Goal: Task Accomplishment & Management: Manage account settings

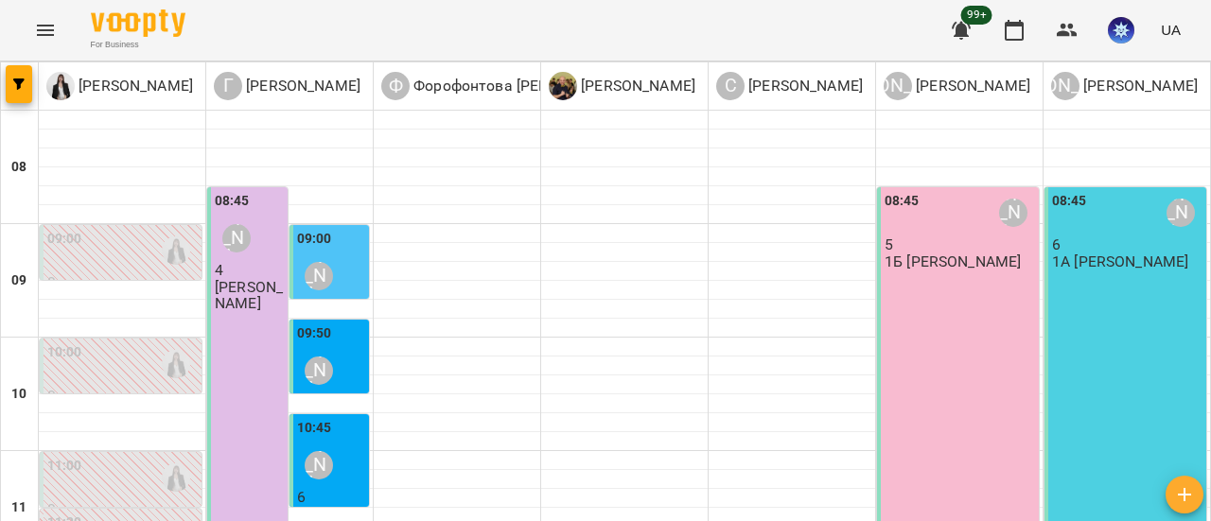
scroll to position [793, 0]
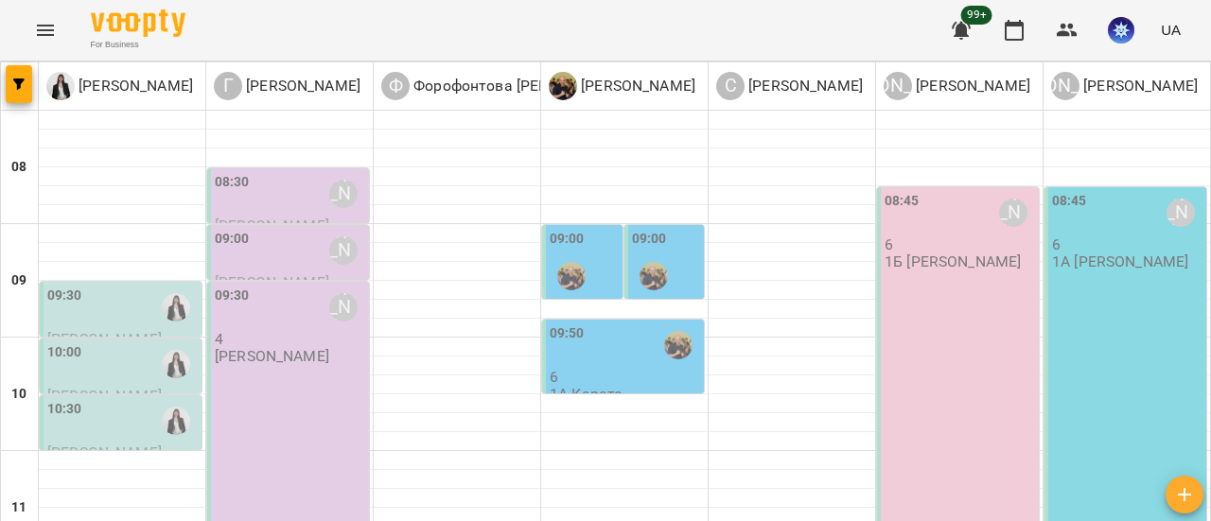
click at [601, 250] on div "09:00" at bounding box center [584, 263] width 69 height 69
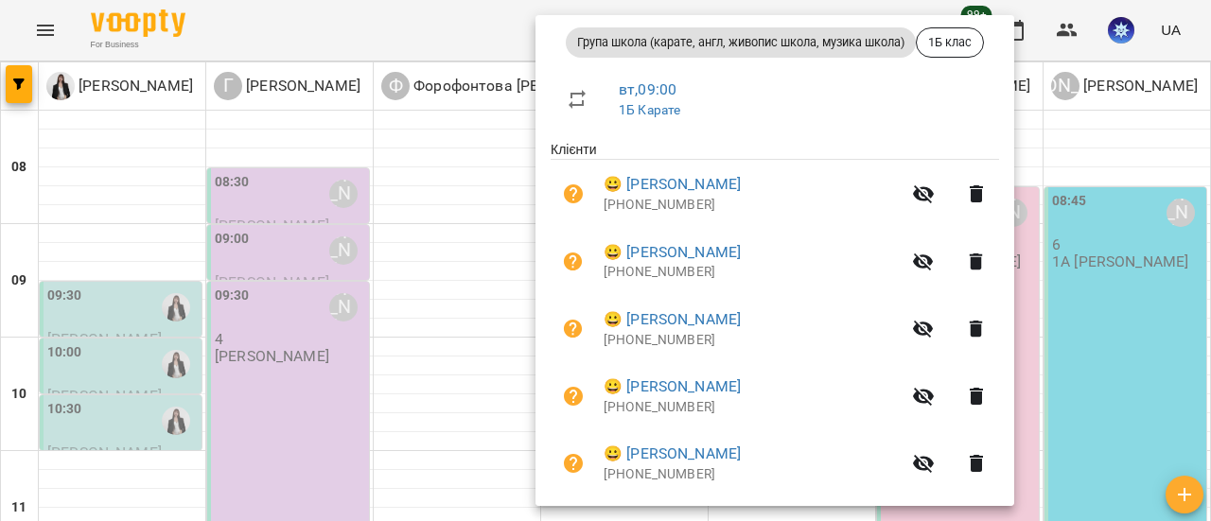
scroll to position [406, 0]
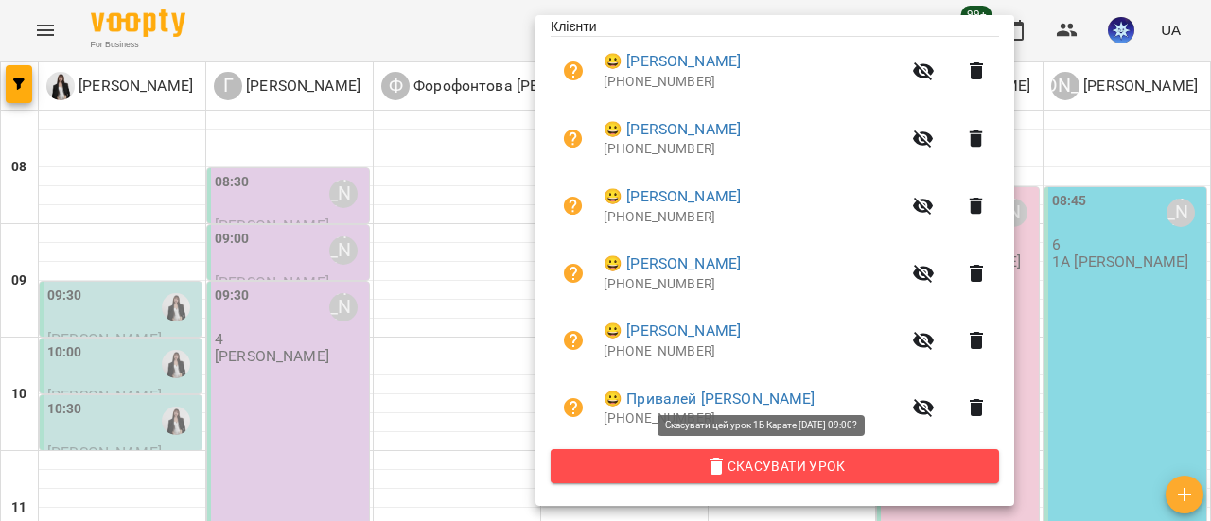
click at [772, 470] on span "Скасувати Урок" at bounding box center [775, 466] width 418 height 23
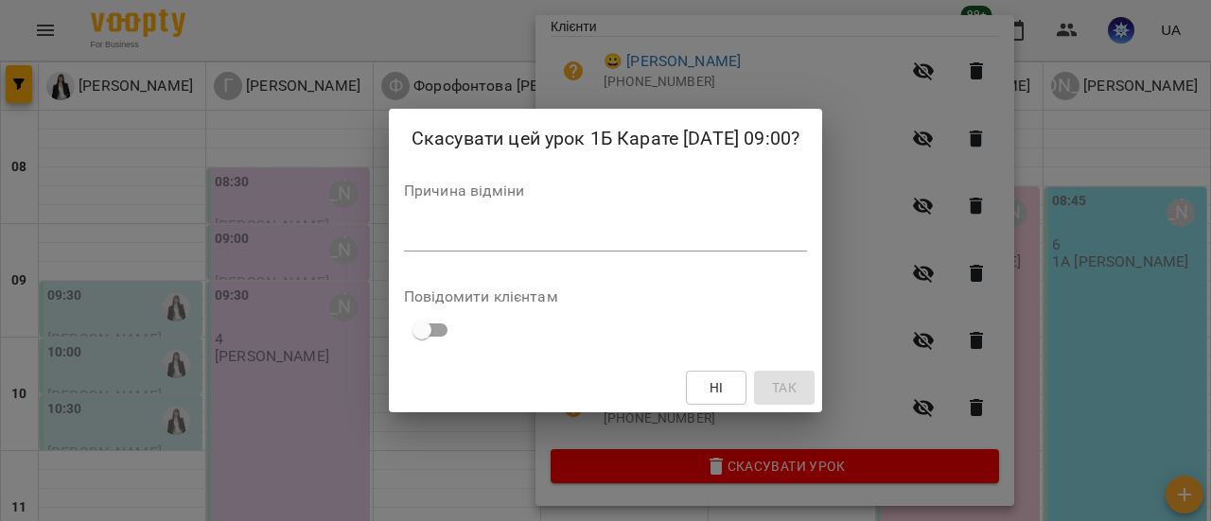
click at [491, 237] on textarea at bounding box center [605, 236] width 403 height 18
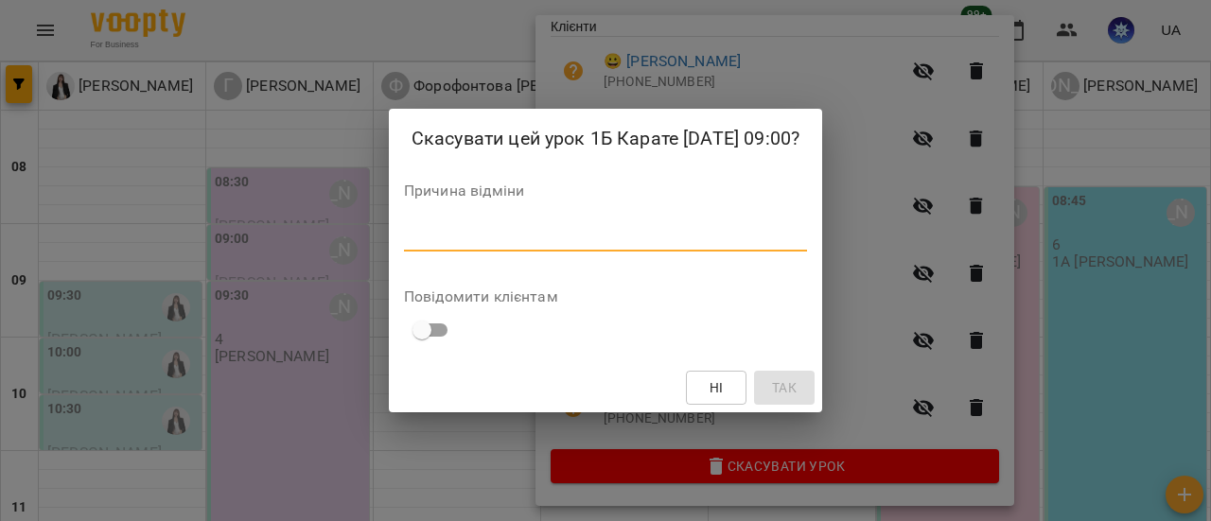
type textarea "*"
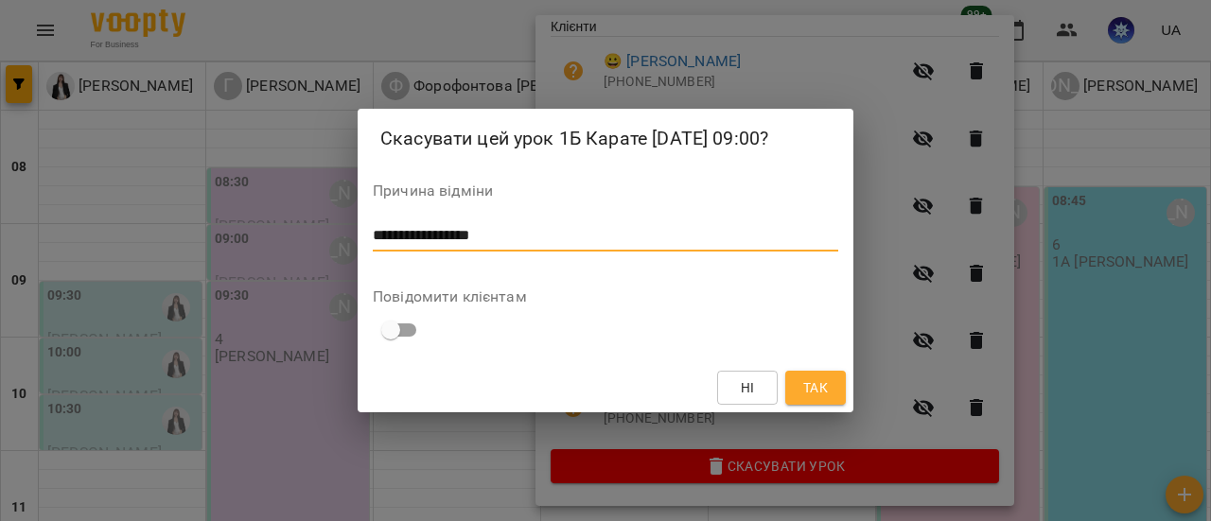
type textarea "**********"
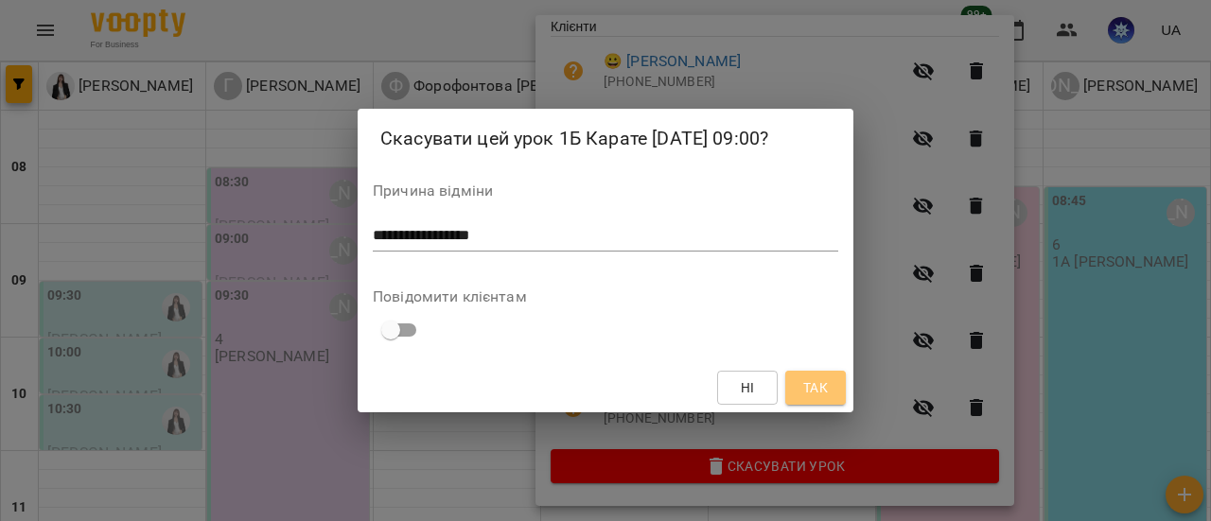
click at [822, 387] on span "Так" at bounding box center [815, 387] width 25 height 23
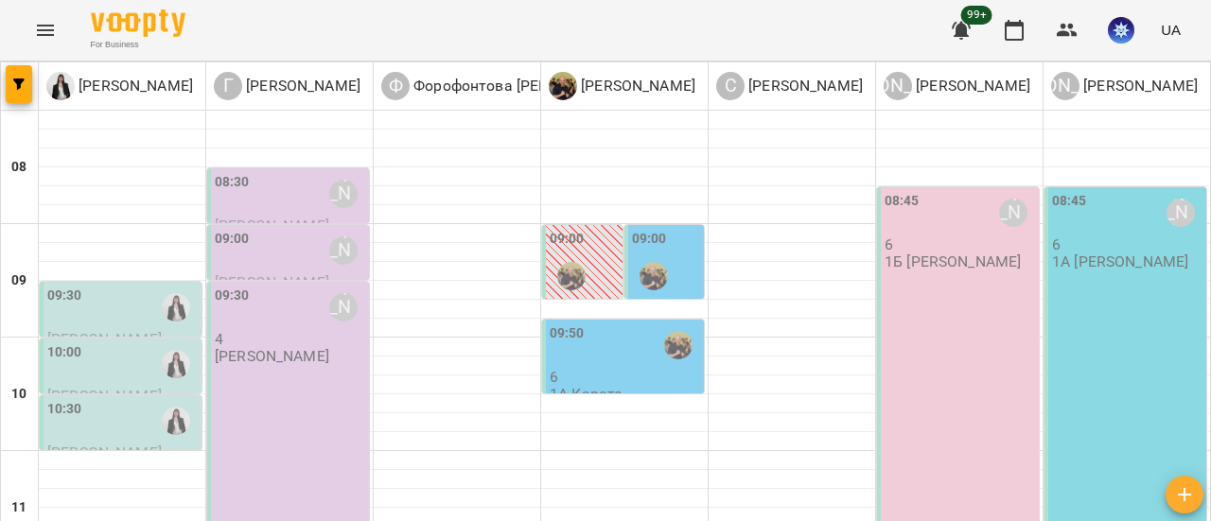
click at [674, 253] on div "09:00" at bounding box center [666, 263] width 69 height 69
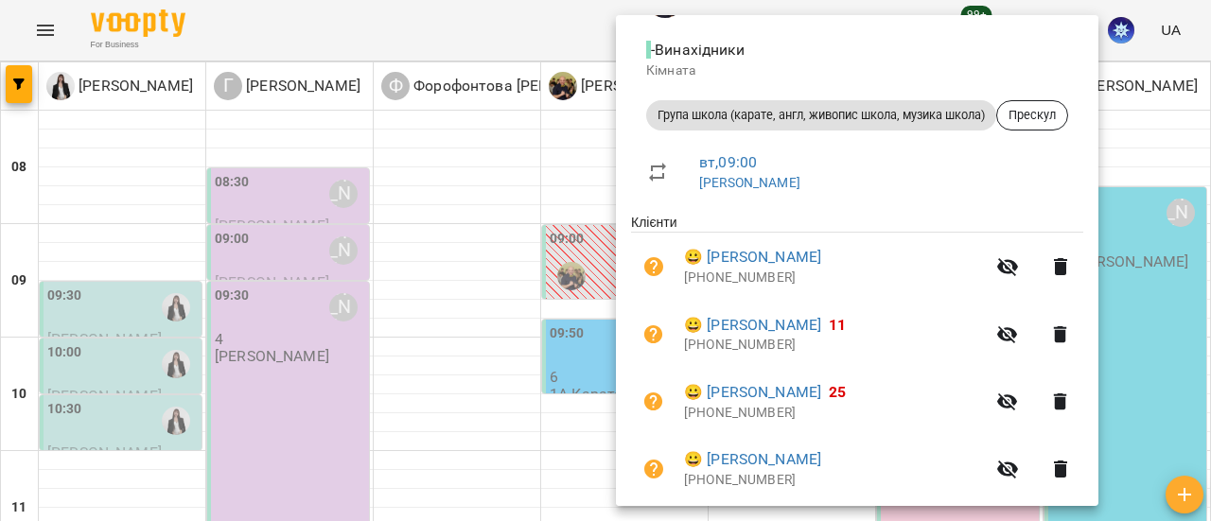
scroll to position [271, 0]
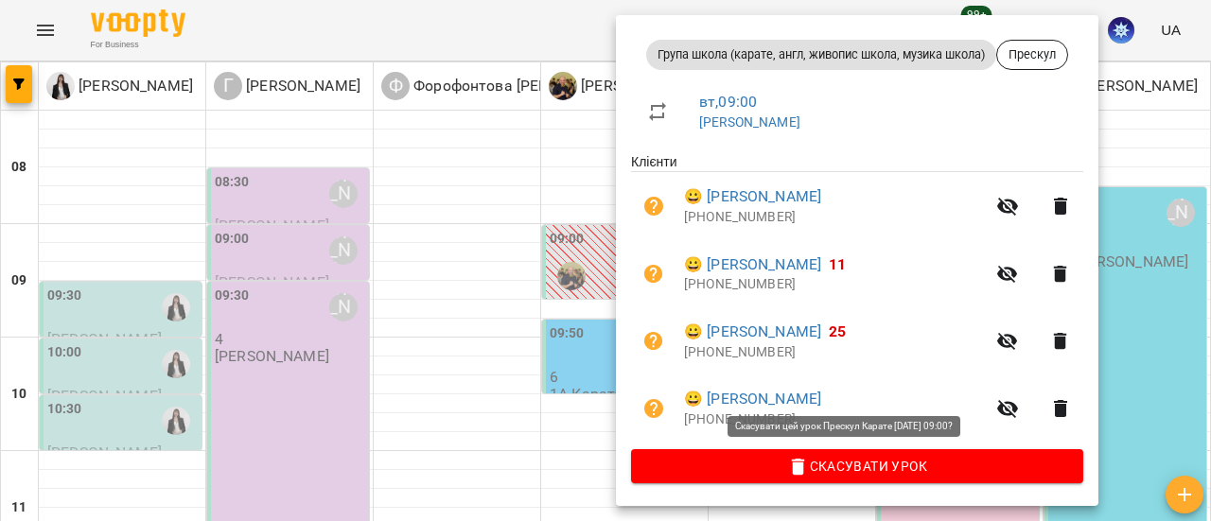
click at [884, 460] on span "Скасувати Урок" at bounding box center [857, 466] width 422 height 23
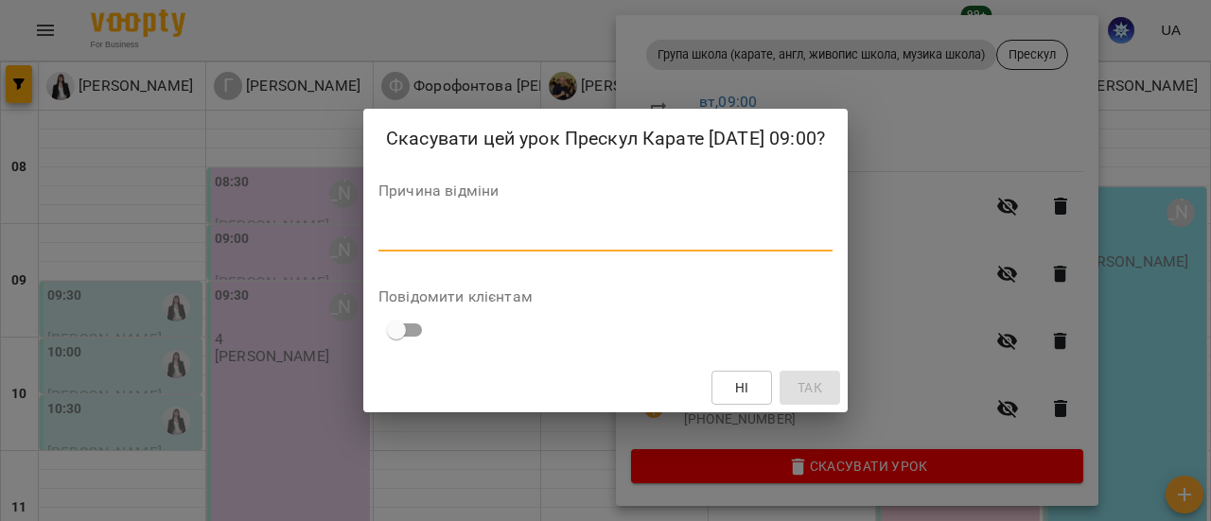
click at [563, 232] on textarea at bounding box center [605, 236] width 454 height 18
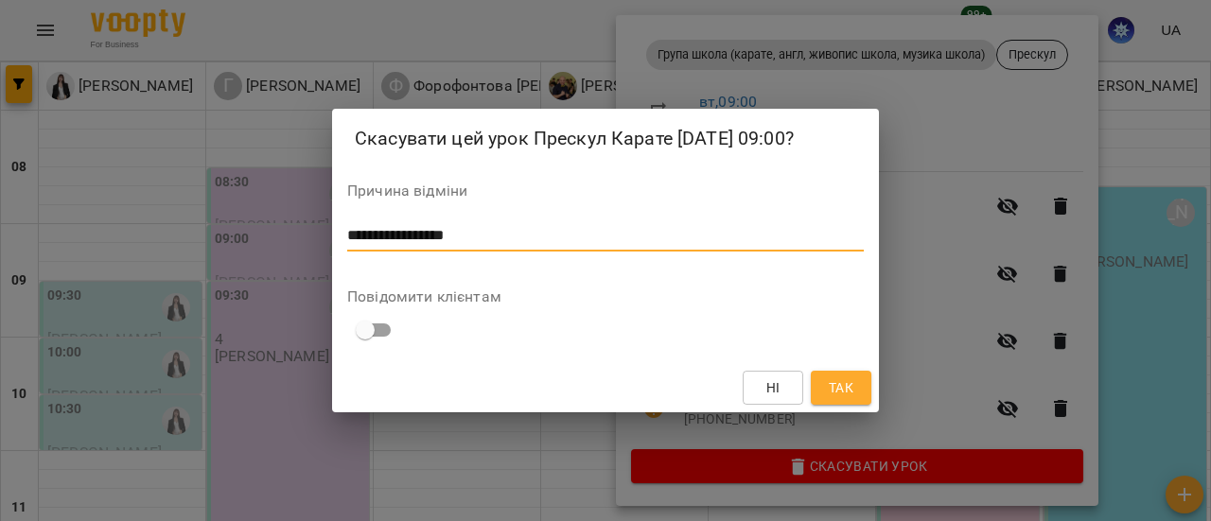
type textarea "**********"
click at [849, 395] on span "Так" at bounding box center [841, 387] width 25 height 23
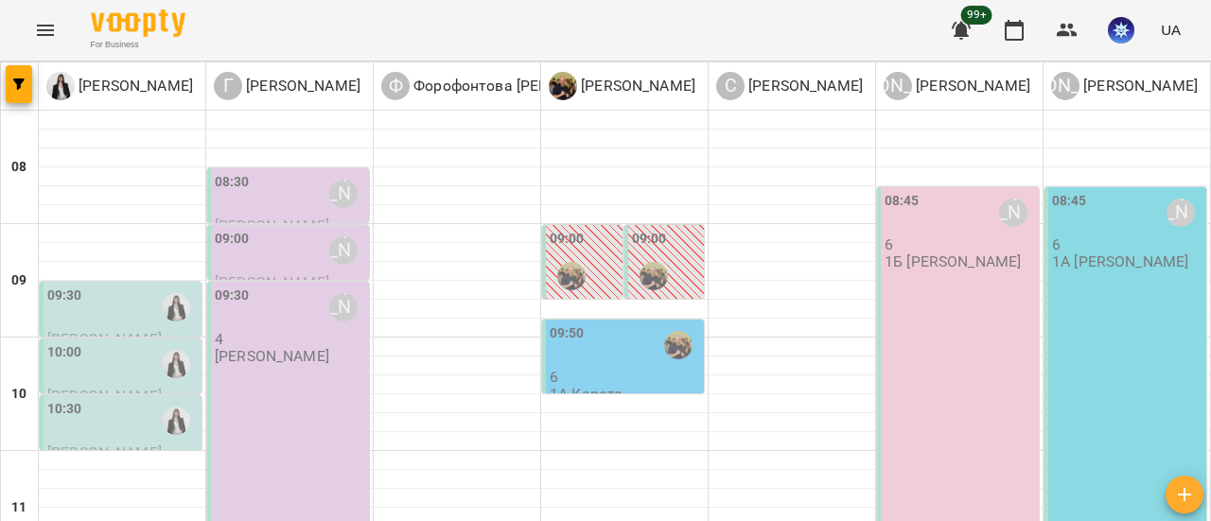
click at [619, 350] on div "09:50" at bounding box center [625, 346] width 150 height 44
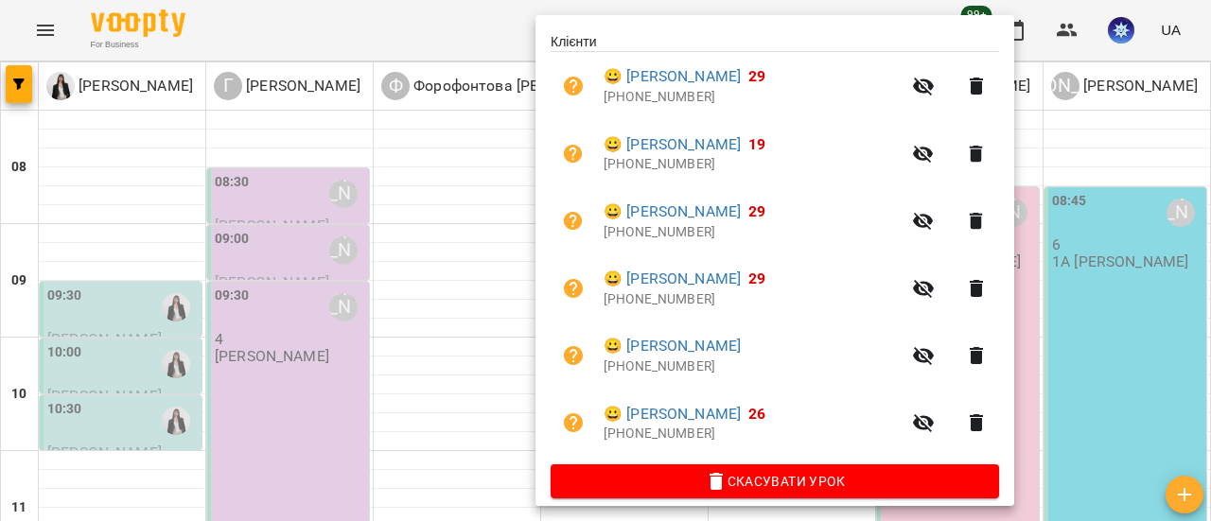
scroll to position [406, 0]
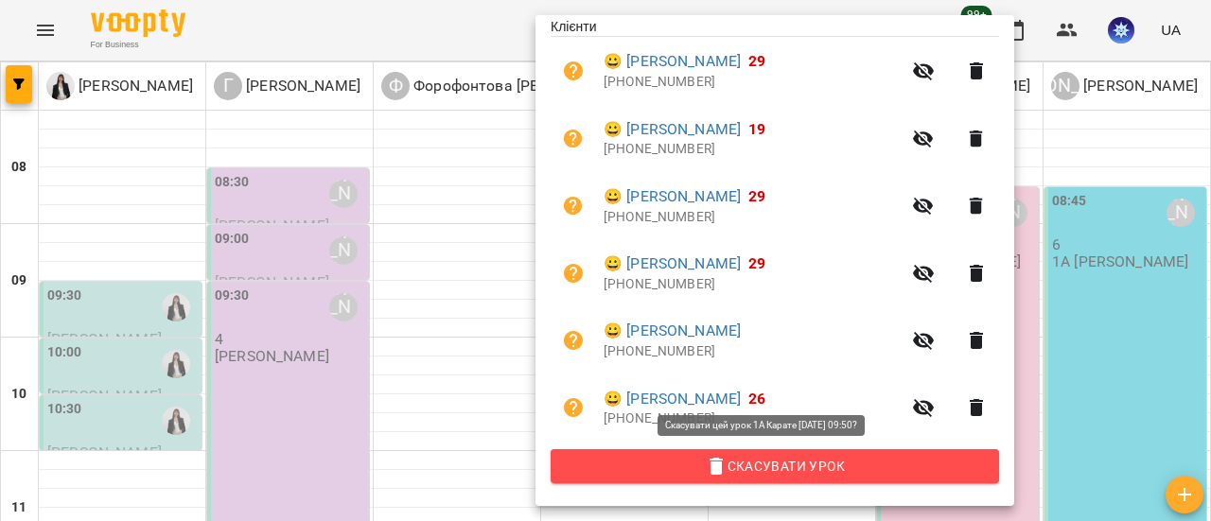
click at [752, 473] on span "Скасувати Урок" at bounding box center [775, 466] width 418 height 23
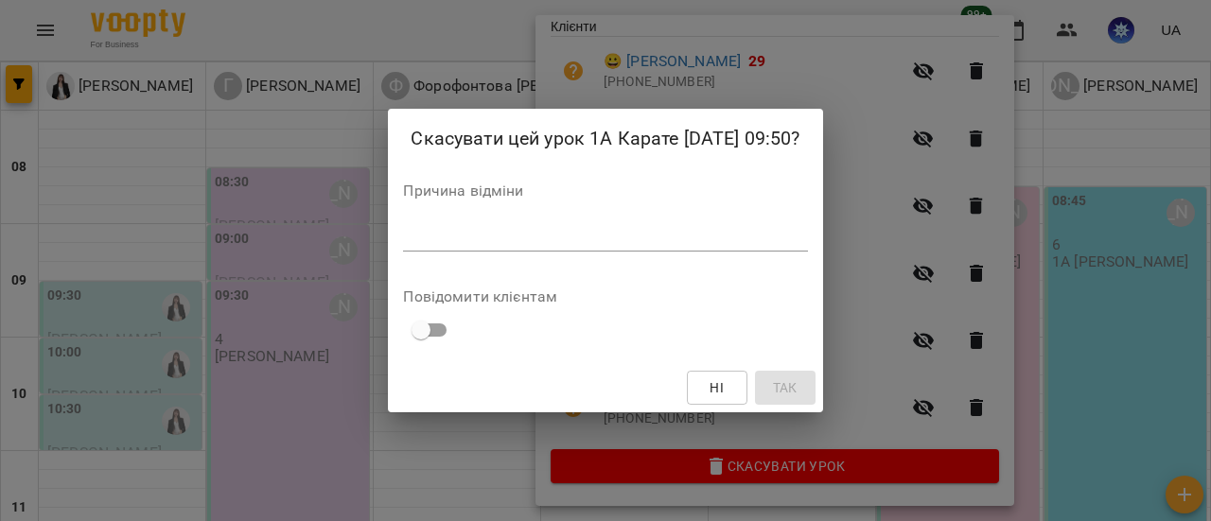
click at [618, 233] on textarea at bounding box center [605, 236] width 404 height 18
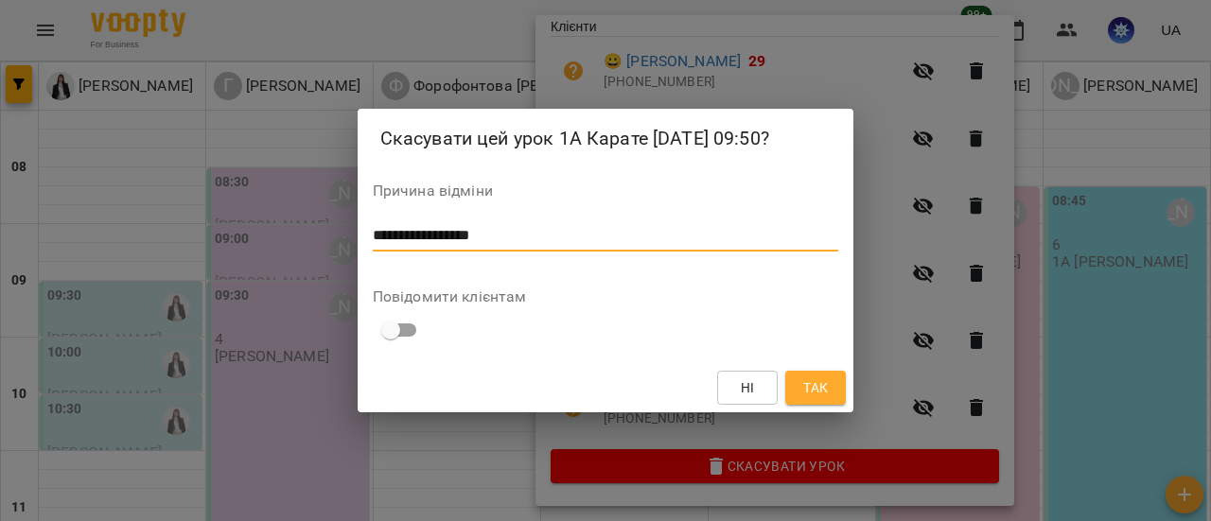
type textarea "**********"
click at [832, 379] on button "Так" at bounding box center [815, 388] width 61 height 34
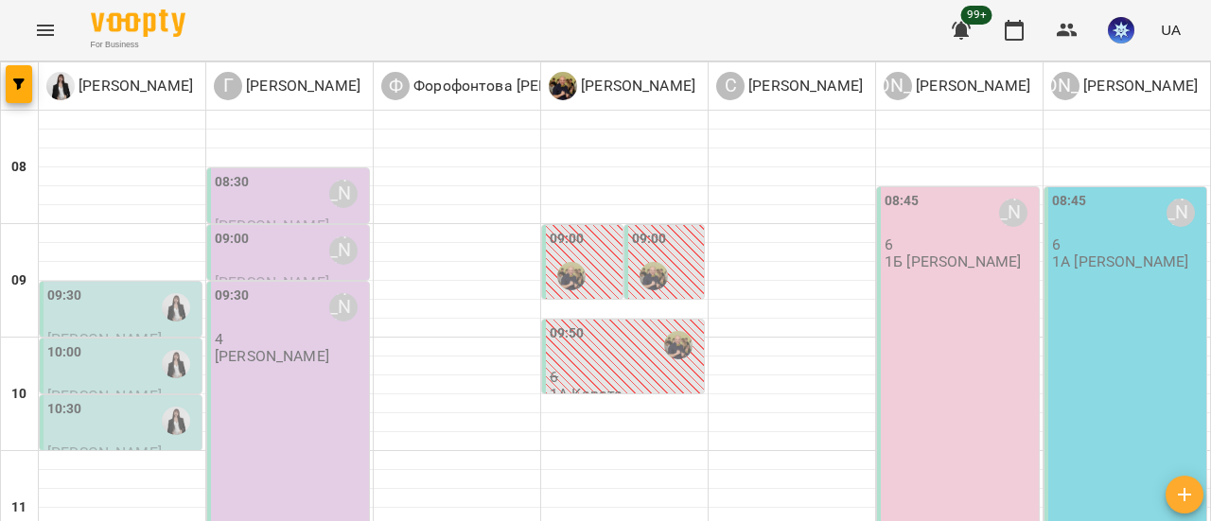
click at [284, 190] on div "08:30 Гандрабура Наталя" at bounding box center [290, 194] width 150 height 44
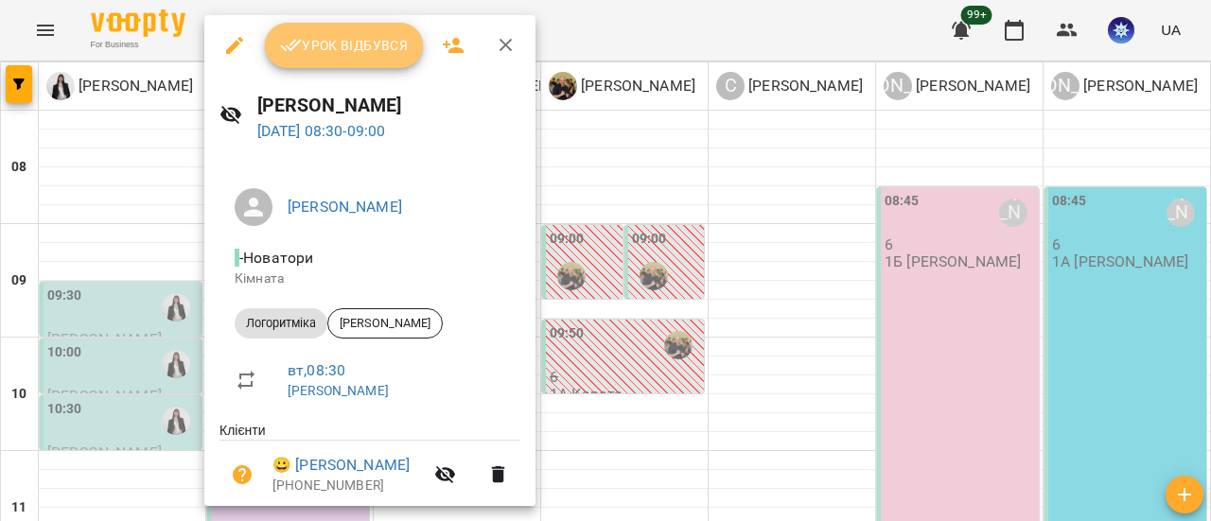
click at [354, 43] on span "Урок відбувся" at bounding box center [344, 45] width 129 height 23
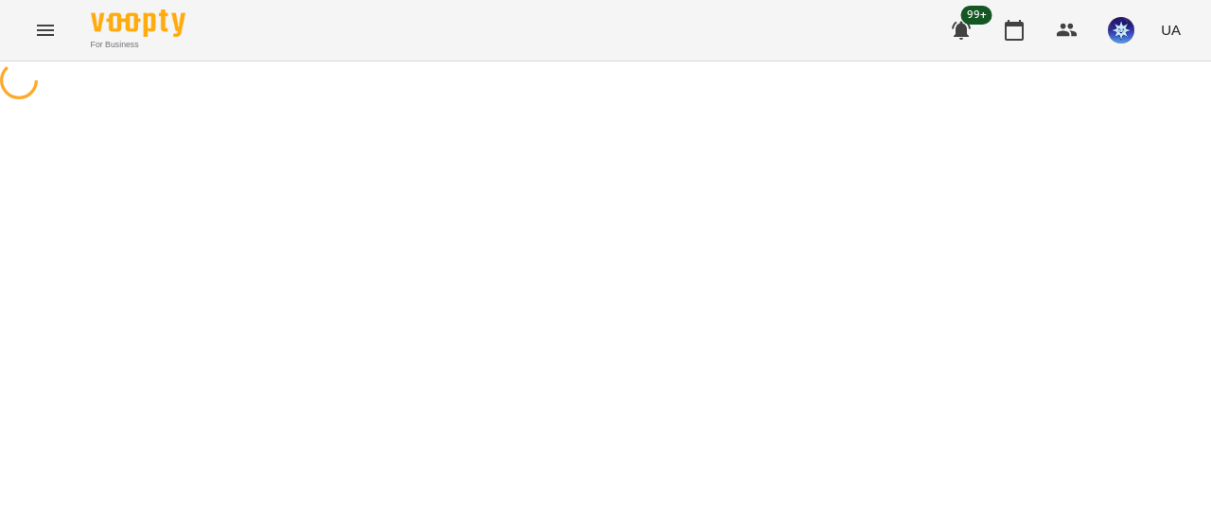
click at [339, 41] on div "For Business 99+ UA" at bounding box center [605, 30] width 1211 height 61
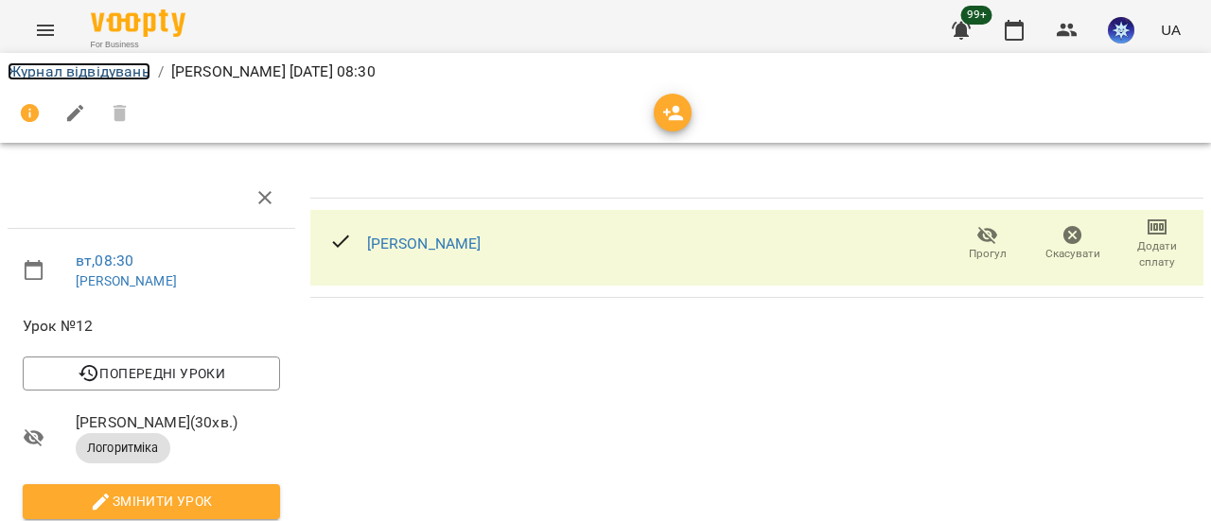
click at [87, 72] on link "Журнал відвідувань" at bounding box center [79, 71] width 143 height 18
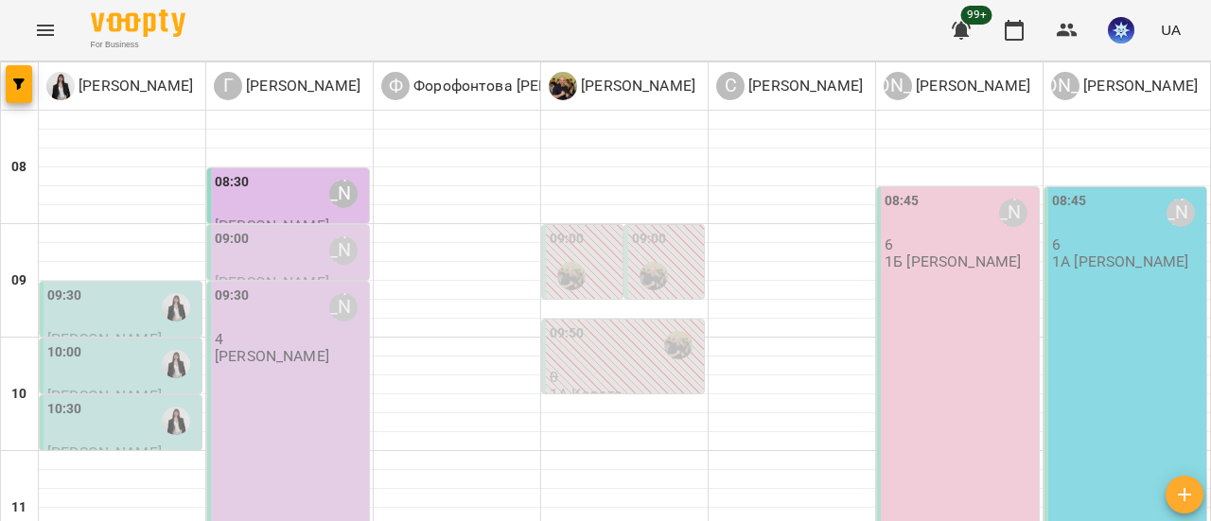
click at [284, 259] on div "09:00 Гандрабура Наталя" at bounding box center [290, 251] width 150 height 44
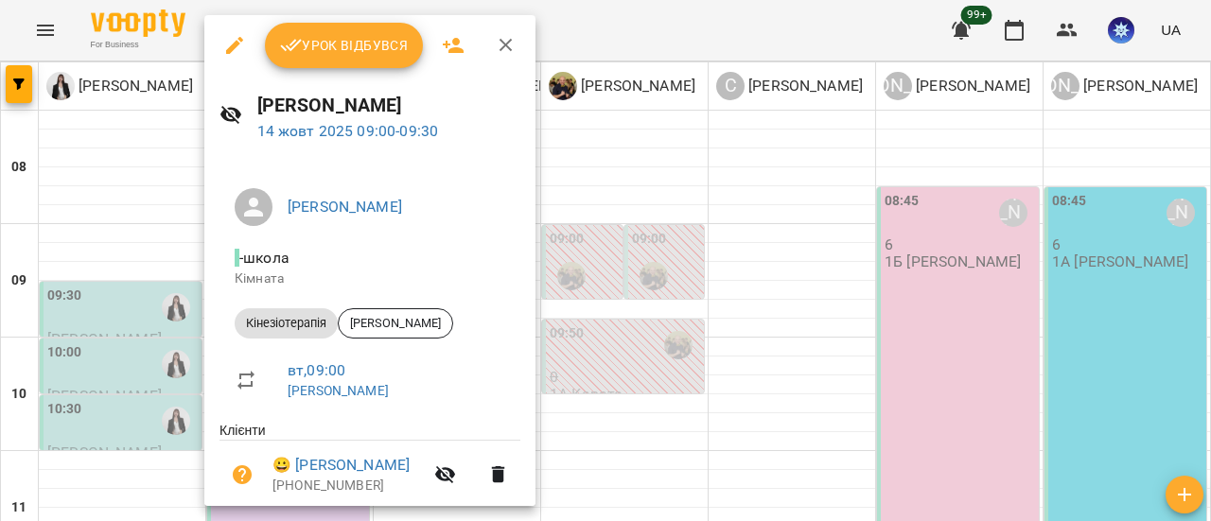
click at [349, 47] on span "Урок відбувся" at bounding box center [344, 45] width 129 height 23
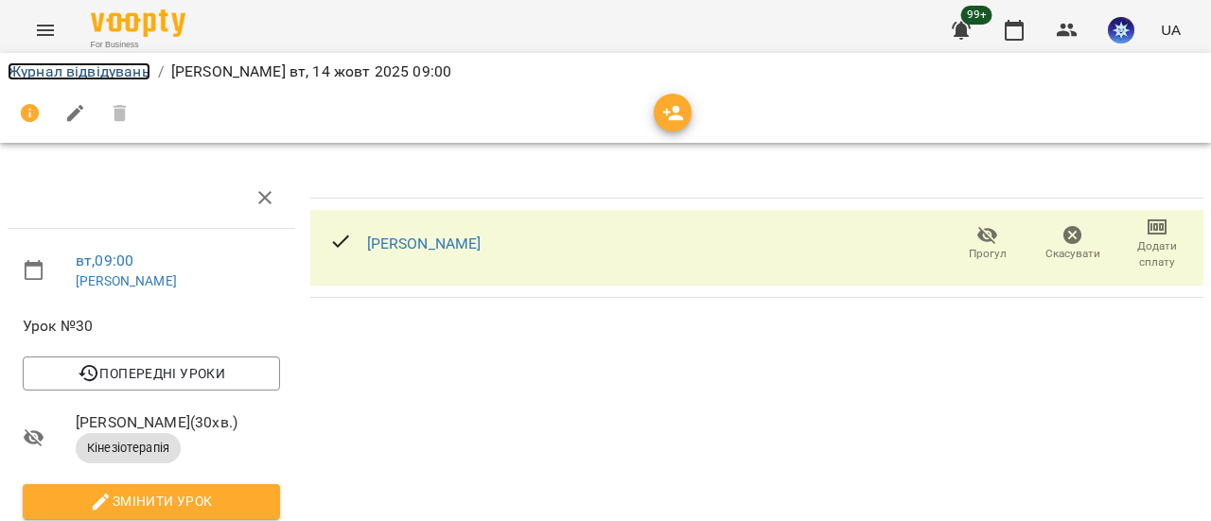
click at [115, 68] on link "Журнал відвідувань" at bounding box center [79, 71] width 143 height 18
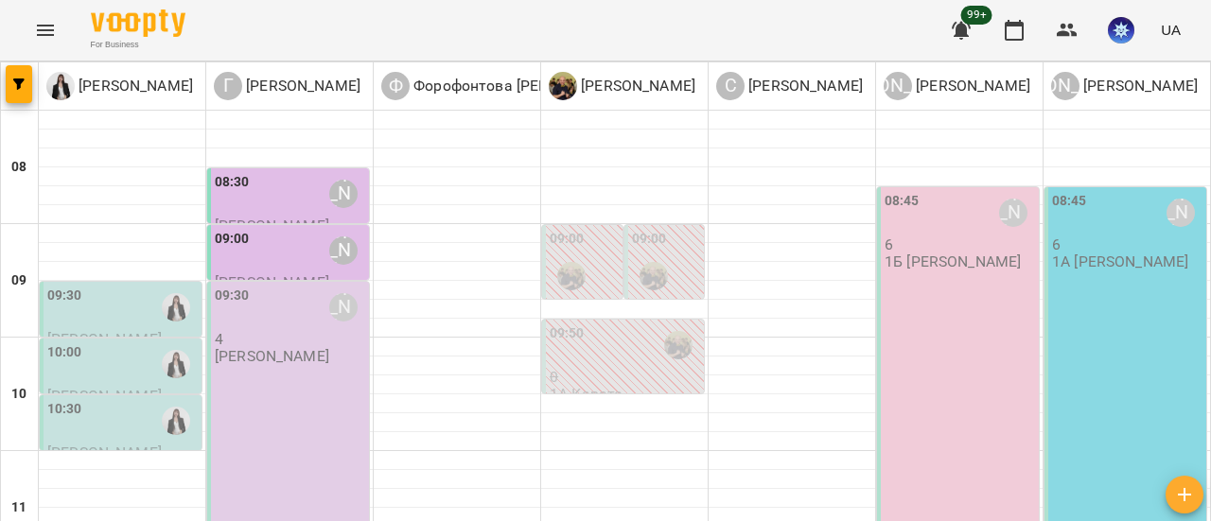
scroll to position [473, 0]
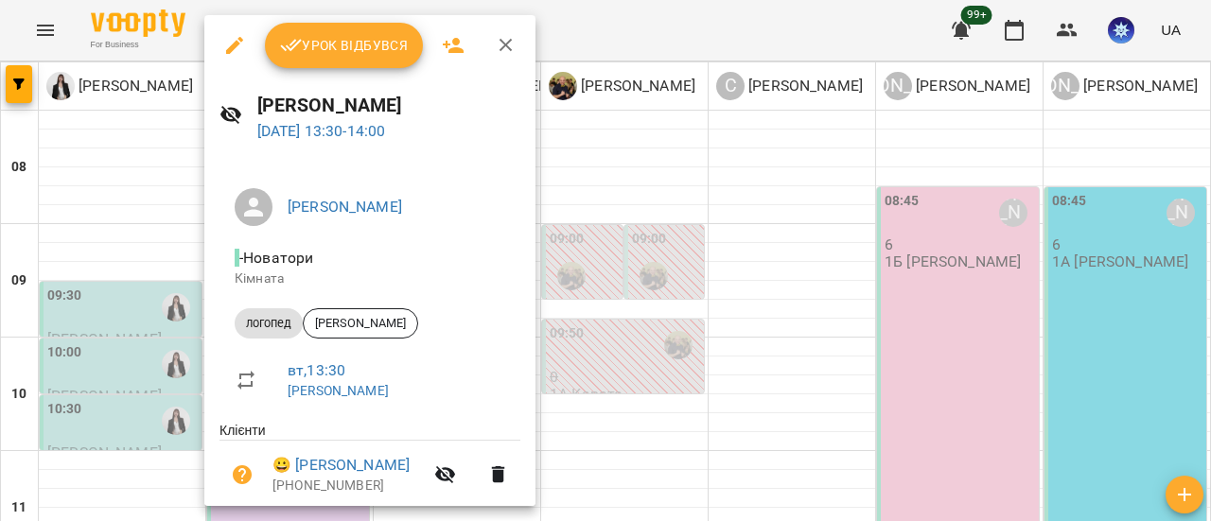
click at [356, 51] on span "Урок відбувся" at bounding box center [344, 45] width 129 height 23
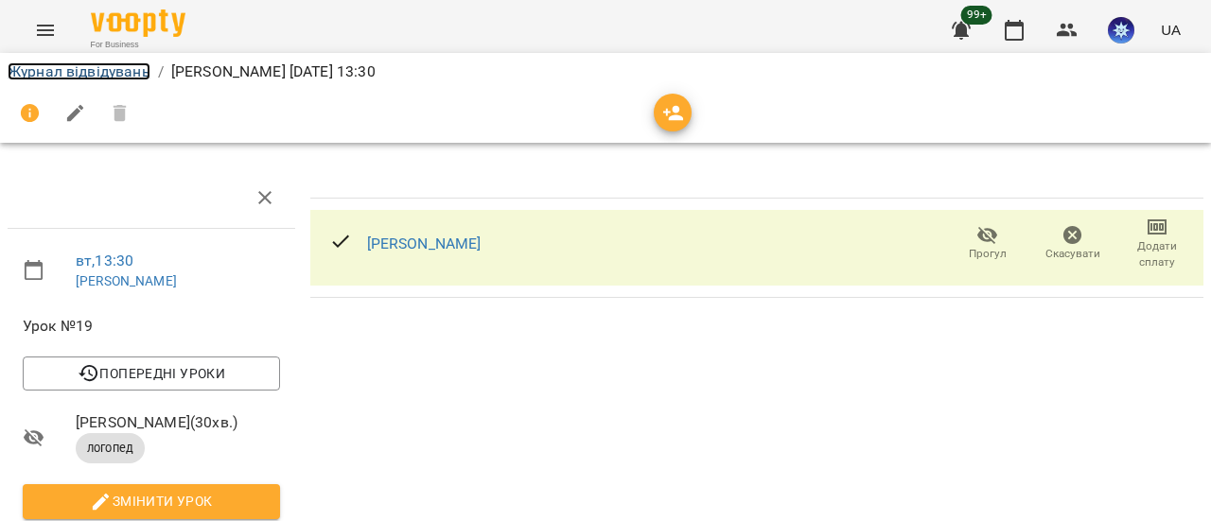
click at [91, 72] on link "Журнал відвідувань" at bounding box center [79, 71] width 143 height 18
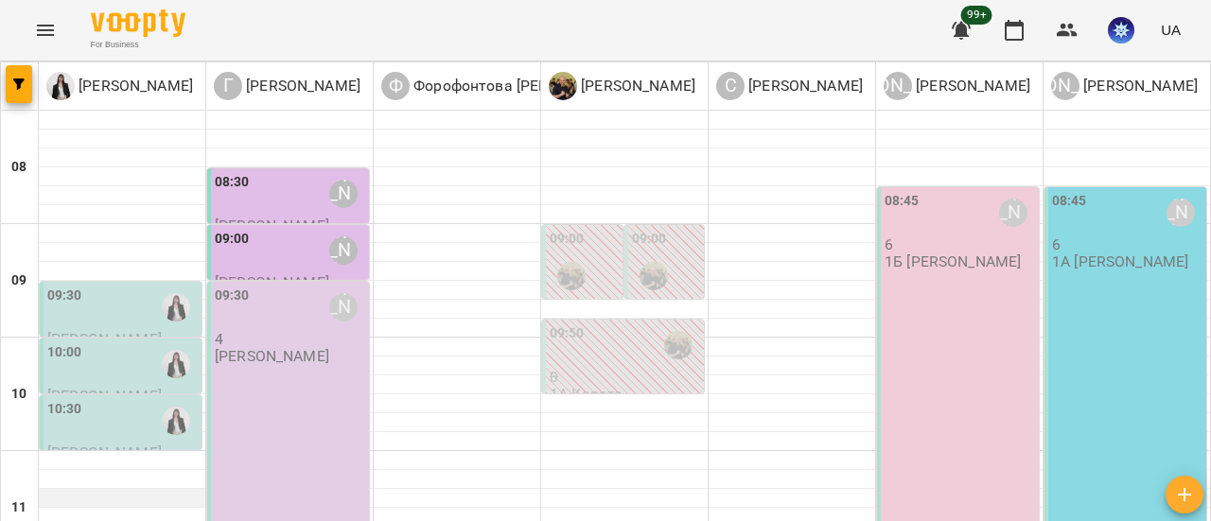
scroll to position [189, 0]
click at [134, 399] on div "10:30" at bounding box center [122, 421] width 150 height 44
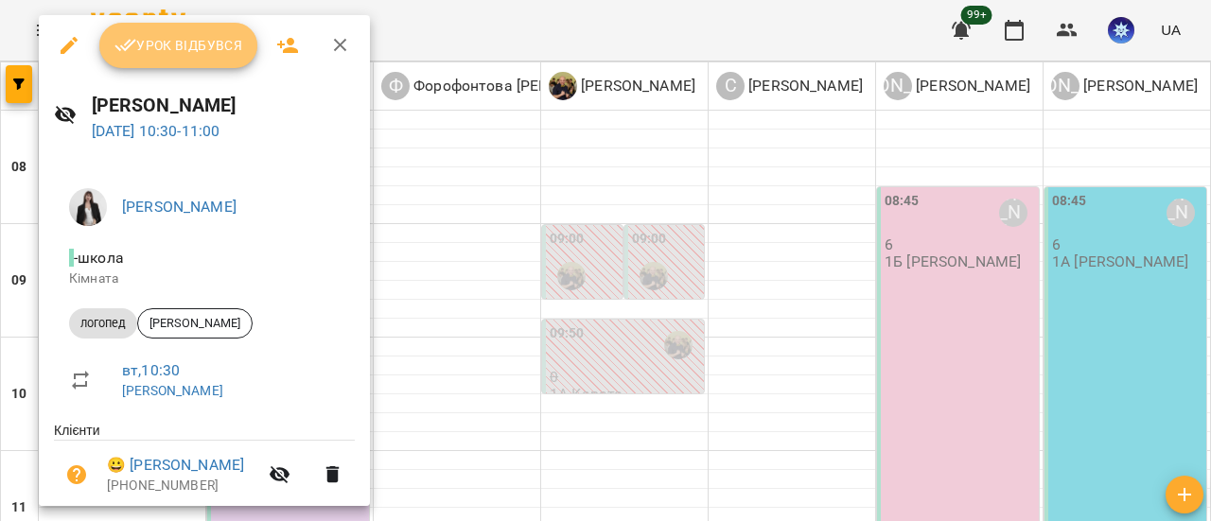
click at [208, 48] on span "Урок відбувся" at bounding box center [178, 45] width 129 height 23
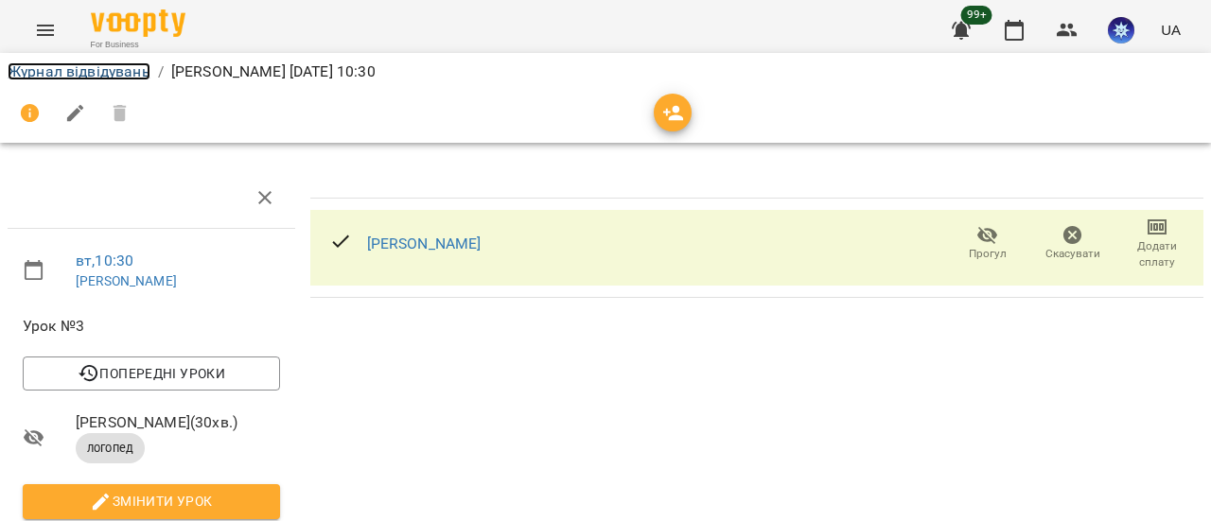
click at [64, 73] on link "Журнал відвідувань" at bounding box center [79, 71] width 143 height 18
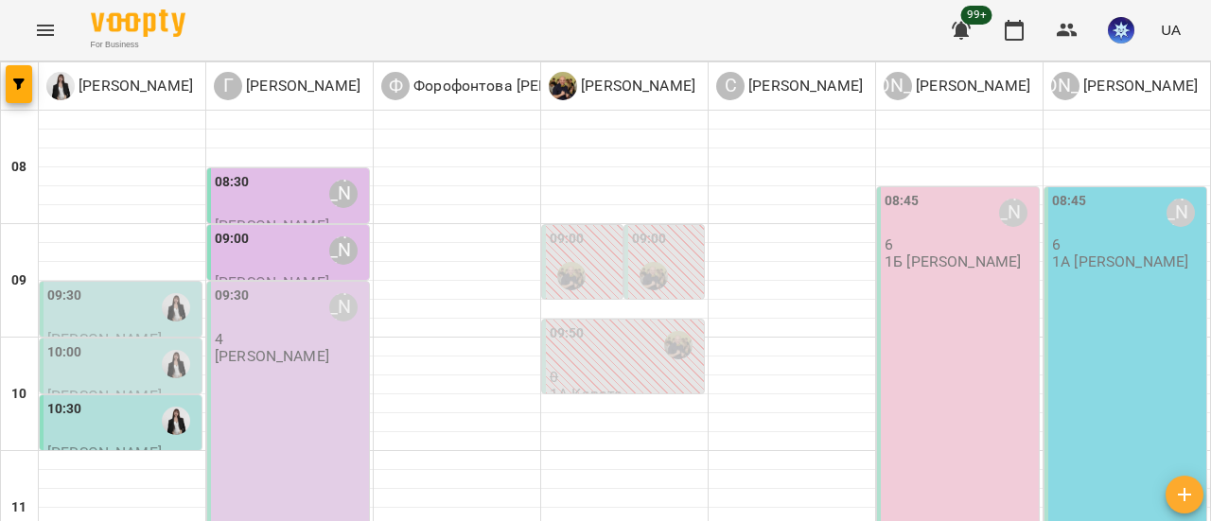
scroll to position [95, 0]
click at [110, 286] on div "09:30" at bounding box center [122, 308] width 150 height 44
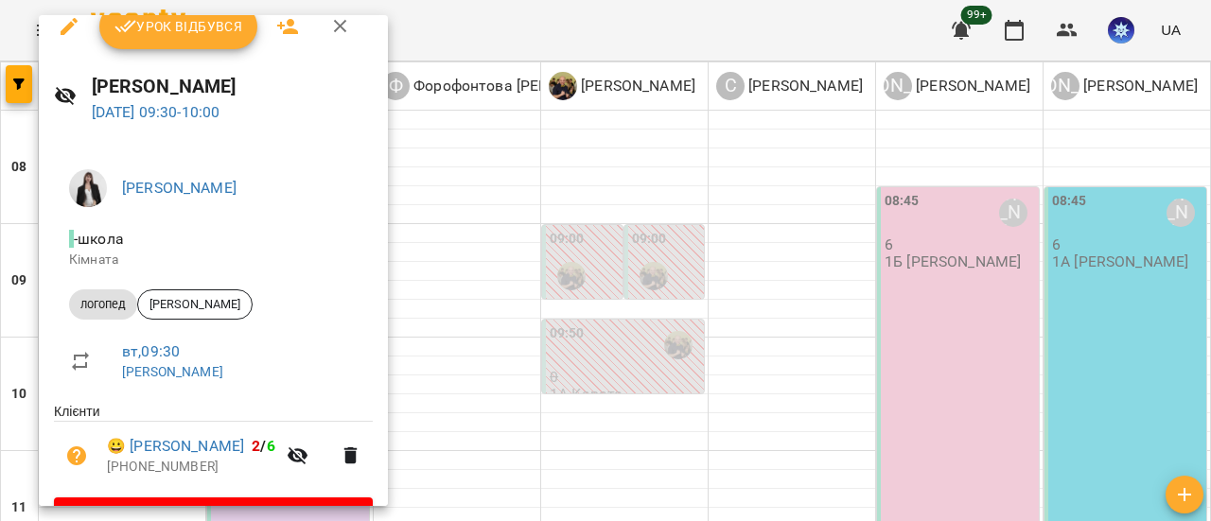
scroll to position [0, 0]
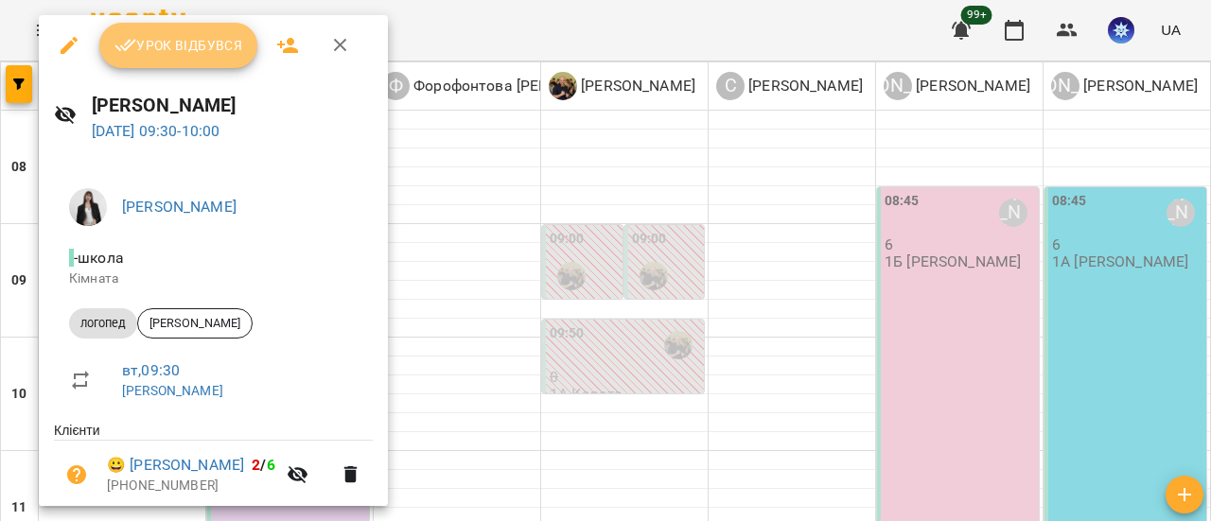
click at [186, 46] on span "Урок відбувся" at bounding box center [178, 45] width 129 height 23
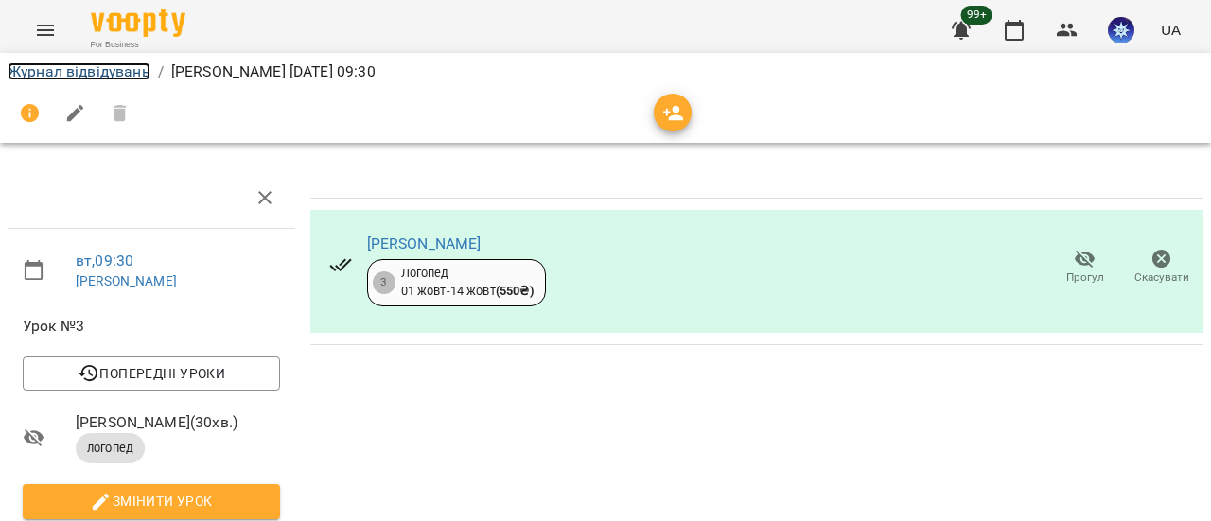
click at [79, 75] on link "Журнал відвідувань" at bounding box center [79, 71] width 143 height 18
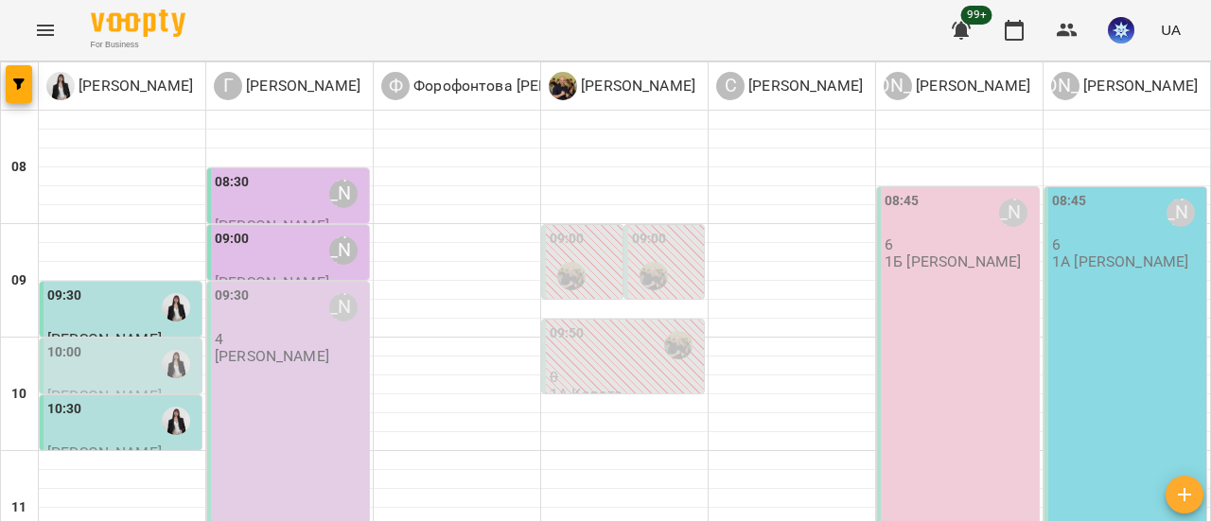
scroll to position [95, 0]
click at [1186, 504] on icon "button" at bounding box center [1184, 494] width 23 height 23
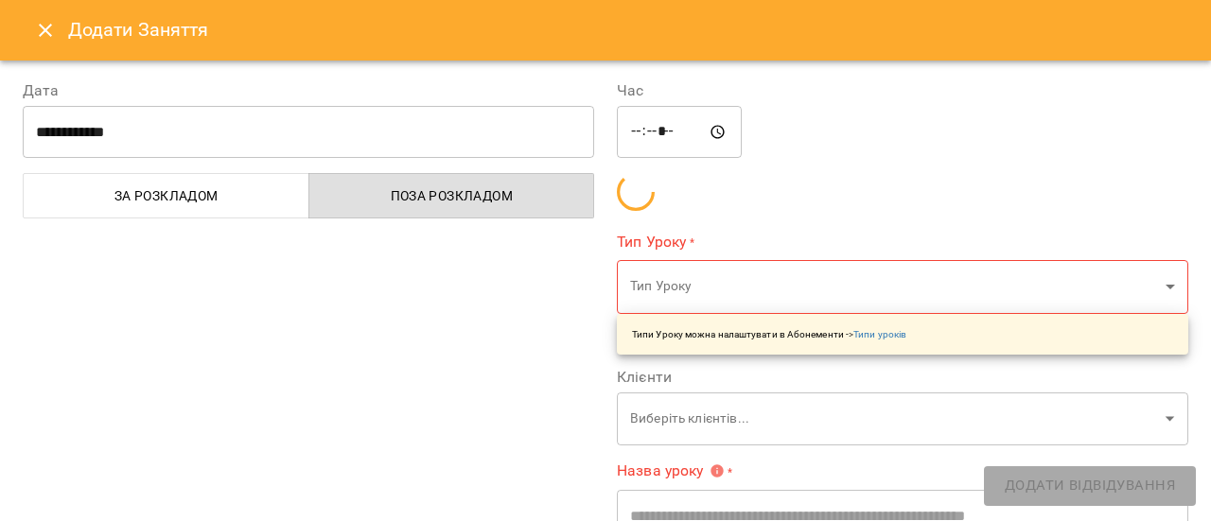
type input "*****"
type input "**********"
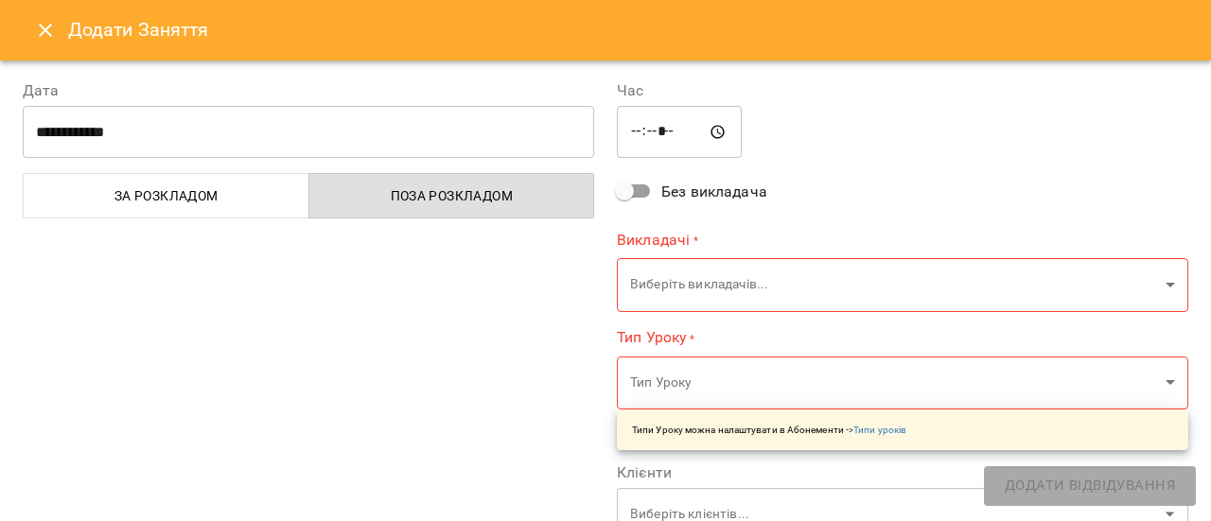
click at [637, 128] on input "*****" at bounding box center [679, 132] width 125 height 53
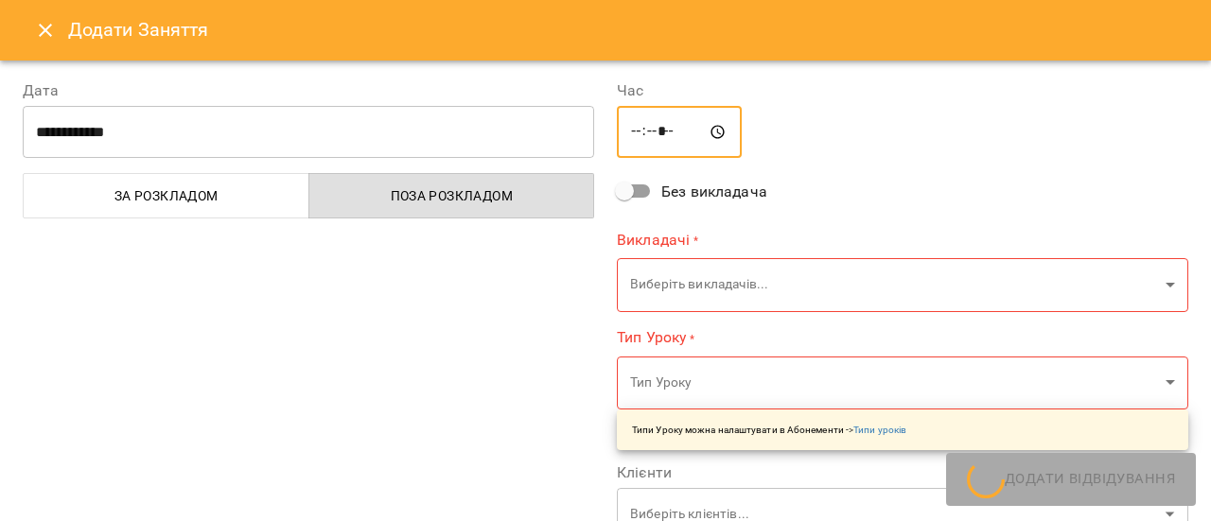
type input "*****"
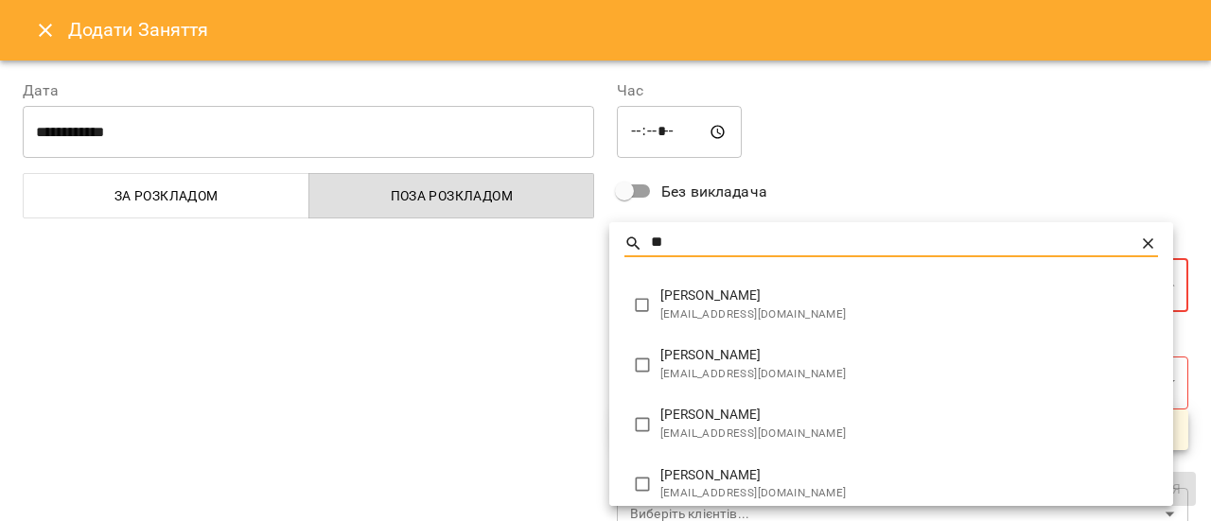
type input "**"
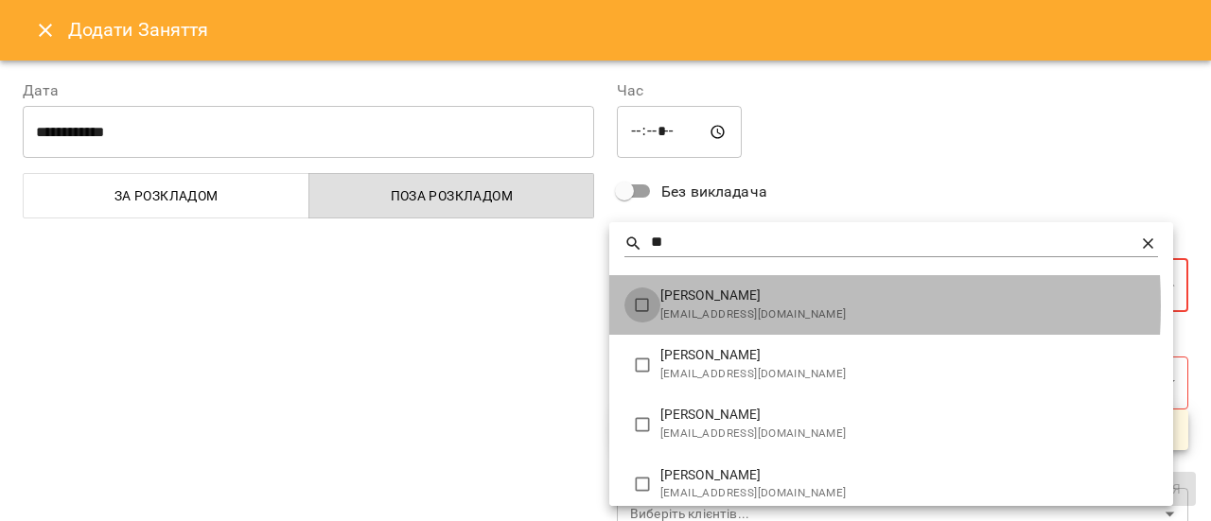
type input "*******"
type input "**"
type input "**********"
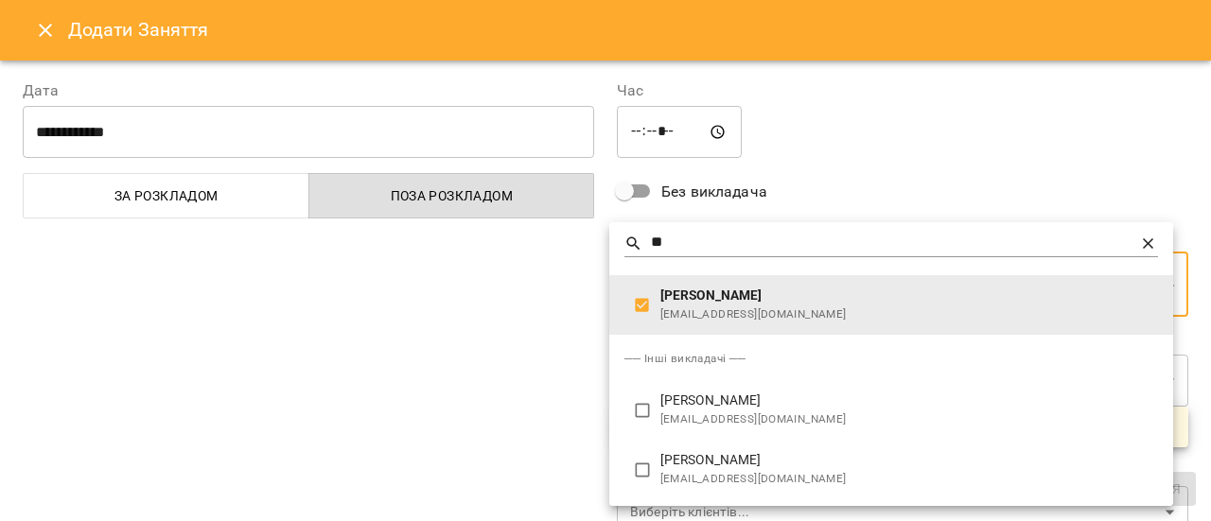
click at [495, 311] on div at bounding box center [605, 260] width 1211 height 521
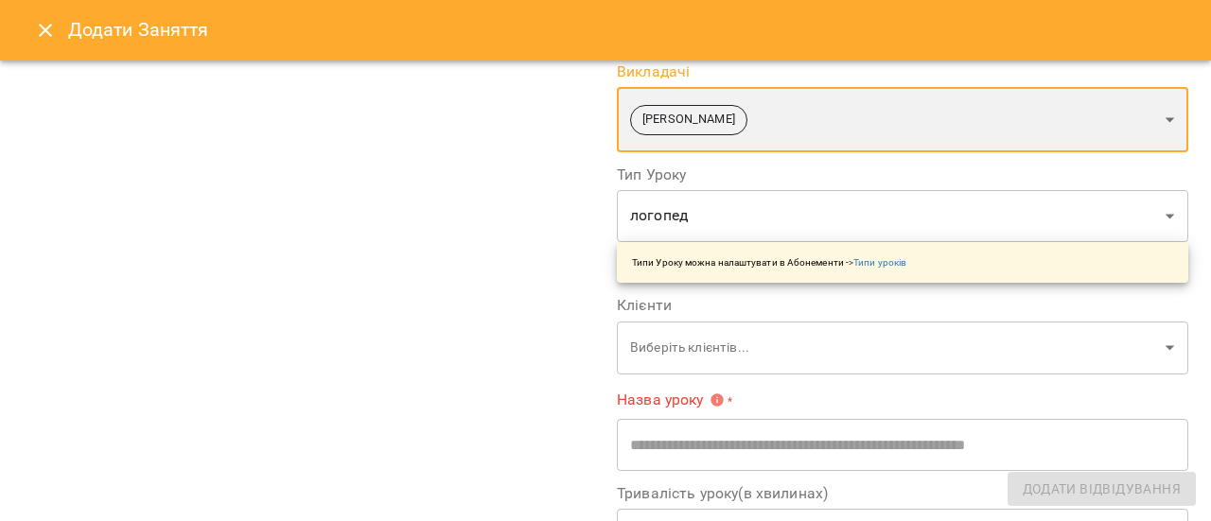
scroll to position [189, 0]
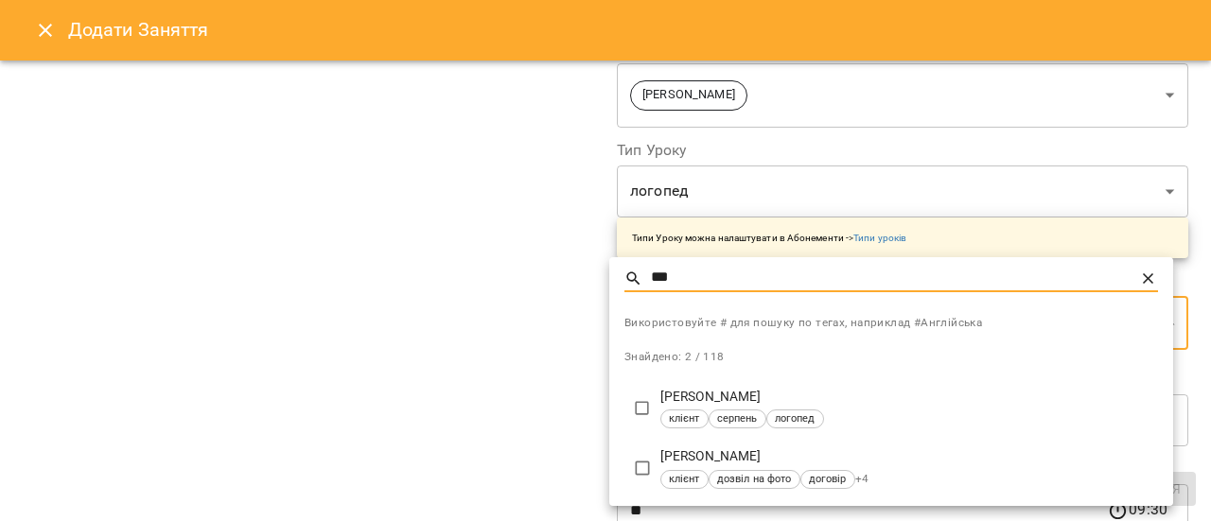
type input "***"
type input "**********"
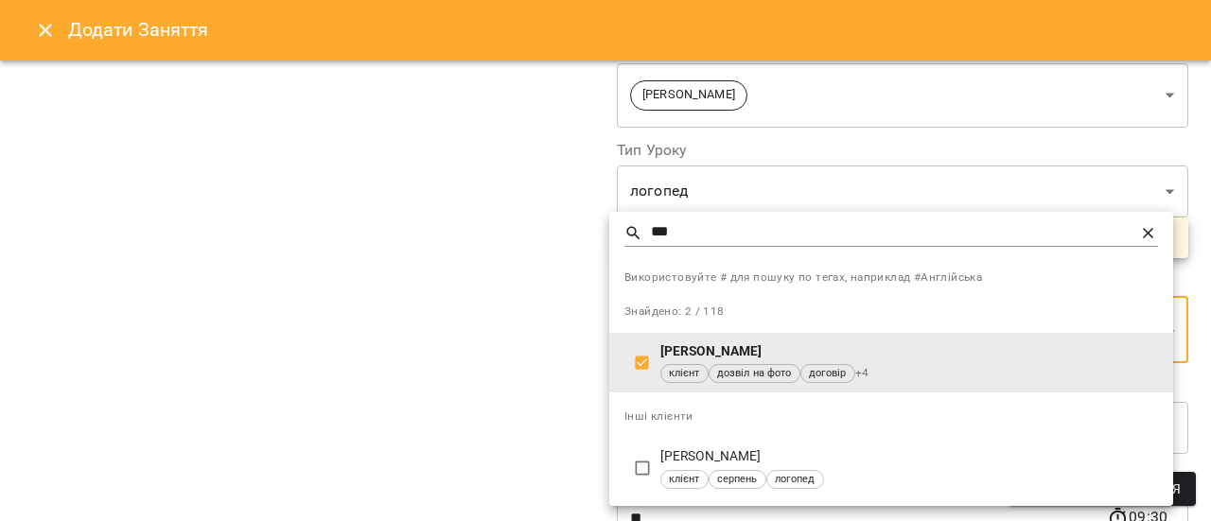
click at [446, 323] on div at bounding box center [605, 260] width 1211 height 521
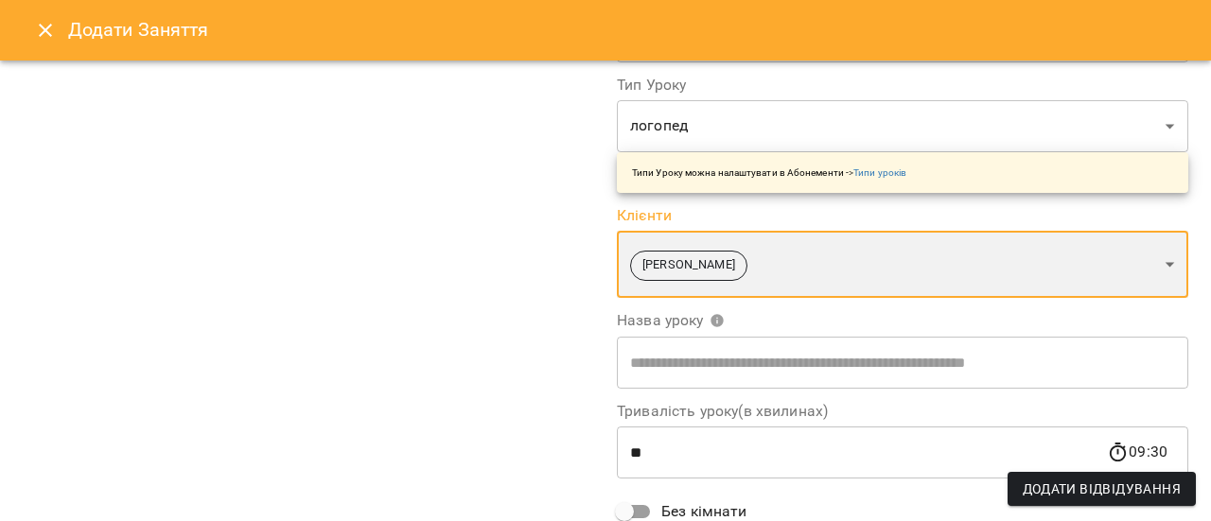
scroll to position [284, 0]
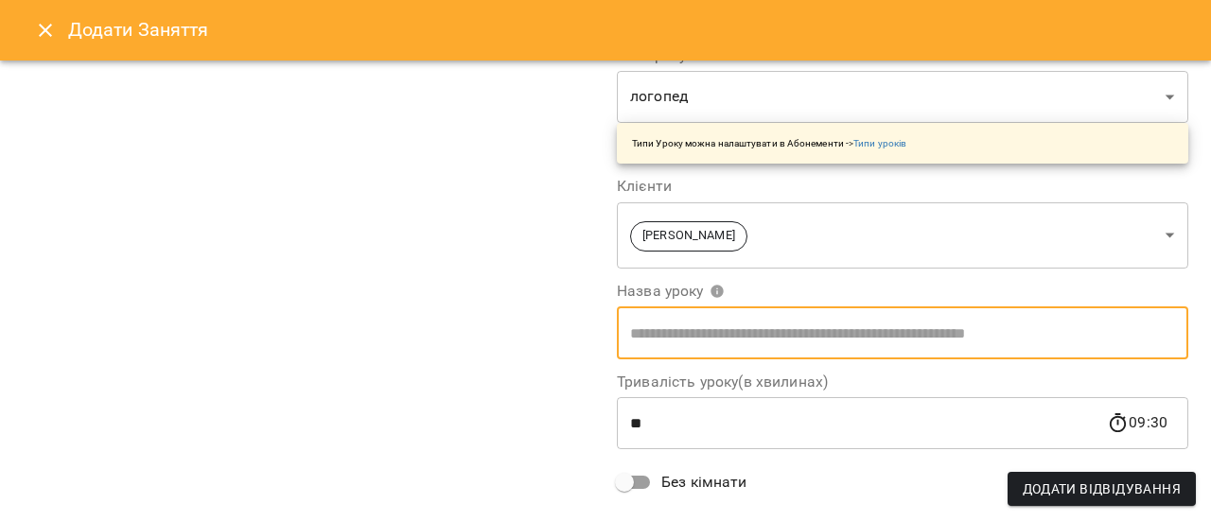
click at [691, 335] on input "text" at bounding box center [902, 332] width 571 height 53
type input "*******"
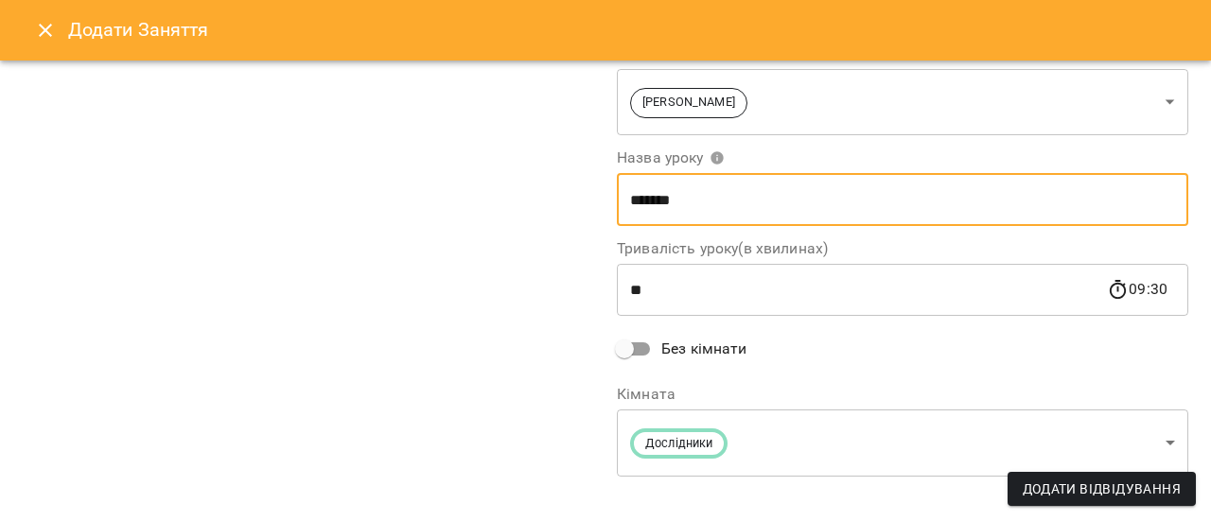
scroll to position [436, 0]
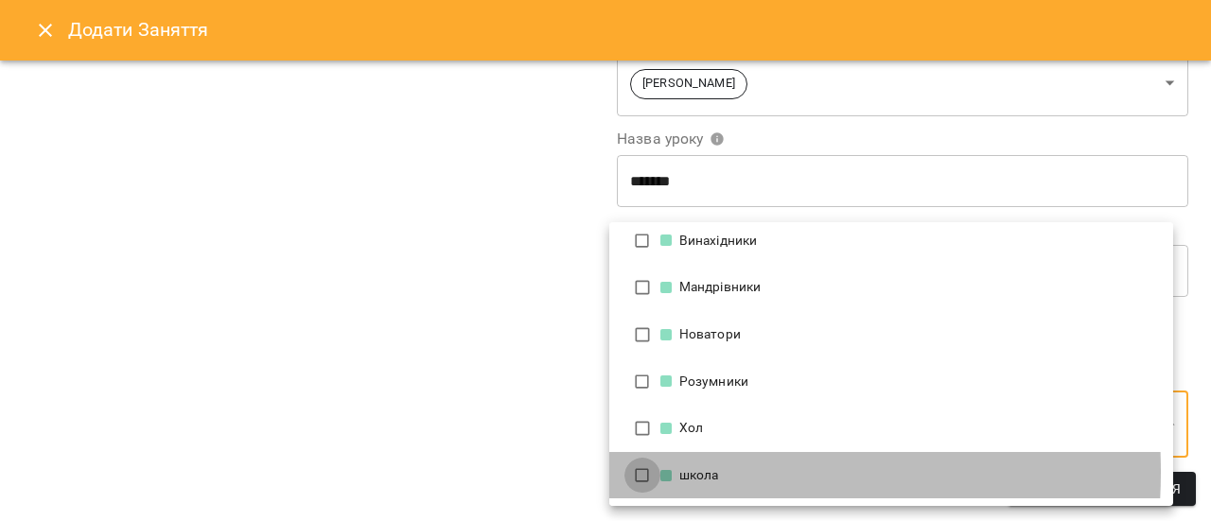
scroll to position [0, 0]
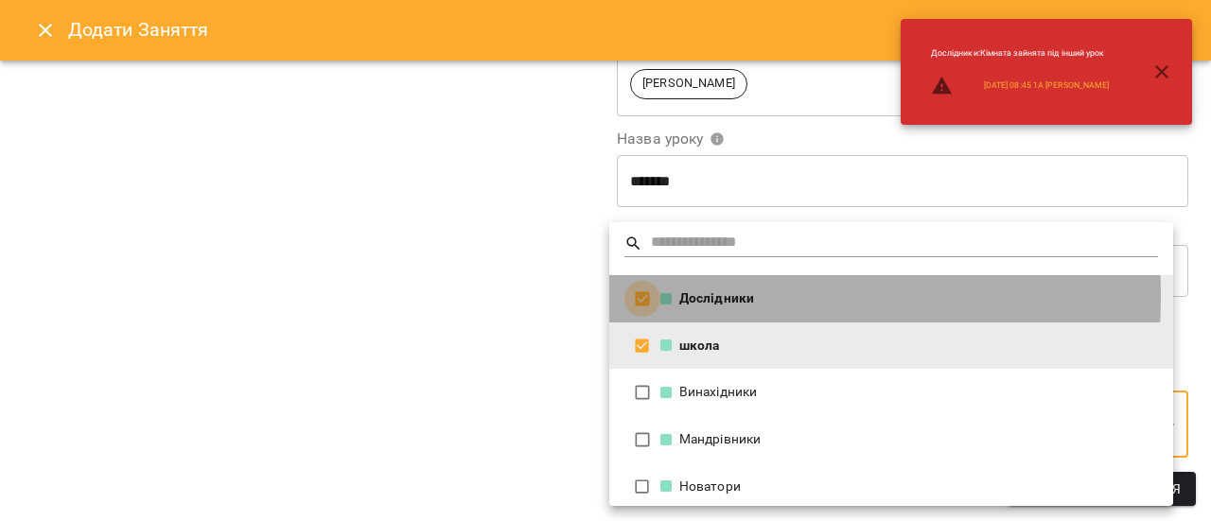
type input "**********"
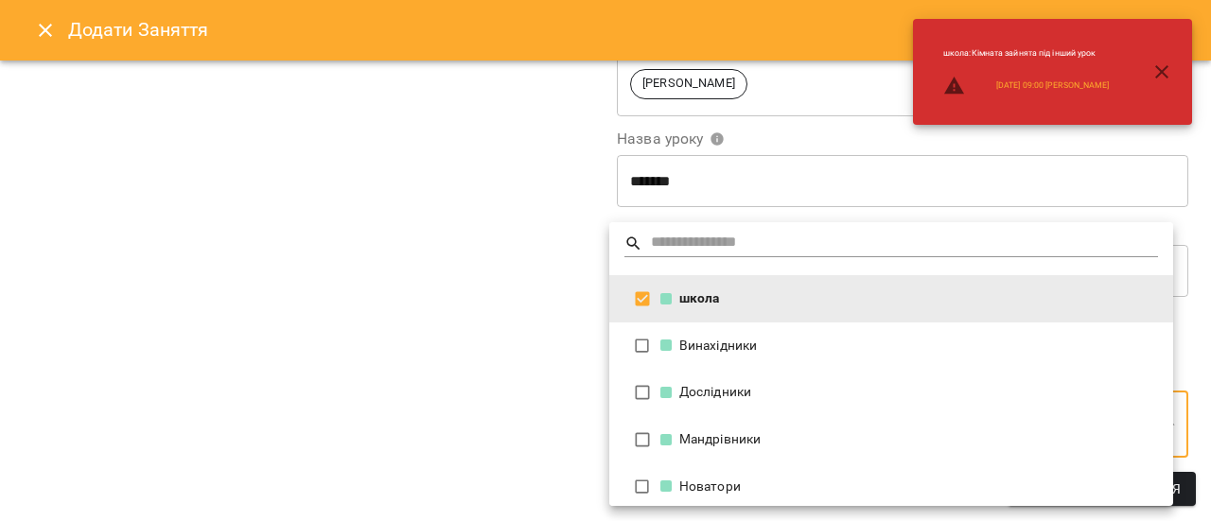
click at [486, 303] on div at bounding box center [605, 260] width 1211 height 521
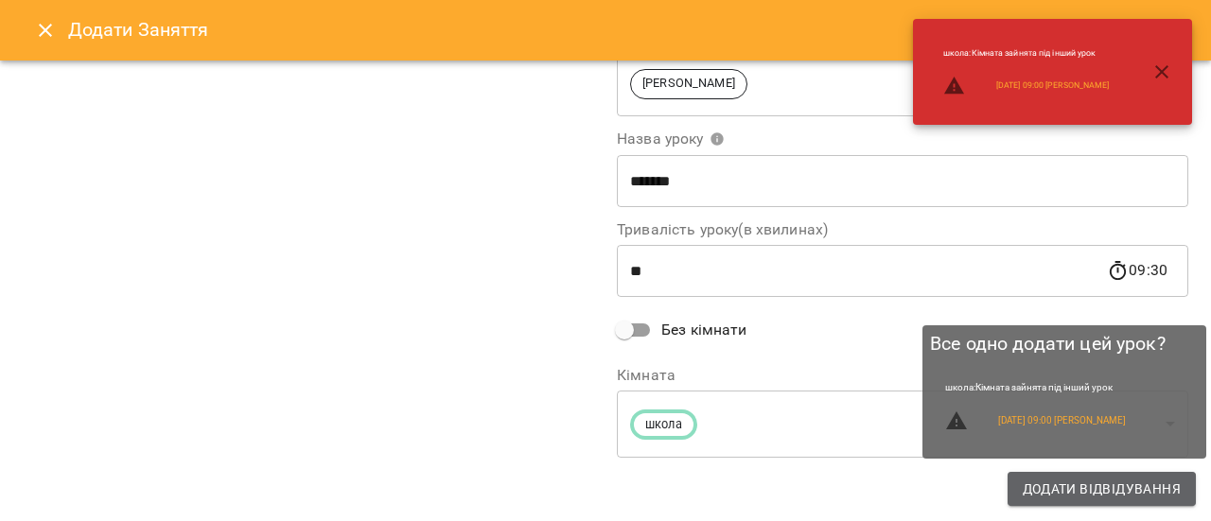
click at [1101, 495] on span "Додати Відвідування" at bounding box center [1102, 489] width 158 height 23
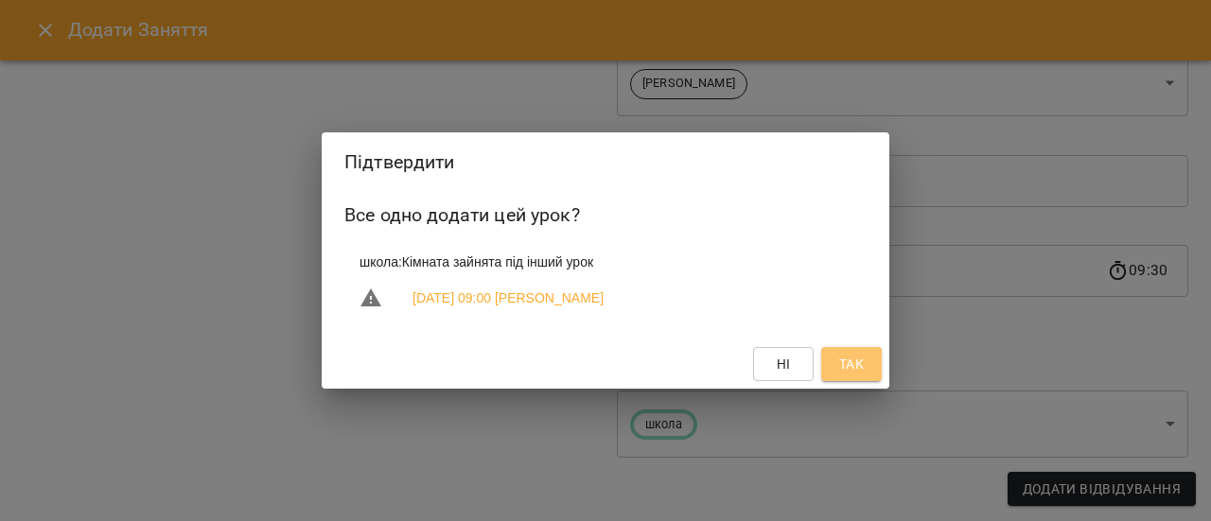
click at [849, 365] on span "Так" at bounding box center [851, 364] width 25 height 23
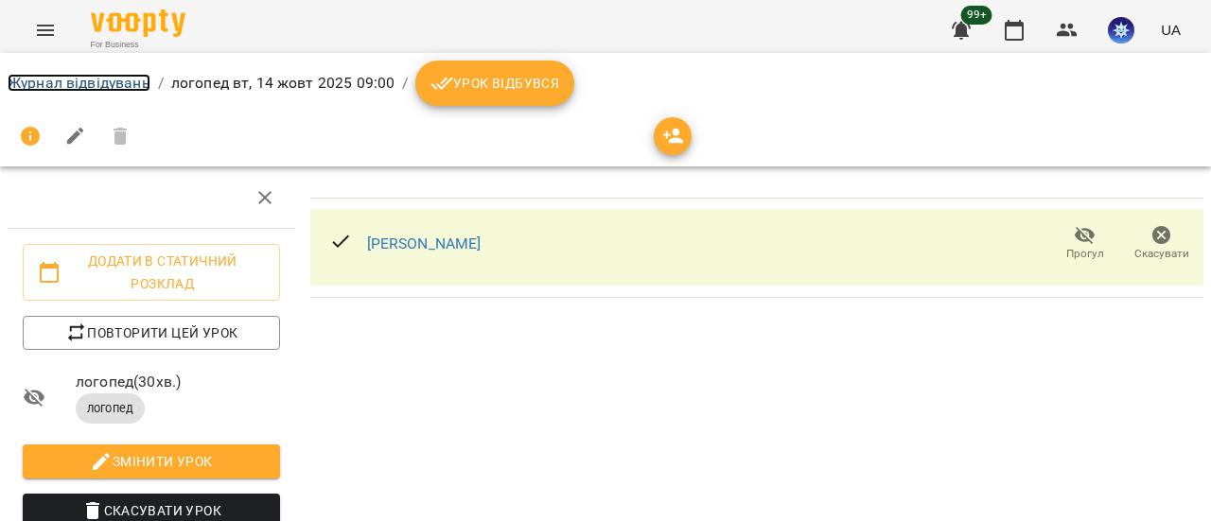
click at [117, 86] on link "Журнал відвідувань" at bounding box center [79, 83] width 143 height 18
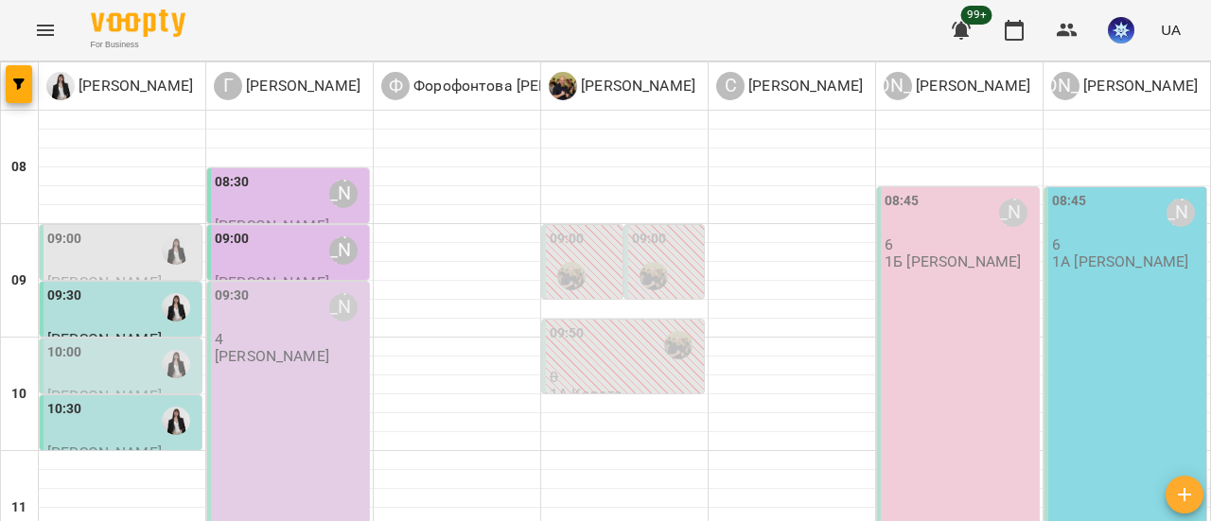
click at [95, 247] on div "09:00" at bounding box center [122, 251] width 150 height 44
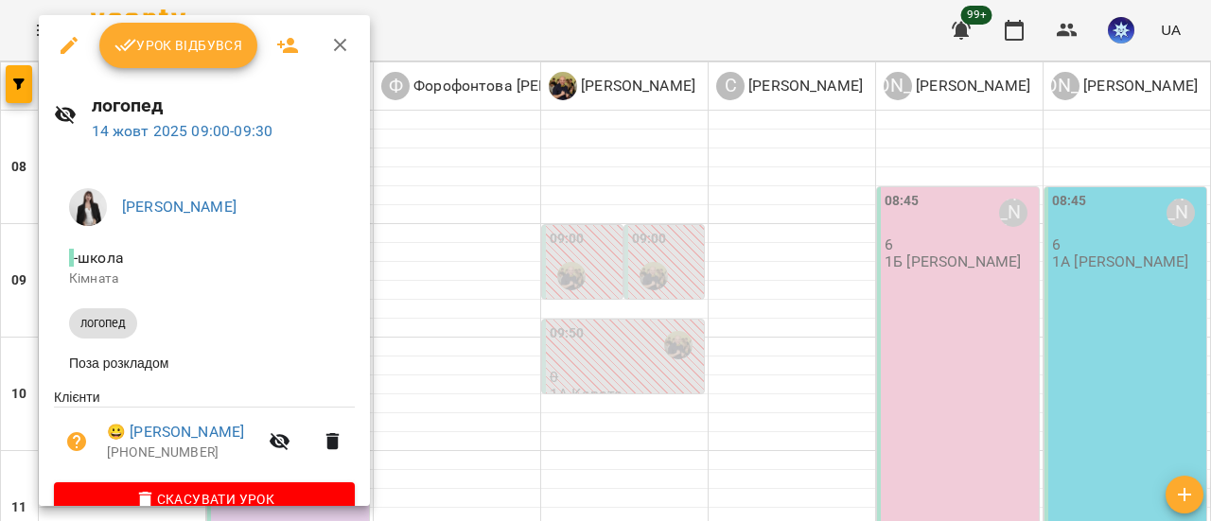
click at [195, 45] on span "Урок відбувся" at bounding box center [178, 45] width 129 height 23
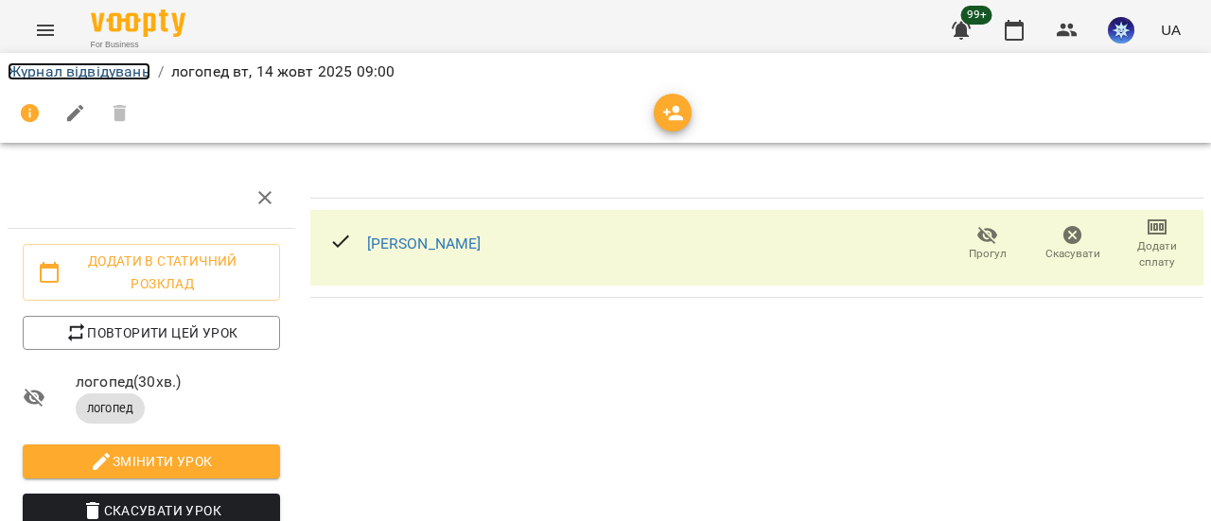
click at [116, 75] on link "Журнал відвідувань" at bounding box center [79, 71] width 143 height 18
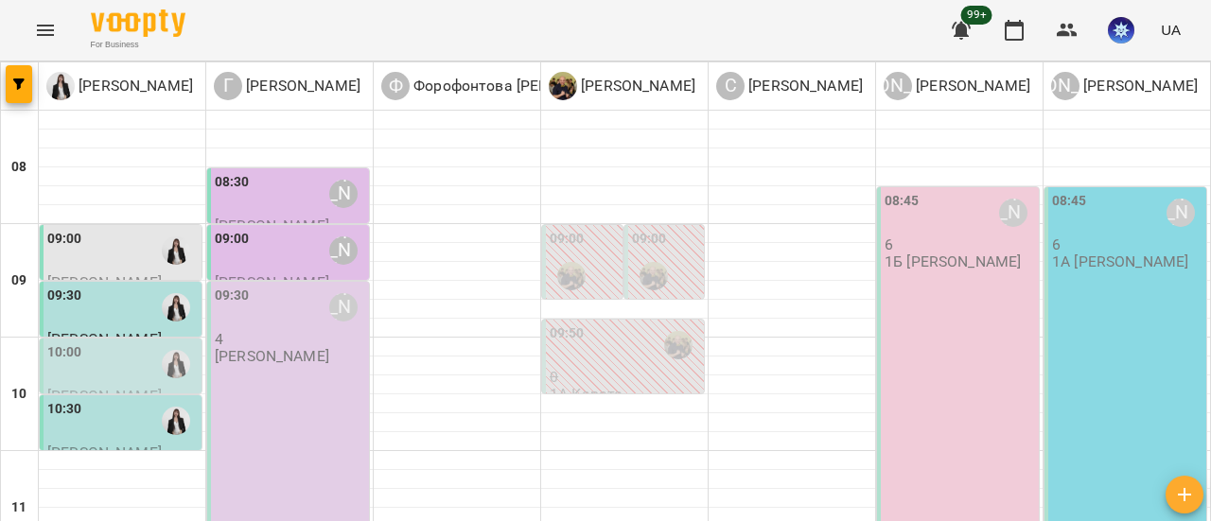
click at [291, 318] on div "09:30 Гандрабура Наталя" at bounding box center [290, 308] width 150 height 44
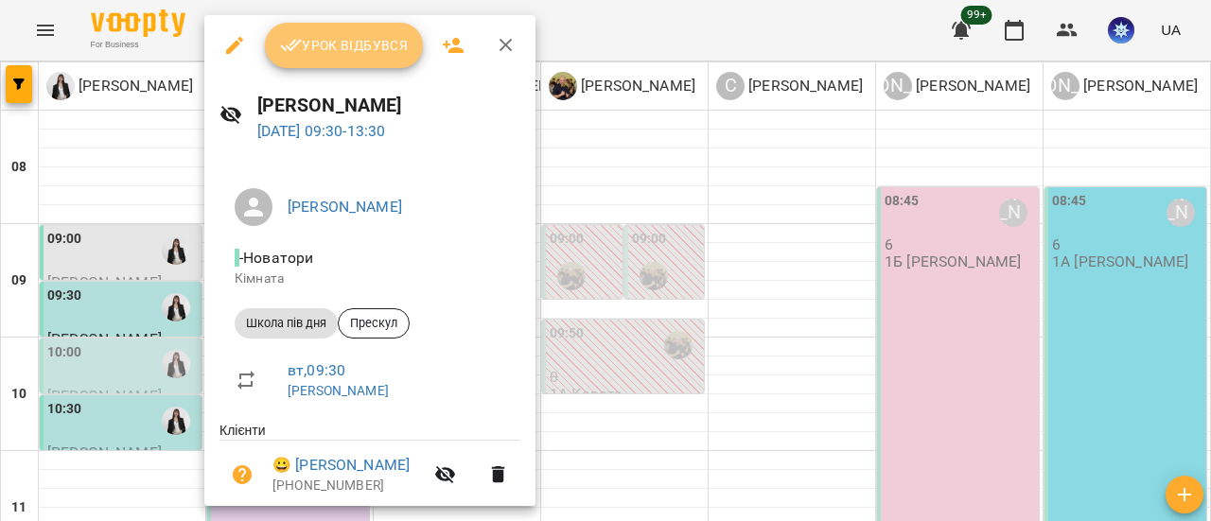
click at [373, 39] on span "Урок відбувся" at bounding box center [344, 45] width 129 height 23
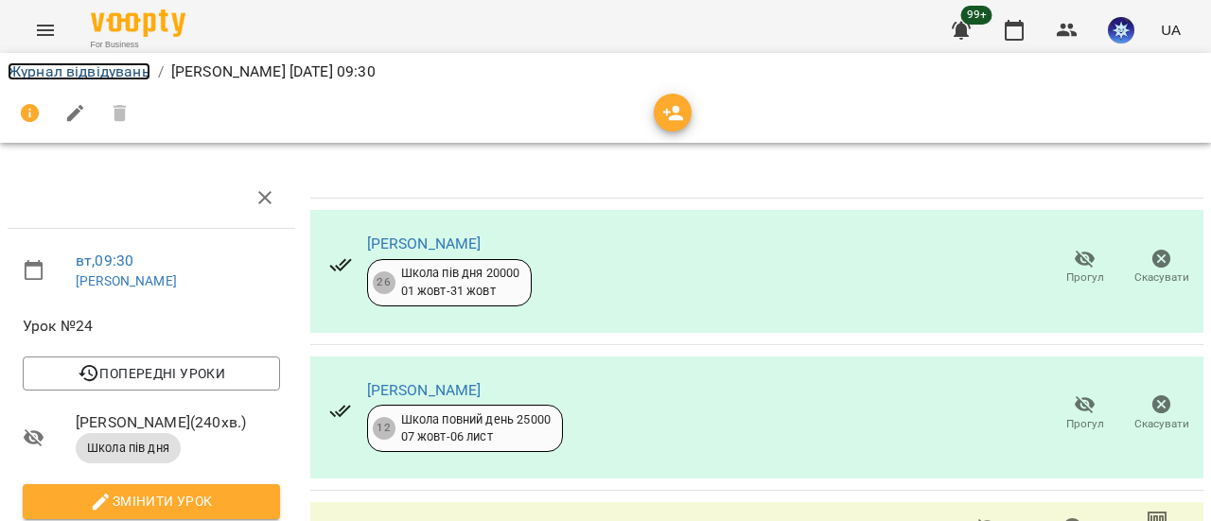
click at [107, 71] on link "Журнал відвідувань" at bounding box center [79, 71] width 143 height 18
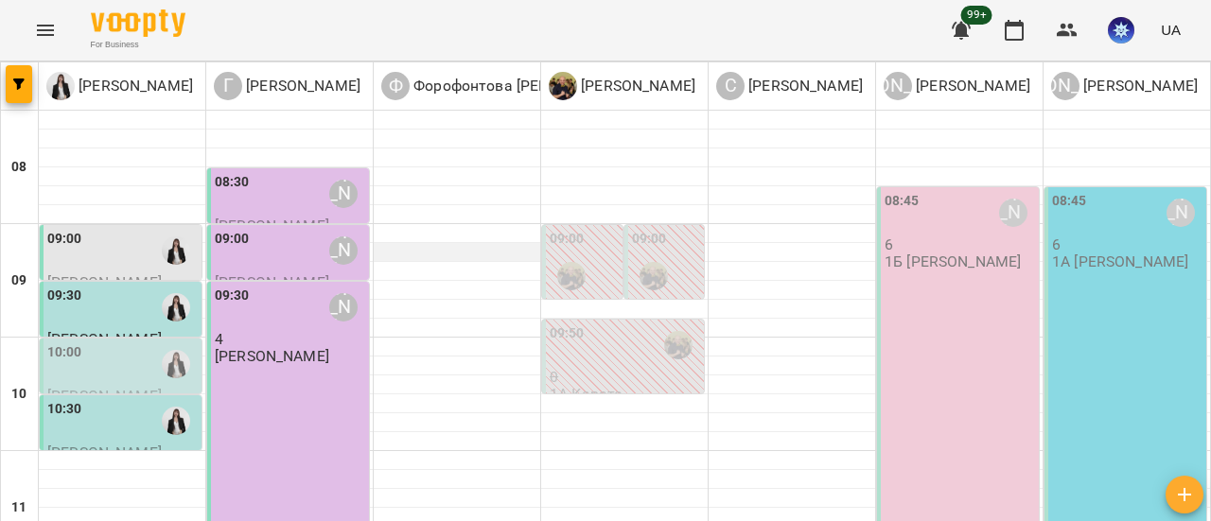
click at [464, 245] on div at bounding box center [457, 252] width 166 height 19
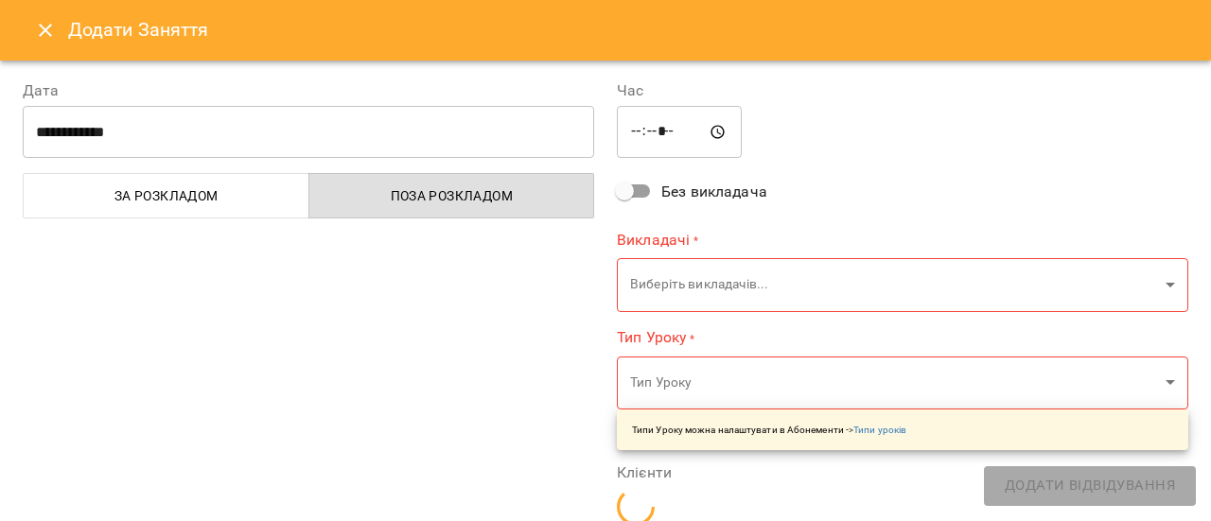
type input "**********"
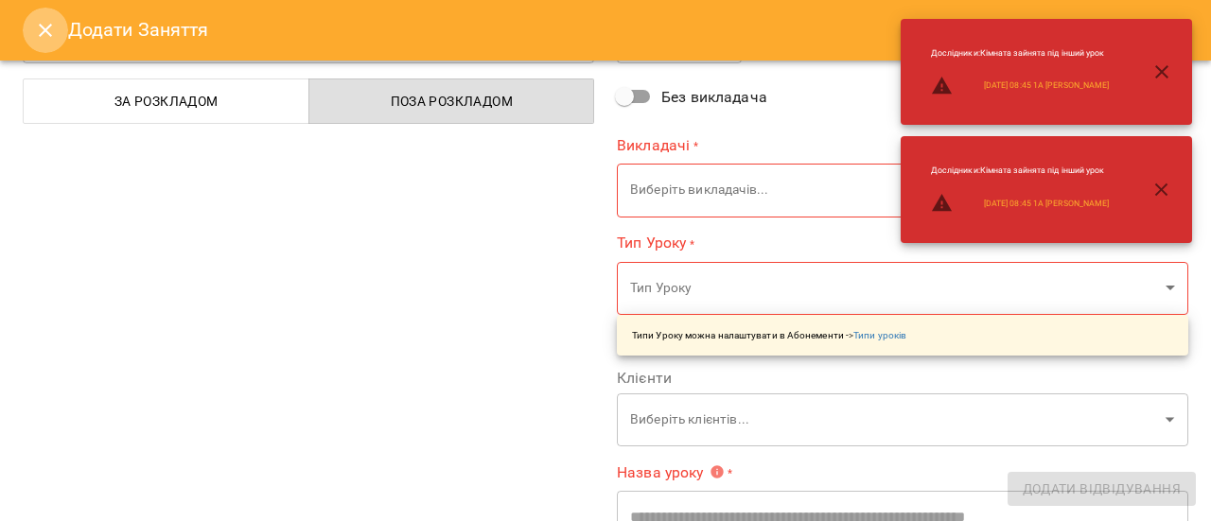
click at [44, 26] on icon "Close" at bounding box center [45, 30] width 23 height 23
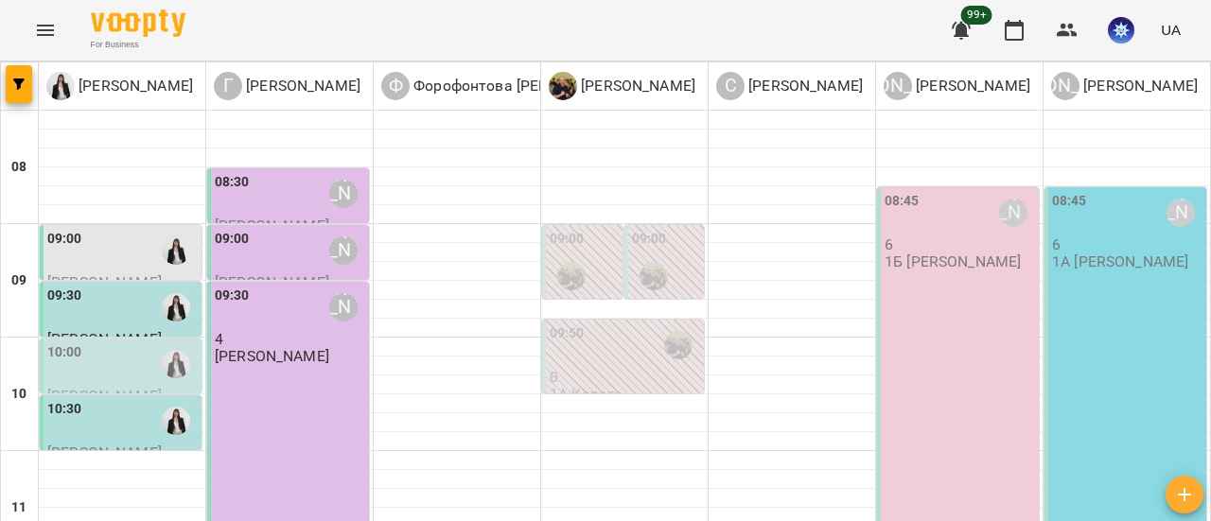
scroll to position [0, 0]
click at [51, 32] on icon "Menu" at bounding box center [45, 30] width 23 height 23
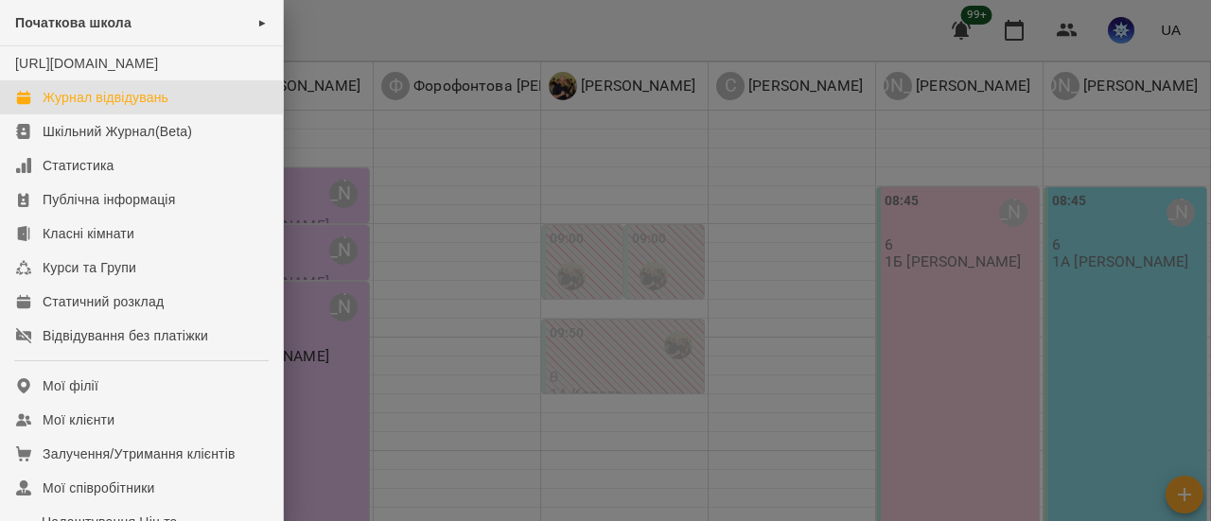
click at [453, 211] on div at bounding box center [605, 260] width 1211 height 521
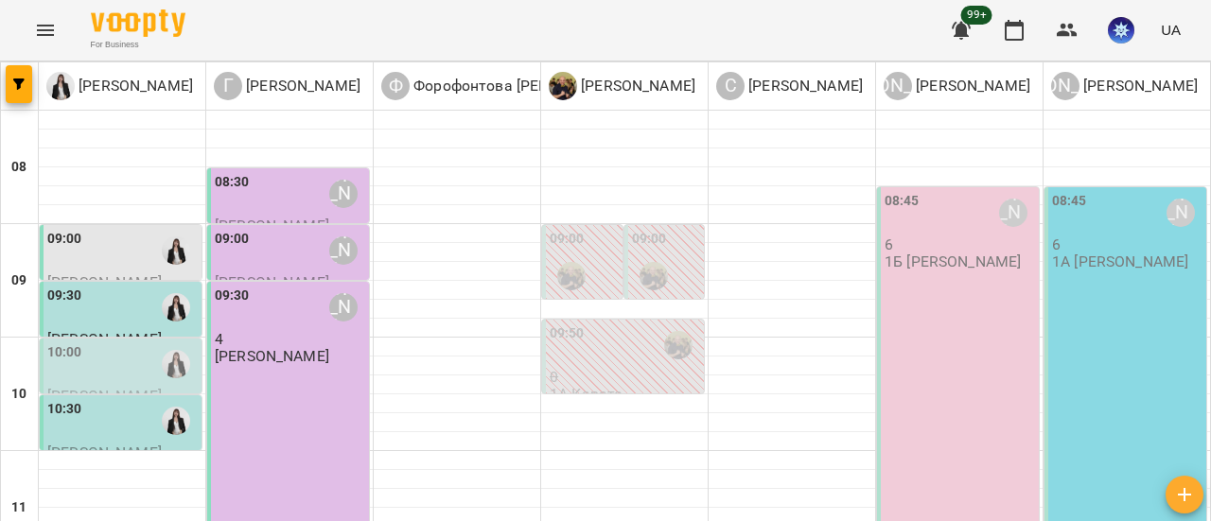
scroll to position [473, 0]
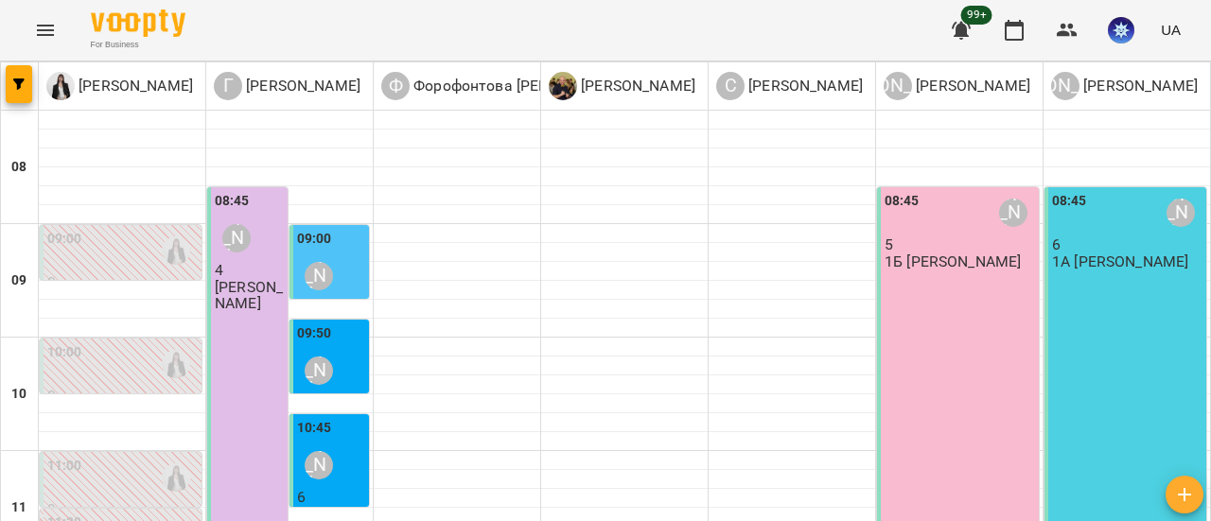
scroll to position [568, 0]
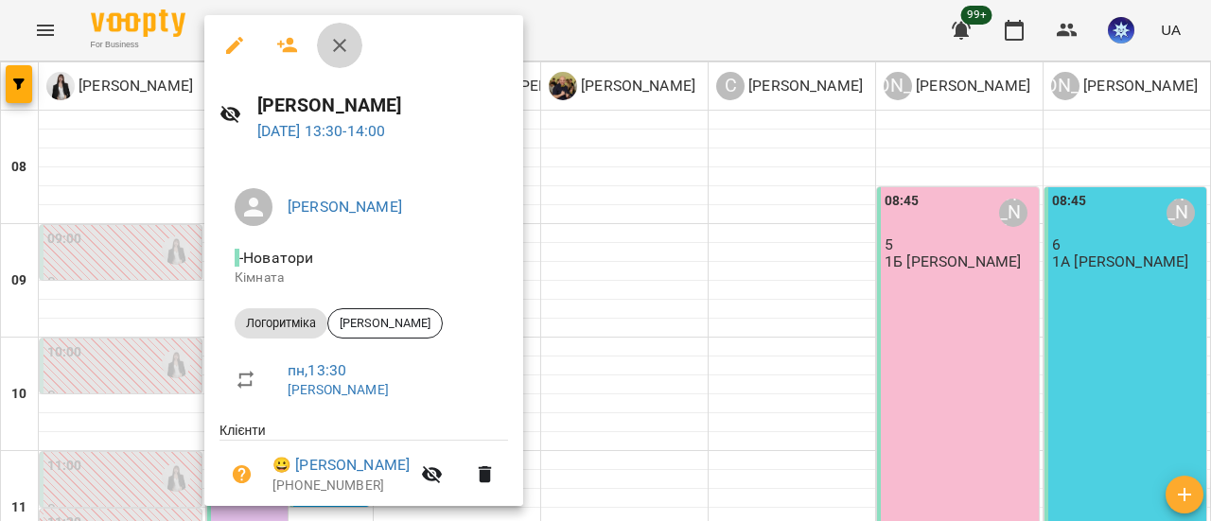
drag, startPoint x: 341, startPoint y: 44, endPoint x: 293, endPoint y: 67, distance: 52.5
click at [339, 44] on icon "button" at bounding box center [339, 45] width 23 height 23
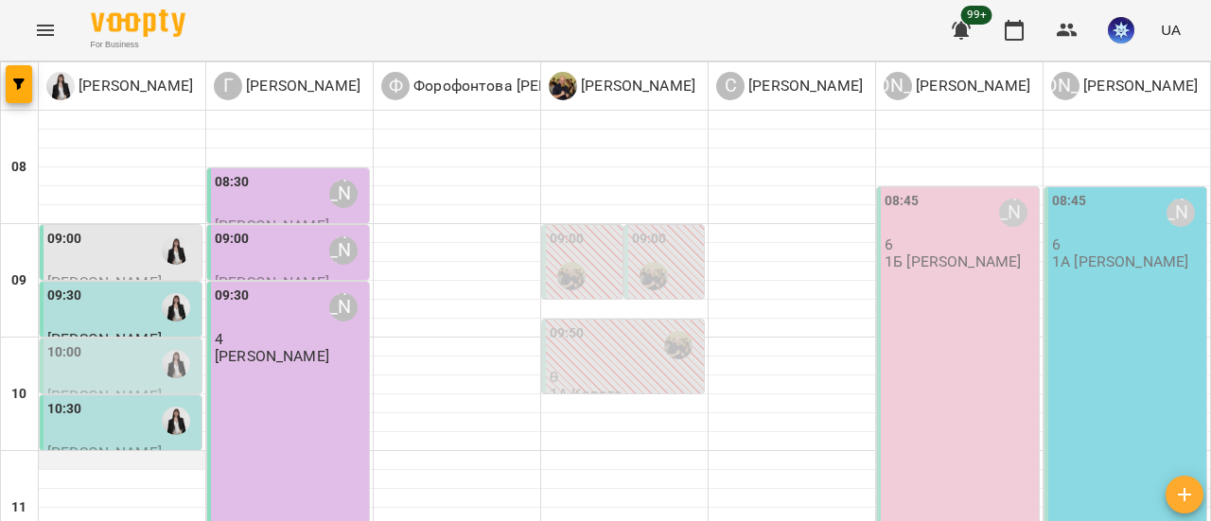
scroll to position [189, 0]
click at [120, 342] on div "10:00" at bounding box center [122, 364] width 150 height 44
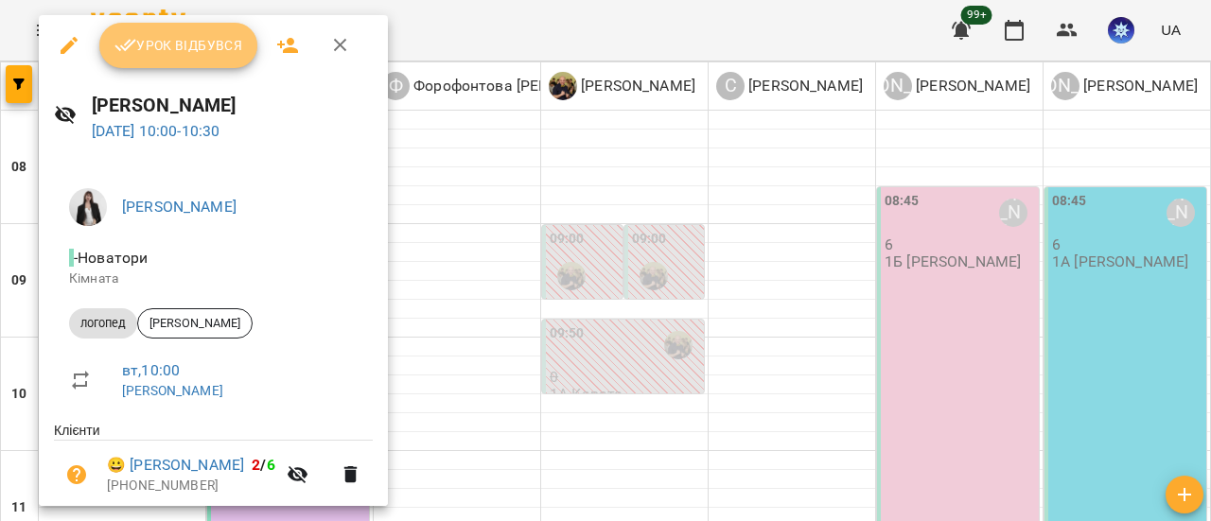
click at [190, 35] on span "Урок відбувся" at bounding box center [178, 45] width 129 height 23
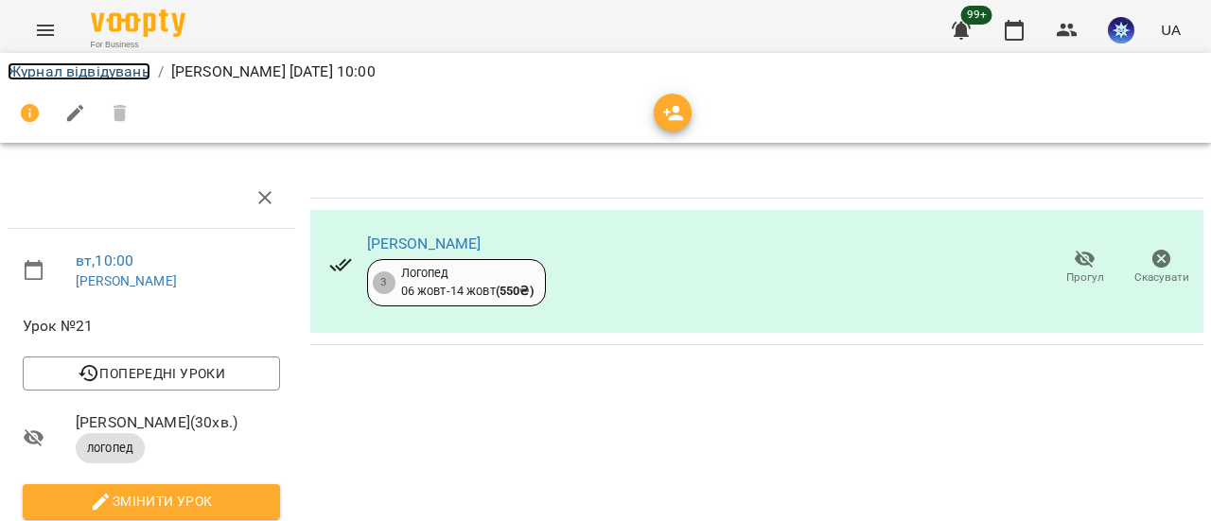
click at [84, 66] on link "Журнал відвідувань" at bounding box center [79, 71] width 143 height 18
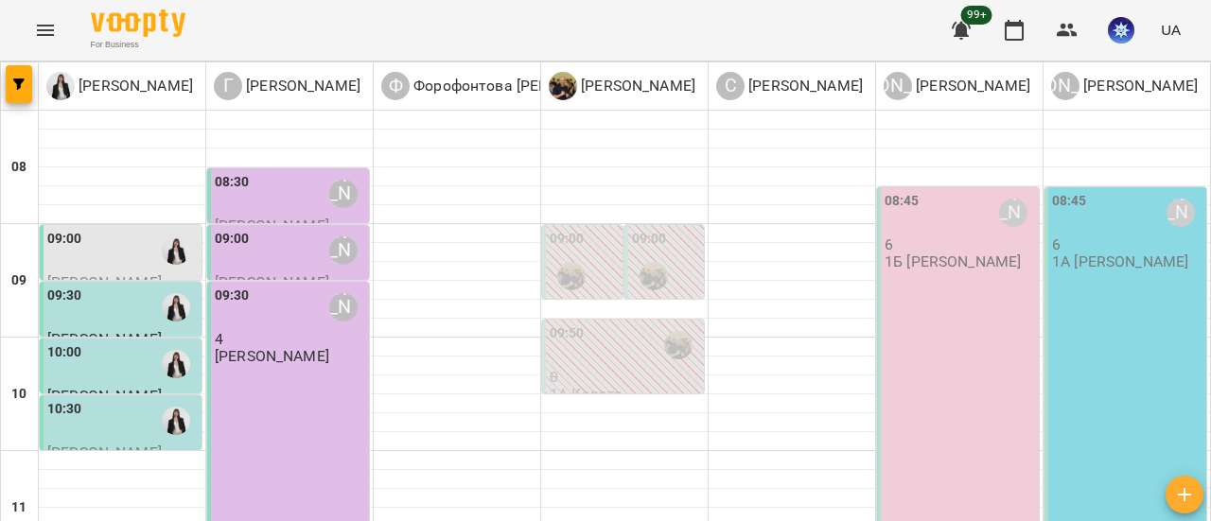
scroll to position [473, 0]
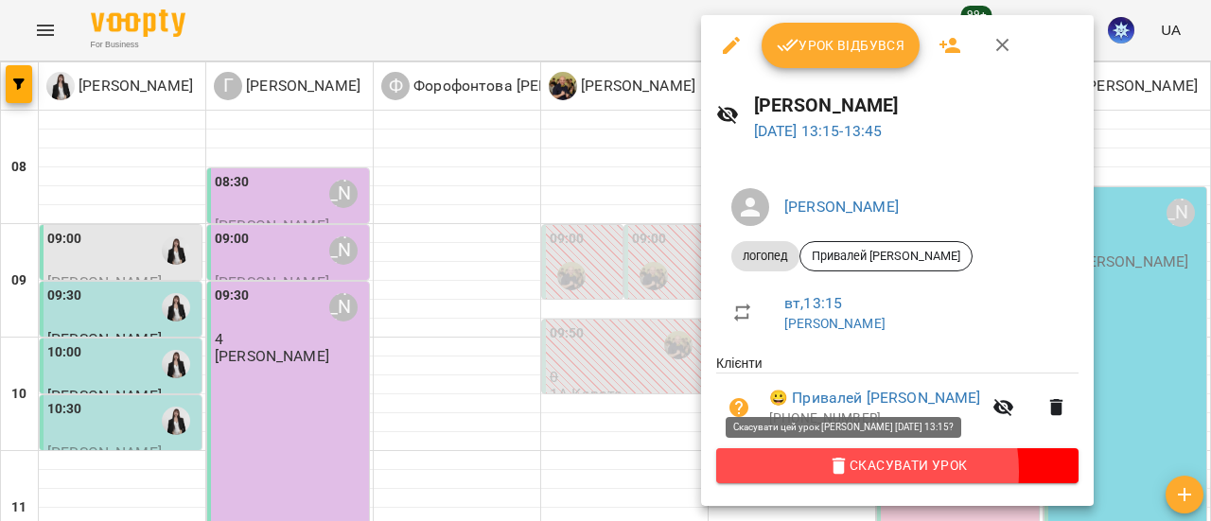
click at [854, 474] on span "Скасувати Урок" at bounding box center [897, 465] width 332 height 23
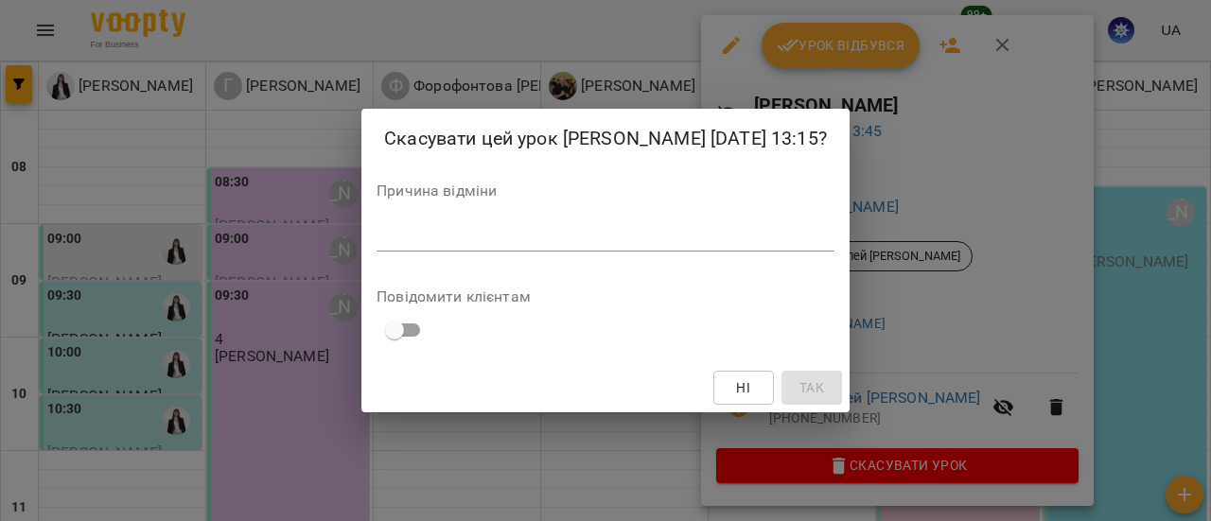
click at [486, 245] on textarea at bounding box center [605, 236] width 458 height 18
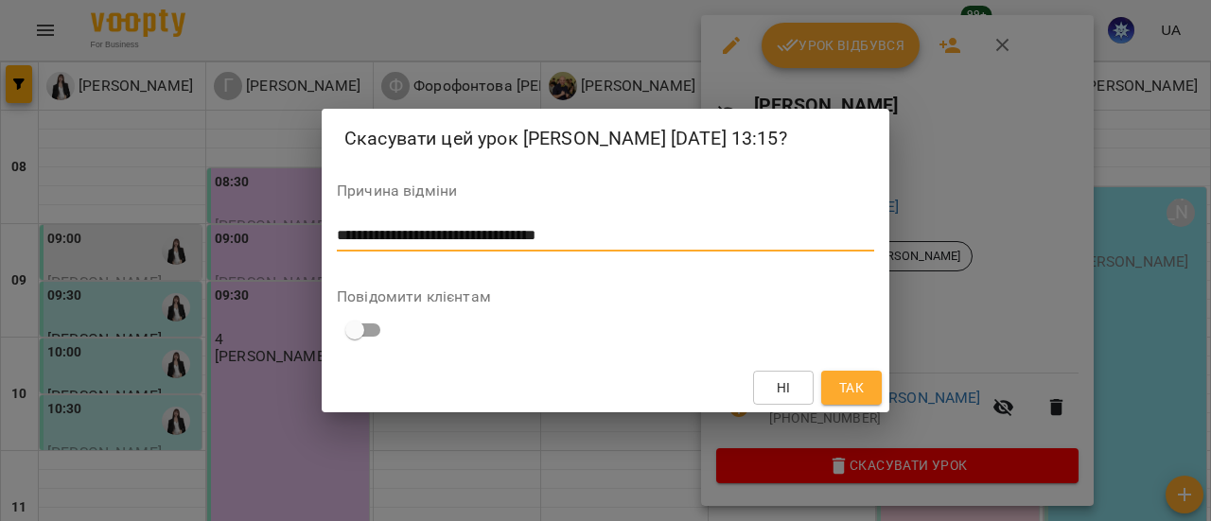
type textarea "**********"
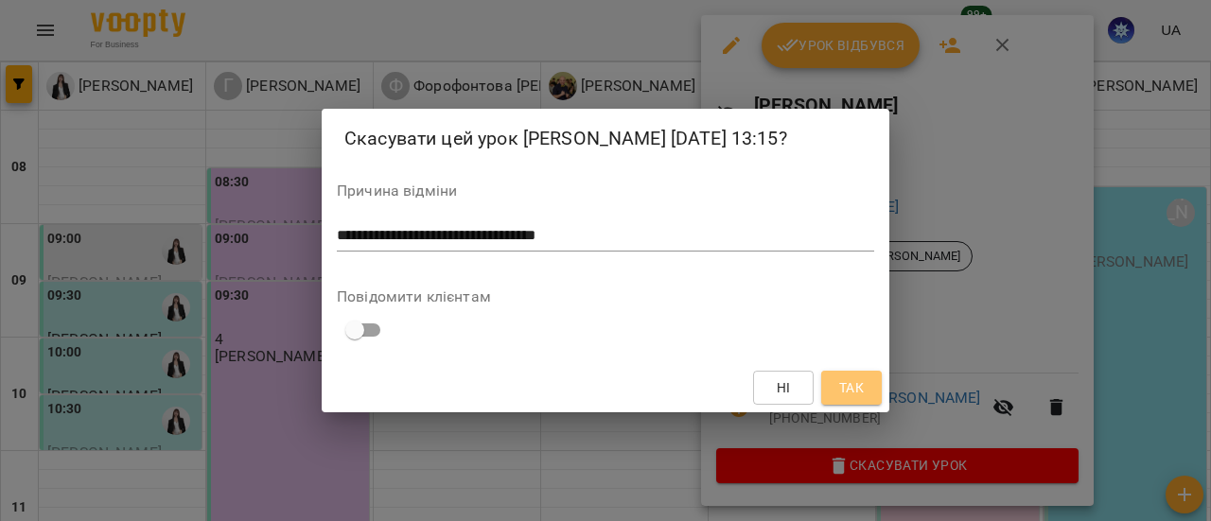
click at [845, 399] on span "Так" at bounding box center [851, 387] width 25 height 23
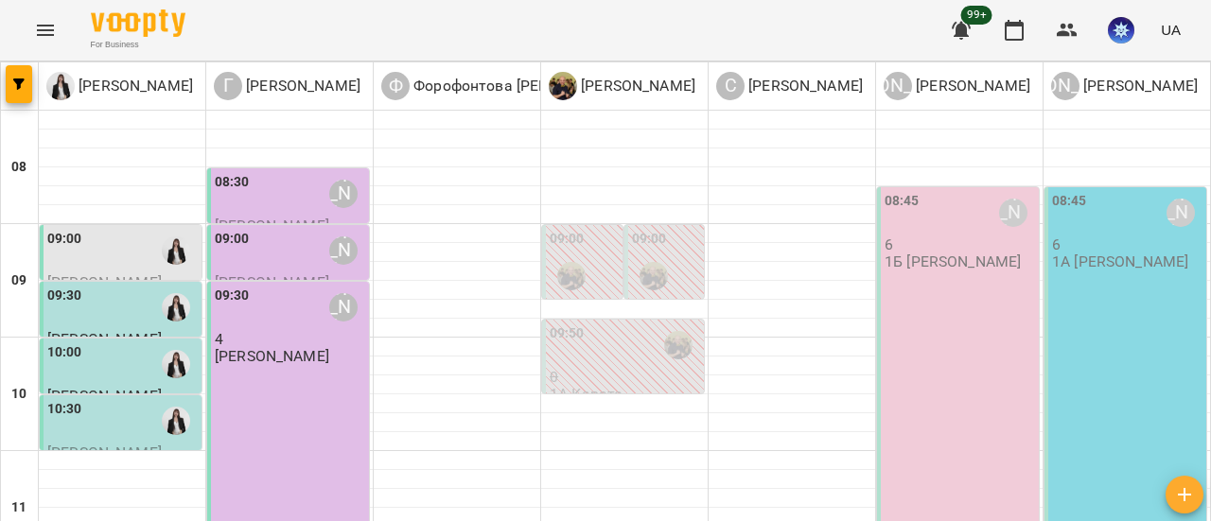
scroll to position [0, 0]
click at [957, 292] on div "08:45 Ануфрієва Ксенія 6 1Б Ануфрієва Ксенія" at bounding box center [958, 460] width 162 height 547
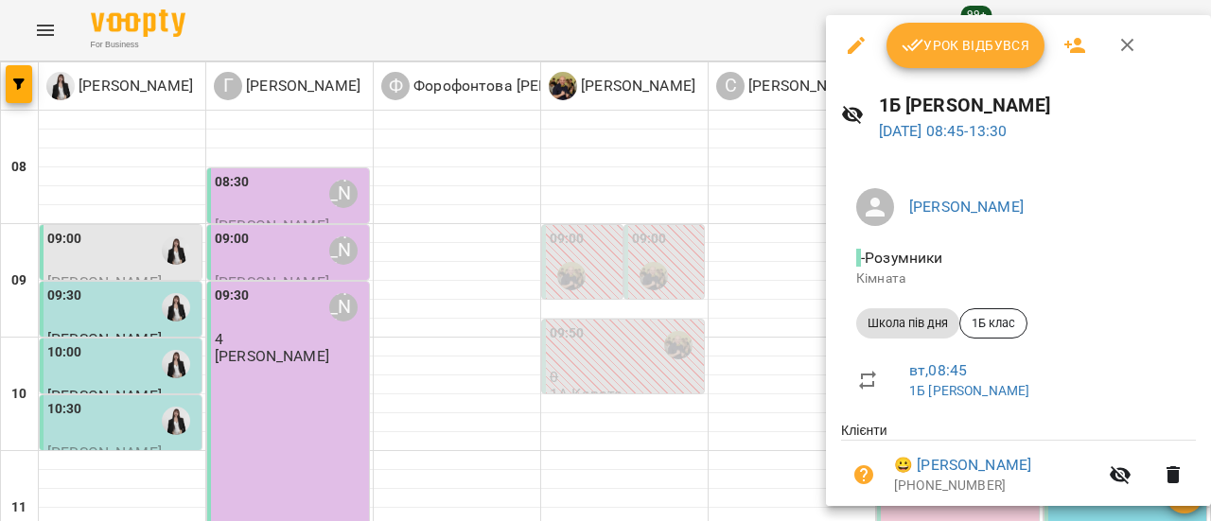
click at [990, 54] on span "Урок відбувся" at bounding box center [965, 45] width 129 height 23
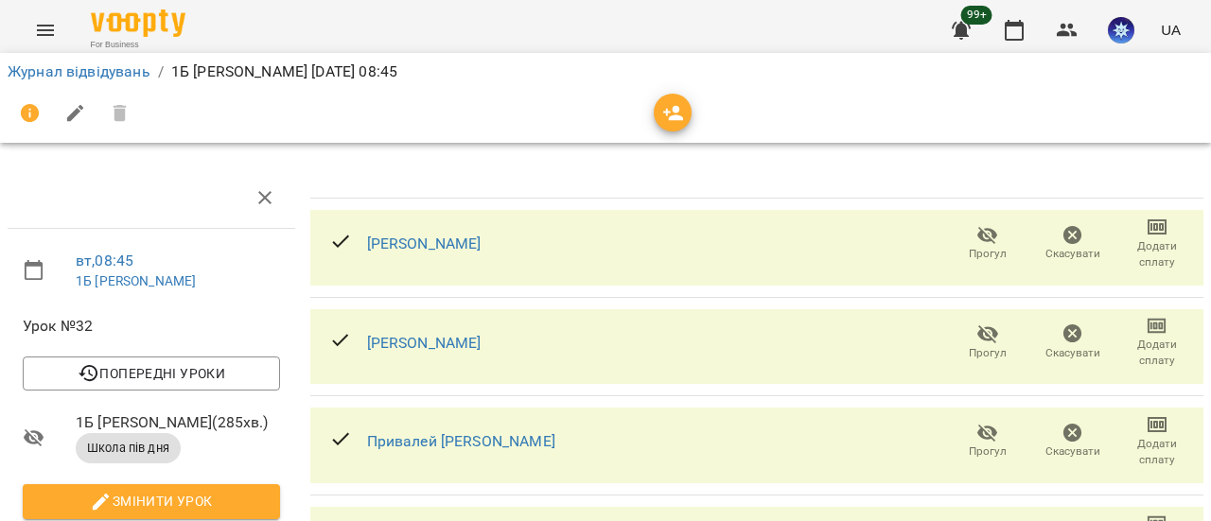
scroll to position [95, 0]
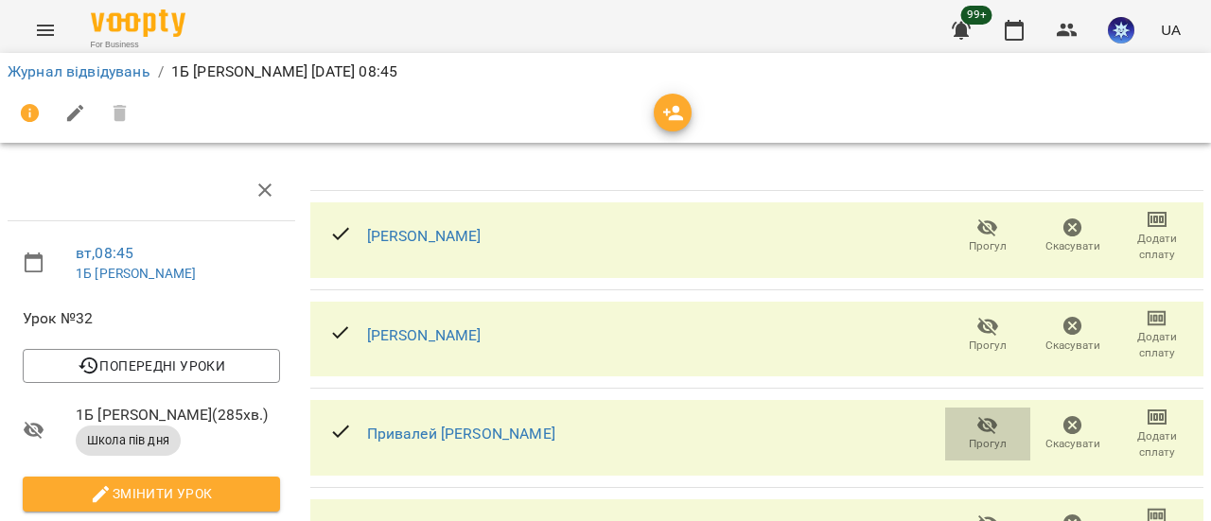
click at [976, 414] on icon "button" at bounding box center [987, 425] width 23 height 23
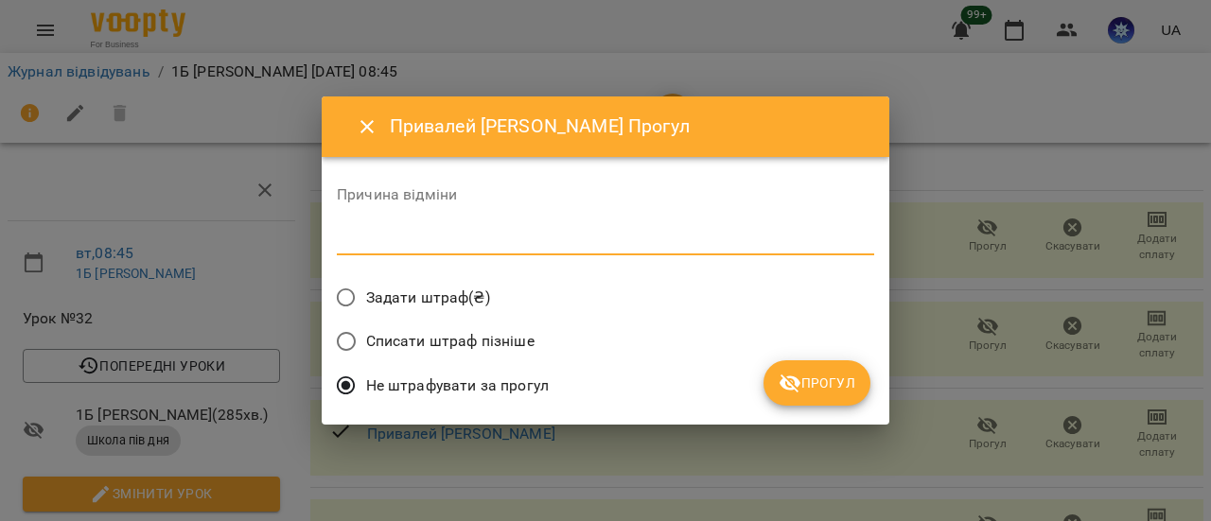
click at [448, 232] on textarea at bounding box center [605, 240] width 537 height 18
type textarea "**********"
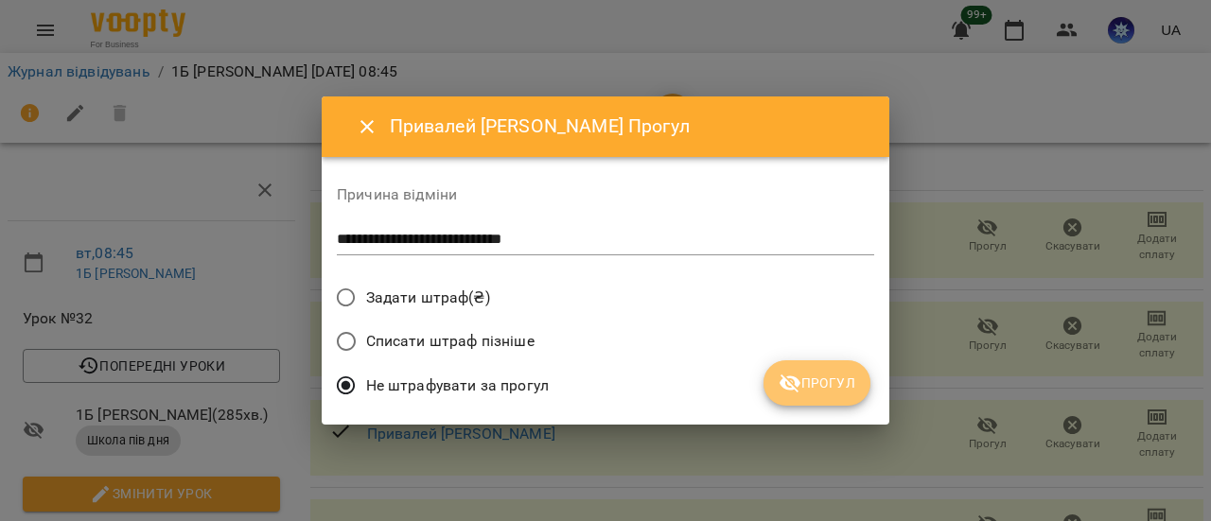
click at [851, 383] on span "Прогул" at bounding box center [817, 383] width 77 height 23
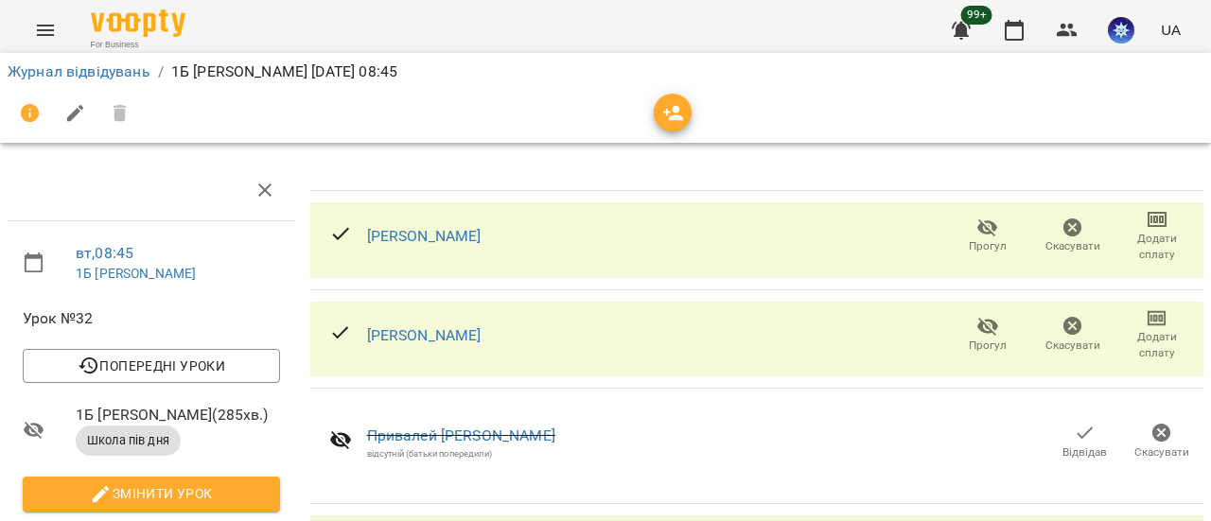
scroll to position [384, 0]
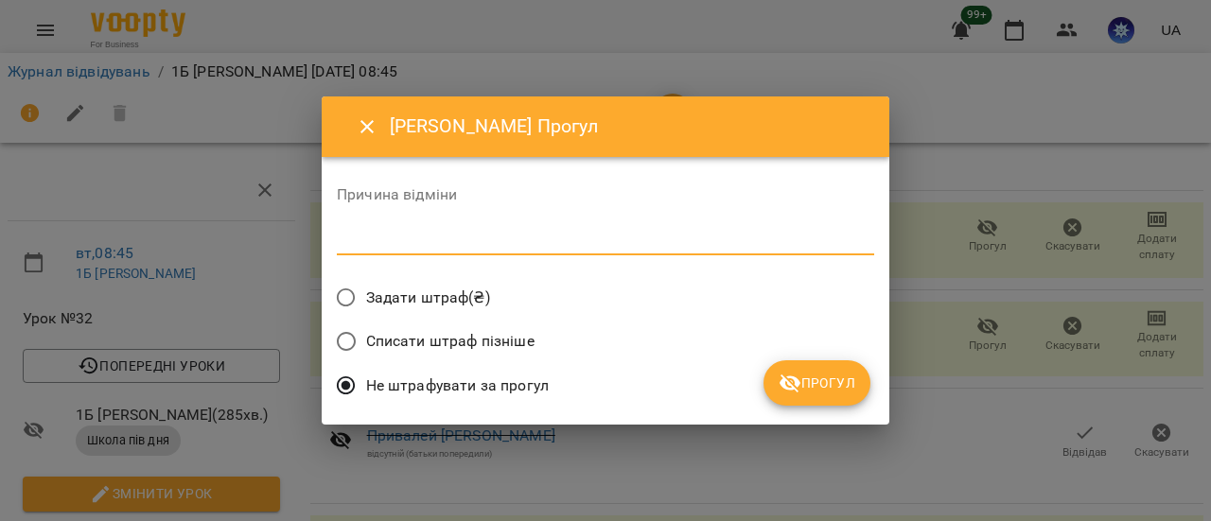
drag, startPoint x: 399, startPoint y: 245, endPoint x: 463, endPoint y: 228, distance: 65.6
click at [398, 241] on textarea at bounding box center [605, 240] width 537 height 18
type textarea "**********"
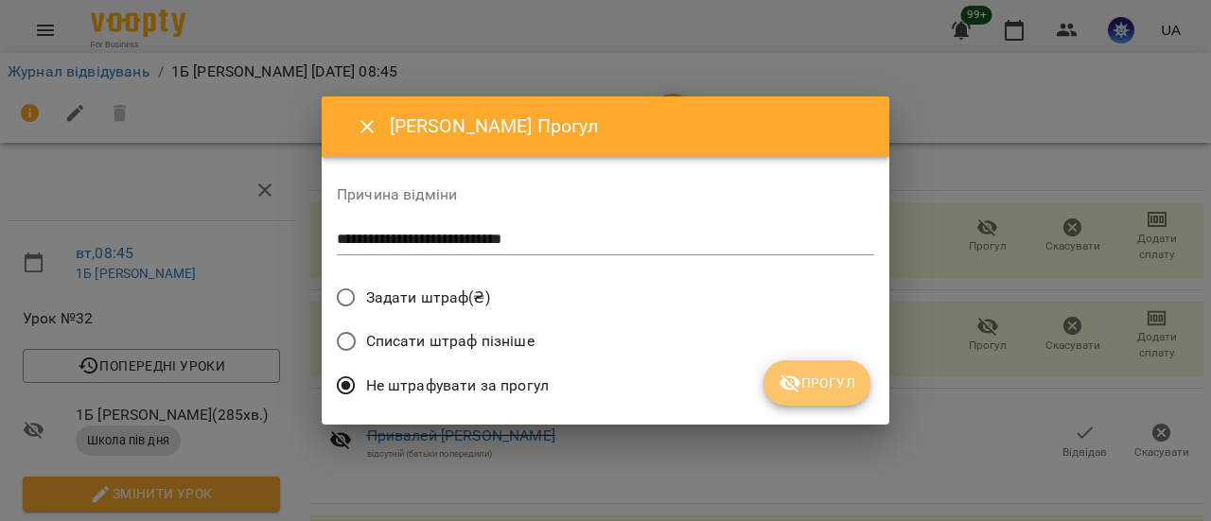
click at [839, 381] on span "Прогул" at bounding box center [817, 383] width 77 height 23
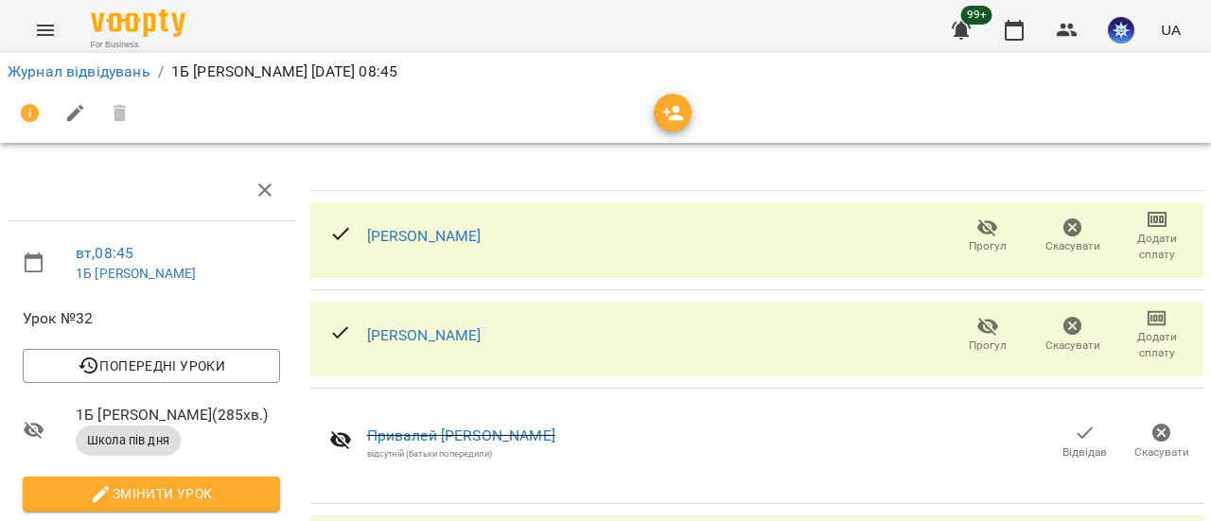
scroll to position [0, 0]
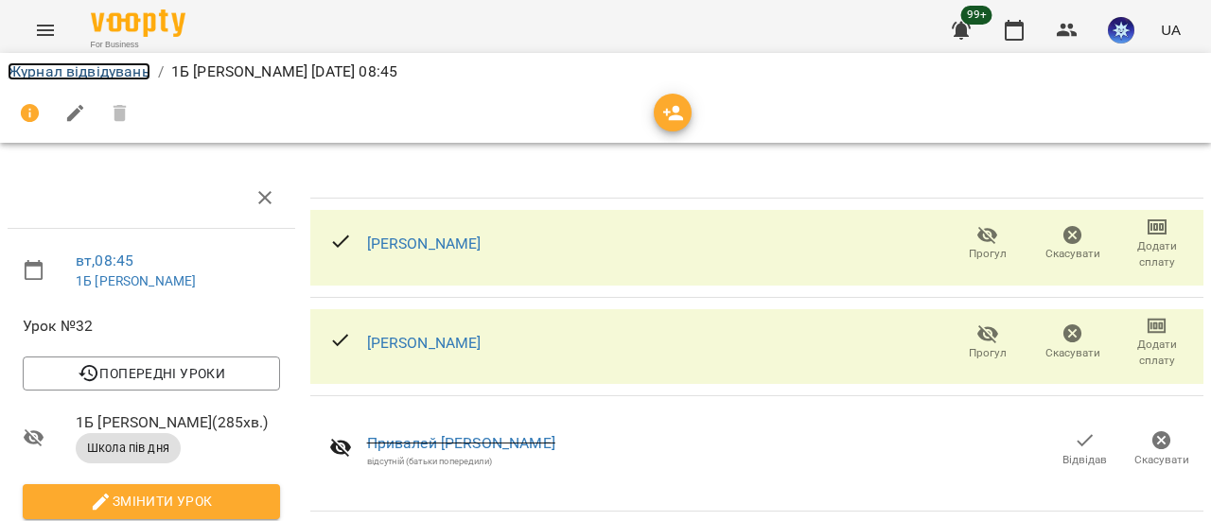
click at [93, 69] on link "Журнал відвідувань" at bounding box center [79, 71] width 143 height 18
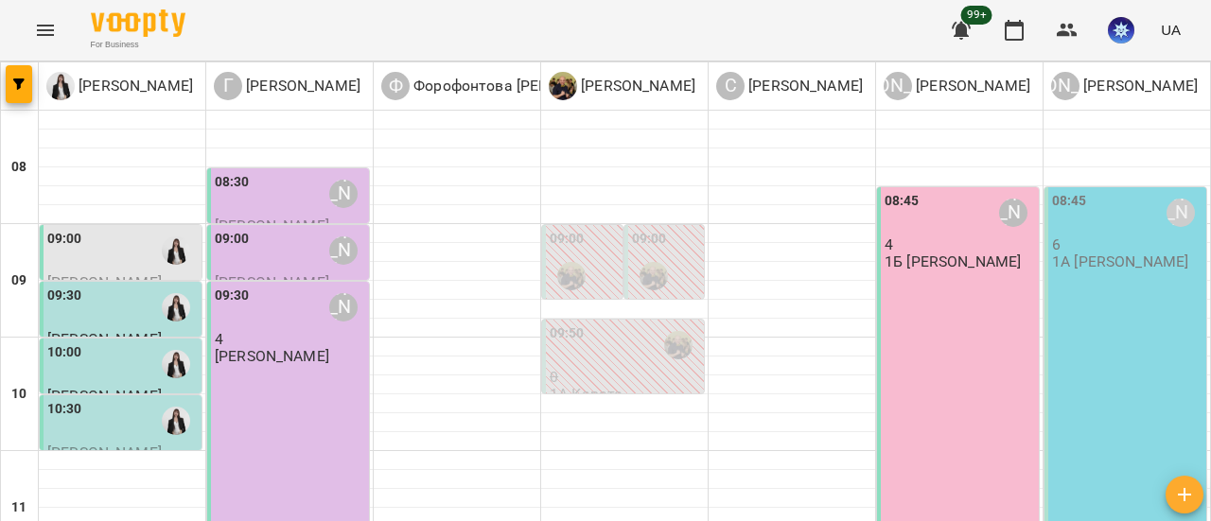
scroll to position [189, 0]
click at [965, 219] on div "08:45 Ануфрієва Ксенія 4 1Б Ануфрієва Ксенія" at bounding box center [958, 460] width 162 height 547
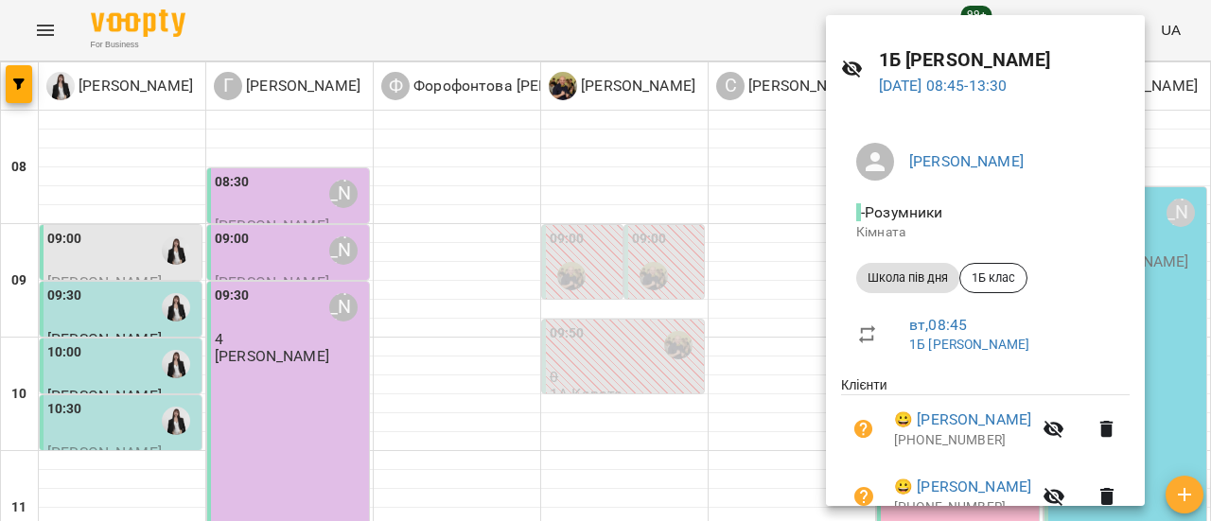
scroll to position [0, 0]
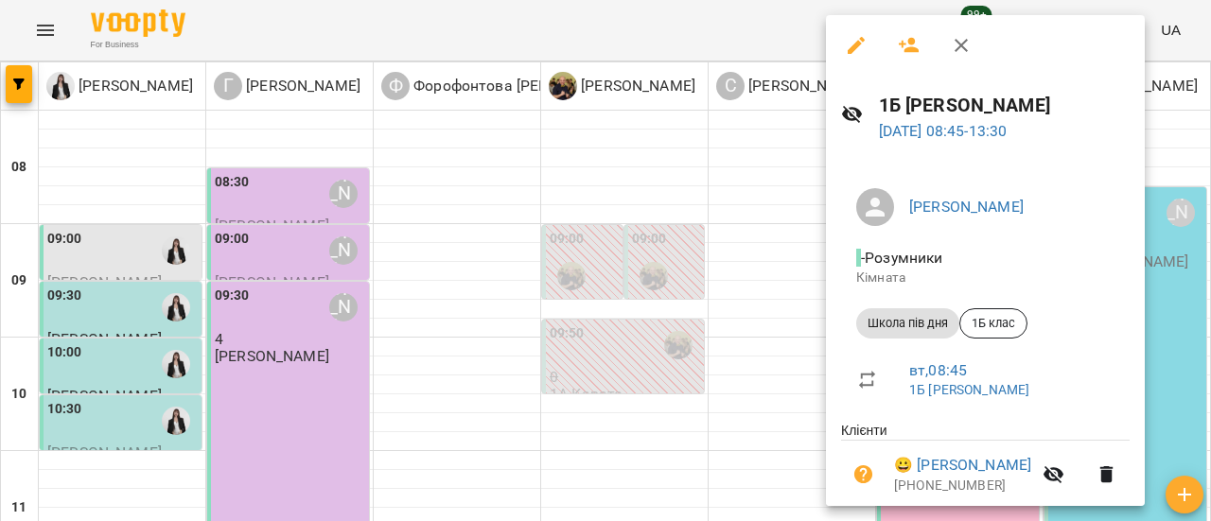
click at [957, 48] on icon "button" at bounding box center [960, 45] width 13 height 13
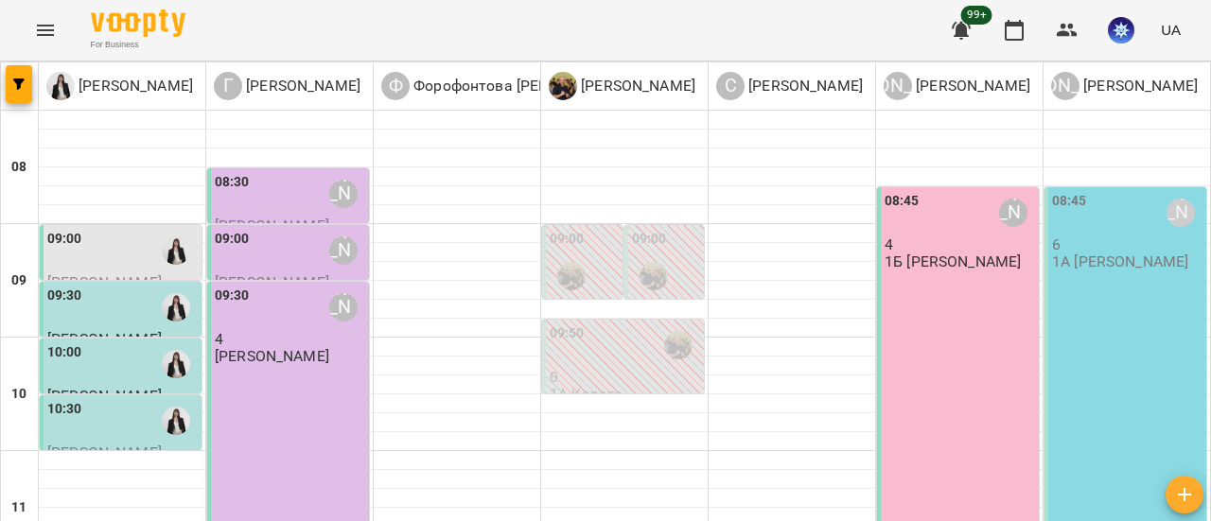
click at [1127, 270] on p "1А [PERSON_NAME]" at bounding box center [1120, 262] width 136 height 16
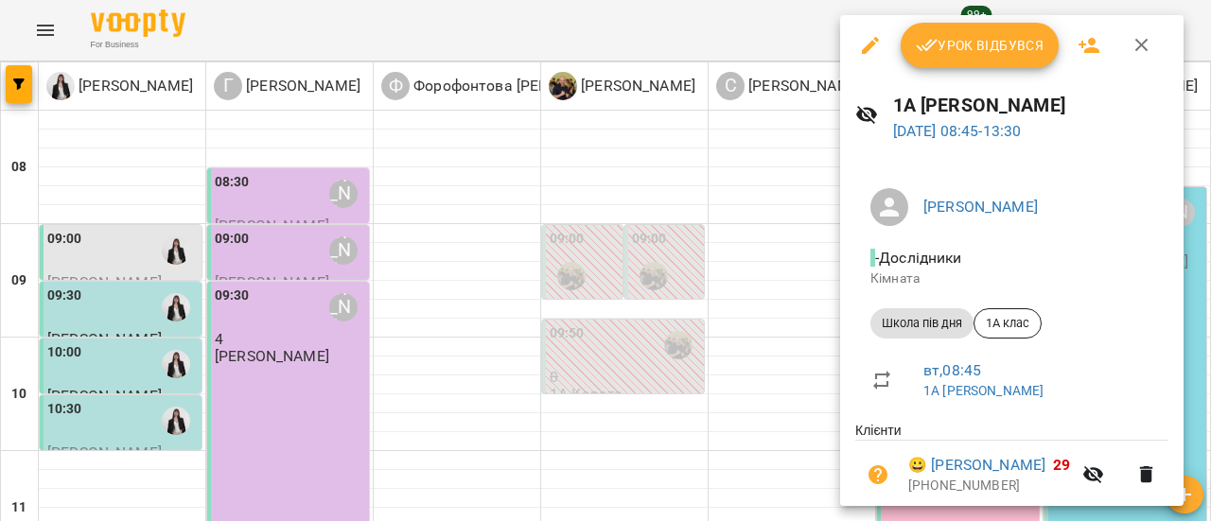
click at [987, 43] on span "Урок відбувся" at bounding box center [980, 45] width 129 height 23
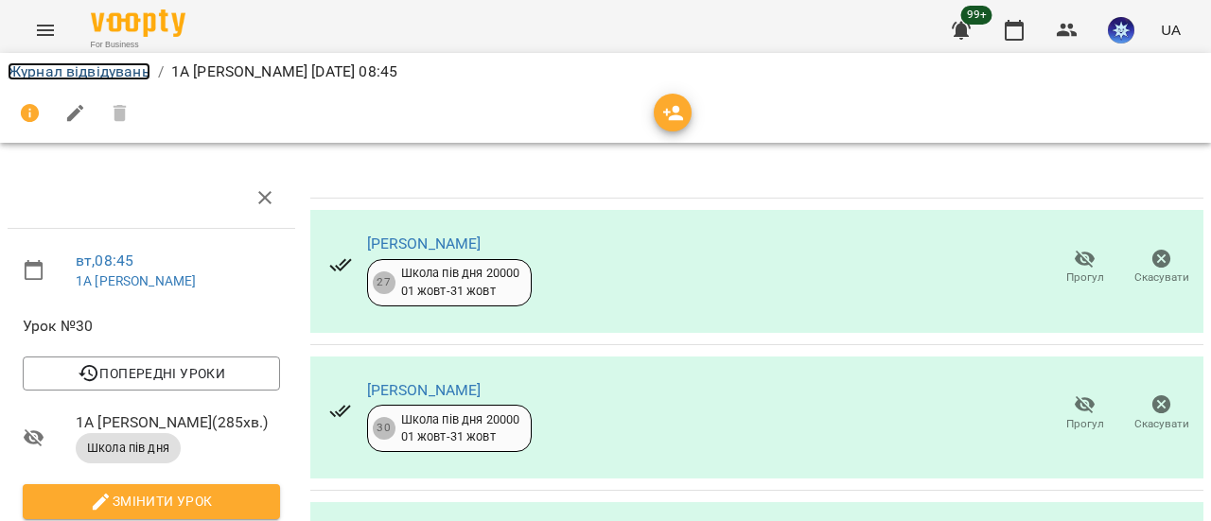
click at [78, 72] on link "Журнал відвідувань" at bounding box center [79, 71] width 143 height 18
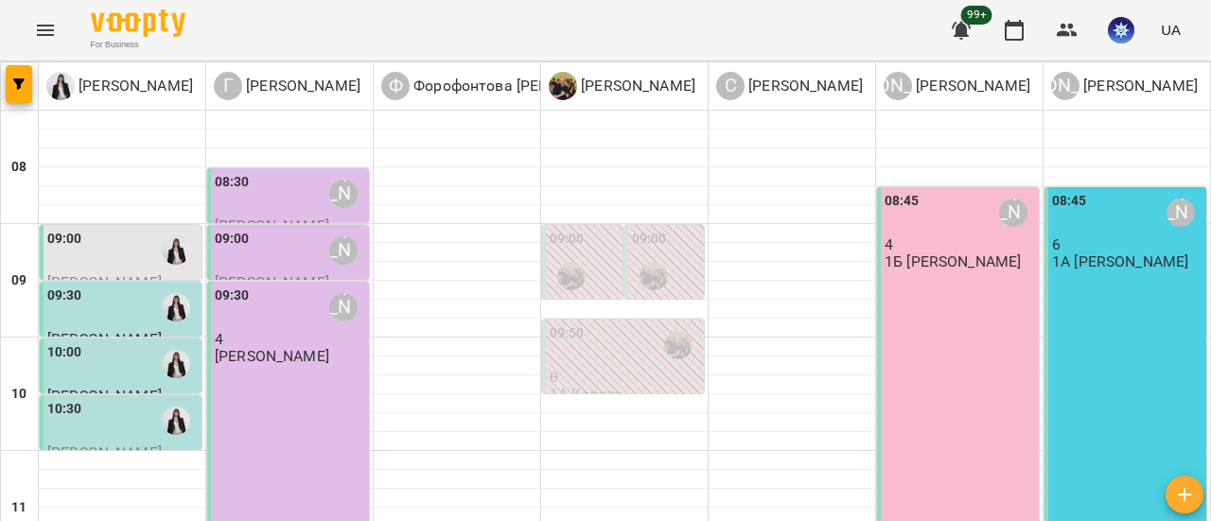
scroll to position [568, 0]
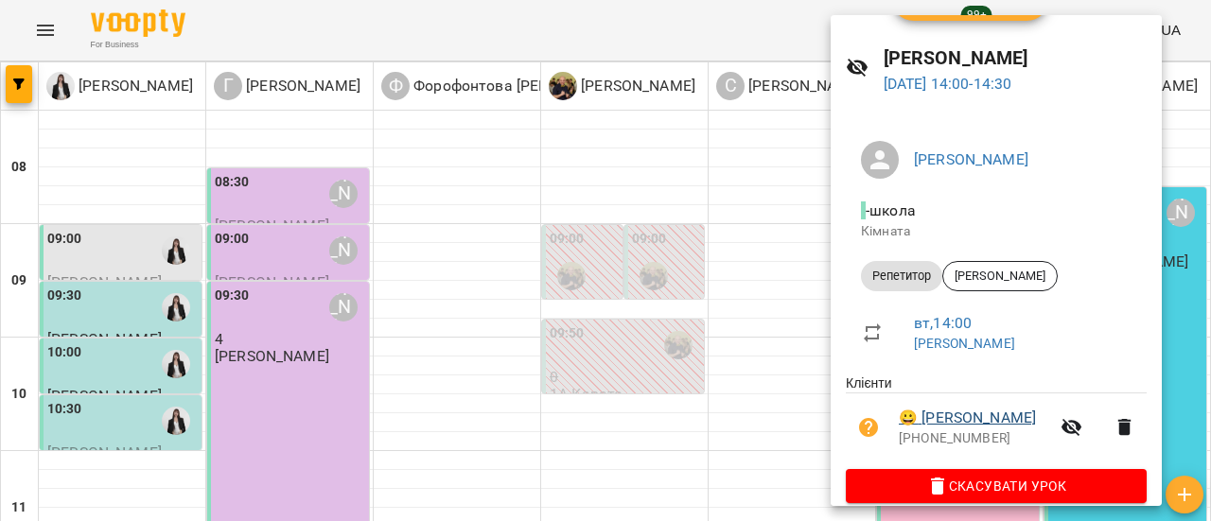
scroll to position [69, 0]
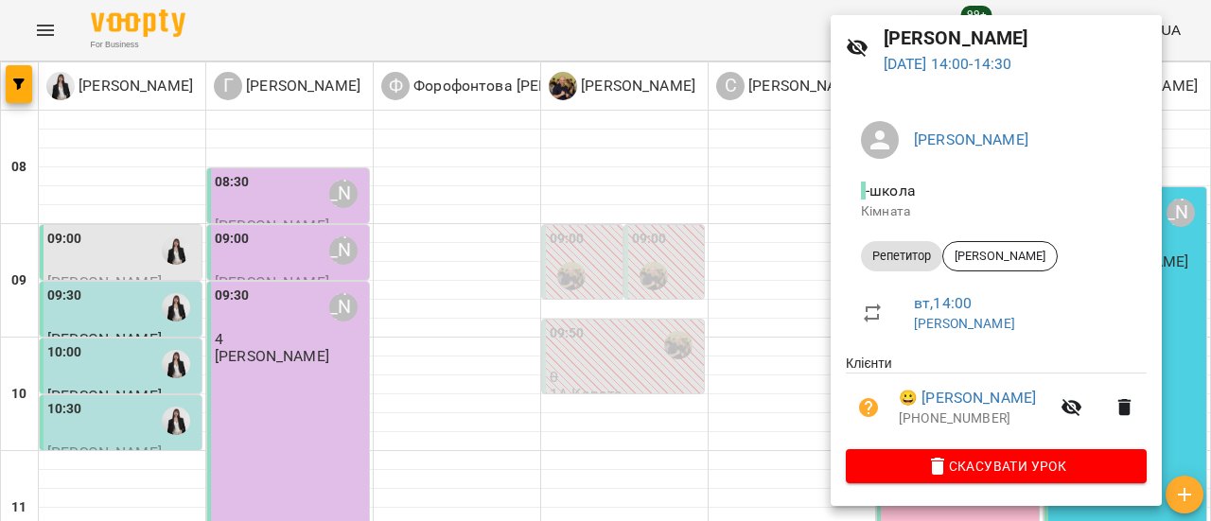
click at [674, 259] on div at bounding box center [605, 260] width 1211 height 521
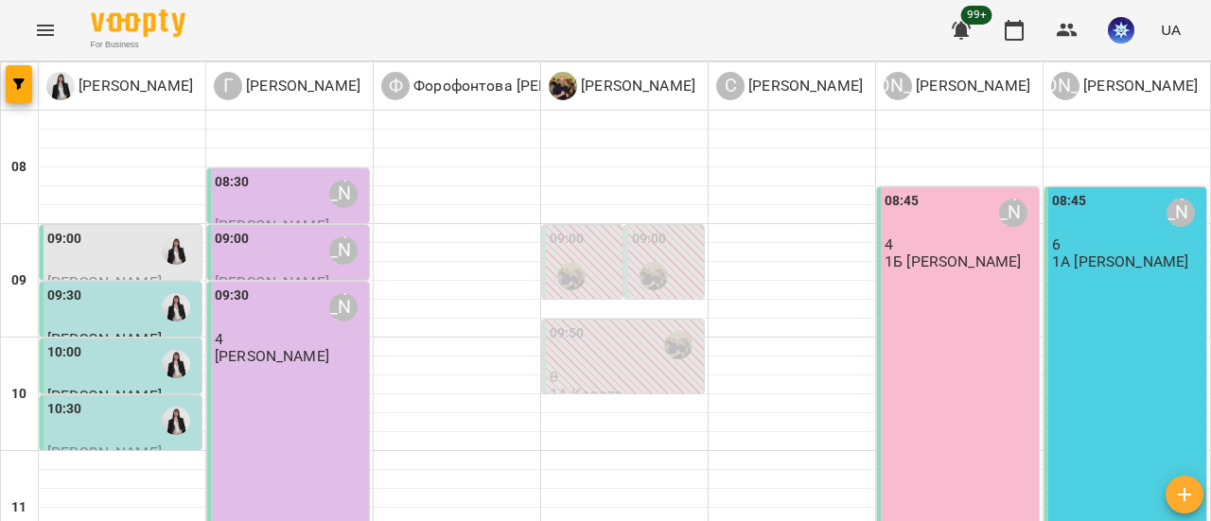
scroll to position [568, 0]
click at [46, 31] on icon "Menu" at bounding box center [45, 30] width 23 height 23
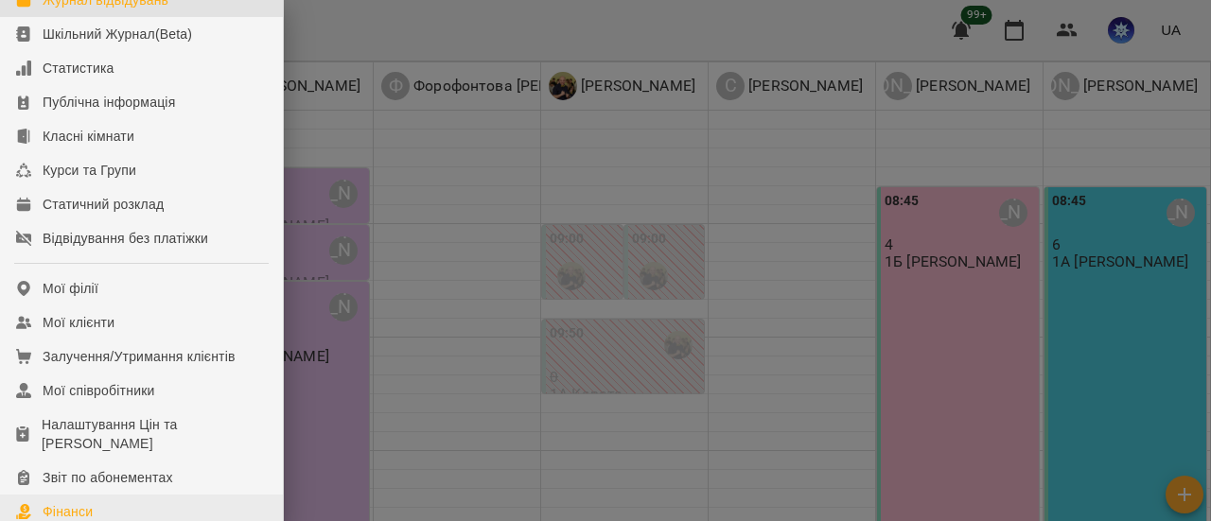
scroll to position [189, 0]
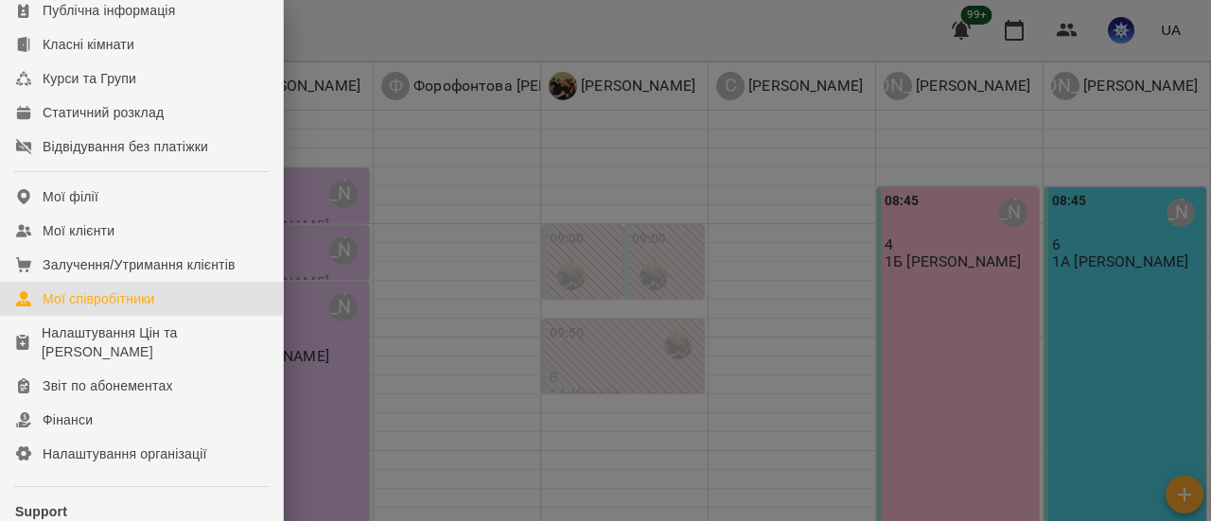
click at [102, 308] on div "Мої співробітники" at bounding box center [99, 298] width 113 height 19
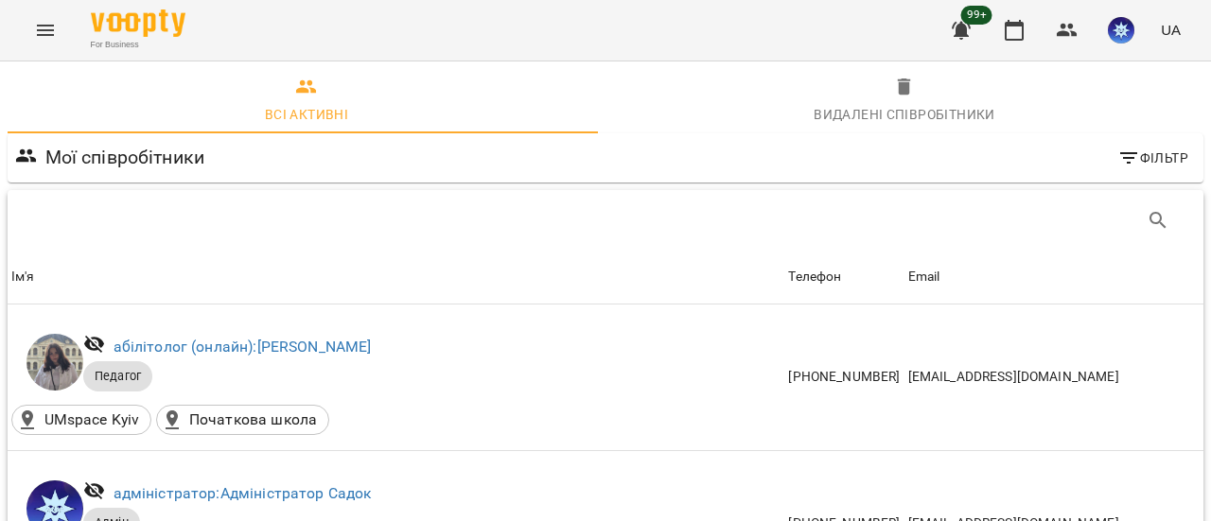
scroll to position [946, 0]
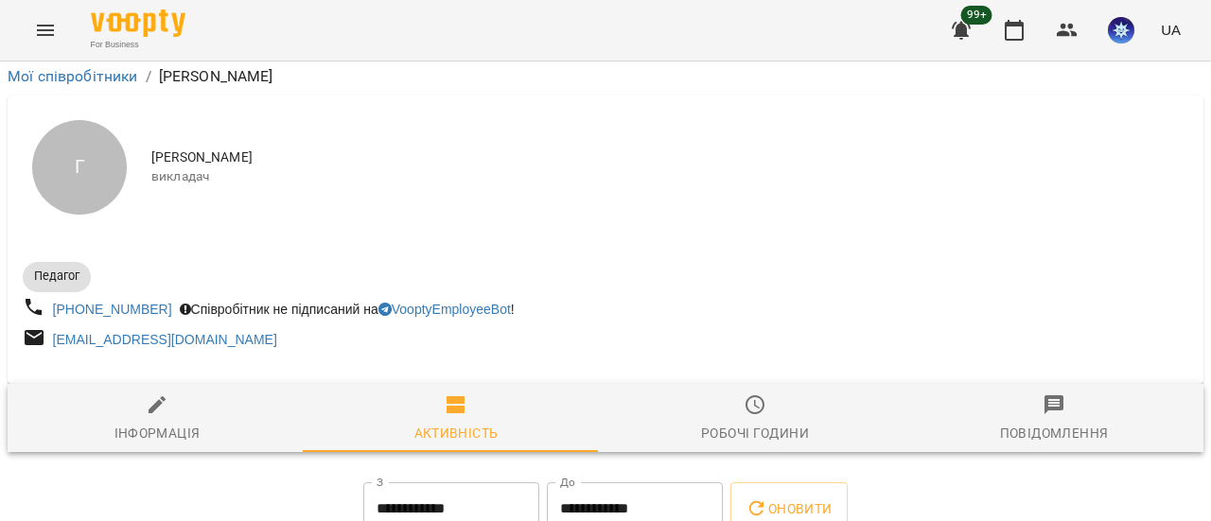
scroll to position [210, 0]
click at [382, 482] on input "**********" at bounding box center [451, 508] width 176 height 53
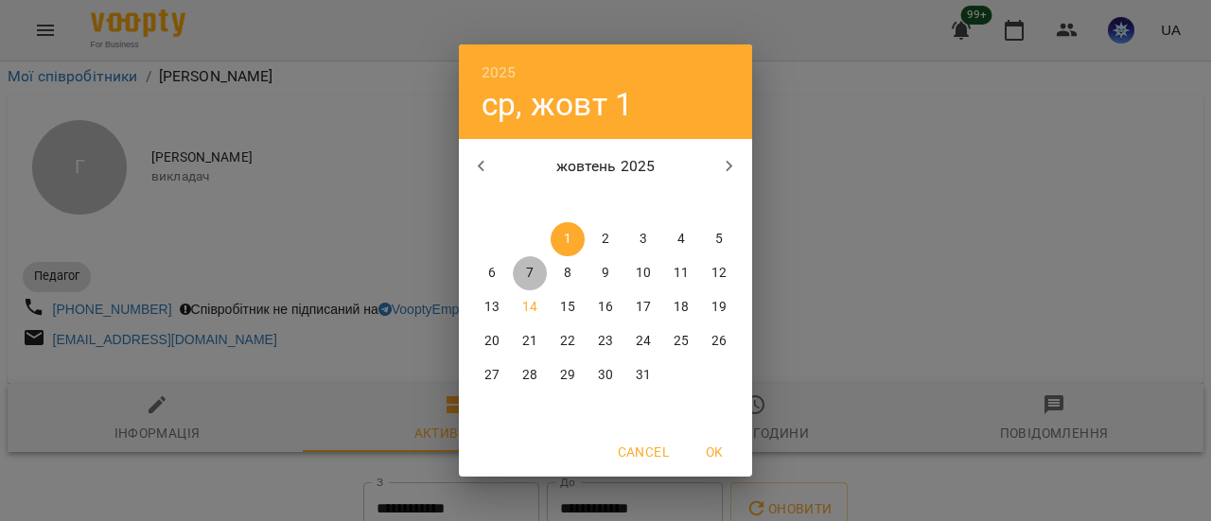
click at [530, 275] on p "7" at bounding box center [530, 273] width 8 height 19
type input "**********"
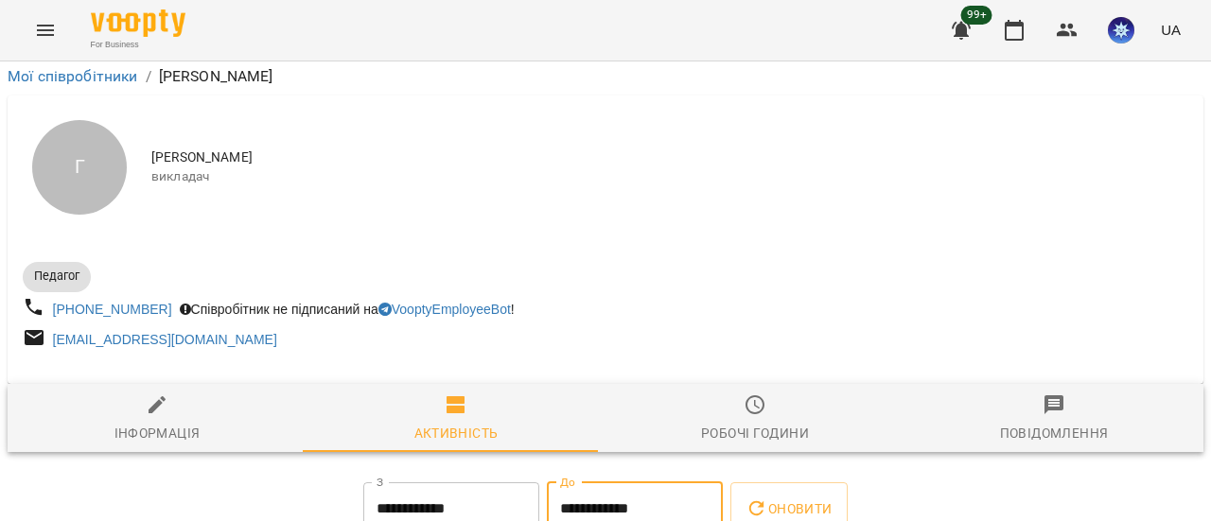
click at [592, 482] on input "**********" at bounding box center [635, 508] width 176 height 53
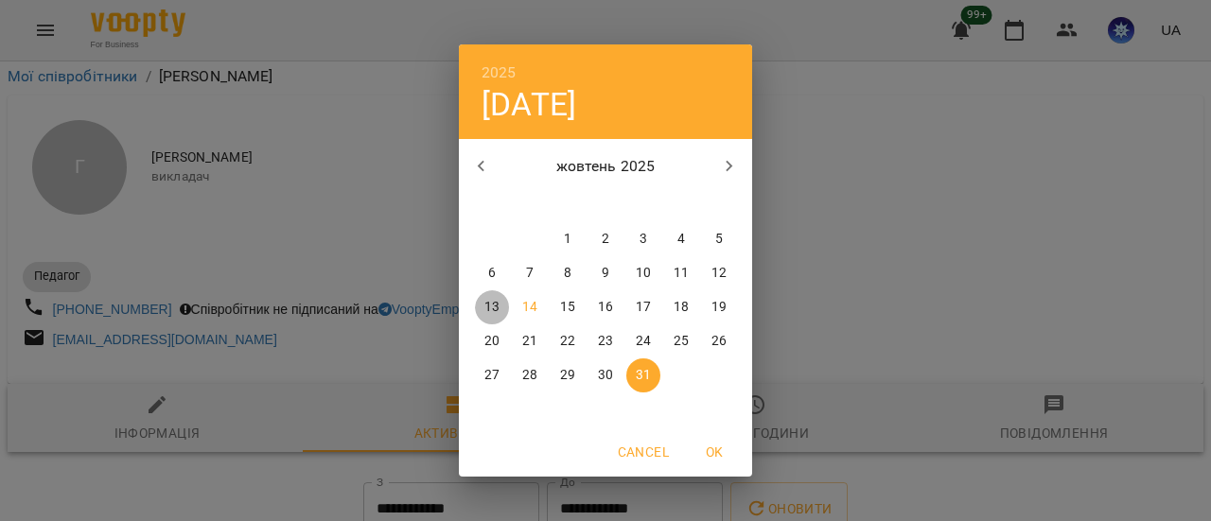
click at [494, 306] on p "13" at bounding box center [491, 307] width 15 height 19
type input "**********"
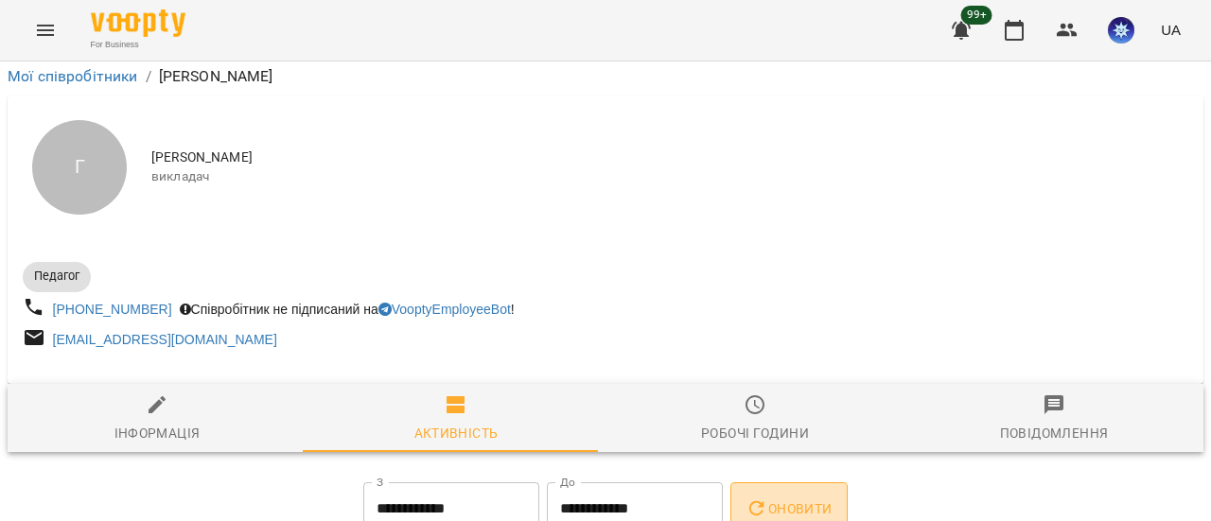
click at [802, 498] on span "Оновити" at bounding box center [788, 509] width 86 height 23
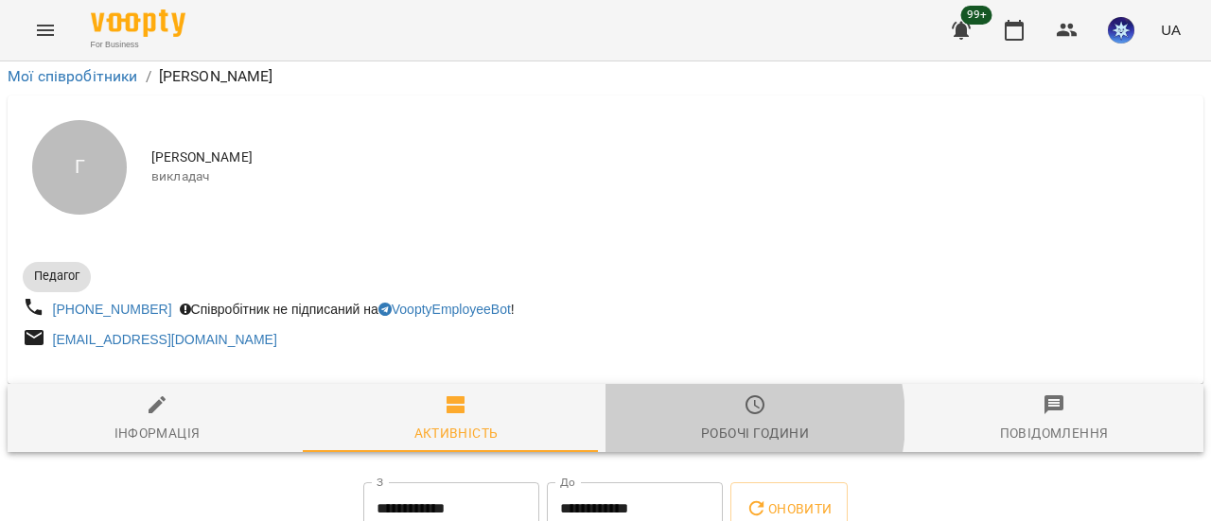
click at [708, 394] on span "Робочі години" at bounding box center [755, 419] width 276 height 51
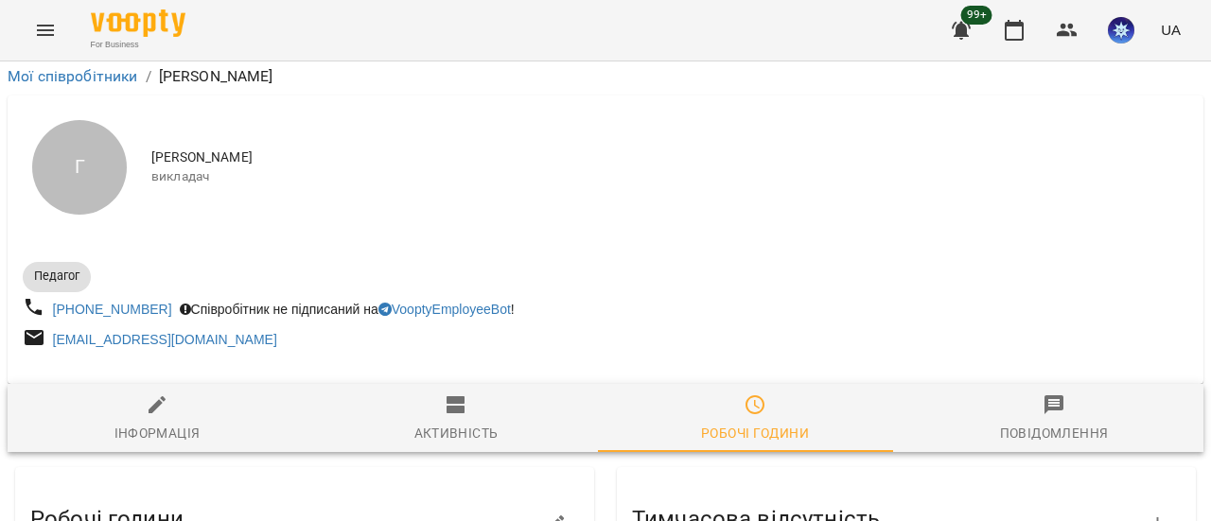
scroll to position [0, 0]
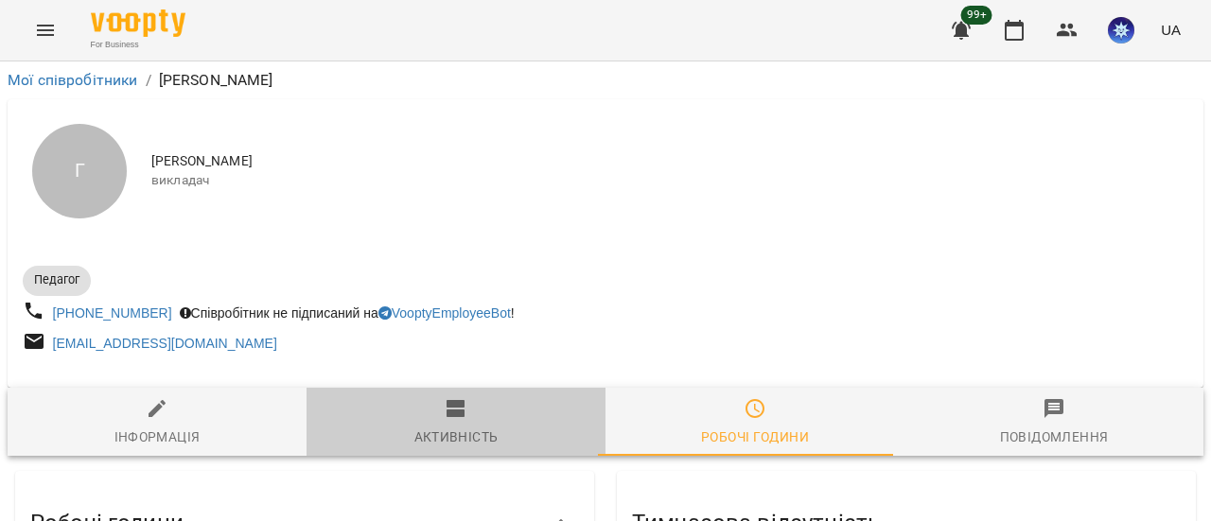
click at [501, 416] on span "Активність" at bounding box center [456, 422] width 276 height 51
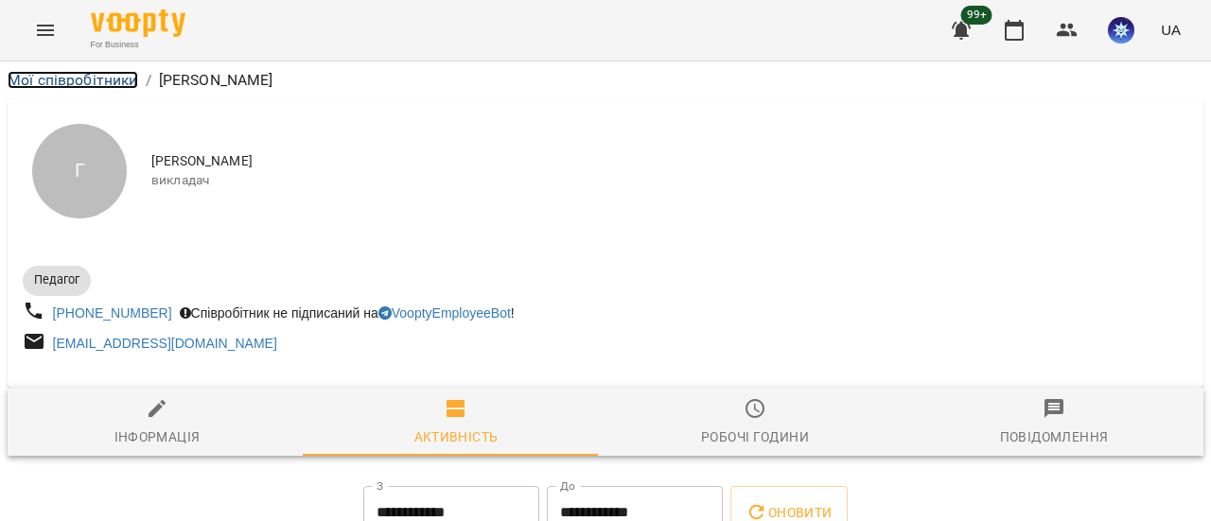
click at [97, 85] on link "Мої співробітники" at bounding box center [73, 80] width 131 height 18
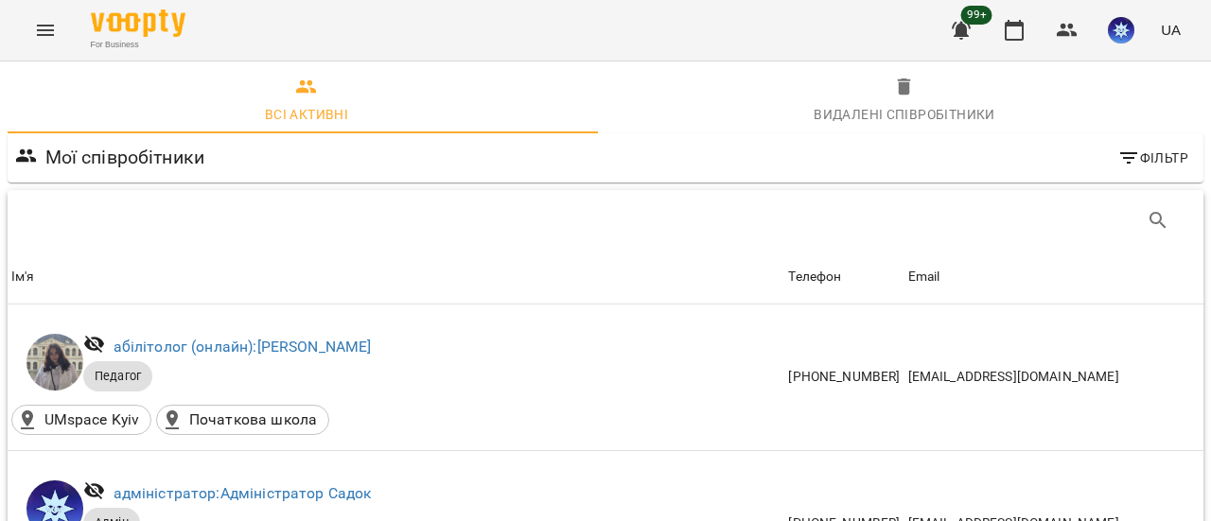
scroll to position [1703, 0]
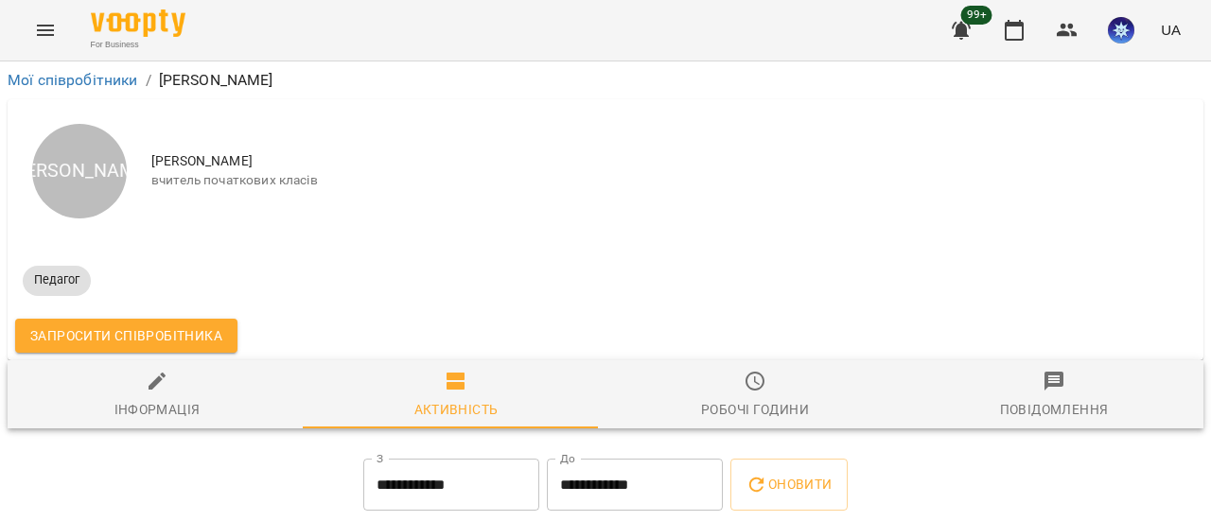
click at [431, 485] on input "**********" at bounding box center [451, 485] width 176 height 53
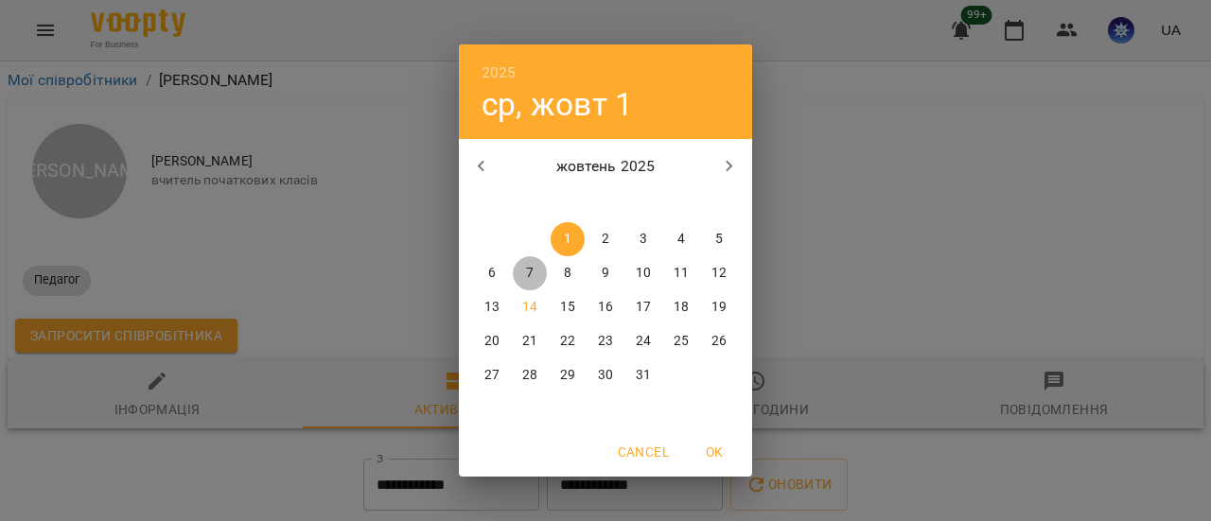
click at [533, 268] on p "7" at bounding box center [530, 273] width 8 height 19
type input "**********"
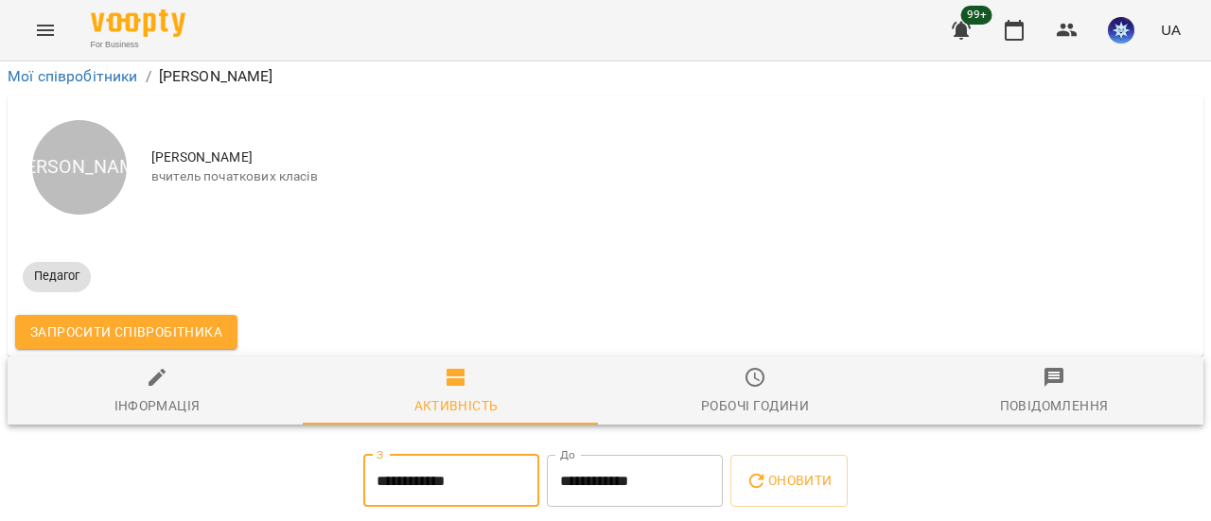
scroll to position [193, 0]
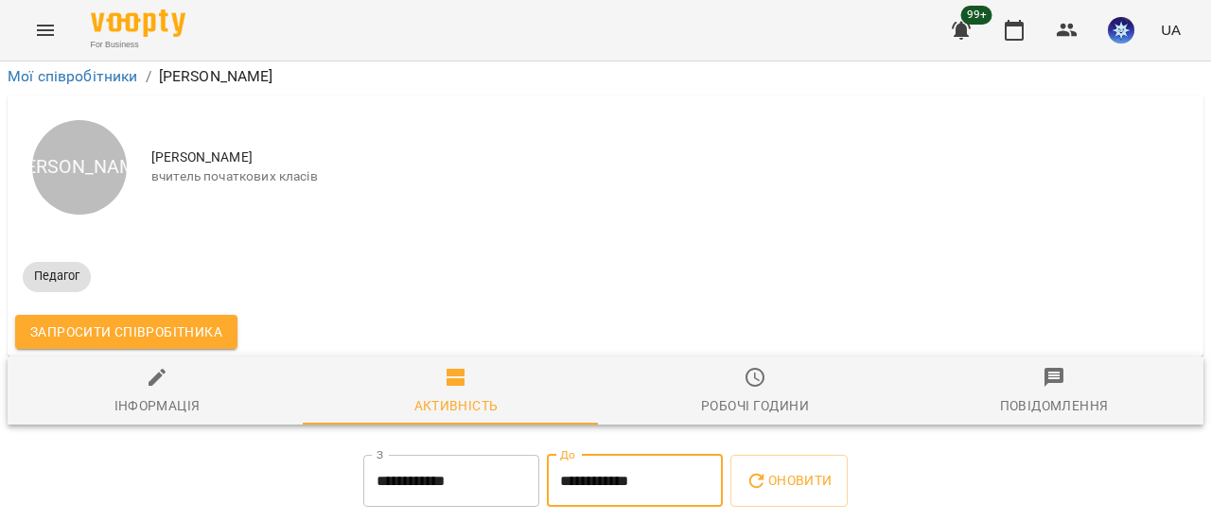
click at [590, 455] on input "**********" at bounding box center [635, 481] width 176 height 53
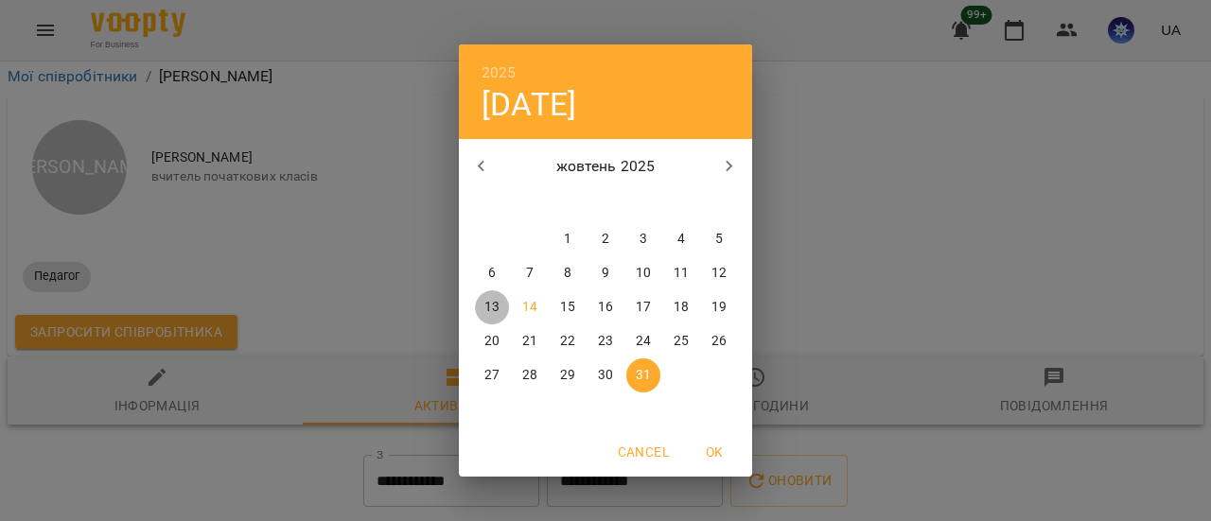
click at [489, 308] on p "13" at bounding box center [491, 307] width 15 height 19
type input "**********"
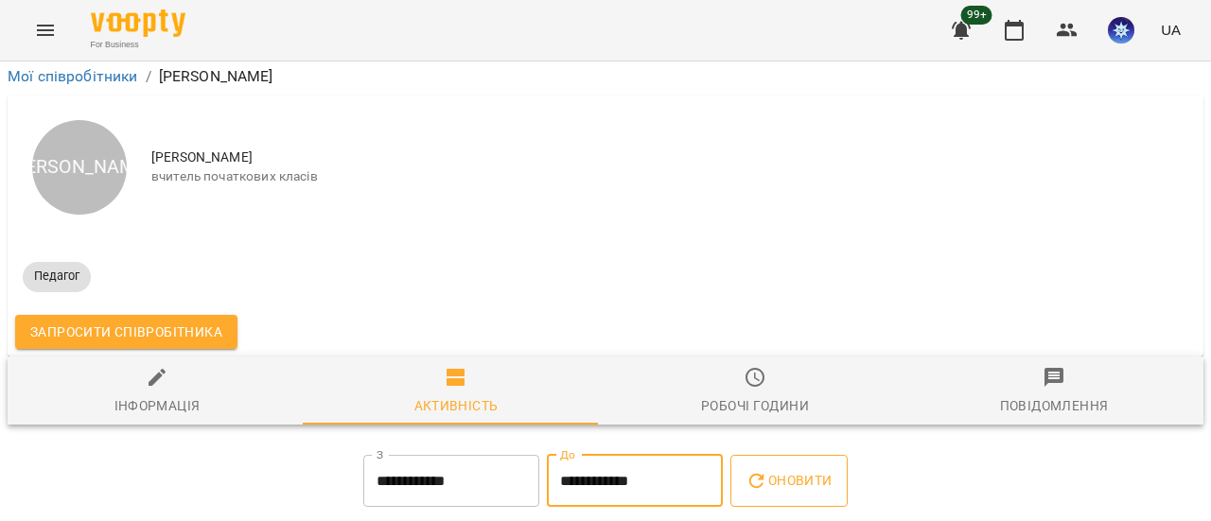
click at [797, 469] on span "Оновити" at bounding box center [788, 480] width 86 height 23
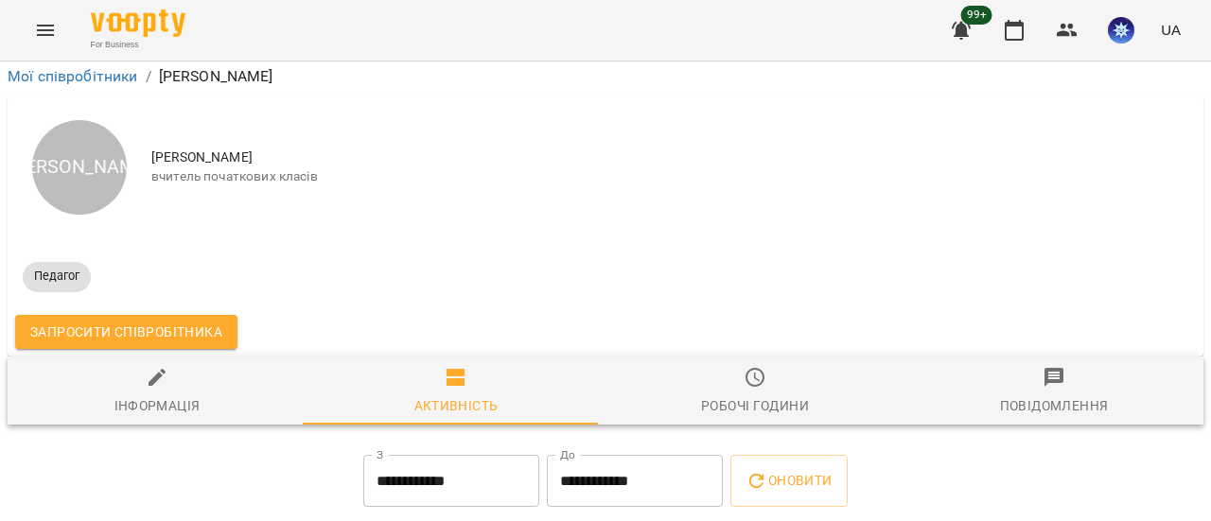
scroll to position [0, 0]
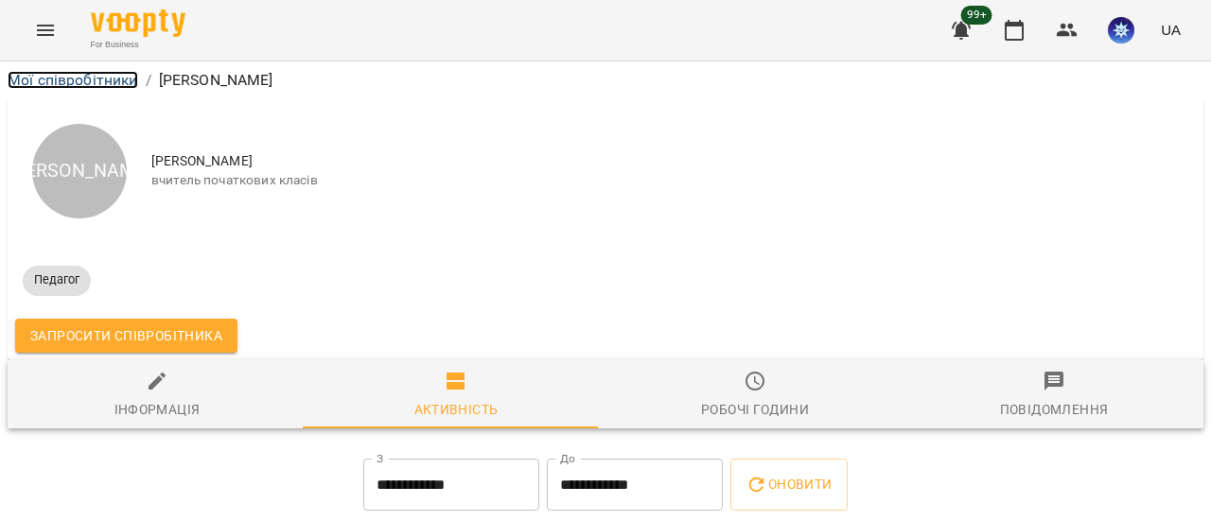
click at [86, 79] on link "Мої співробітники" at bounding box center [73, 80] width 131 height 18
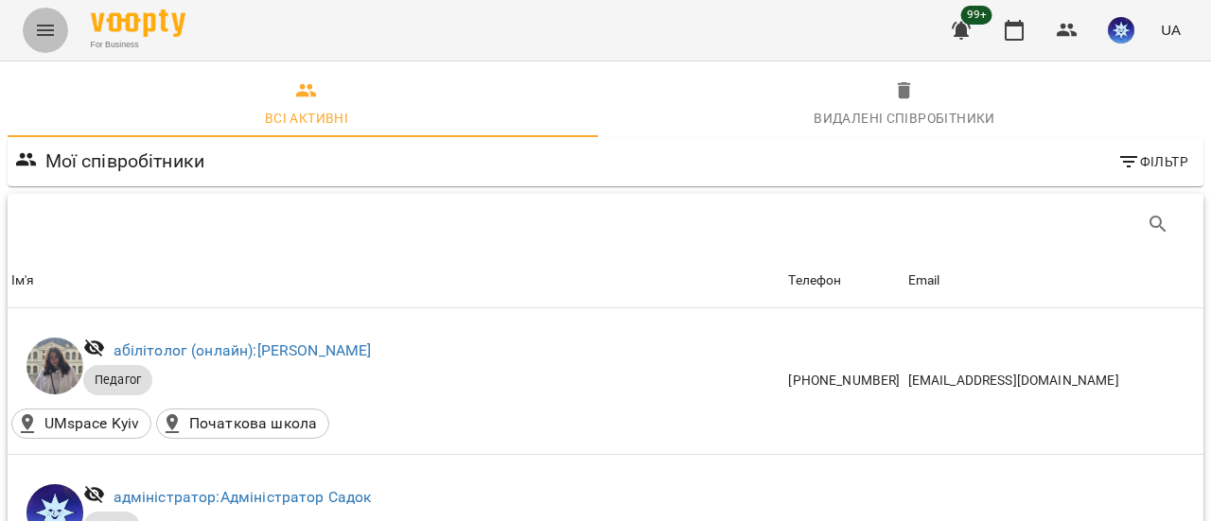
click at [25, 29] on button "Menu" at bounding box center [45, 30] width 45 height 45
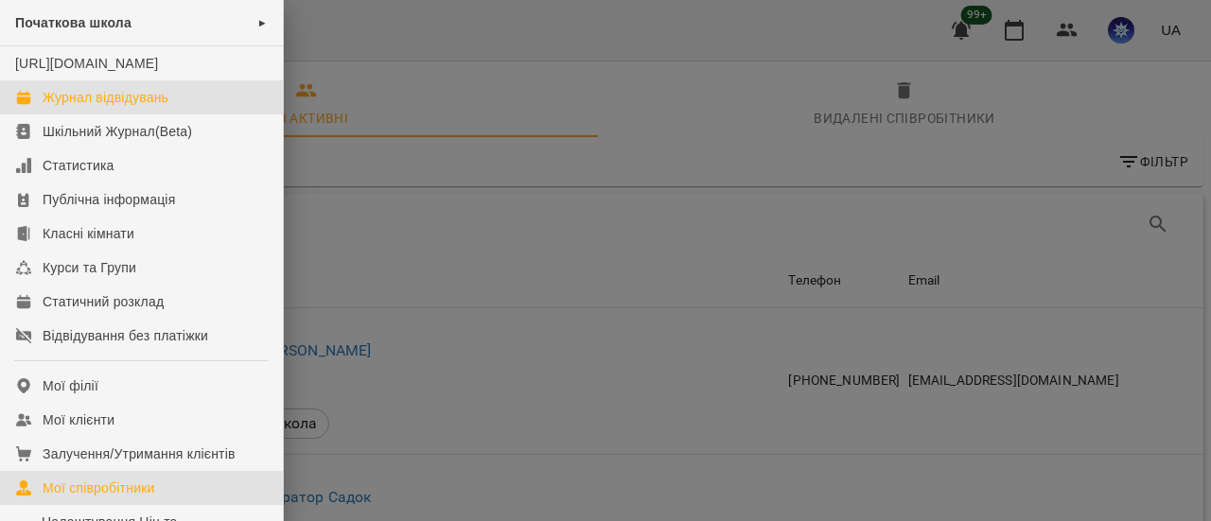
click at [120, 107] on div "Журнал відвідувань" at bounding box center [106, 97] width 126 height 19
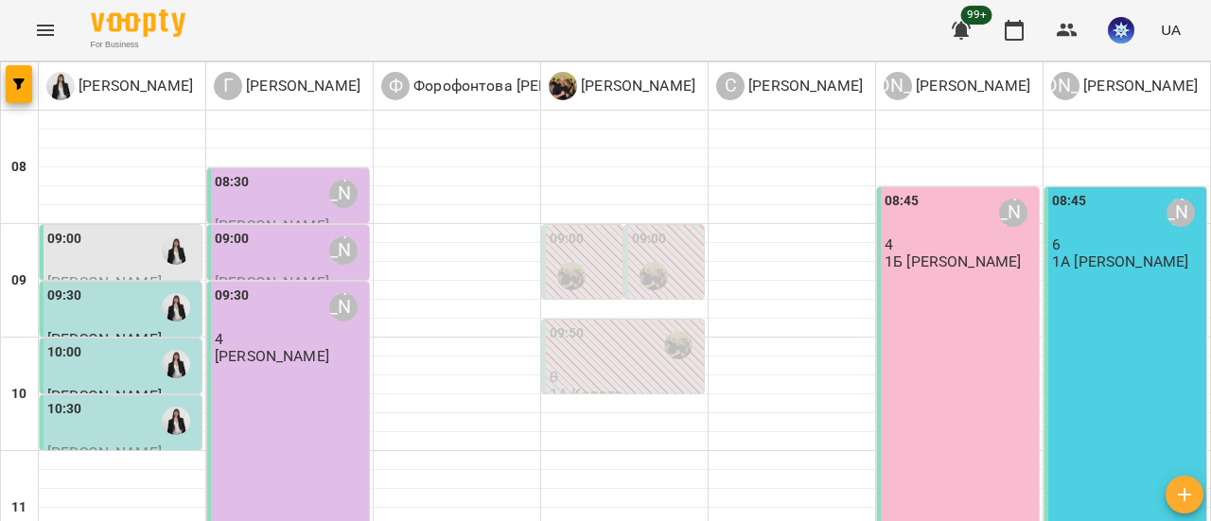
scroll to position [95, 0]
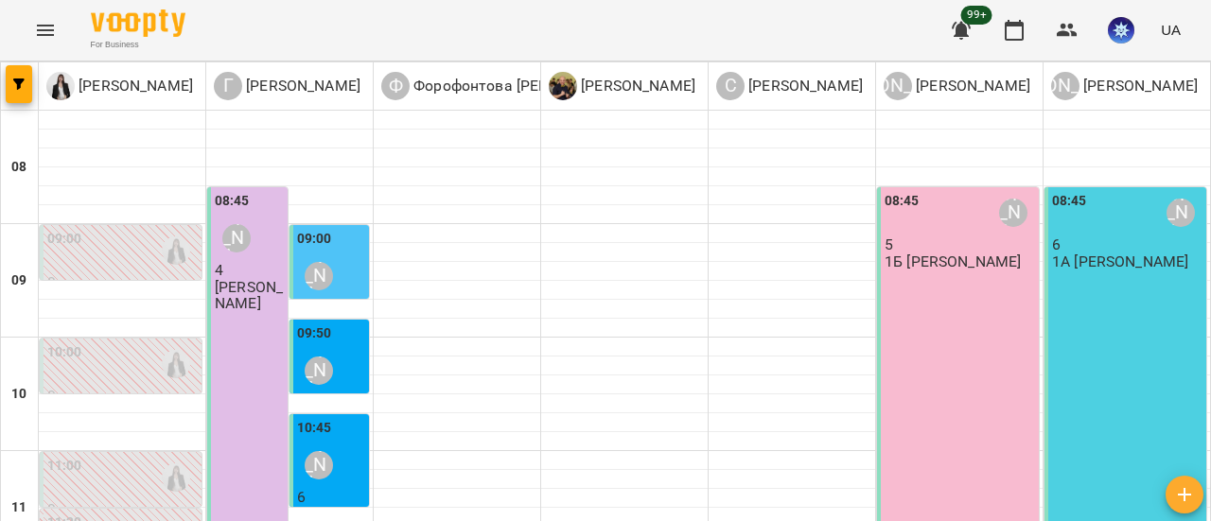
scroll to position [284, 0]
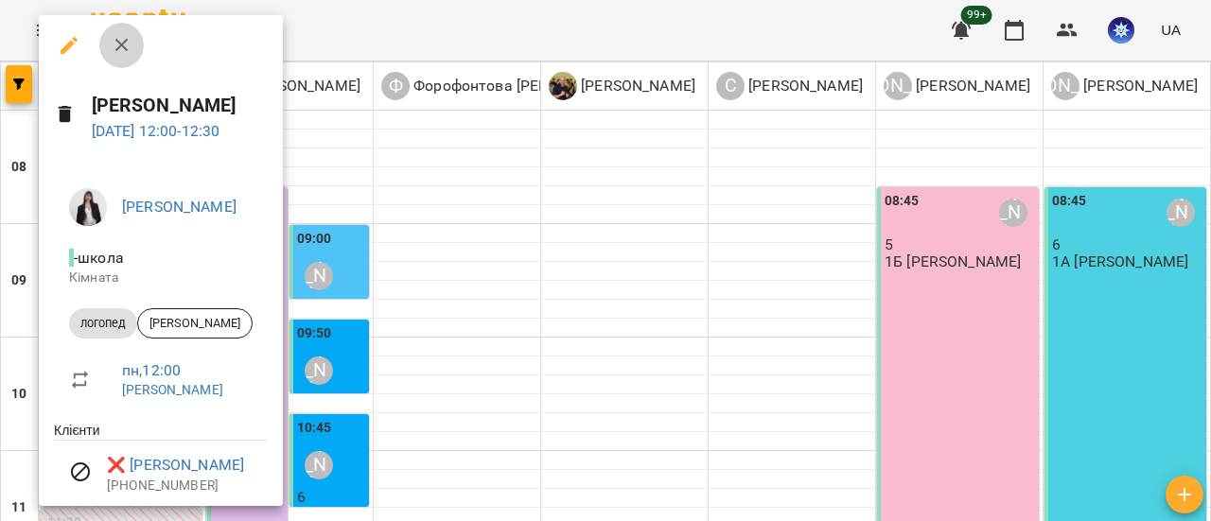
click at [114, 42] on icon "button" at bounding box center [122, 45] width 23 height 23
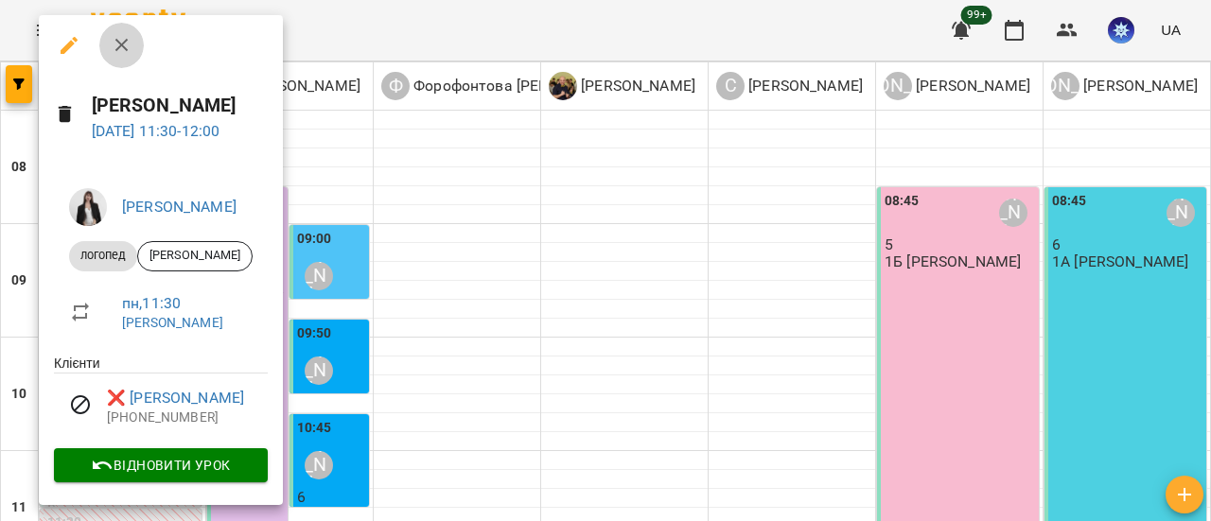
click at [125, 40] on icon "button" at bounding box center [122, 45] width 23 height 23
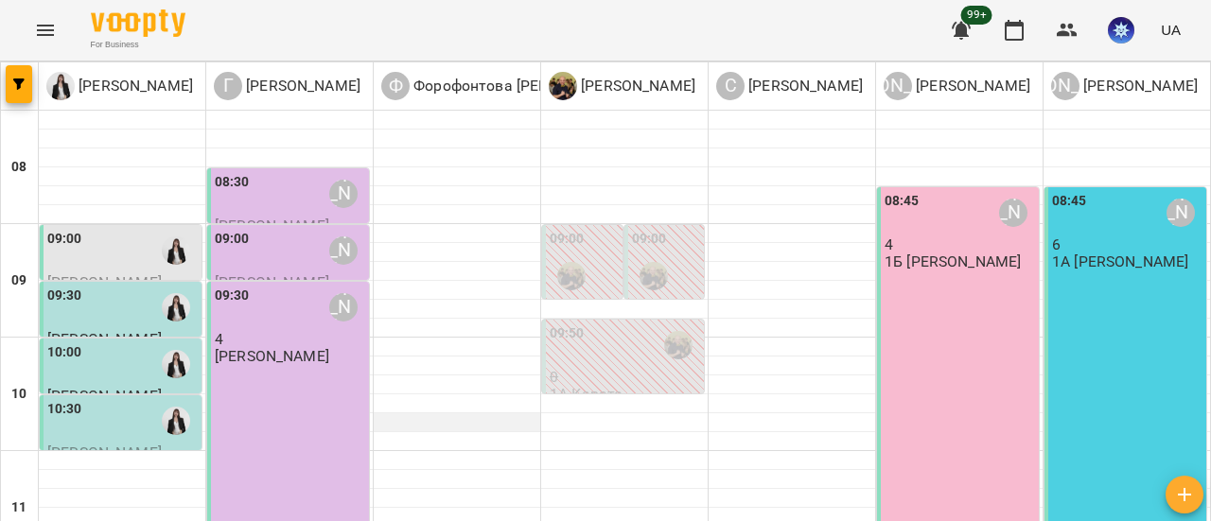
scroll to position [0, 0]
click at [37, 34] on icon "Menu" at bounding box center [45, 30] width 17 height 11
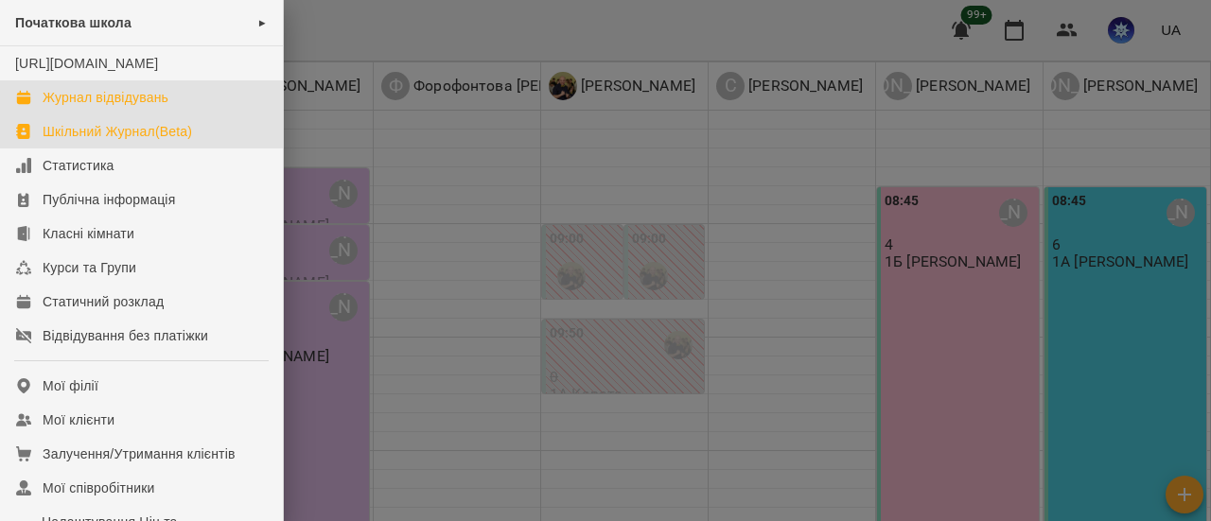
click at [189, 141] on div "Шкільний Журнал(Beta)" at bounding box center [117, 131] width 149 height 19
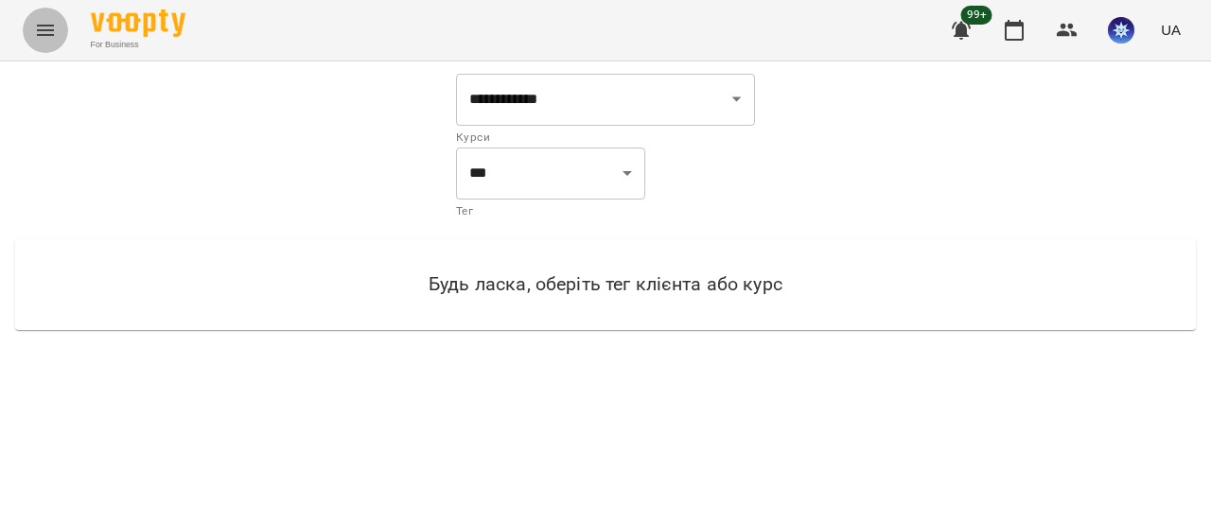
click at [55, 39] on icon "Menu" at bounding box center [45, 30] width 23 height 23
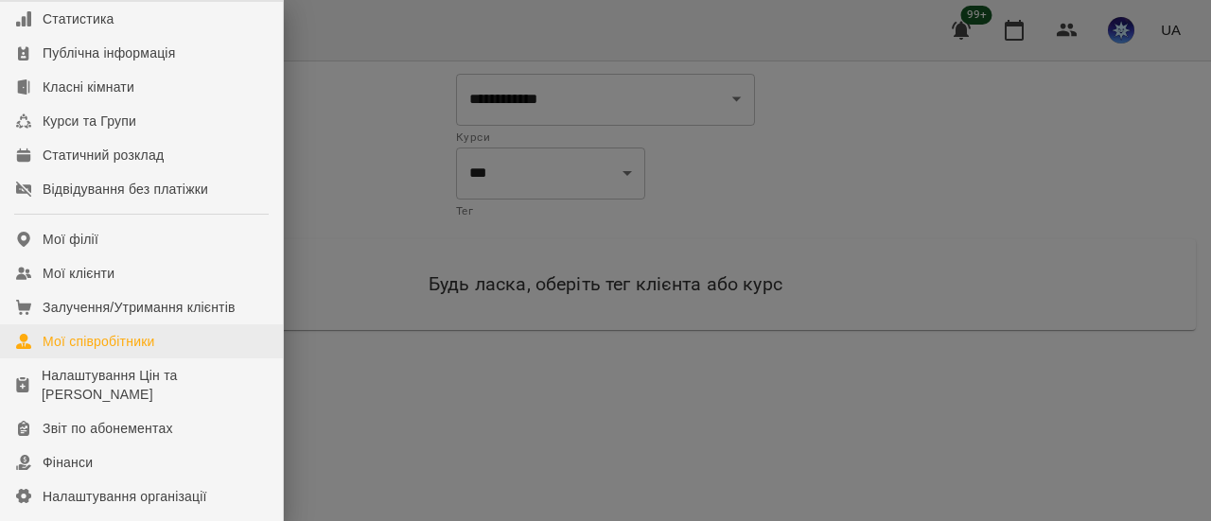
scroll to position [189, 0]
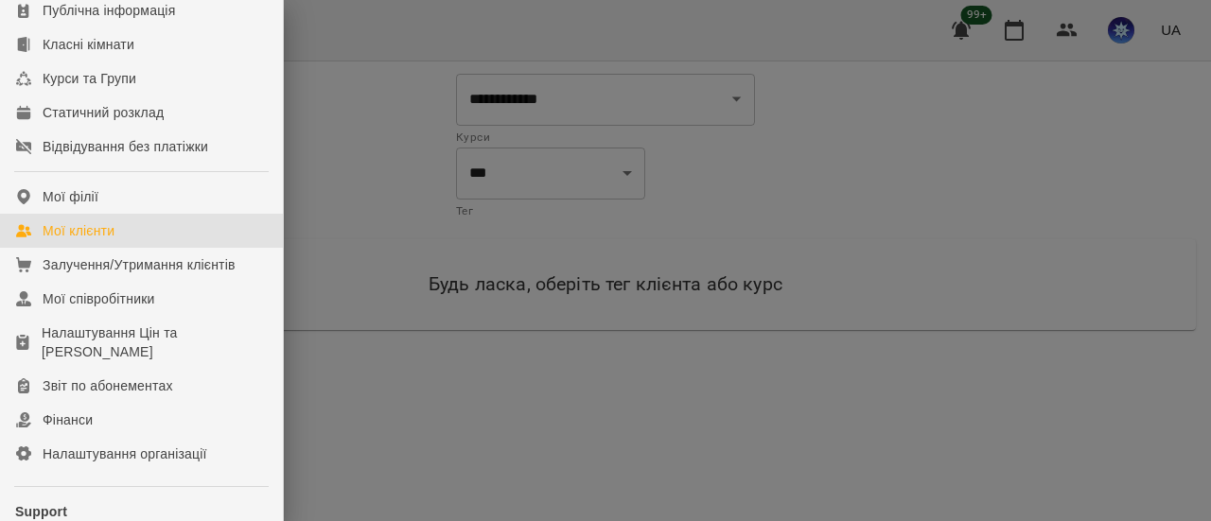
click at [96, 240] on div "Мої клієнти" at bounding box center [79, 230] width 72 height 19
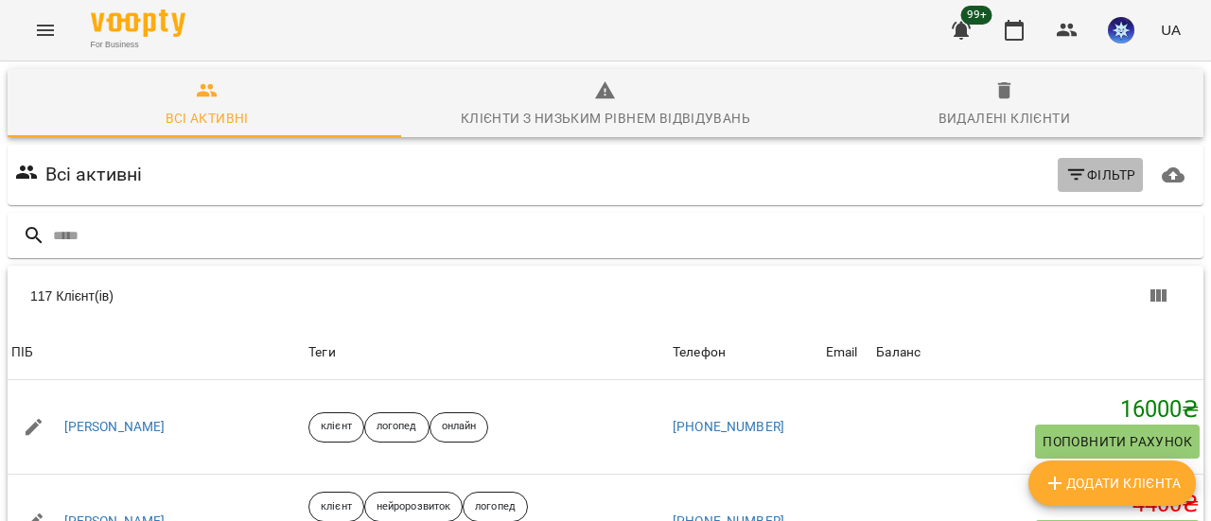
click at [1111, 176] on span "Фільтр" at bounding box center [1100, 175] width 71 height 23
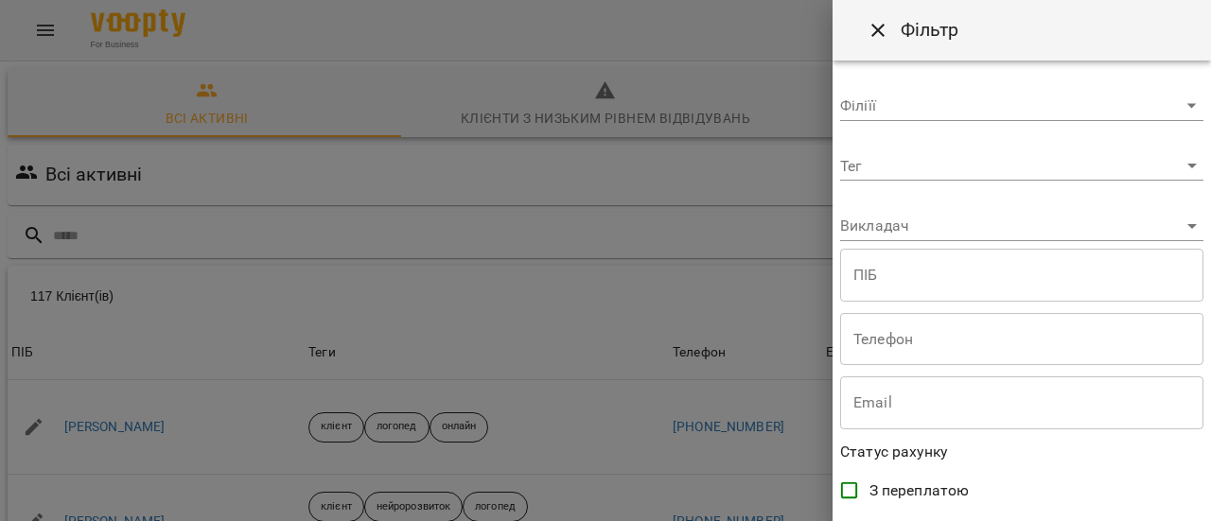
click at [1171, 164] on body "For Business 99+ UA Всі активні Клієнти з низьким рівнем відвідувань Видалені к…" at bounding box center [605, 492] width 1211 height 985
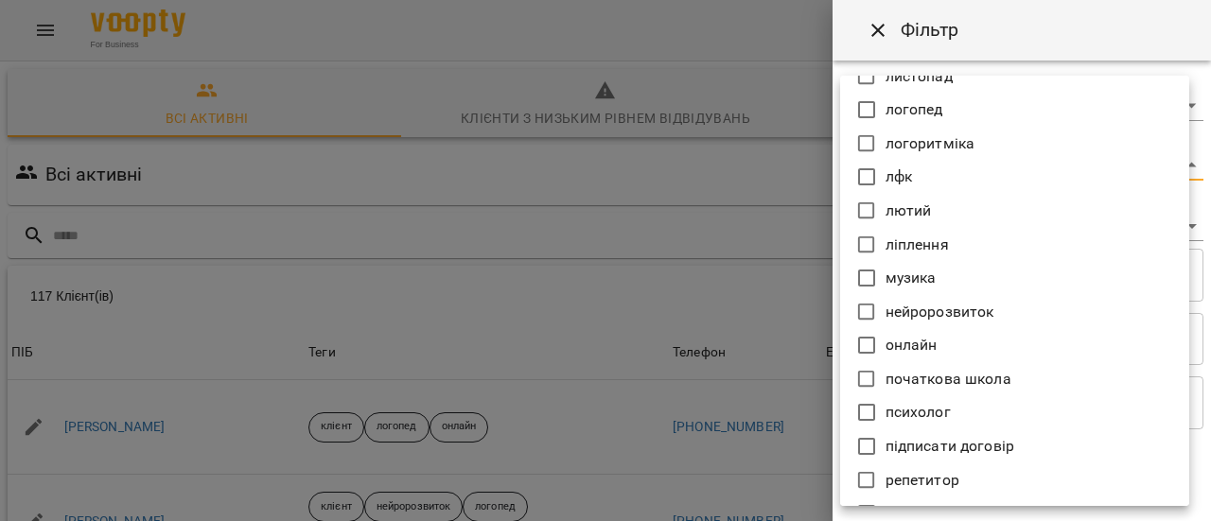
scroll to position [946, 0]
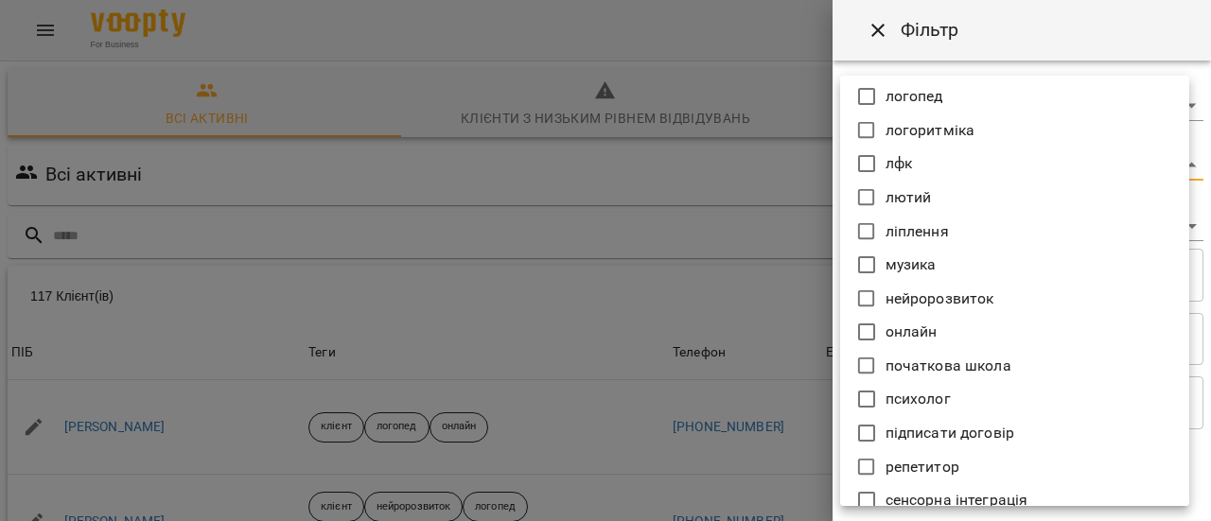
click at [986, 372] on p "початкова школа" at bounding box center [948, 366] width 126 height 23
type input "**********"
click at [783, 300] on div at bounding box center [605, 260] width 1211 height 521
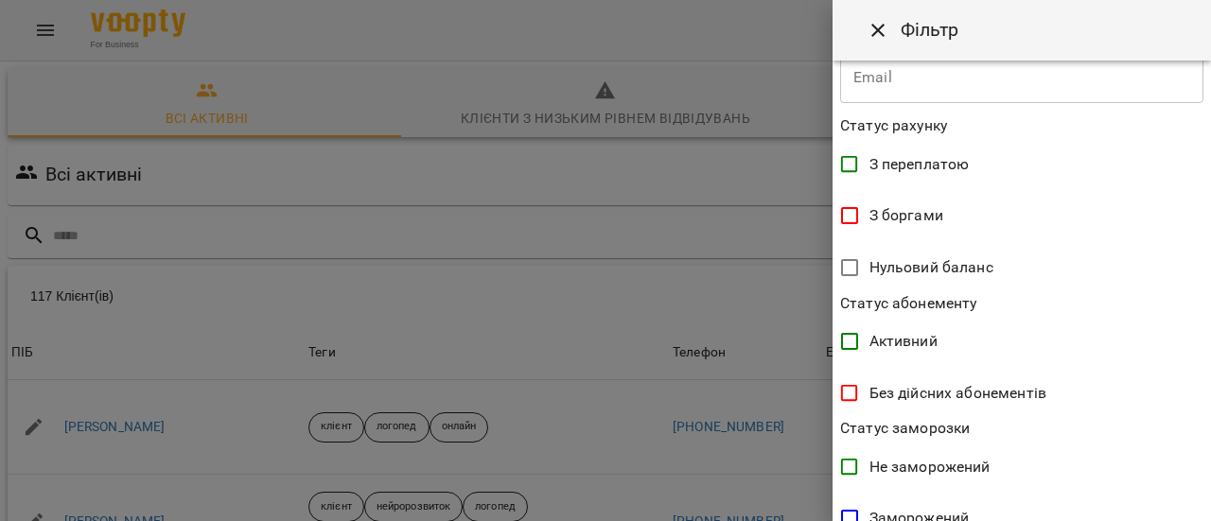
scroll to position [544, 0]
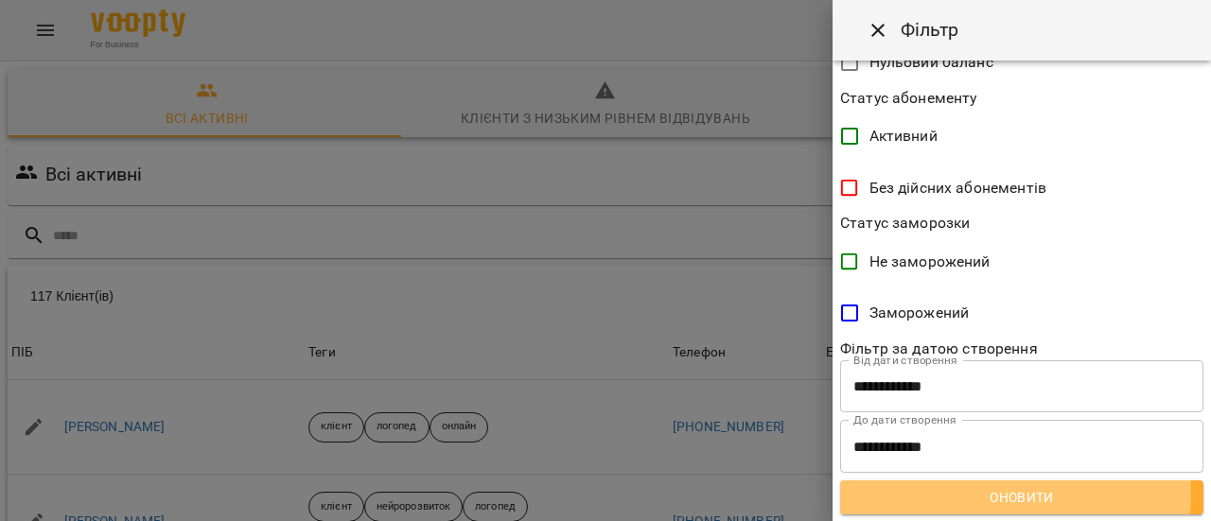
click at [1014, 498] on span "Оновити" at bounding box center [1021, 497] width 333 height 23
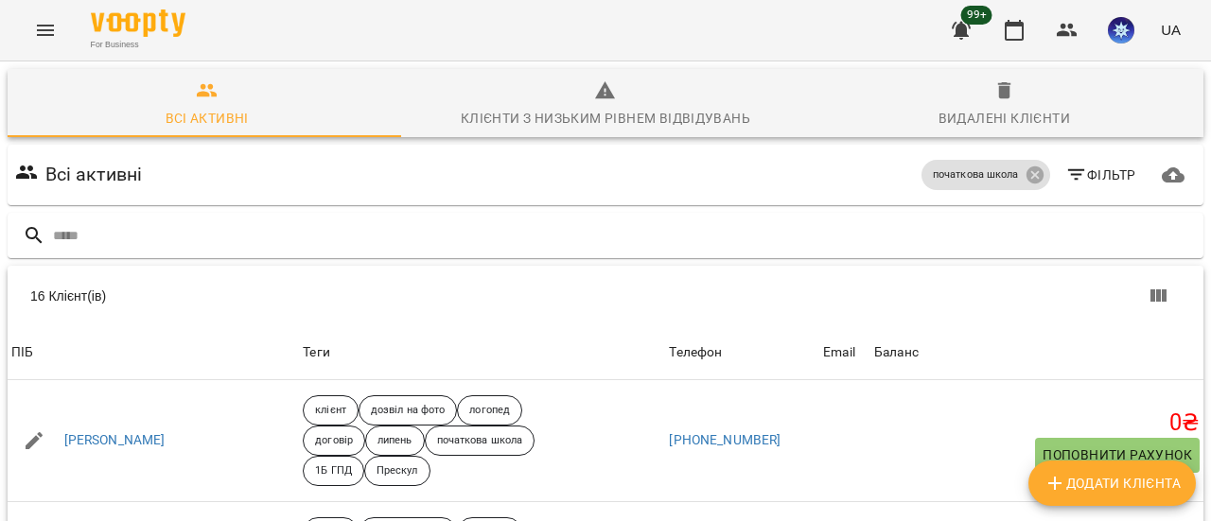
scroll to position [95, 0]
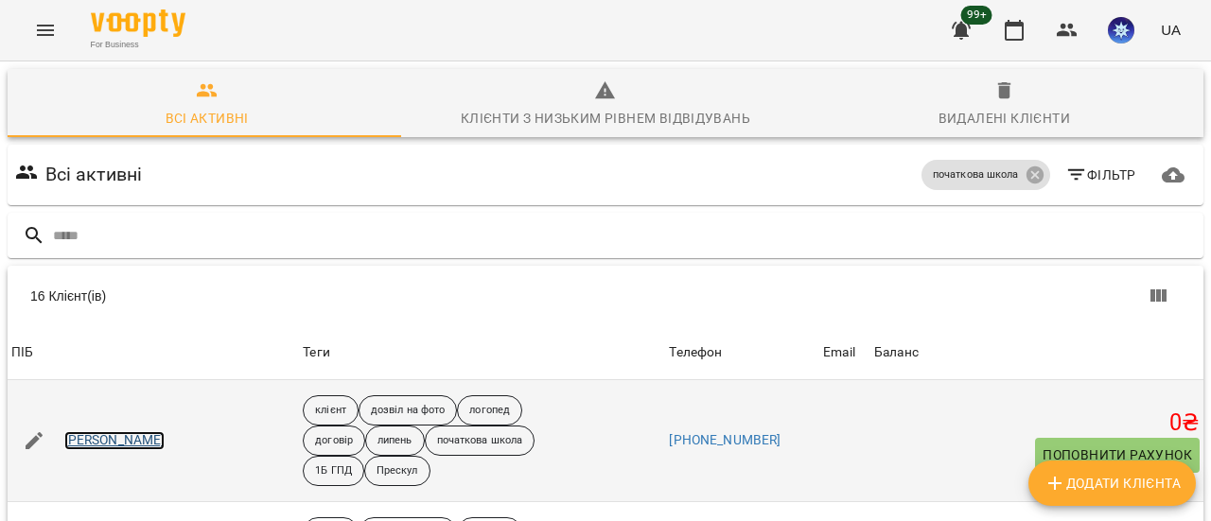
click at [106, 431] on link "[PERSON_NAME]" at bounding box center [114, 440] width 101 height 19
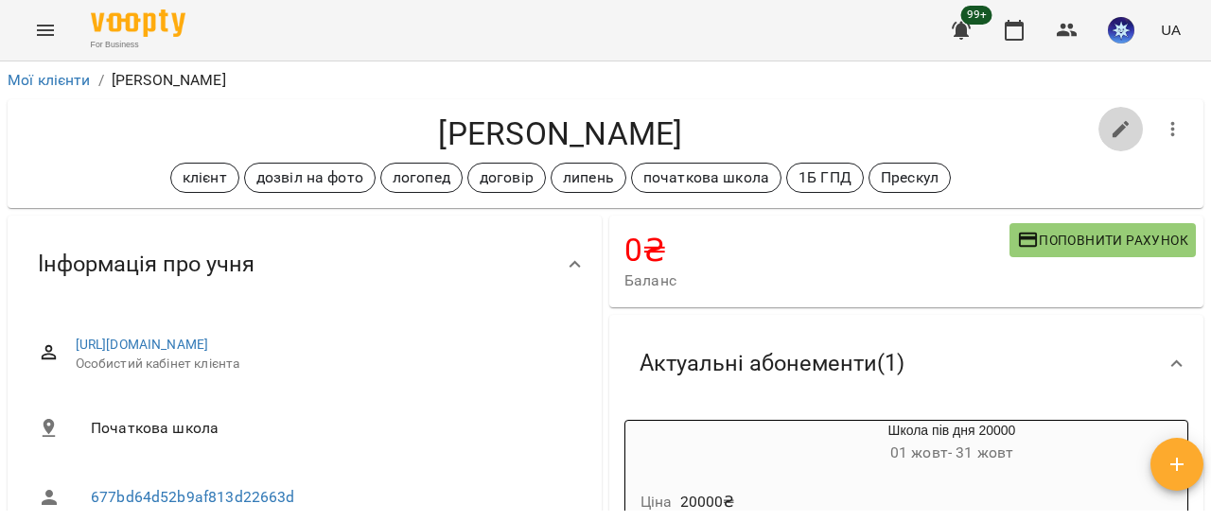
click at [1112, 131] on icon "button" at bounding box center [1120, 129] width 17 height 17
select select "**"
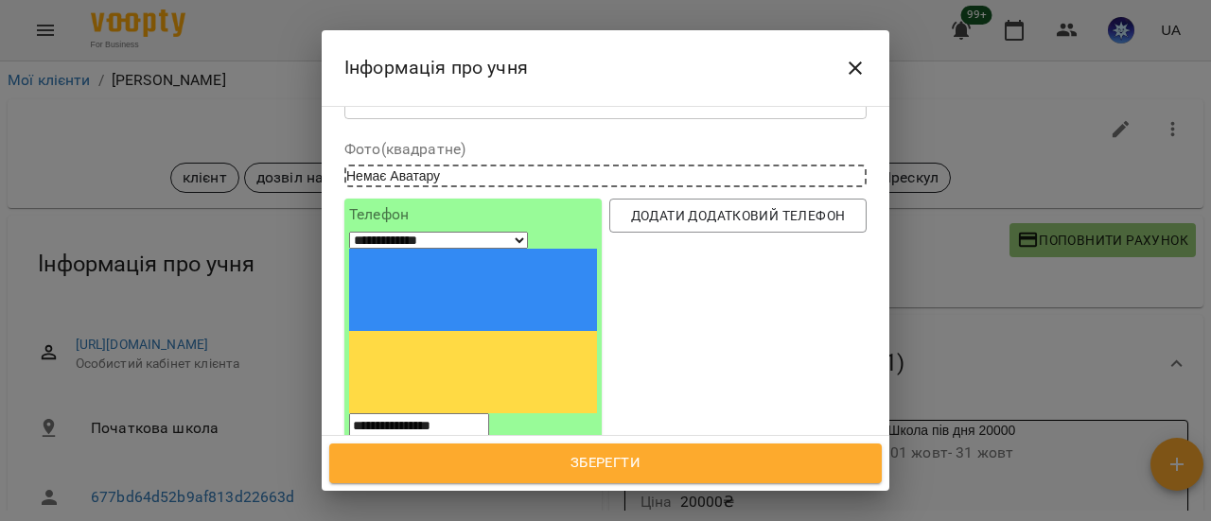
scroll to position [189, 0]
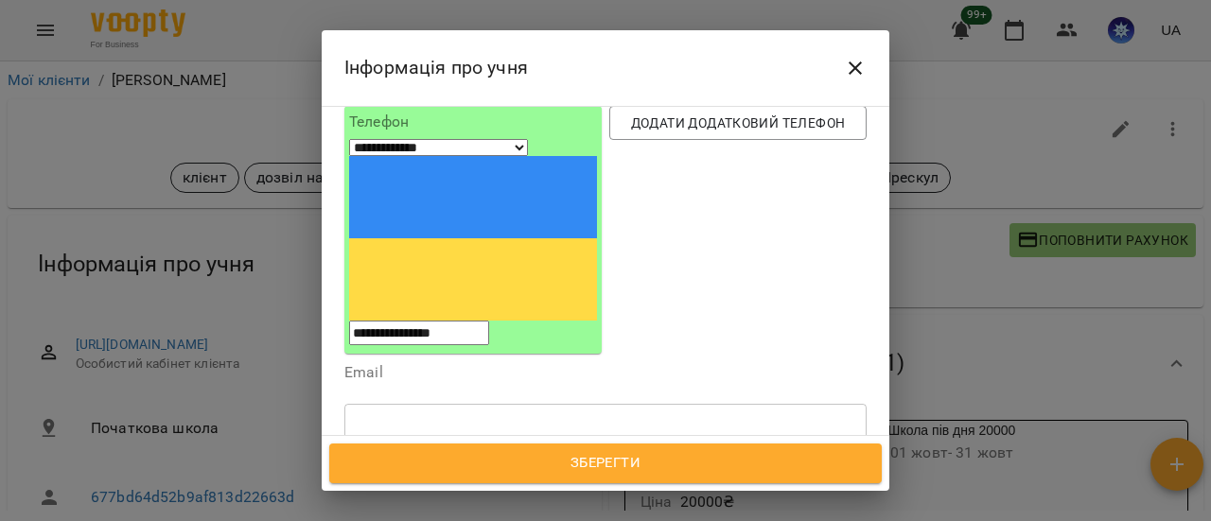
click at [594, 513] on icon at bounding box center [590, 516] width 7 height 7
click at [722, 469] on span "Зберегти" at bounding box center [605, 463] width 511 height 25
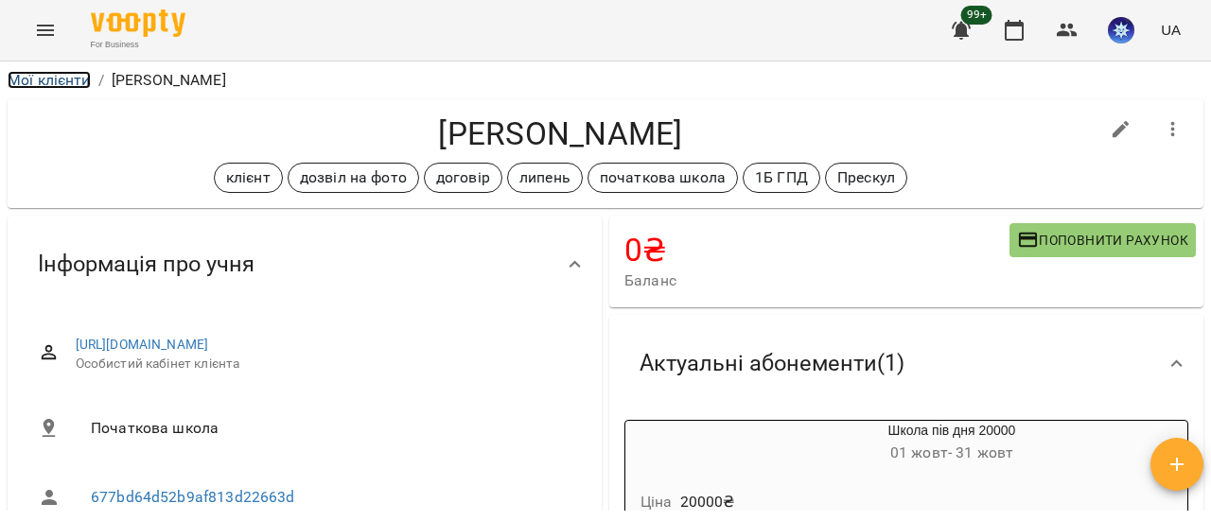
click at [59, 75] on link "Мої клієнти" at bounding box center [49, 80] width 83 height 18
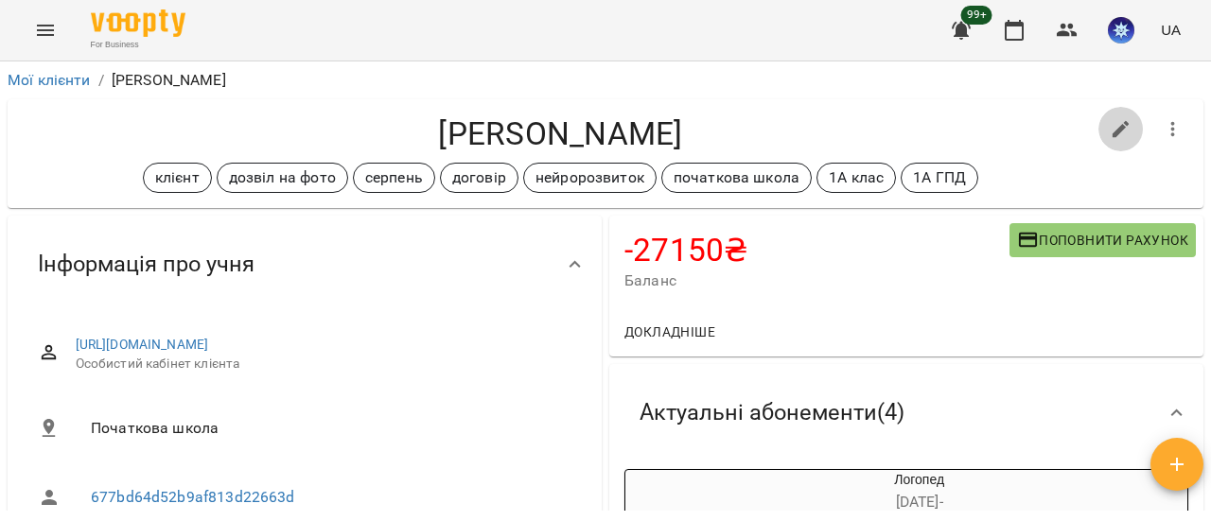
click at [1098, 127] on button "button" at bounding box center [1120, 129] width 45 height 45
select select "**"
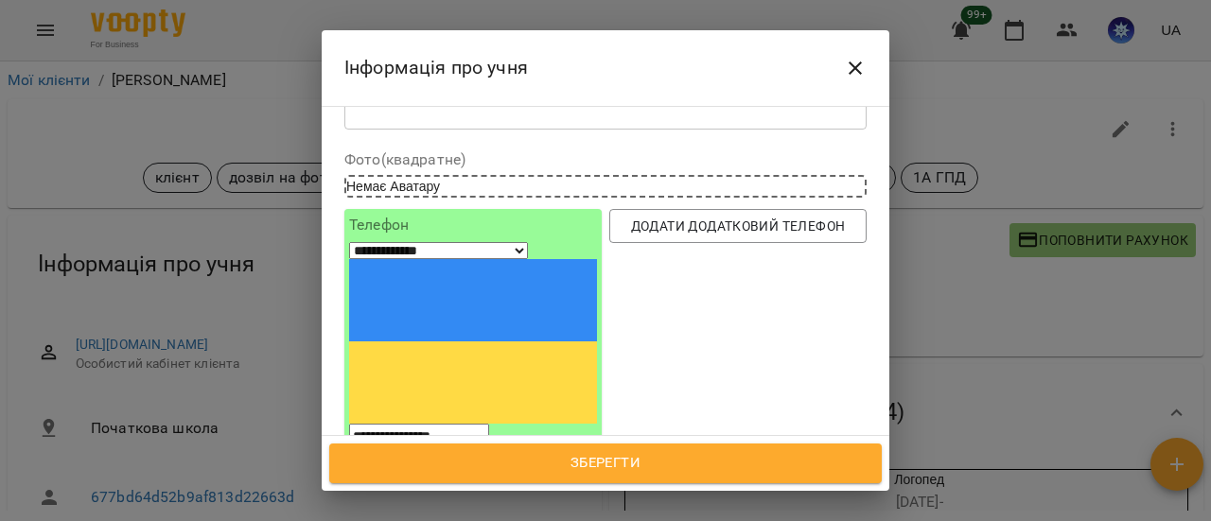
scroll to position [189, 0]
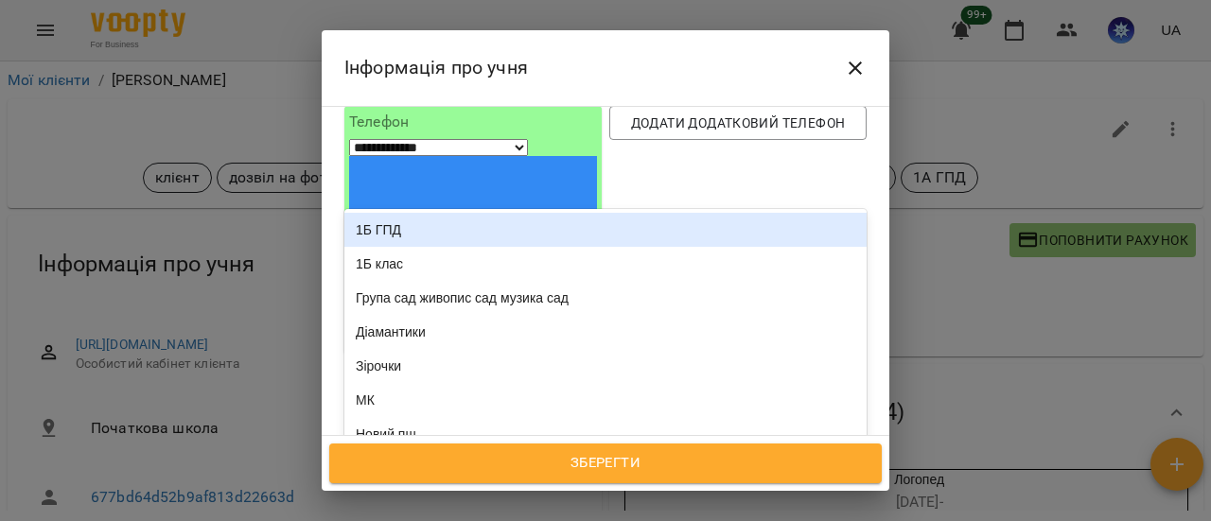
click at [839, 520] on icon at bounding box center [848, 529] width 19 height 19
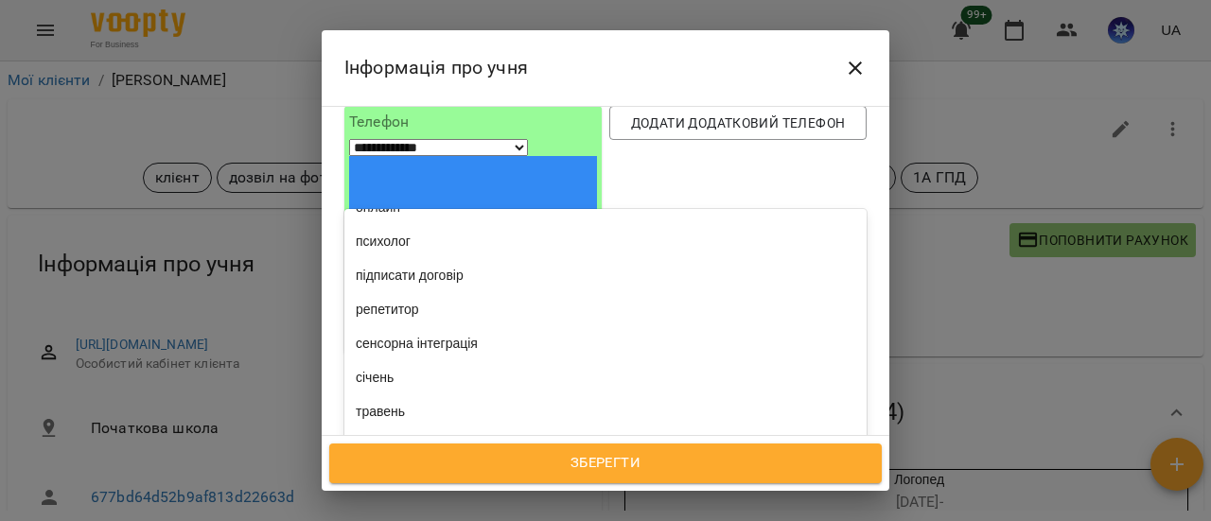
scroll to position [1041, 0]
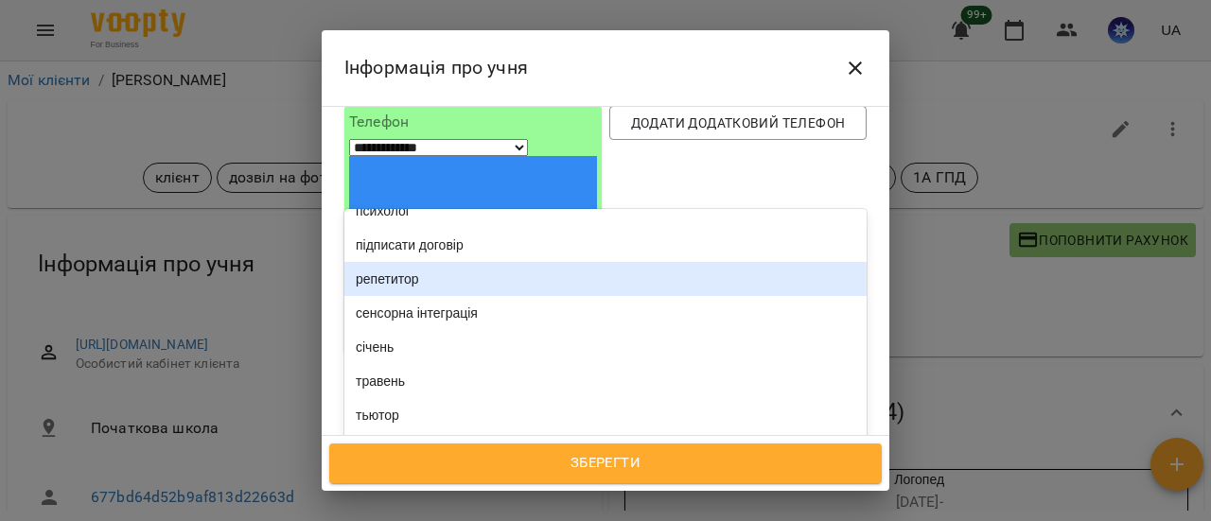
click at [450, 262] on div "репетитор" at bounding box center [605, 279] width 522 height 34
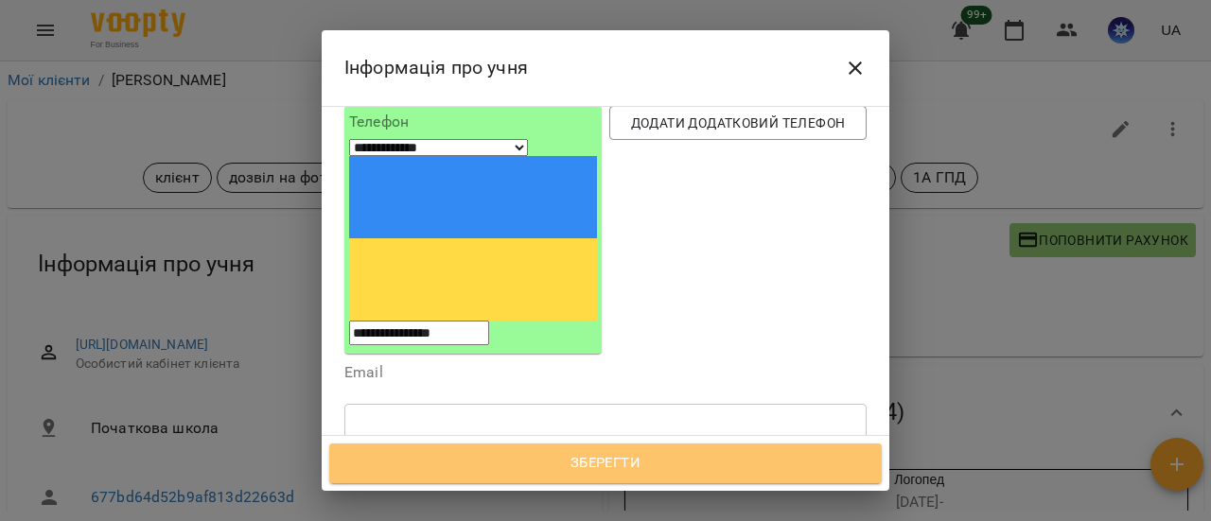
click at [552, 466] on span "Зберегти" at bounding box center [605, 463] width 511 height 25
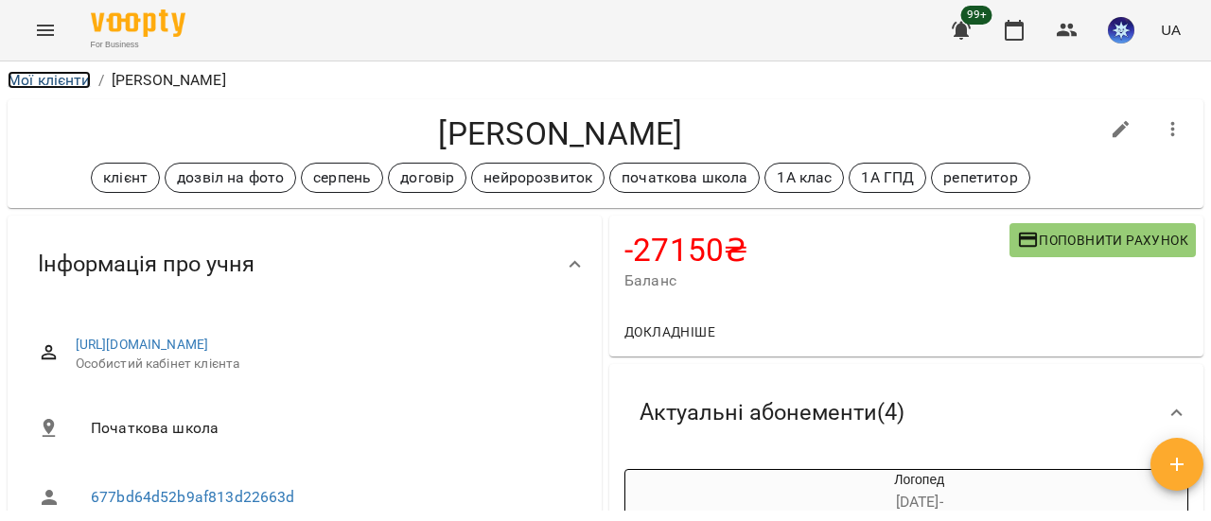
click at [81, 79] on link "Мої клієнти" at bounding box center [49, 80] width 83 height 18
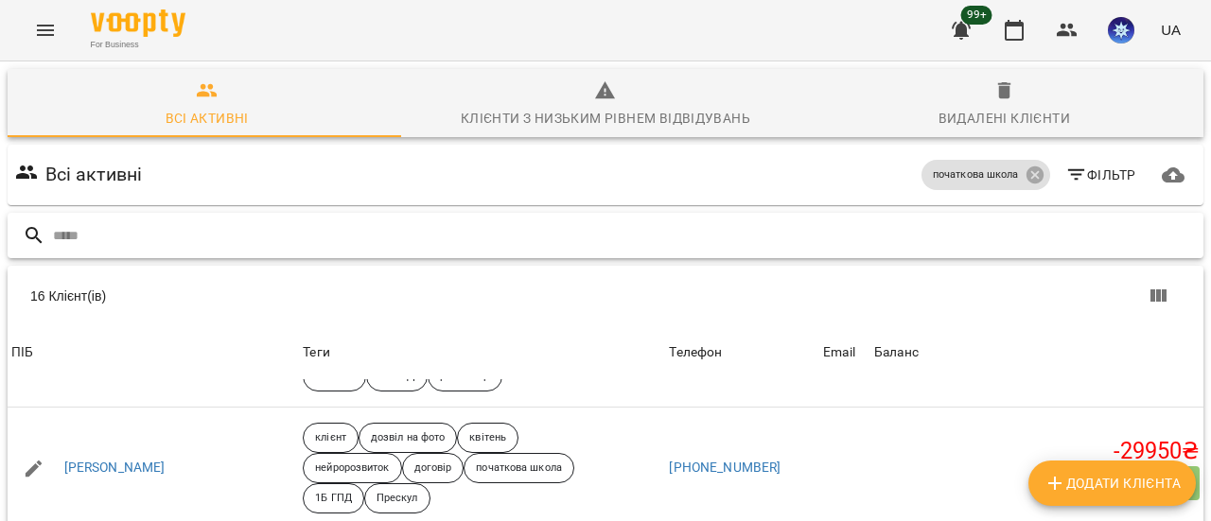
scroll to position [189, 0]
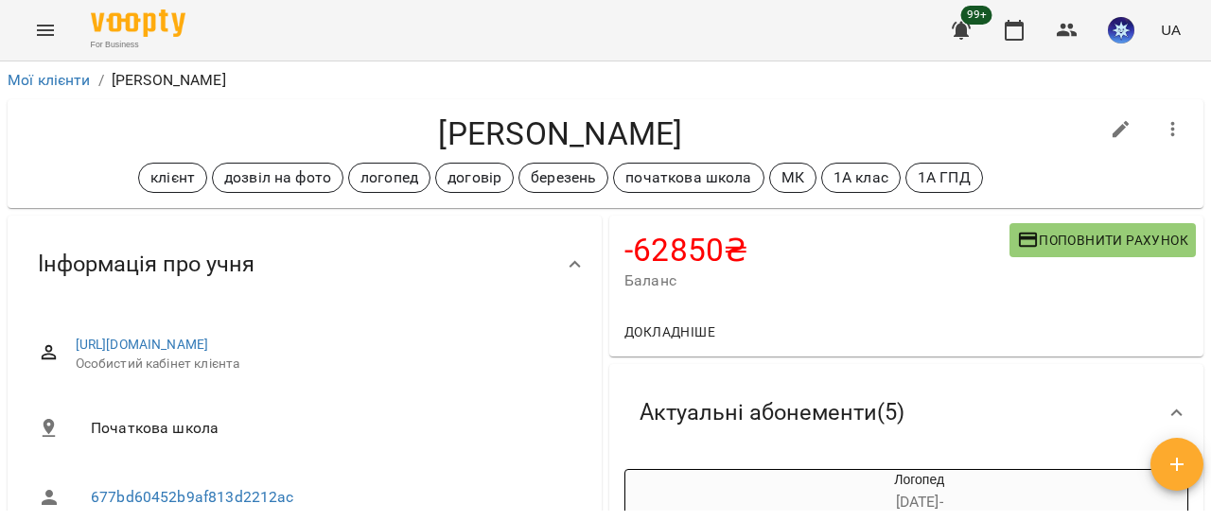
click at [1113, 126] on icon "button" at bounding box center [1121, 129] width 23 height 23
select select "**"
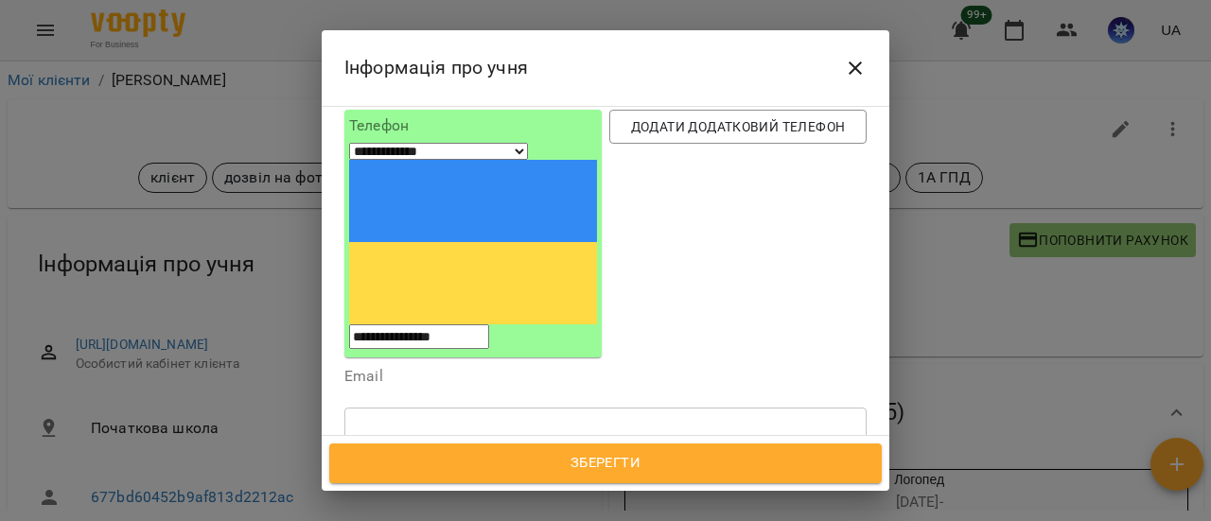
scroll to position [189, 0]
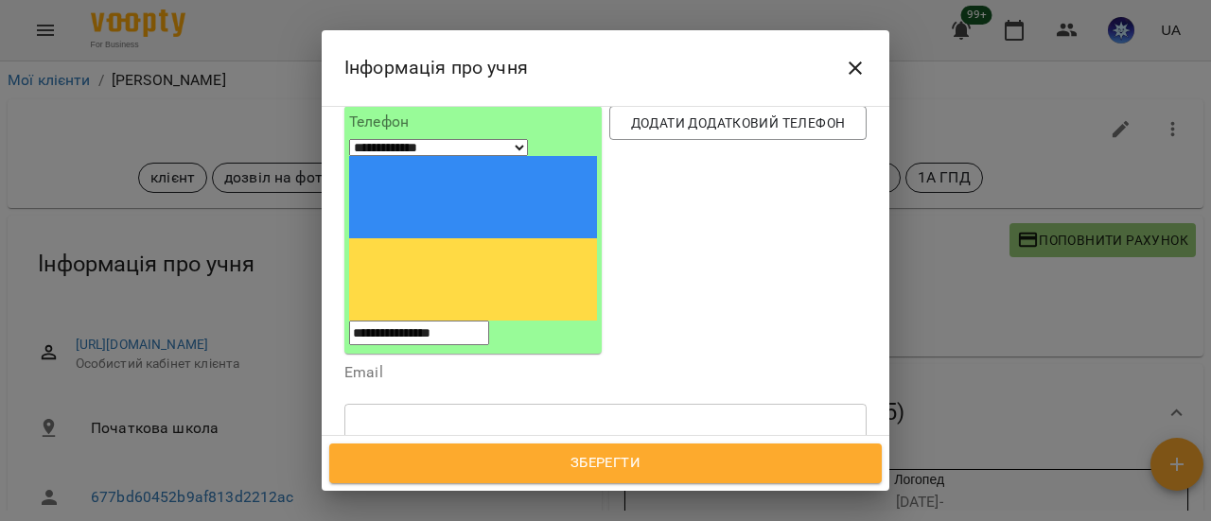
click at [598, 510] on icon at bounding box center [591, 516] width 13 height 13
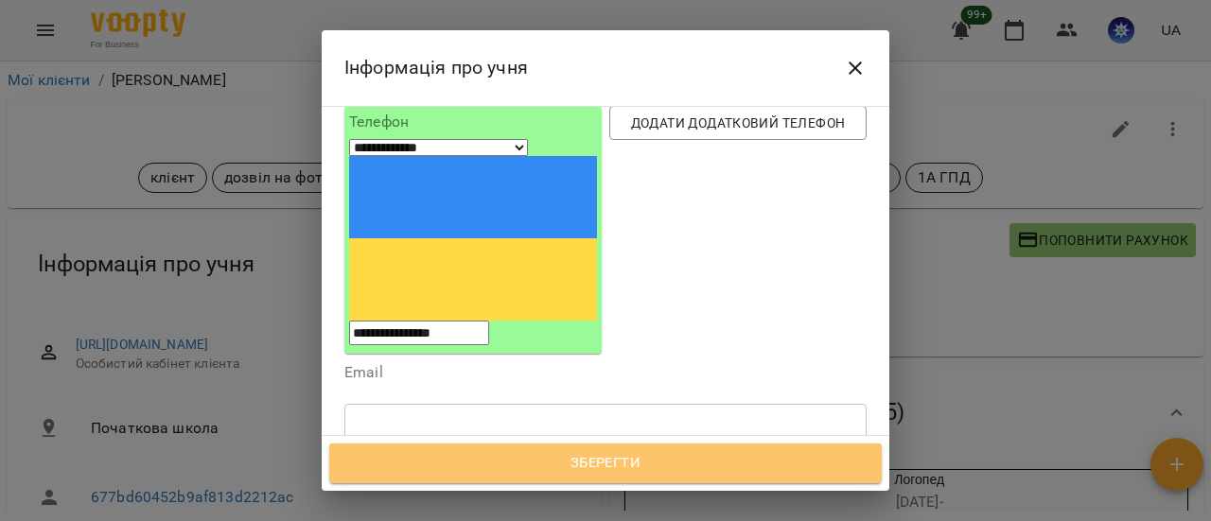
click at [624, 465] on span "Зберегти" at bounding box center [605, 463] width 511 height 25
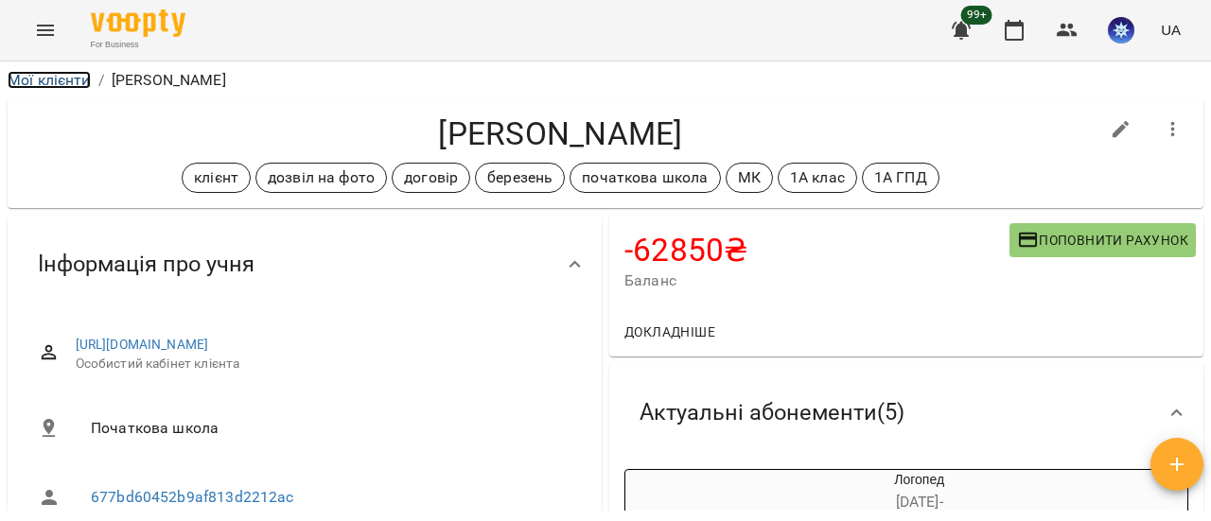
click at [51, 84] on link "Мої клієнти" at bounding box center [49, 80] width 83 height 18
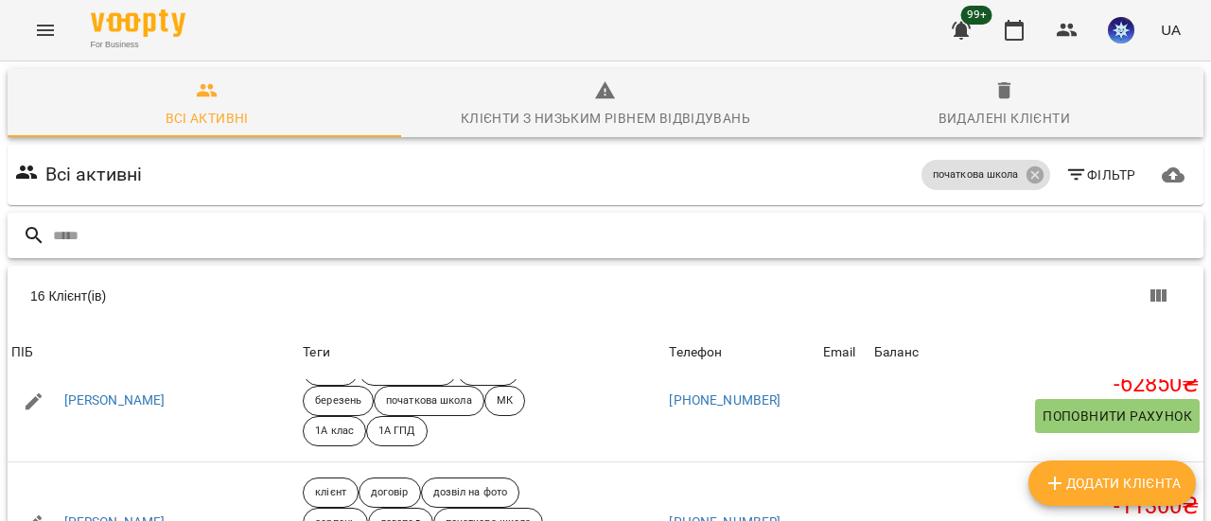
scroll to position [473, 0]
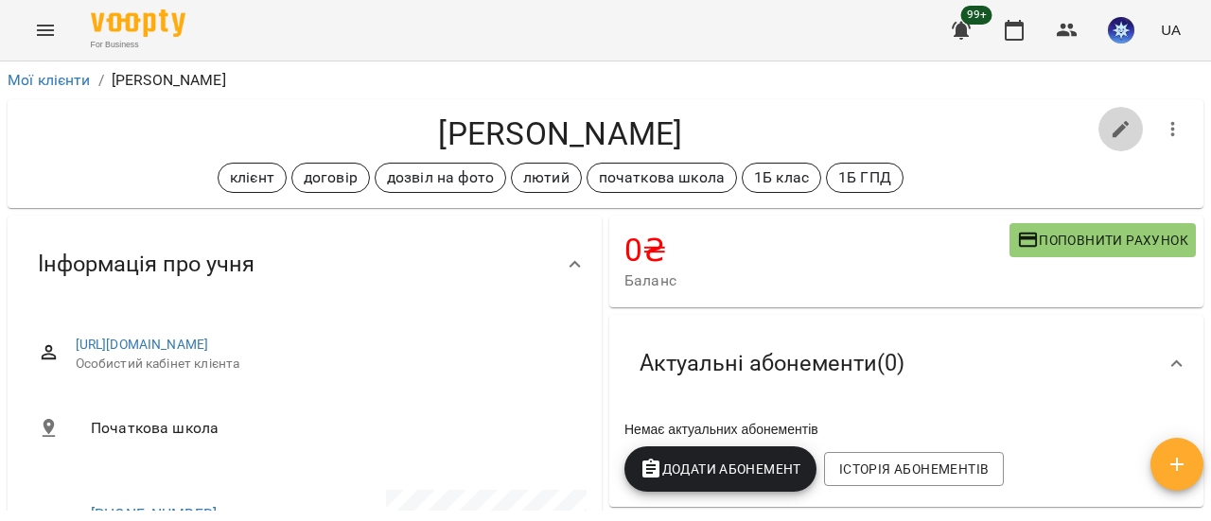
click at [1112, 131] on icon "button" at bounding box center [1120, 129] width 17 height 17
select select "**"
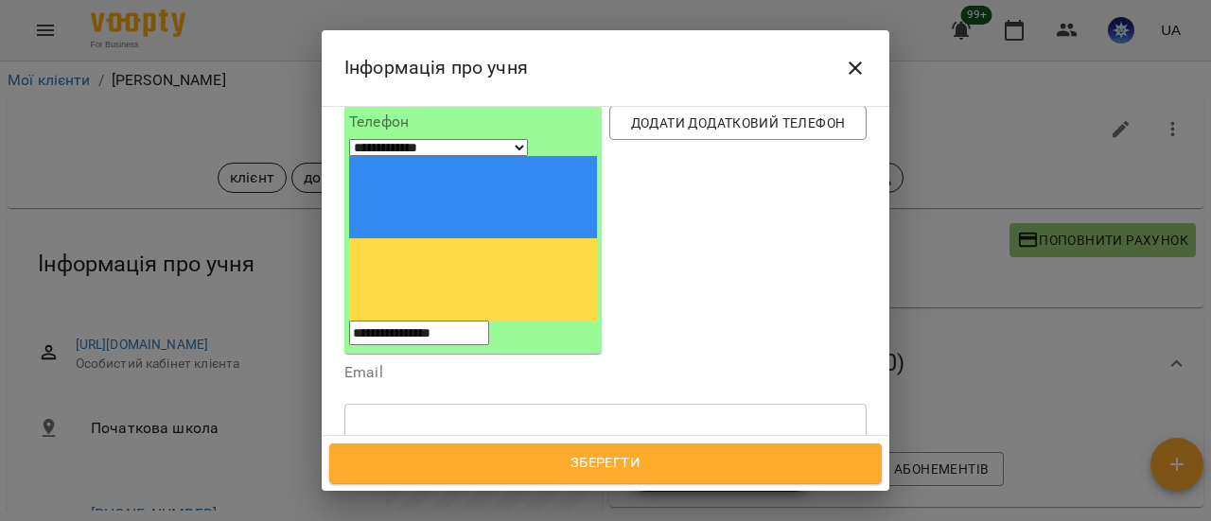
scroll to position [284, 0]
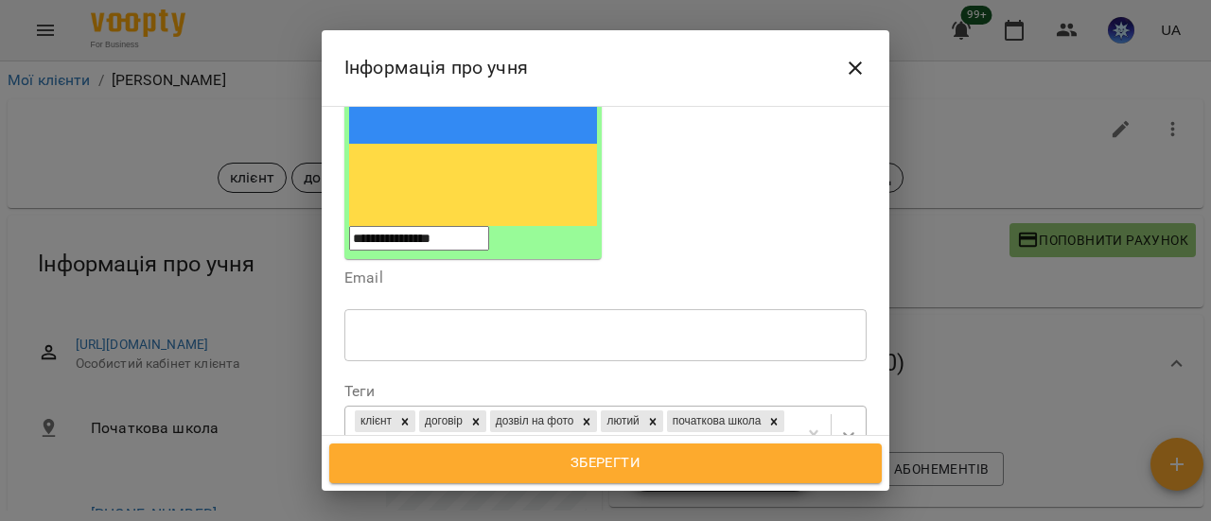
click at [839, 426] on icon at bounding box center [848, 435] width 19 height 19
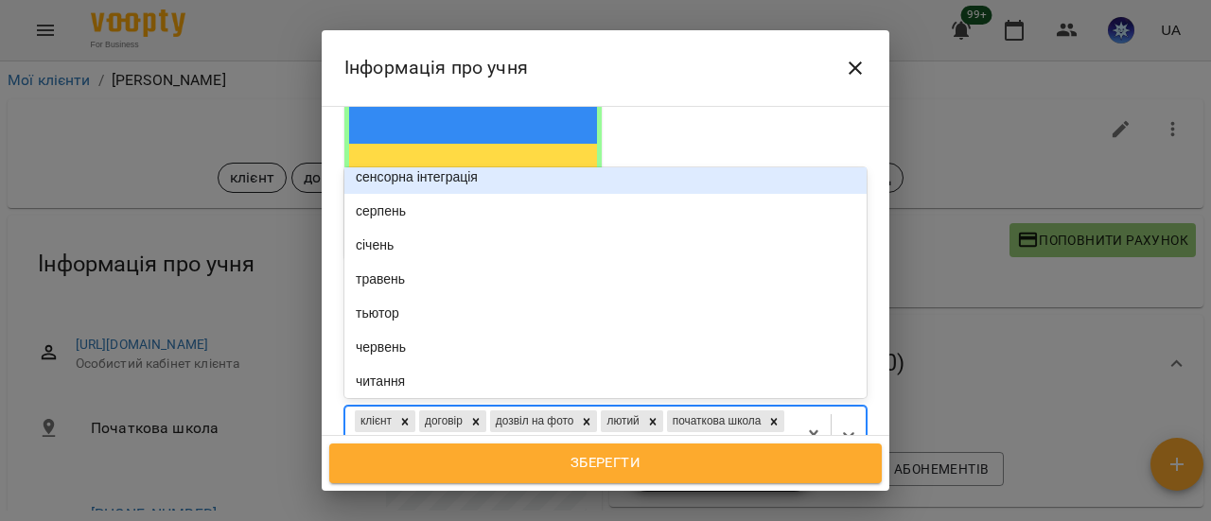
scroll to position [1041, 0]
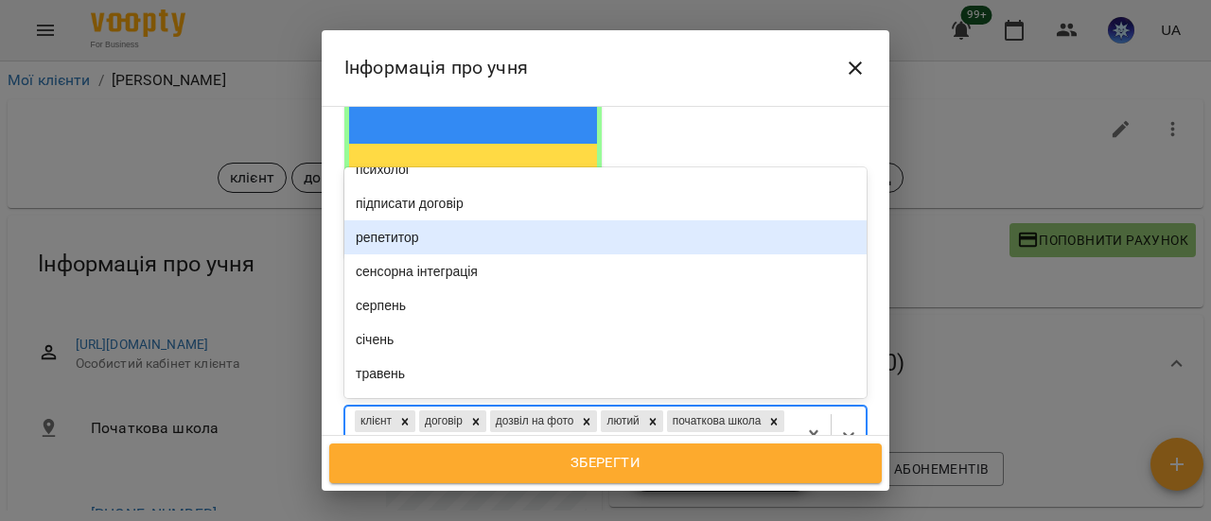
click at [403, 220] on div "репетитор" at bounding box center [605, 237] width 522 height 34
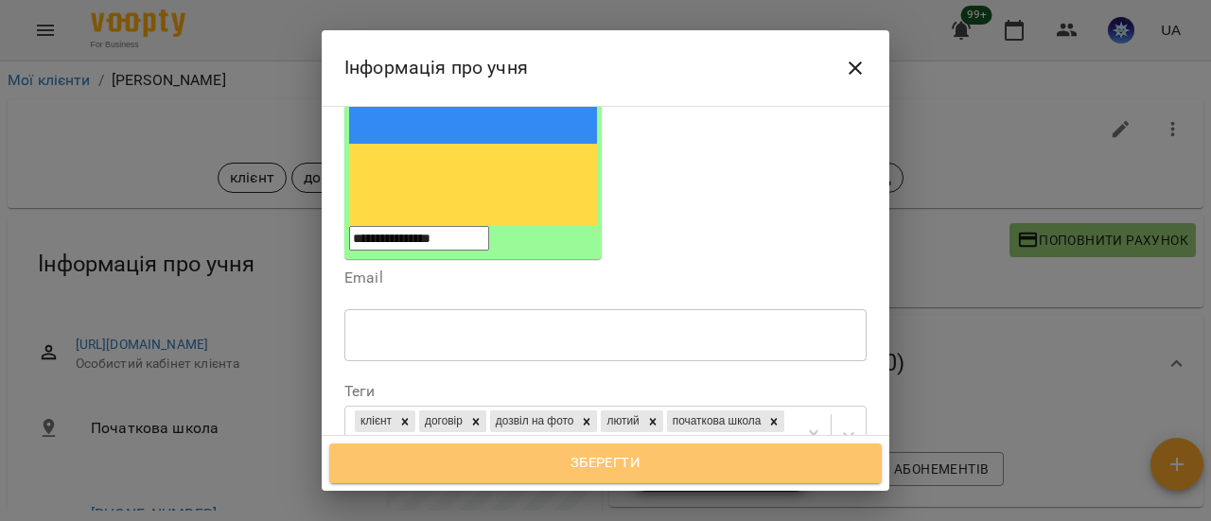
click at [672, 463] on span "Зберегти" at bounding box center [605, 463] width 511 height 25
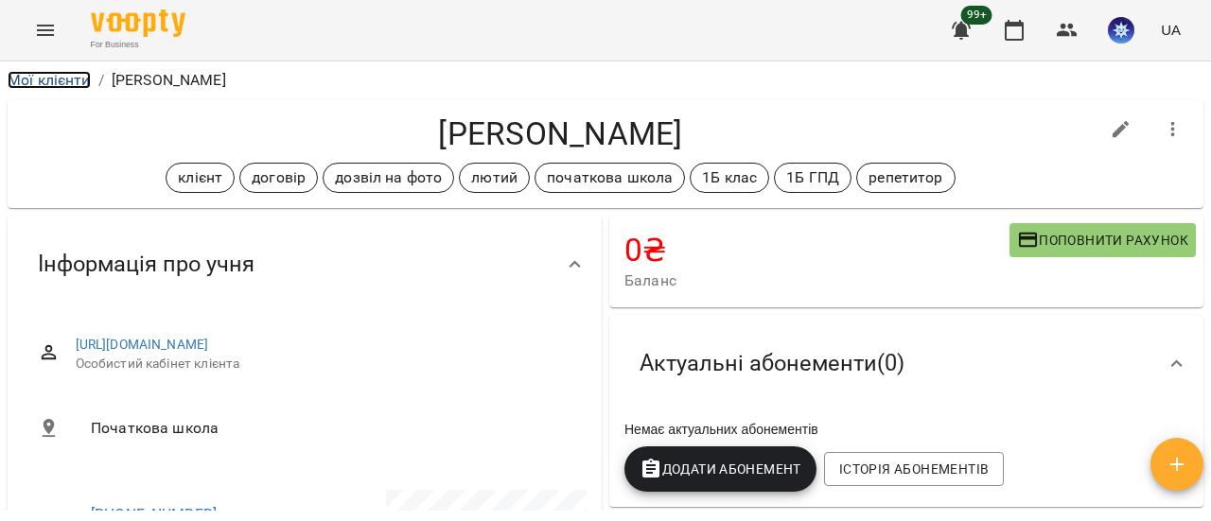
click at [66, 82] on link "Мої клієнти" at bounding box center [49, 80] width 83 height 18
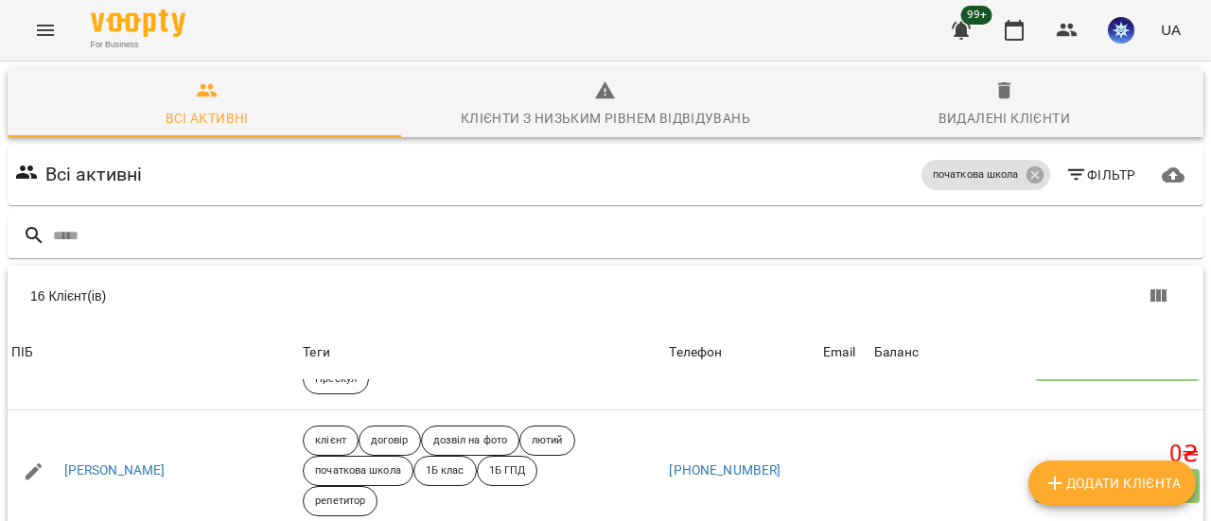
scroll to position [568, 0]
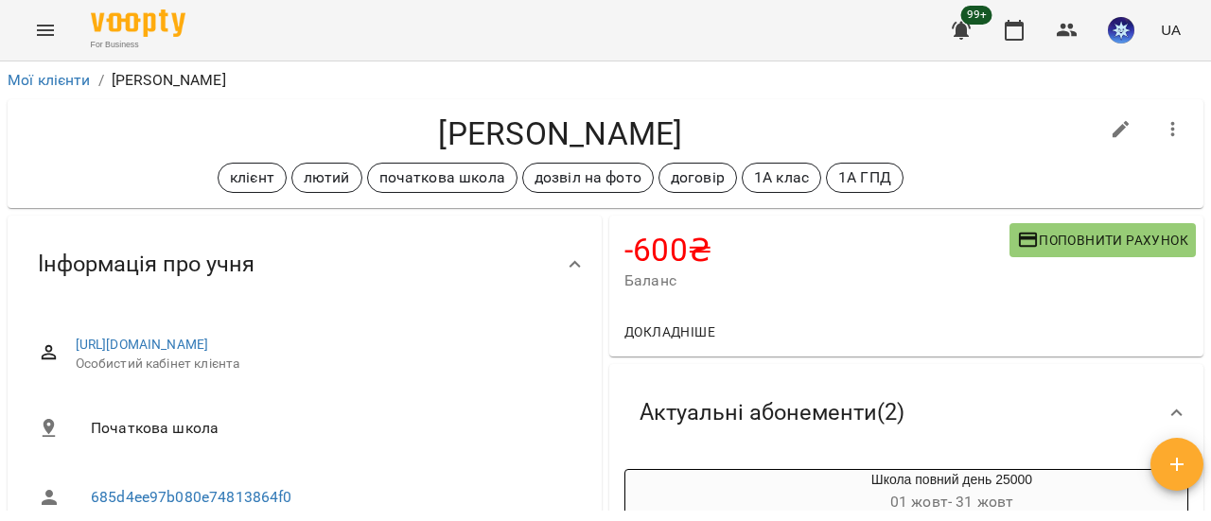
click at [1110, 133] on icon "button" at bounding box center [1121, 129] width 23 height 23
select select "**"
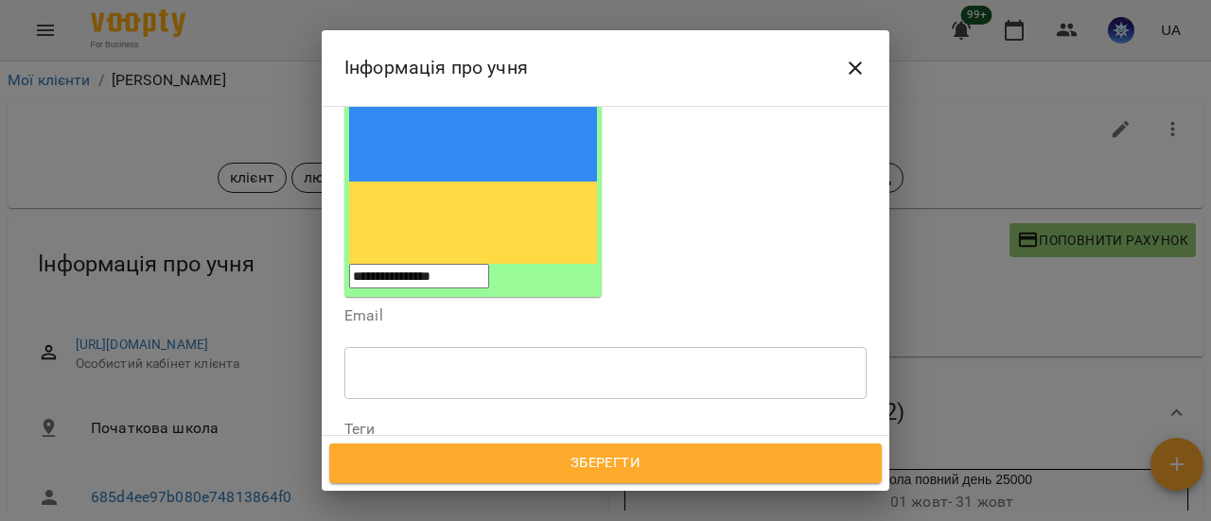
scroll to position [284, 0]
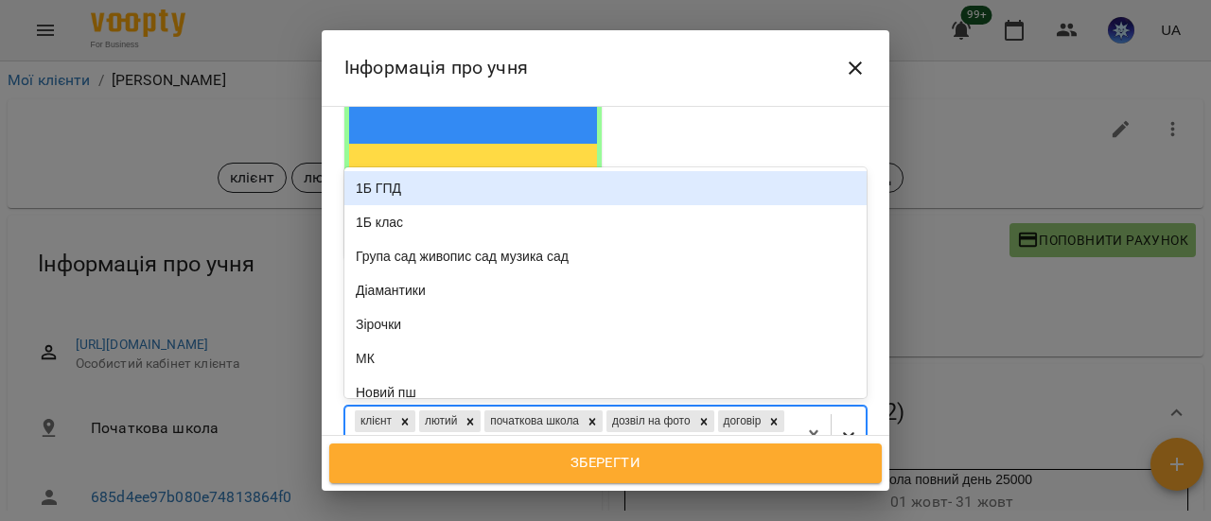
click at [839, 426] on icon at bounding box center [848, 435] width 19 height 19
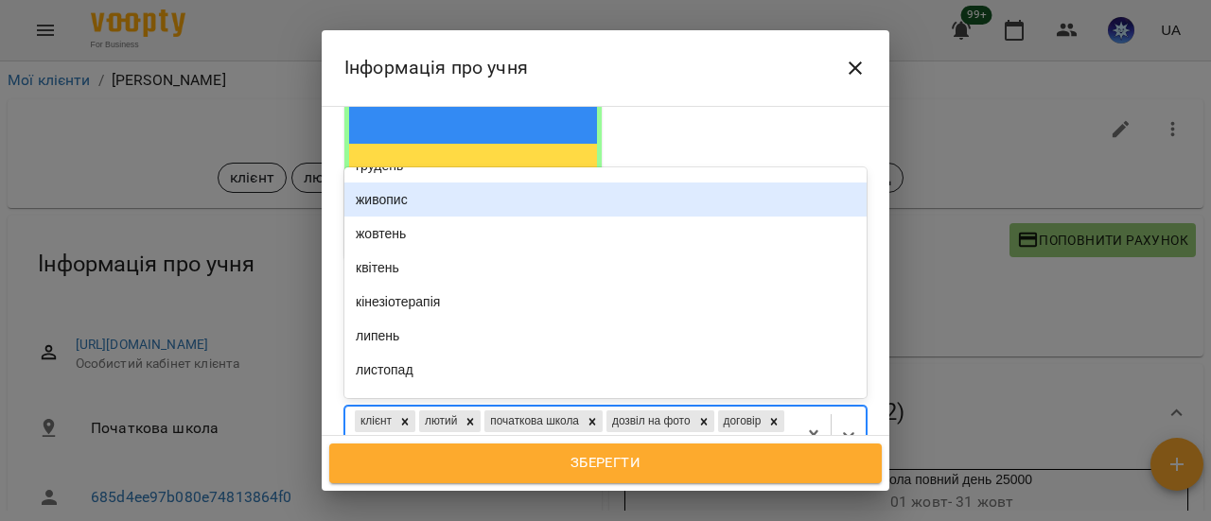
scroll to position [662, 0]
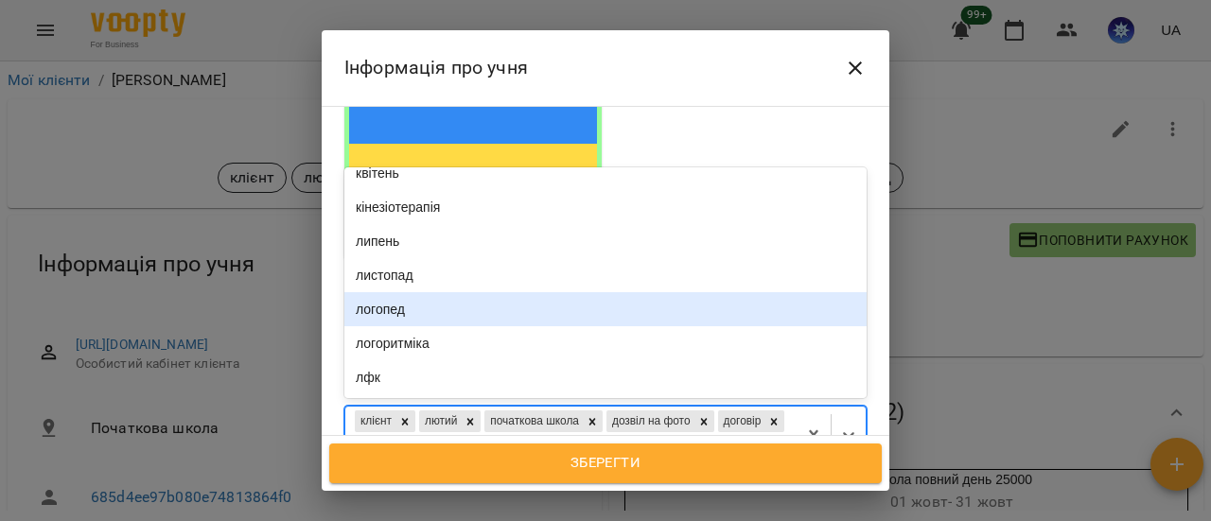
click at [516, 292] on div "логопед" at bounding box center [605, 309] width 522 height 34
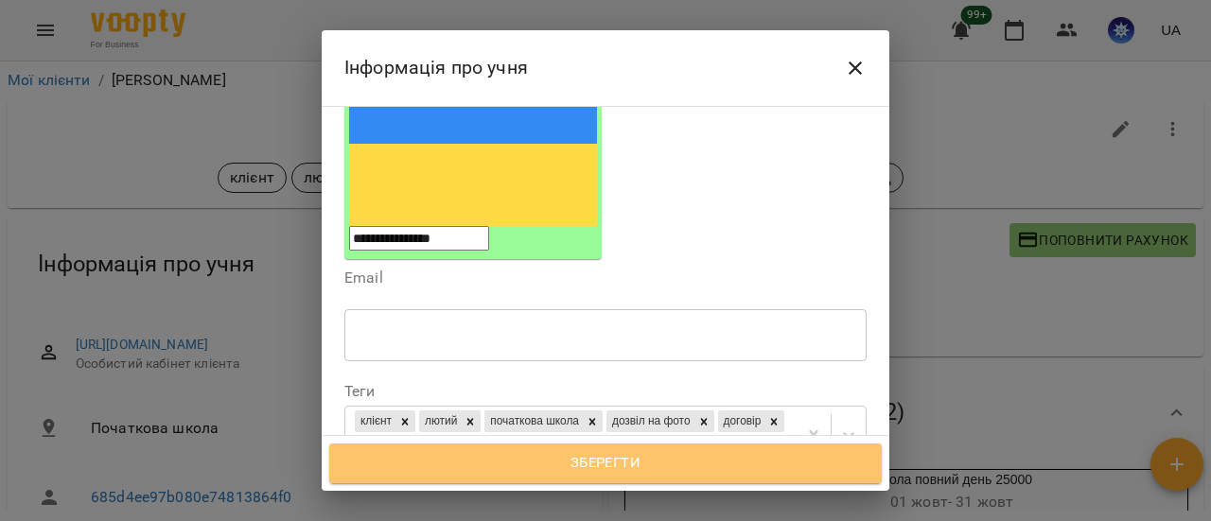
click at [619, 464] on span "Зберегти" at bounding box center [605, 463] width 511 height 25
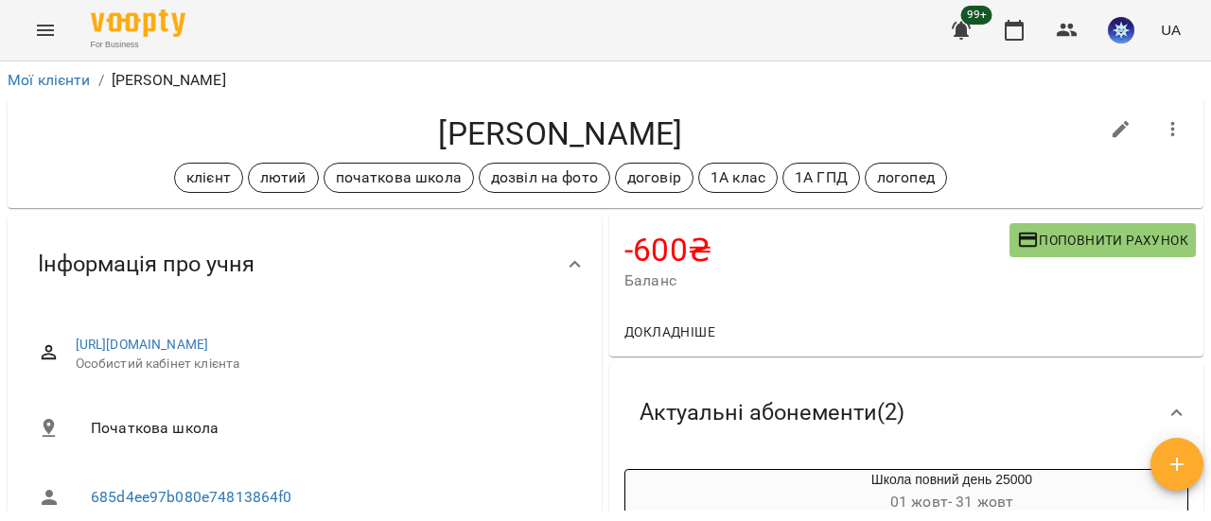
click at [66, 89] on li "Мої клієнти" at bounding box center [49, 80] width 83 height 23
click at [60, 84] on link "Мої клієнти" at bounding box center [49, 80] width 83 height 18
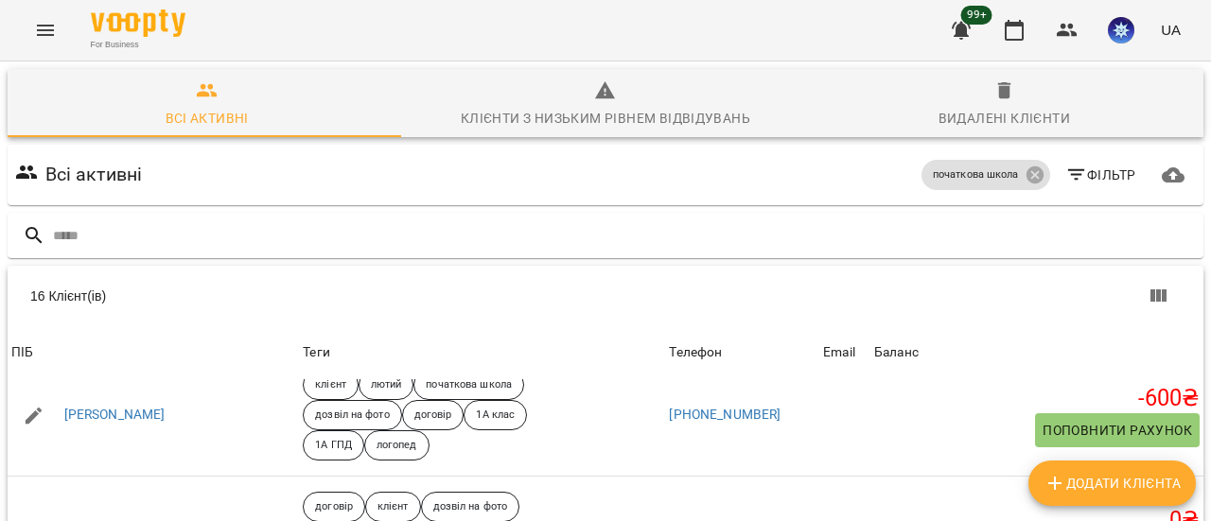
scroll to position [757, 0]
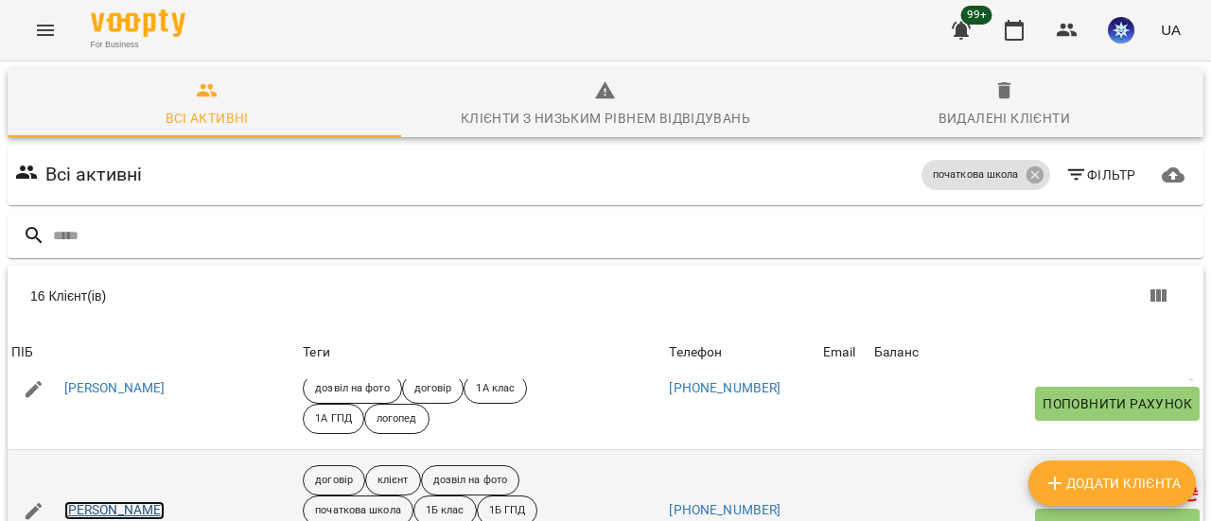
click at [153, 501] on link "[PERSON_NAME]" at bounding box center [114, 510] width 101 height 19
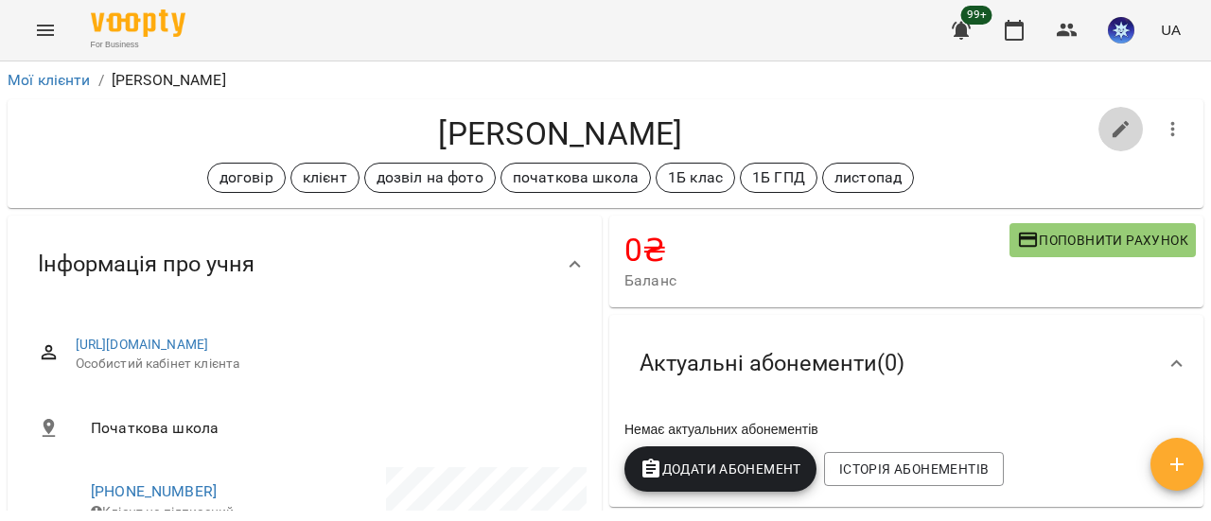
click at [1110, 131] on icon "button" at bounding box center [1121, 129] width 23 height 23
select select "**"
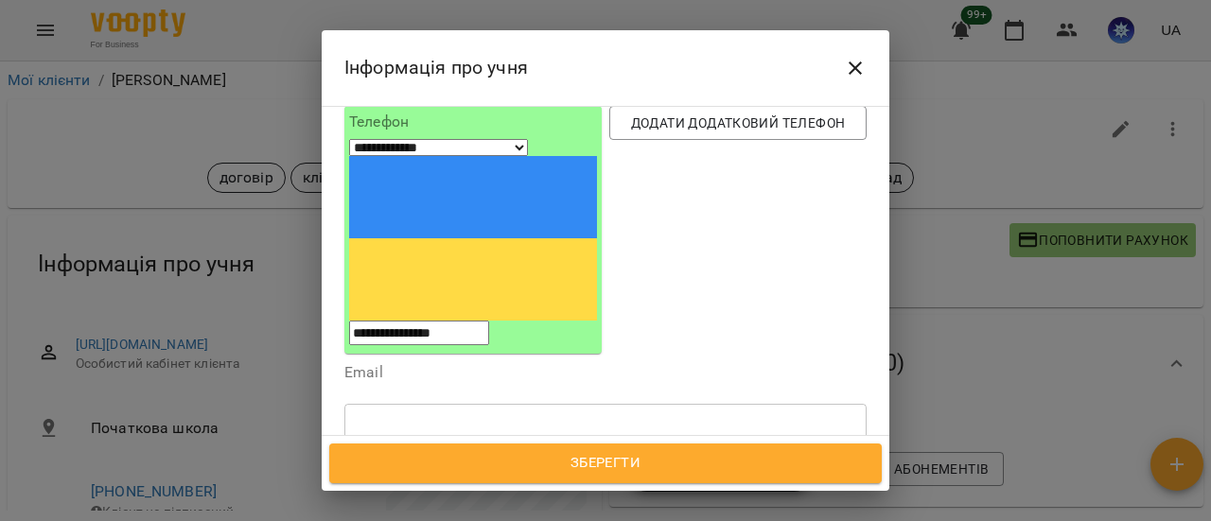
scroll to position [284, 0]
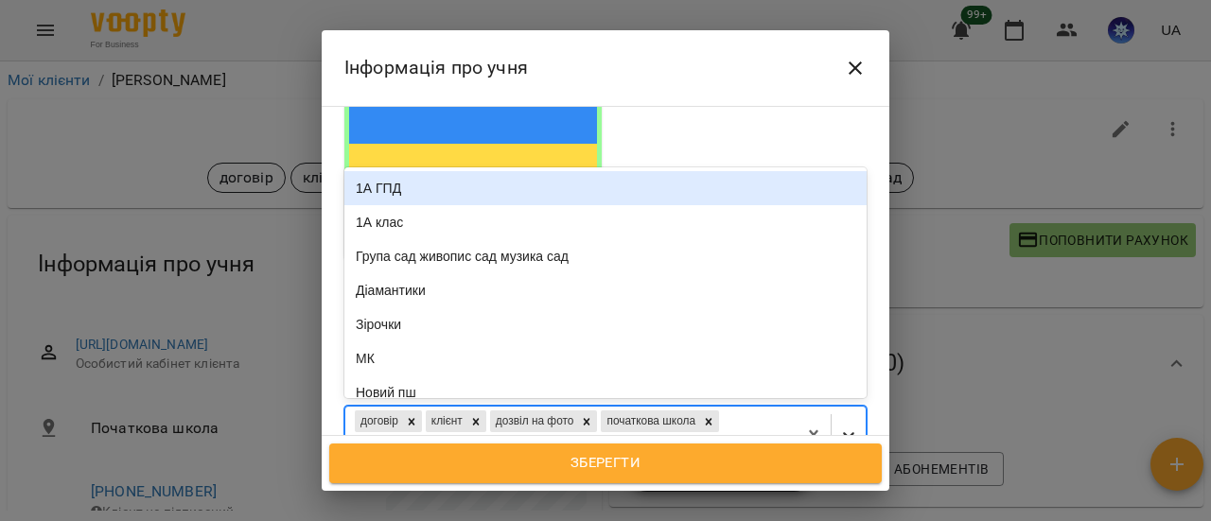
click at [842, 426] on icon at bounding box center [848, 435] width 19 height 19
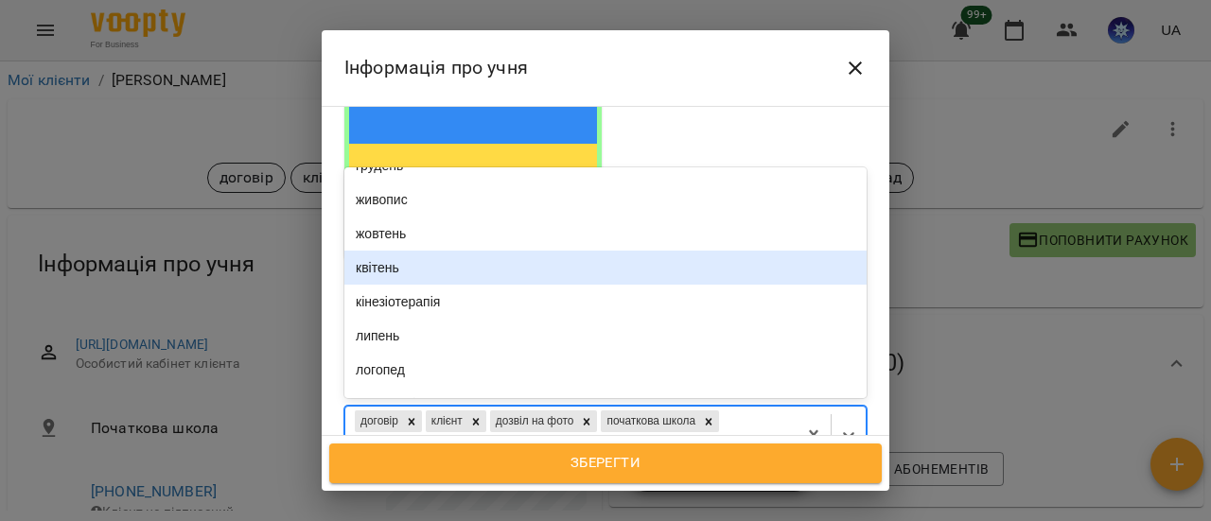
scroll to position [662, 0]
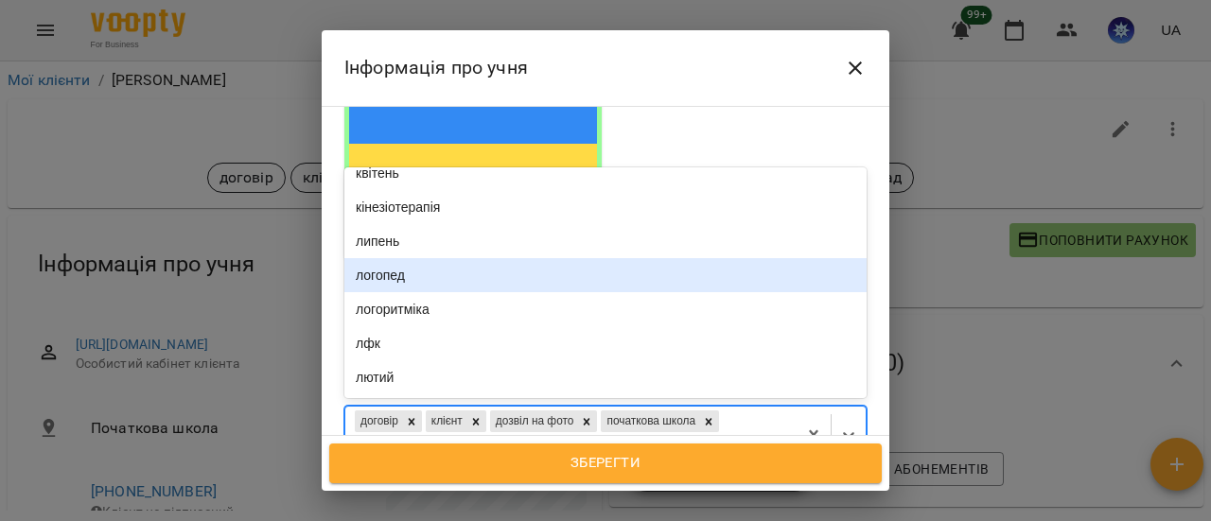
click at [568, 258] on div "логопед" at bounding box center [605, 275] width 522 height 34
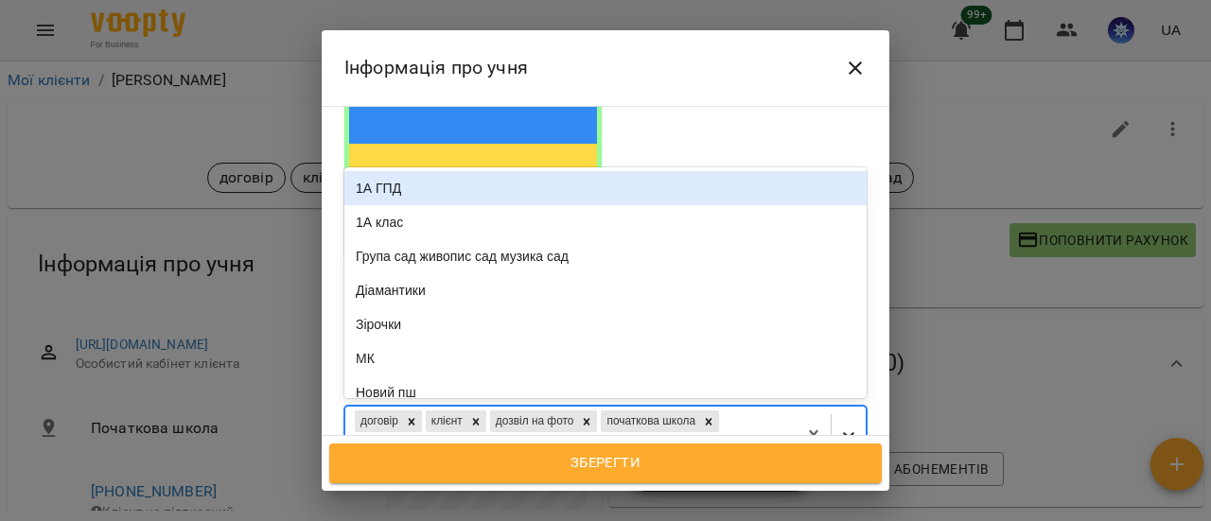
click at [843, 433] on icon at bounding box center [848, 436] width 11 height 7
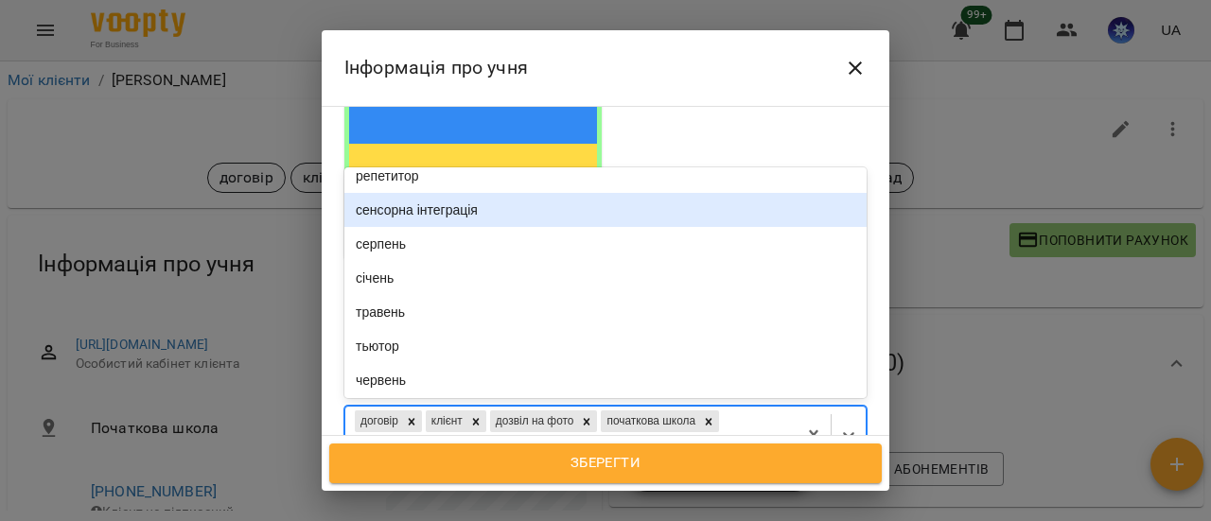
scroll to position [1041, 0]
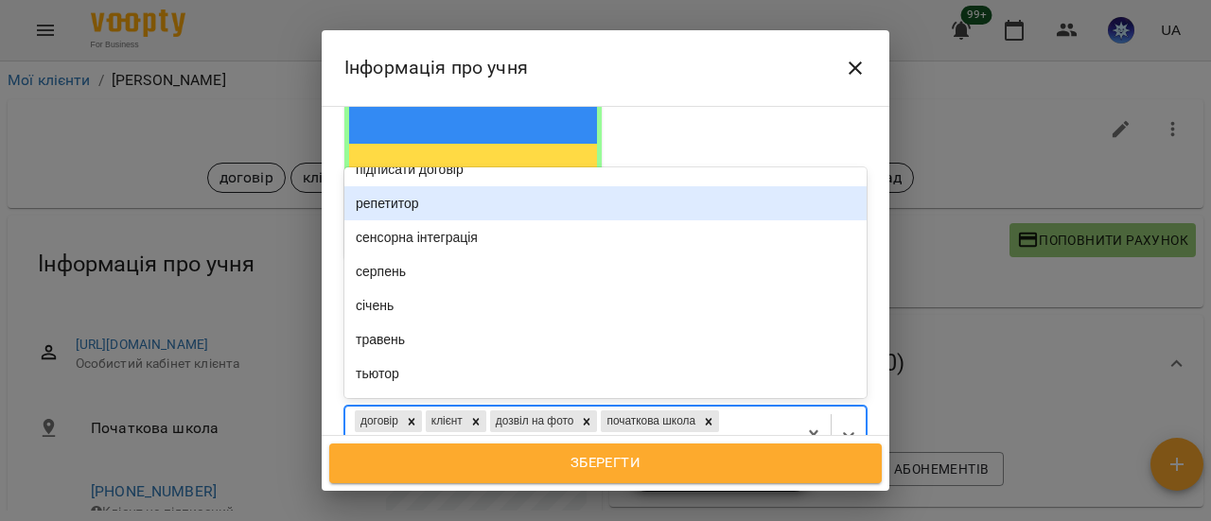
click at [421, 186] on div "репетитор" at bounding box center [605, 203] width 522 height 34
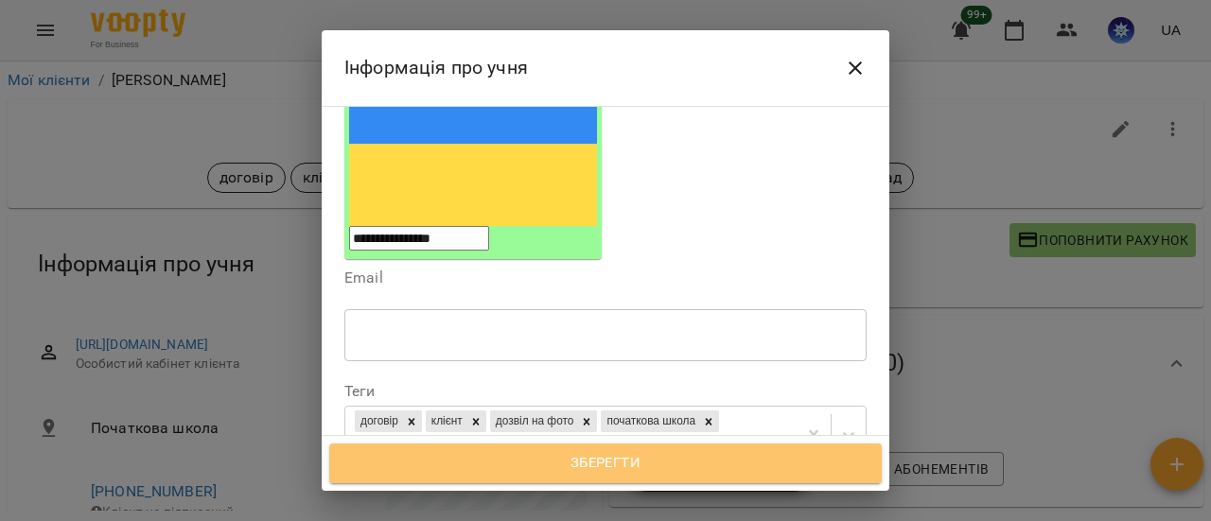
click at [594, 463] on span "Зберегти" at bounding box center [605, 463] width 511 height 25
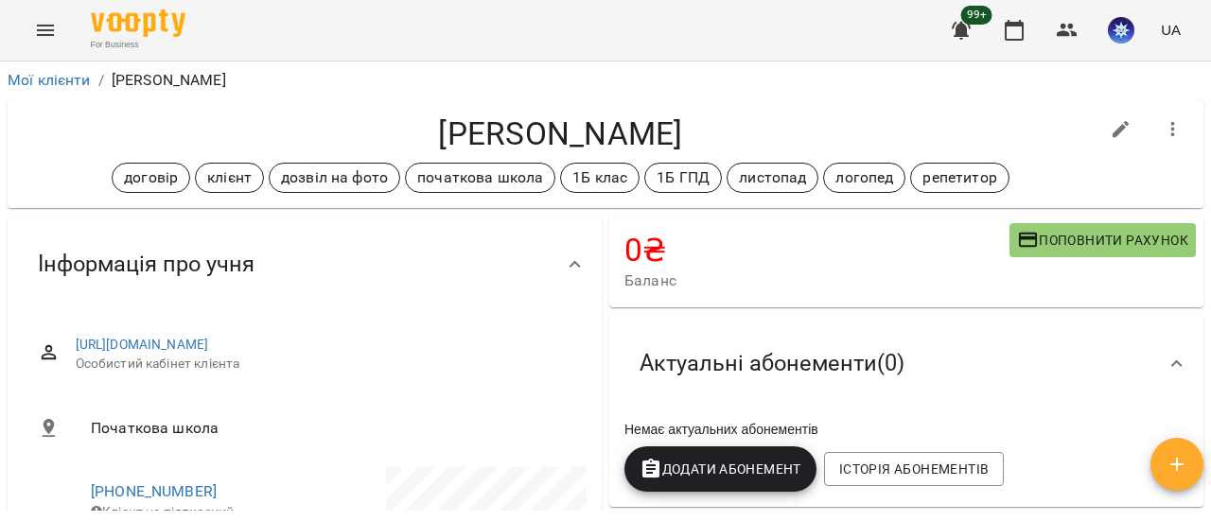
click at [70, 90] on li "Мої клієнти" at bounding box center [49, 80] width 83 height 23
click at [66, 82] on link "Мої клієнти" at bounding box center [49, 80] width 83 height 18
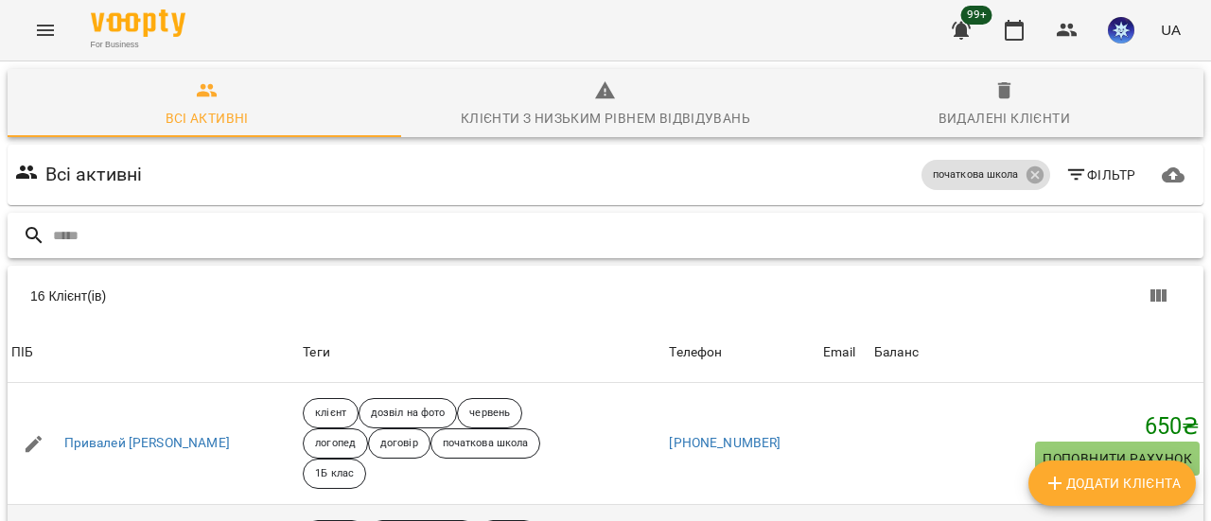
scroll to position [1041, 0]
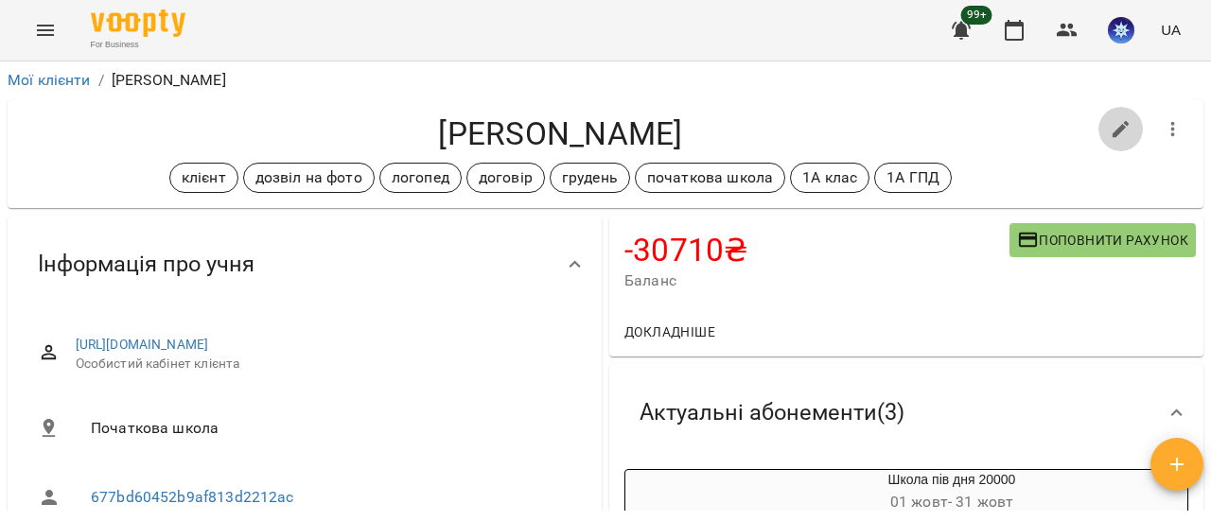
click at [1112, 125] on icon "button" at bounding box center [1120, 129] width 17 height 17
select select "**"
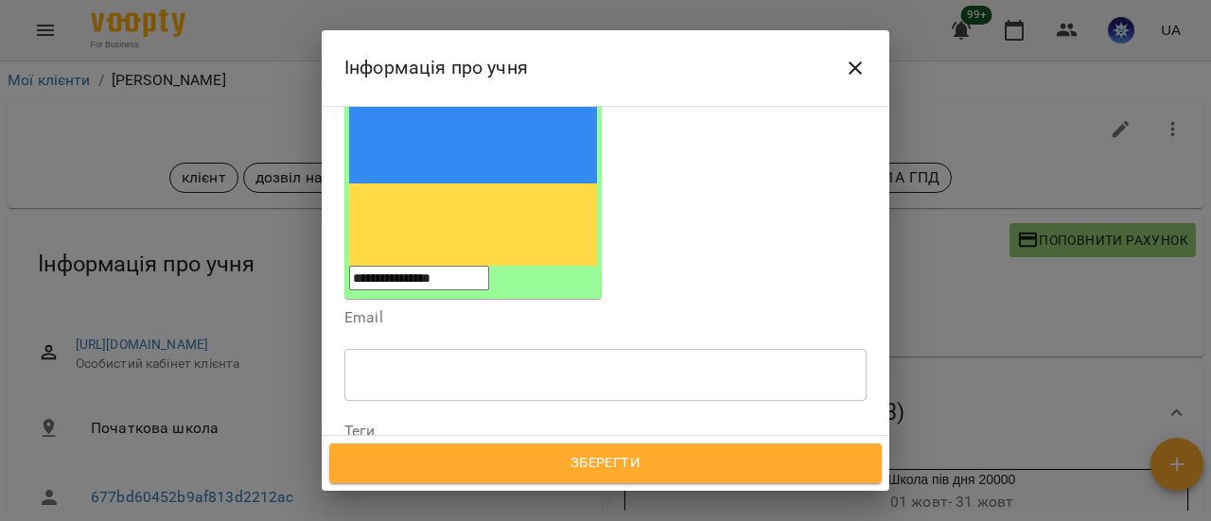
scroll to position [284, 0]
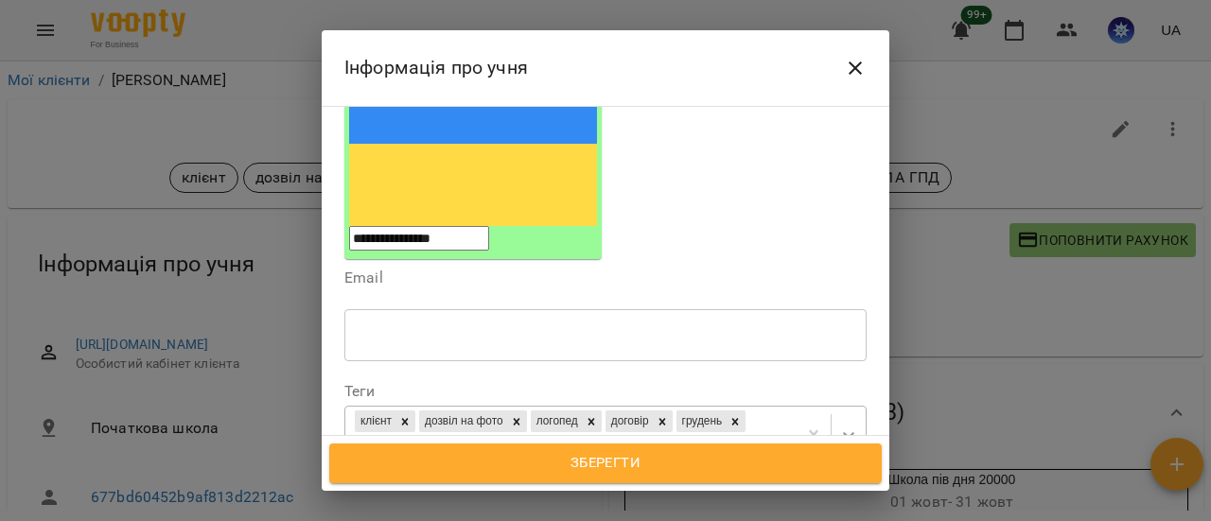
click at [839, 426] on icon at bounding box center [848, 435] width 19 height 19
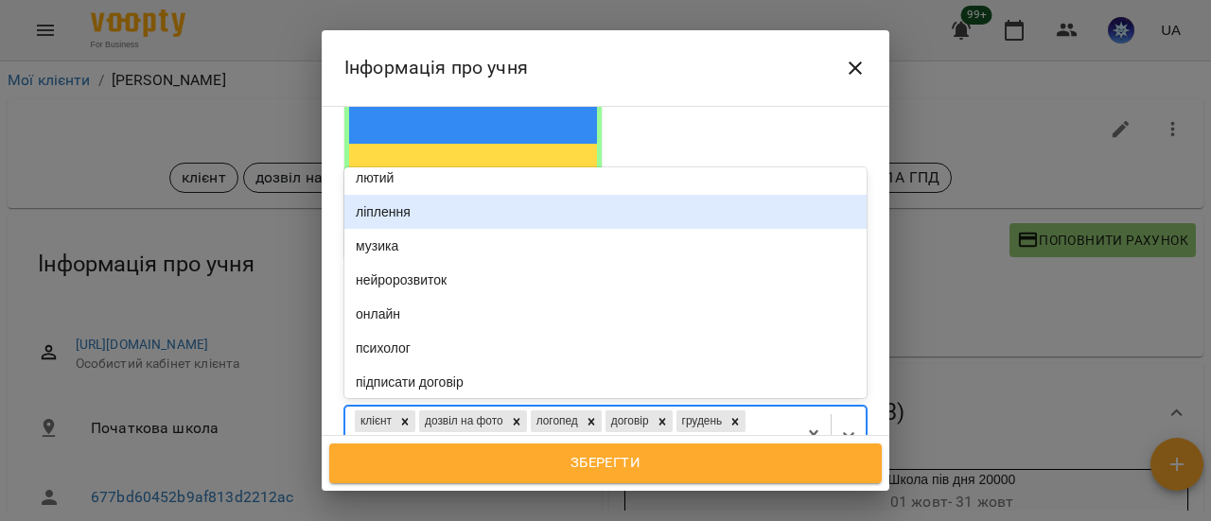
scroll to position [851, 0]
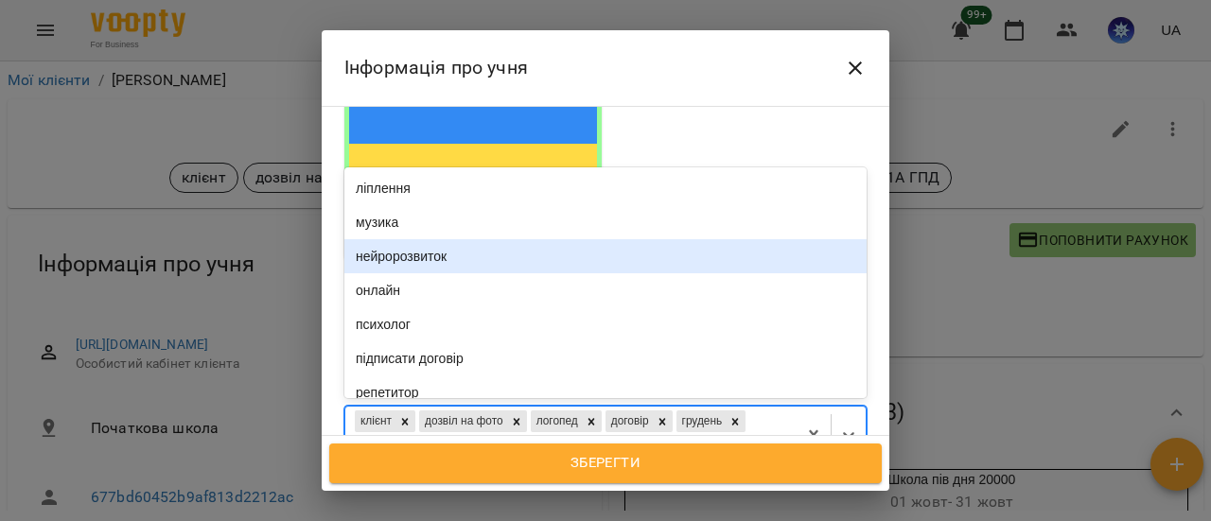
click at [572, 239] on div "нейророзвиток" at bounding box center [605, 256] width 522 height 34
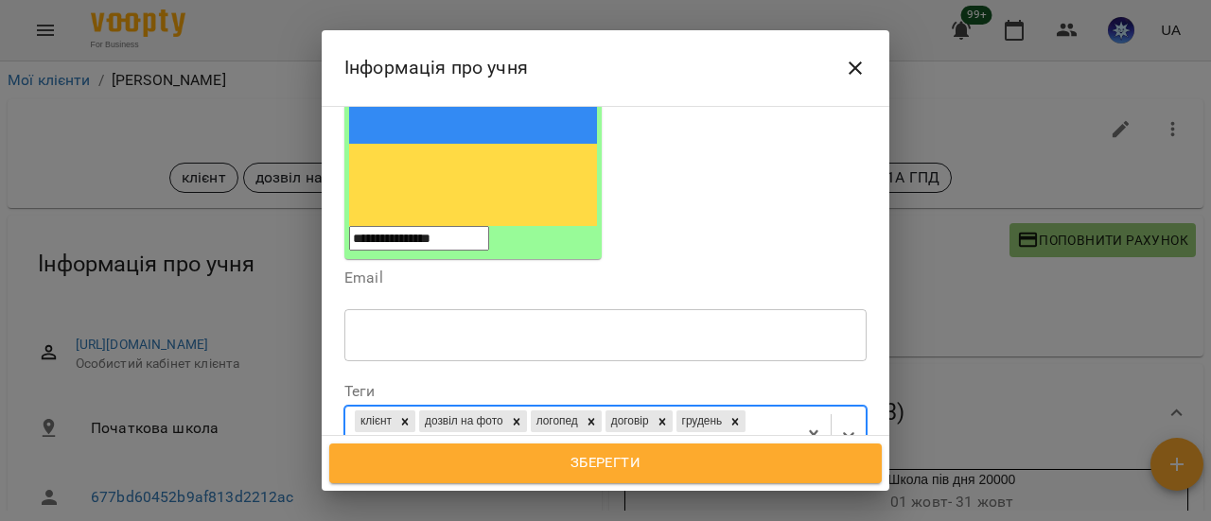
click at [611, 470] on span "Зберегти" at bounding box center [605, 463] width 511 height 25
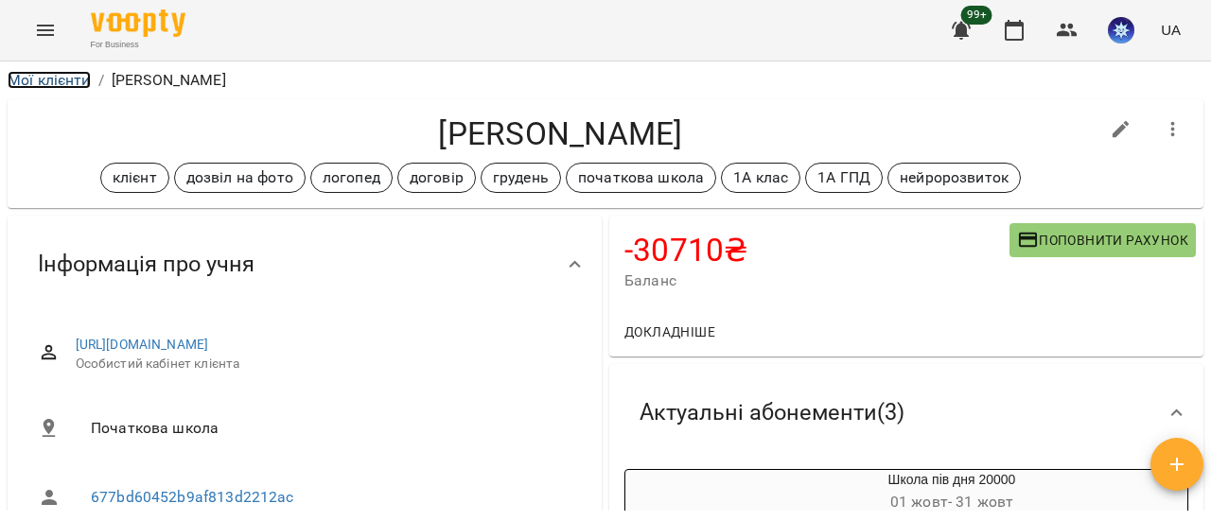
click at [51, 79] on link "Мої клієнти" at bounding box center [49, 80] width 83 height 18
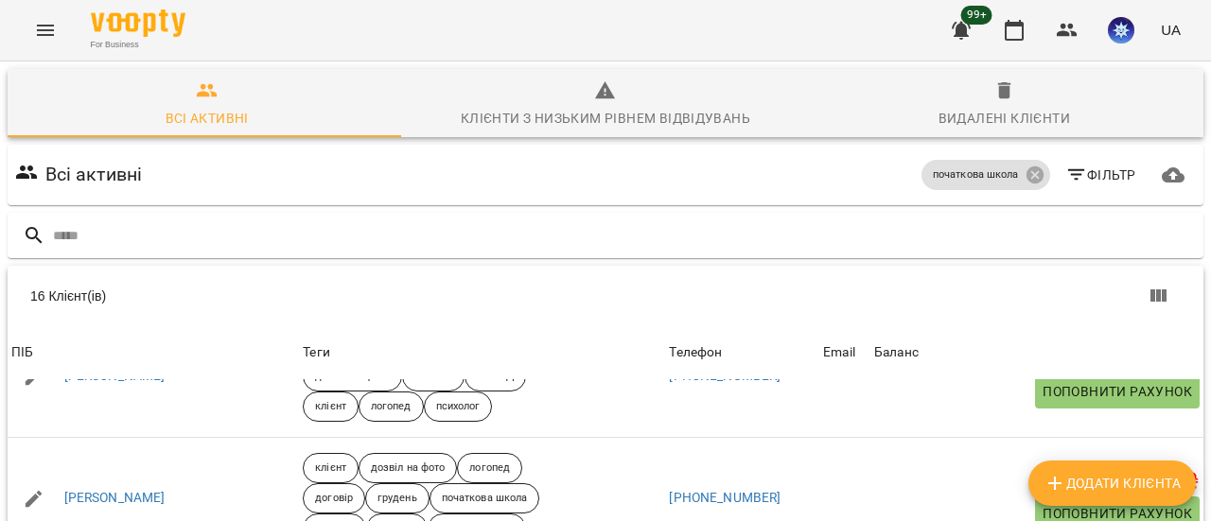
scroll to position [1230, 0]
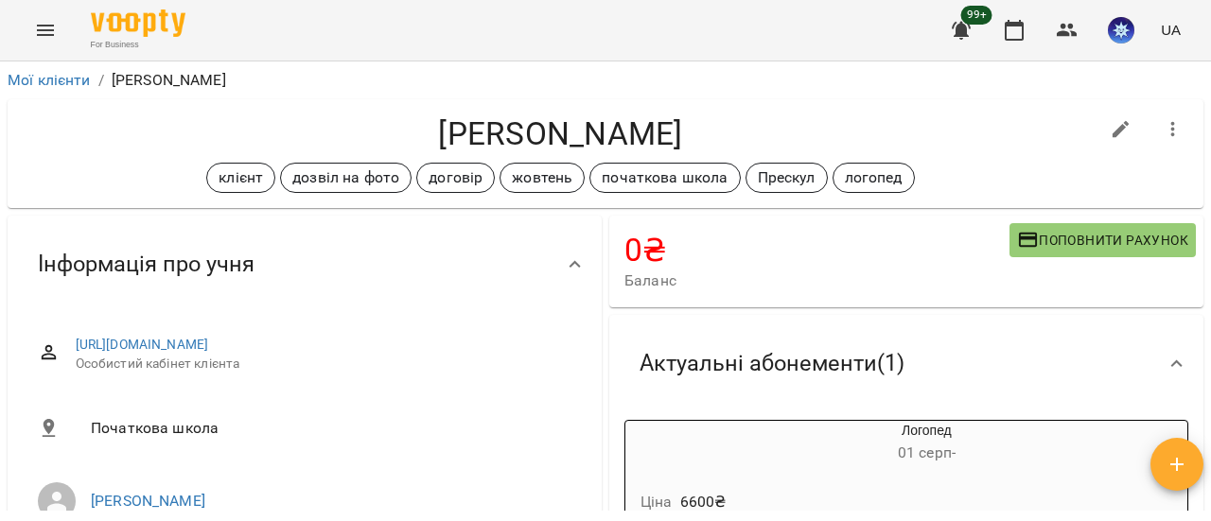
click at [1112, 130] on icon "button" at bounding box center [1120, 129] width 17 height 17
select select "**"
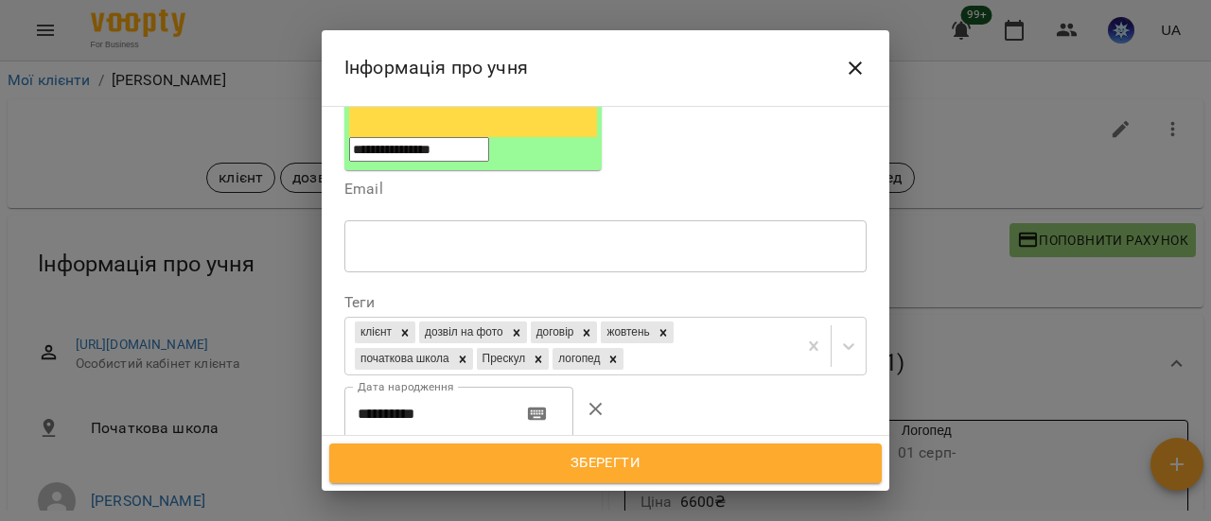
scroll to position [378, 0]
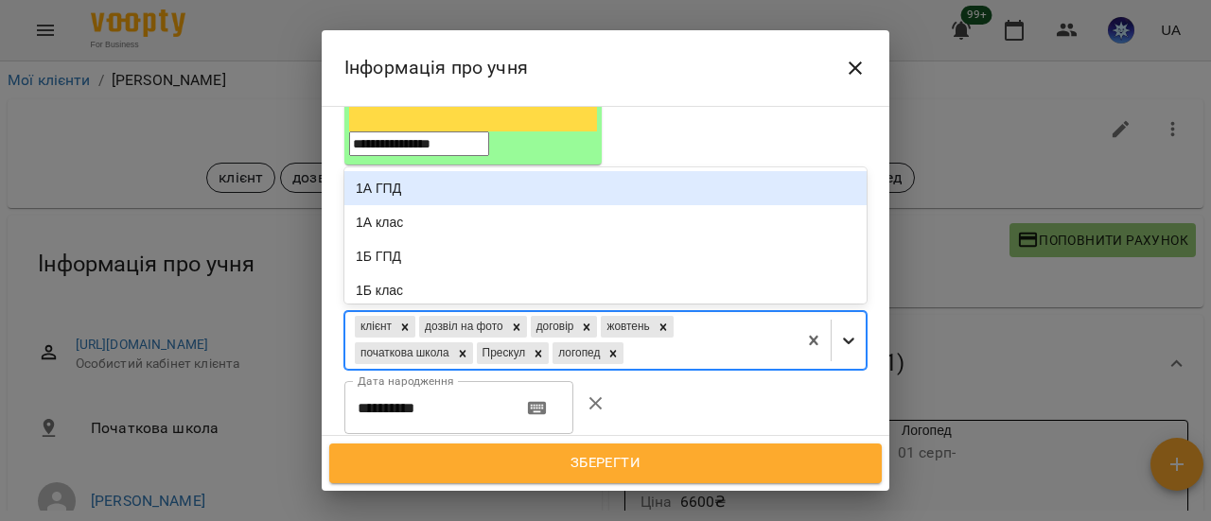
click at [841, 331] on icon at bounding box center [848, 340] width 19 height 19
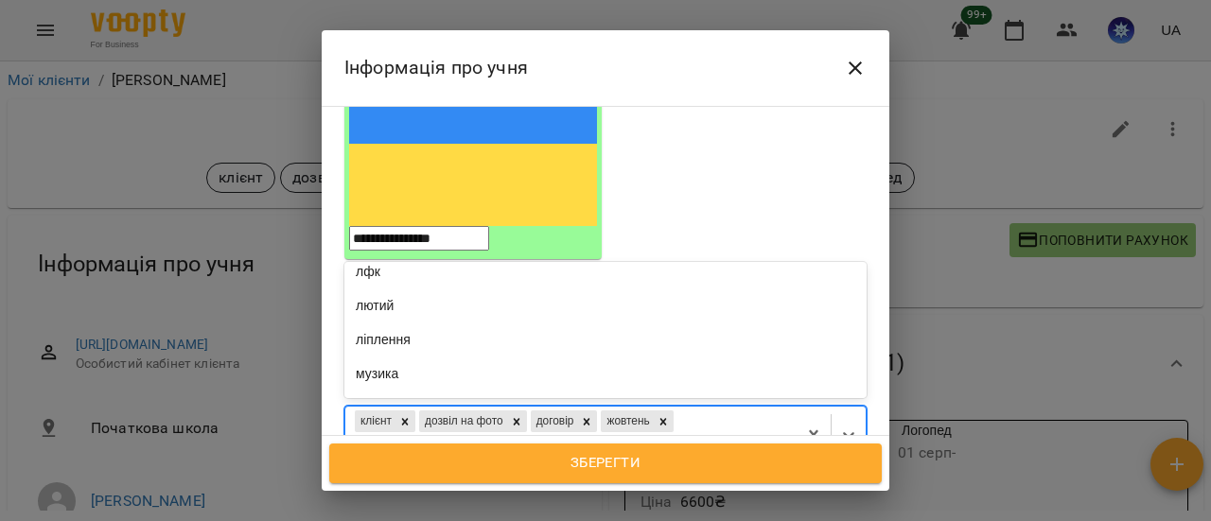
scroll to position [851, 0]
click at [551, 198] on div "логоритміка" at bounding box center [605, 215] width 522 height 34
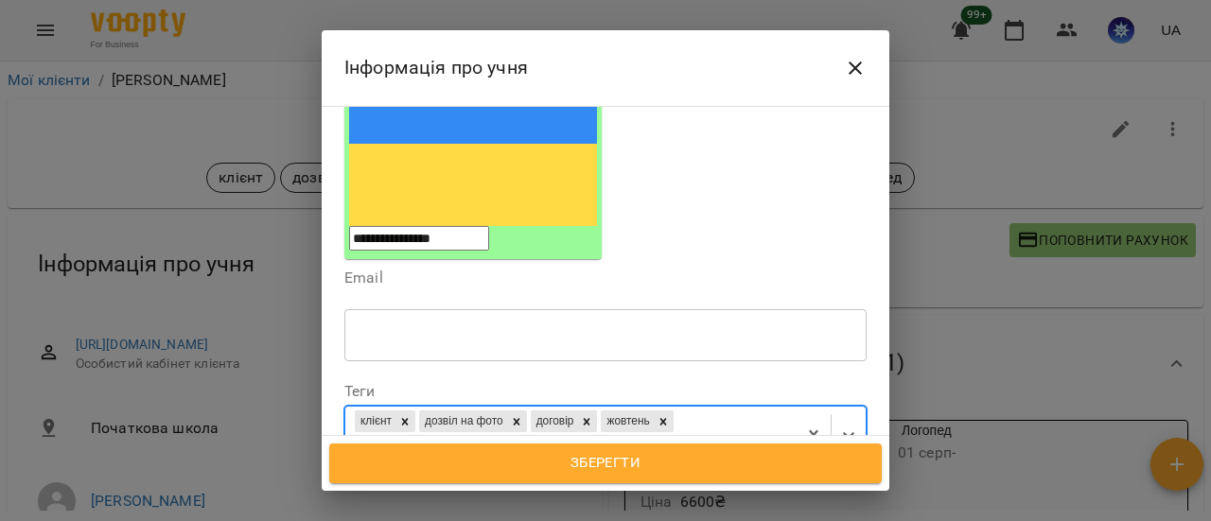
click at [720, 464] on span "Зберегти" at bounding box center [605, 463] width 511 height 25
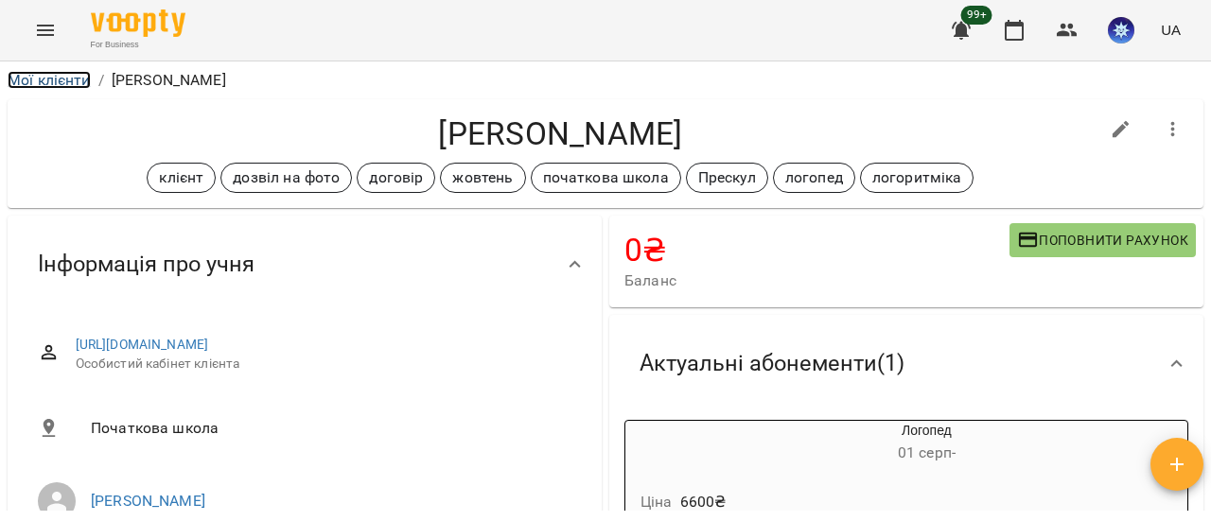
click at [47, 86] on link "Мої клієнти" at bounding box center [49, 80] width 83 height 18
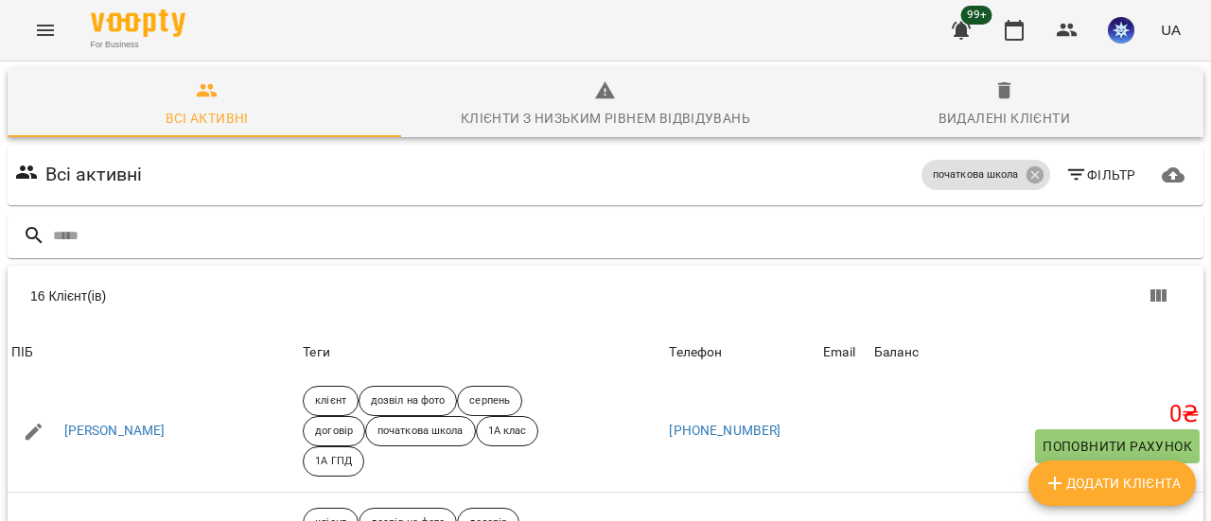
scroll to position [1419, 0]
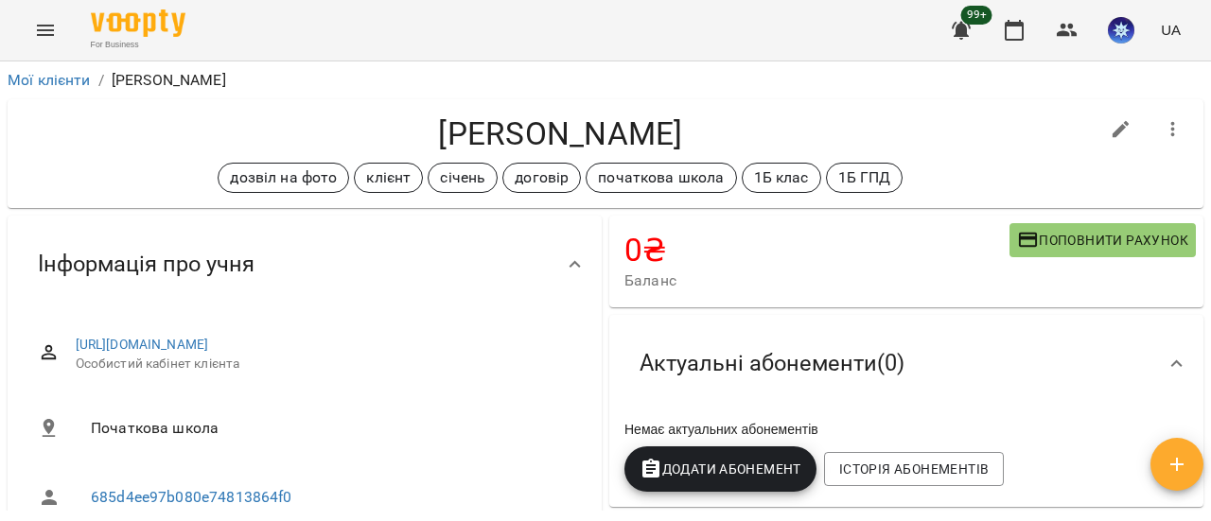
click at [1115, 123] on icon "button" at bounding box center [1121, 129] width 23 height 23
select select "**"
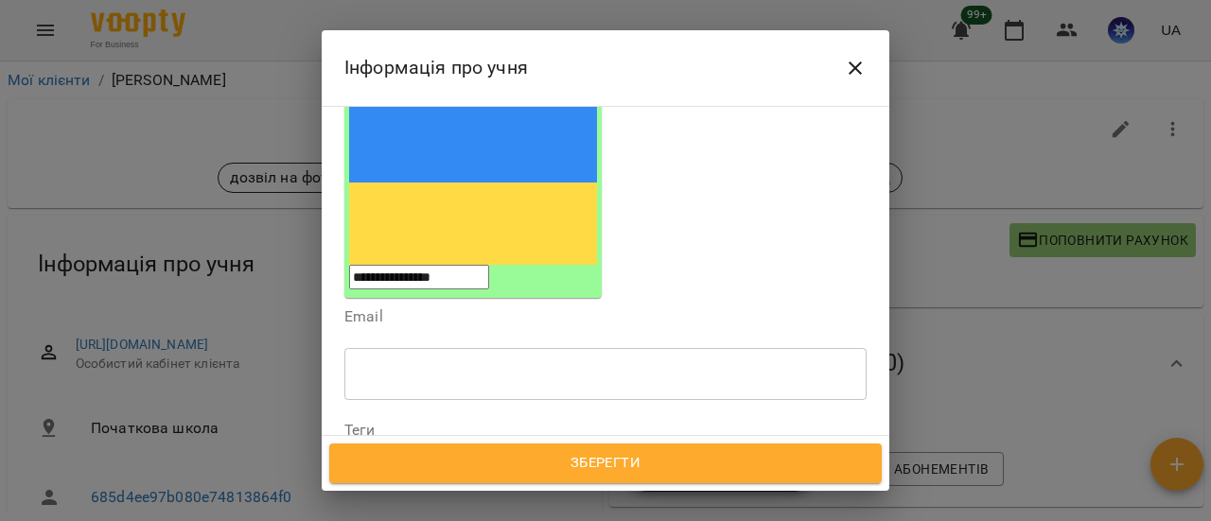
scroll to position [284, 0]
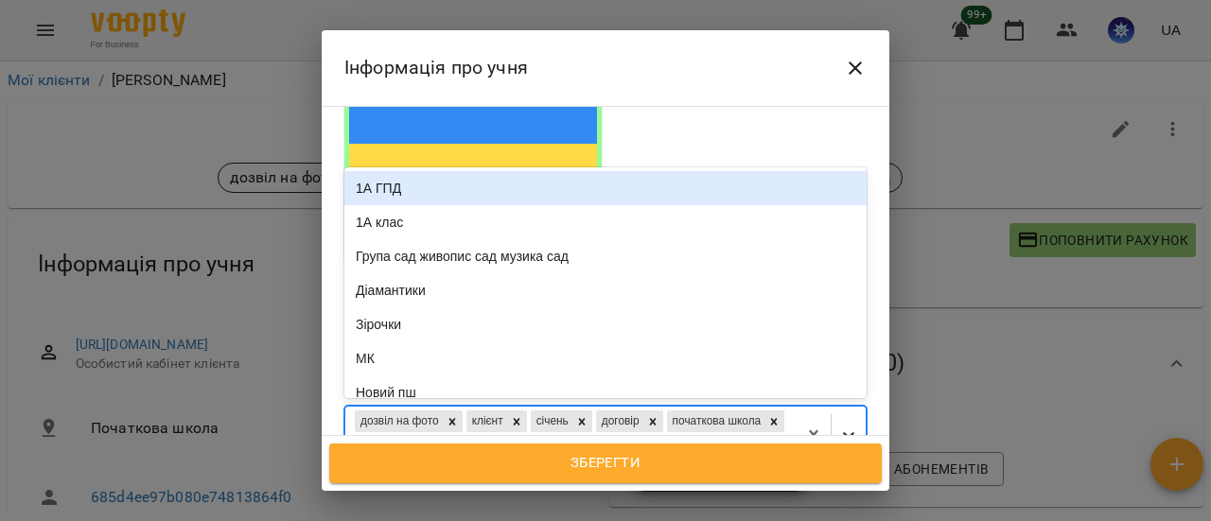
click at [839, 426] on icon at bounding box center [848, 435] width 19 height 19
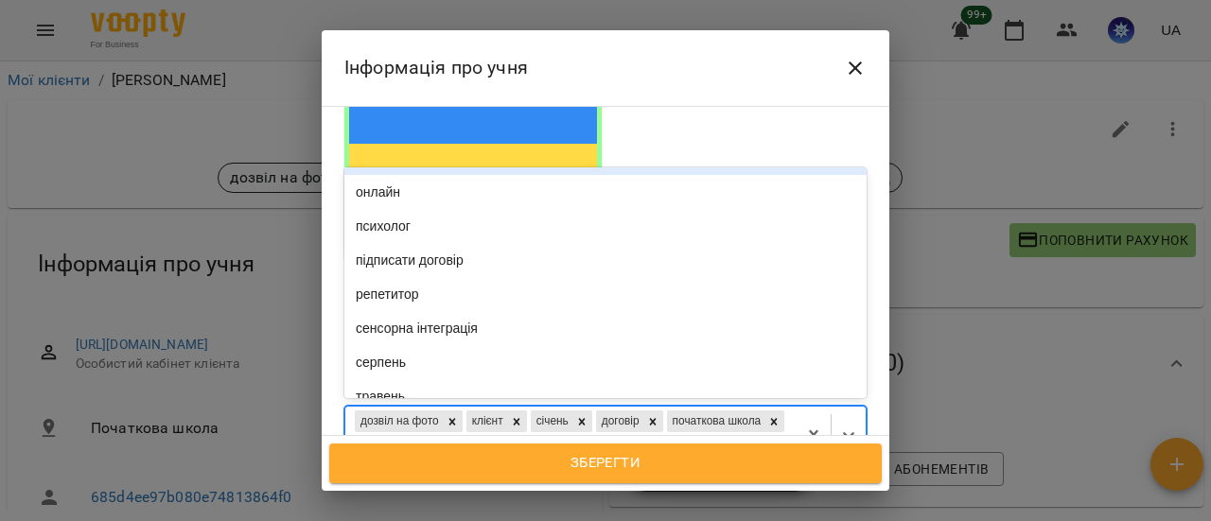
scroll to position [1041, 0]
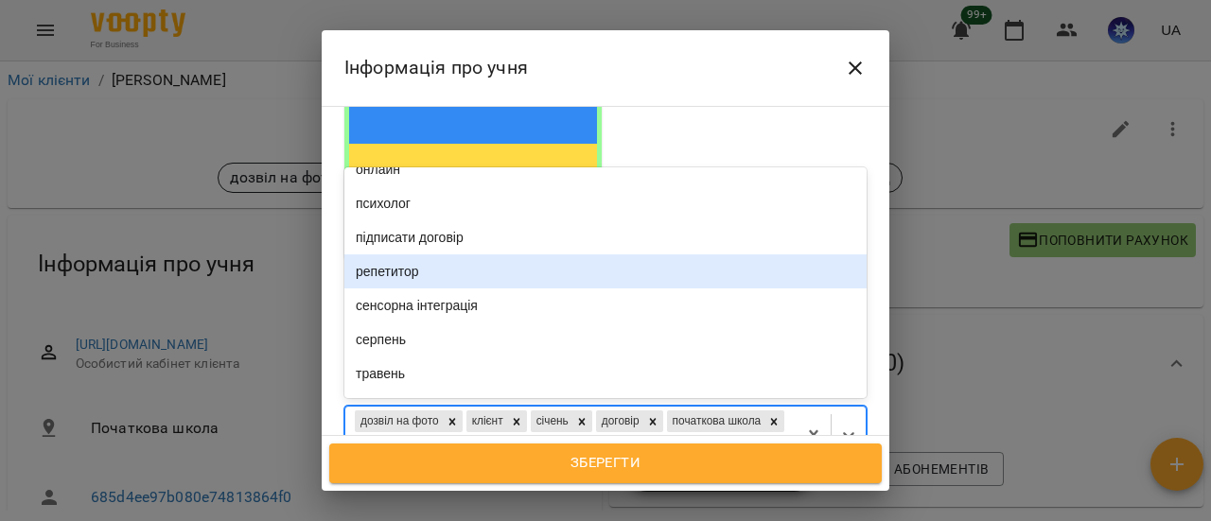
click at [506, 254] on div "репетитор" at bounding box center [605, 271] width 522 height 34
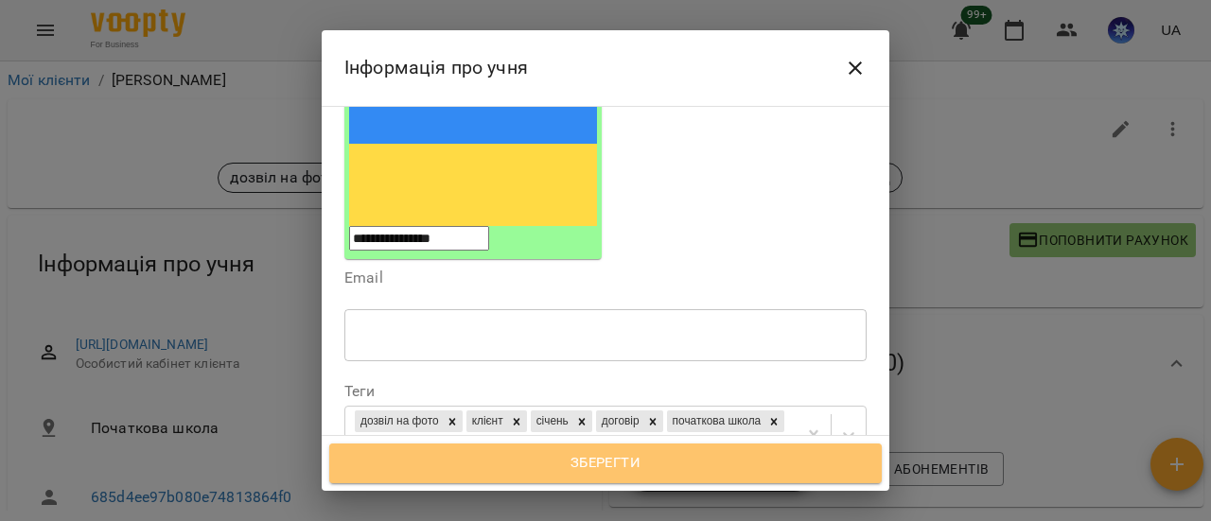
click at [628, 463] on span "Зберегти" at bounding box center [605, 463] width 511 height 25
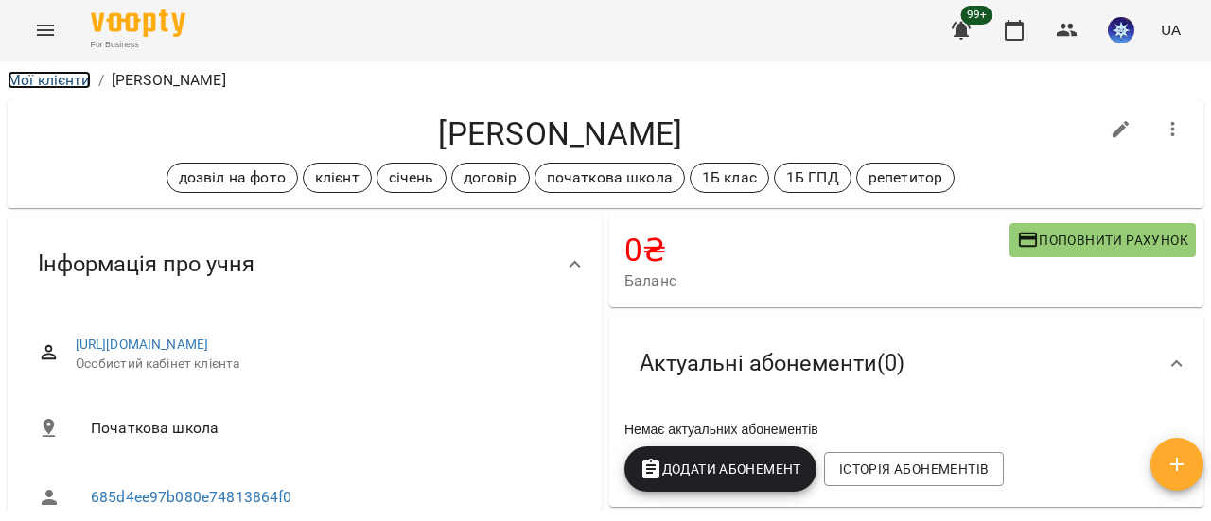
click at [48, 79] on link "Мої клієнти" at bounding box center [49, 80] width 83 height 18
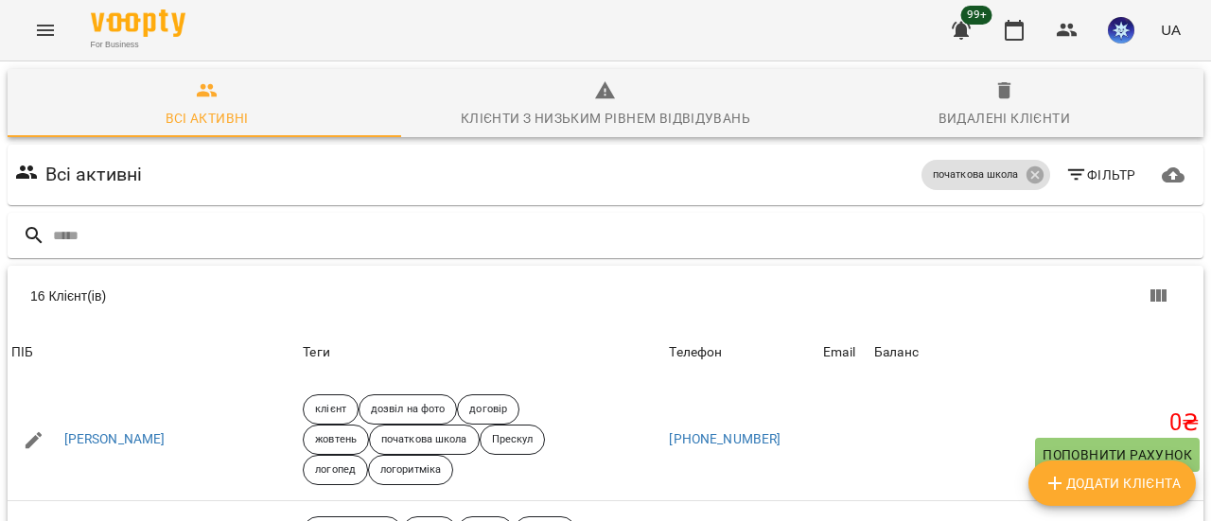
scroll to position [1447, 0]
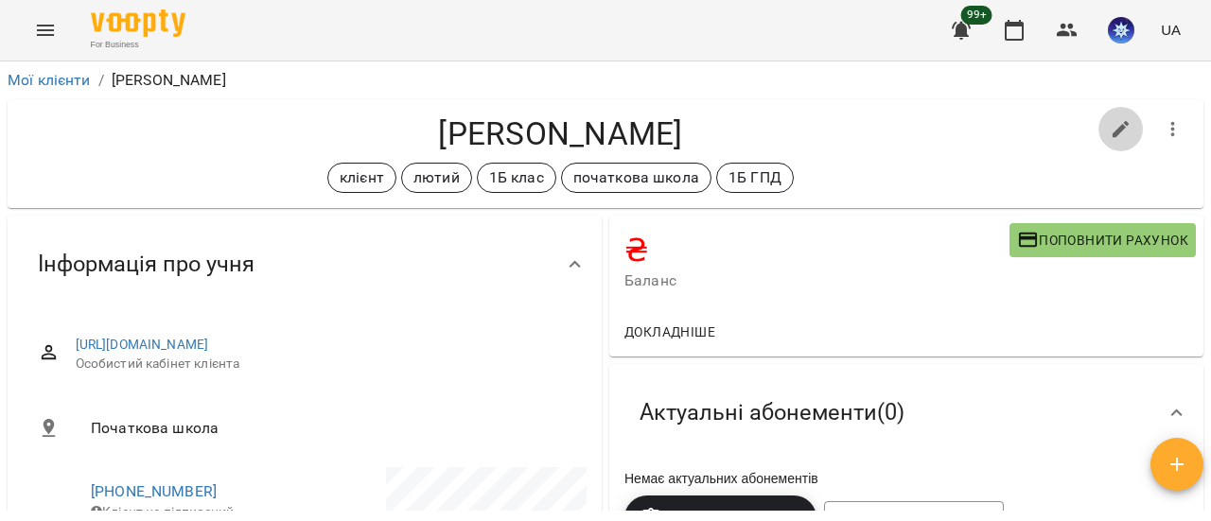
click at [1112, 134] on icon "button" at bounding box center [1120, 129] width 17 height 17
select select "**"
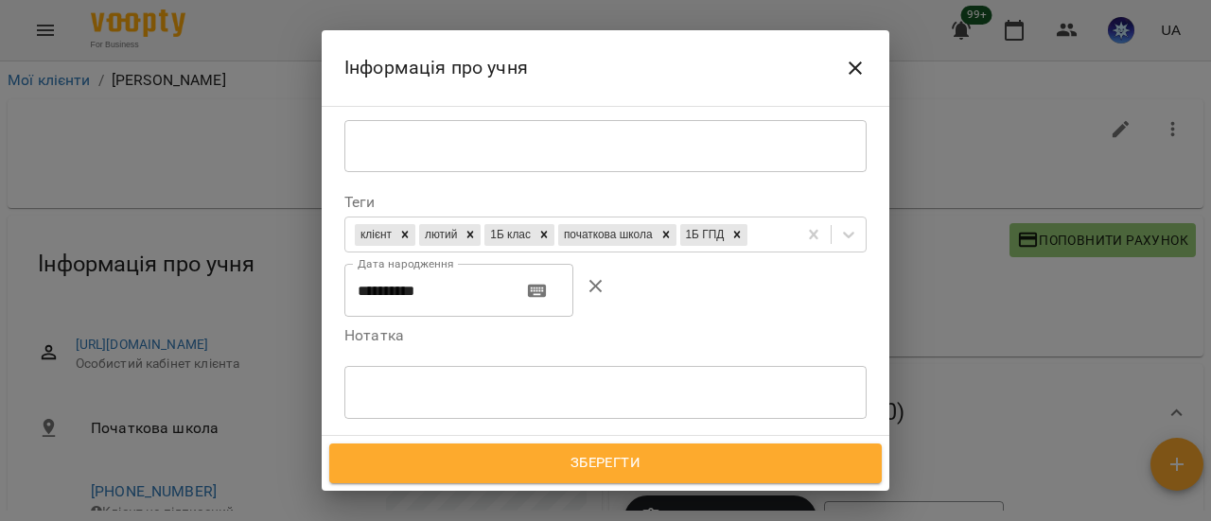
scroll to position [378, 0]
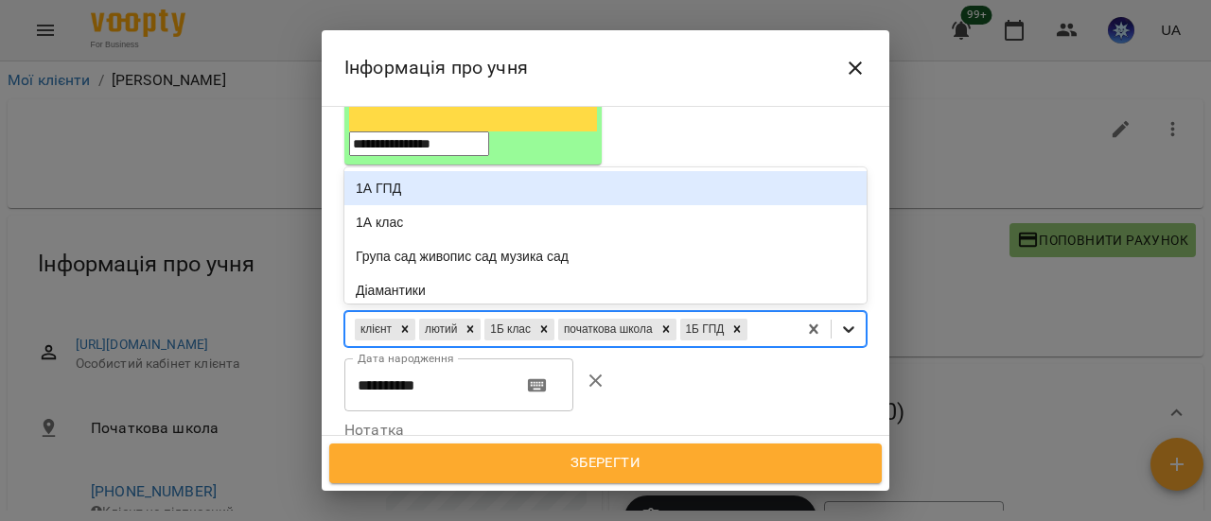
click at [843, 327] on icon at bounding box center [848, 330] width 11 height 7
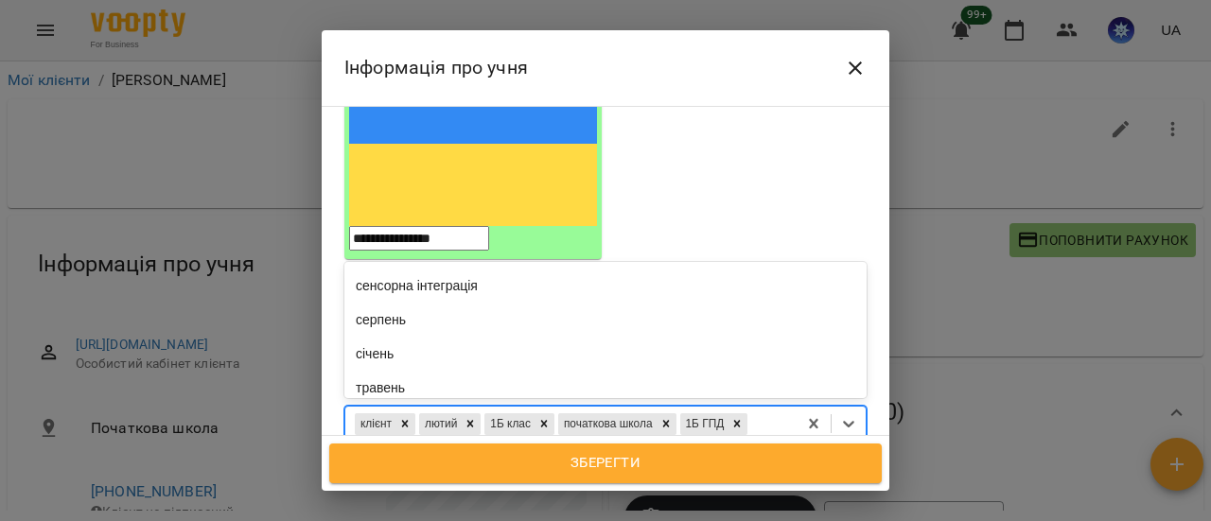
scroll to position [1230, 0]
click at [499, 194] on div "репетитор" at bounding box center [605, 211] width 522 height 34
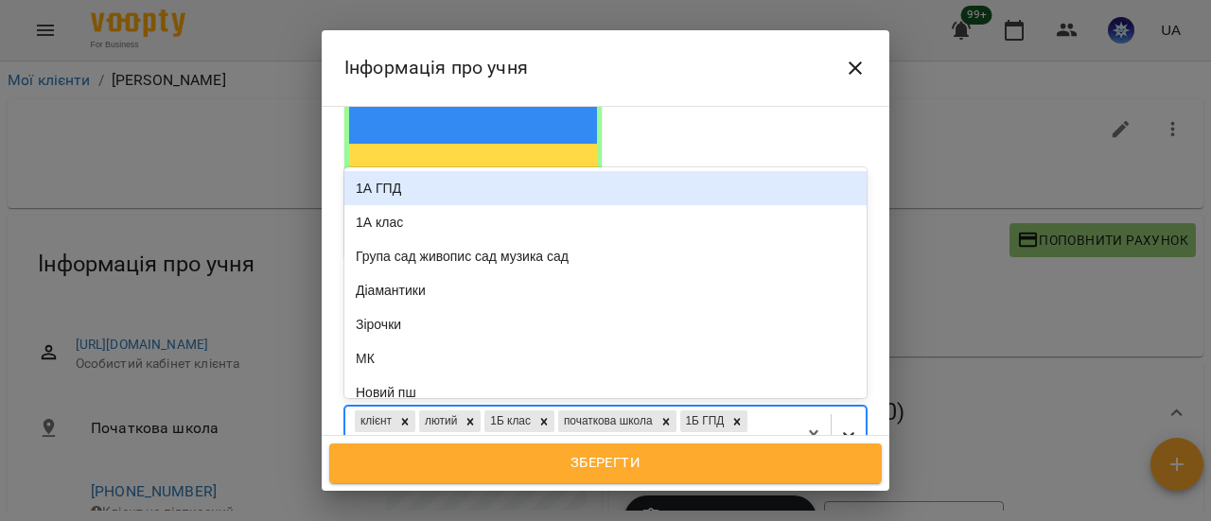
click at [843, 433] on icon at bounding box center [848, 436] width 11 height 7
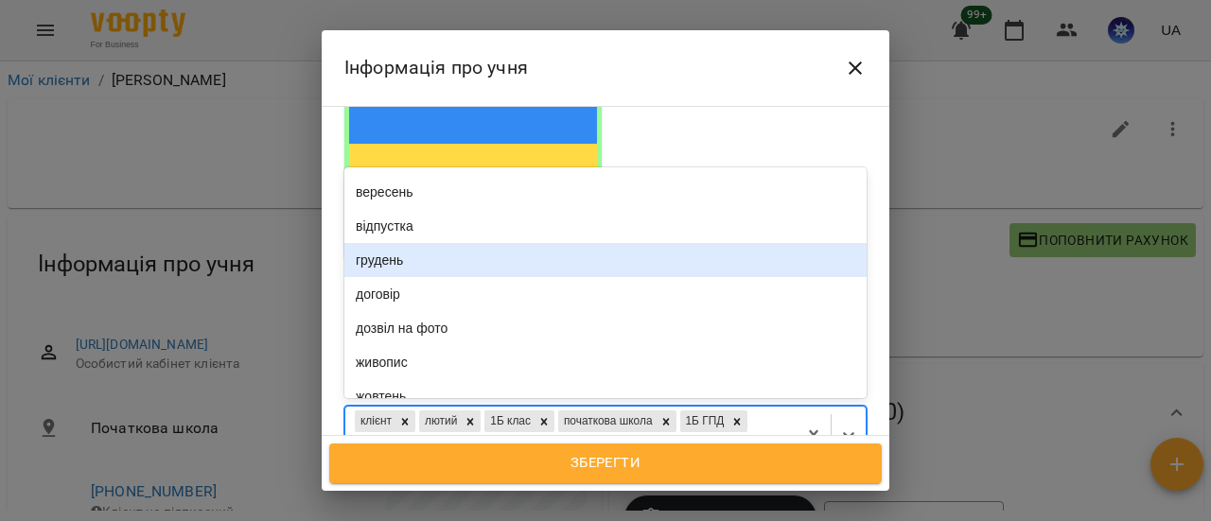
scroll to position [568, 0]
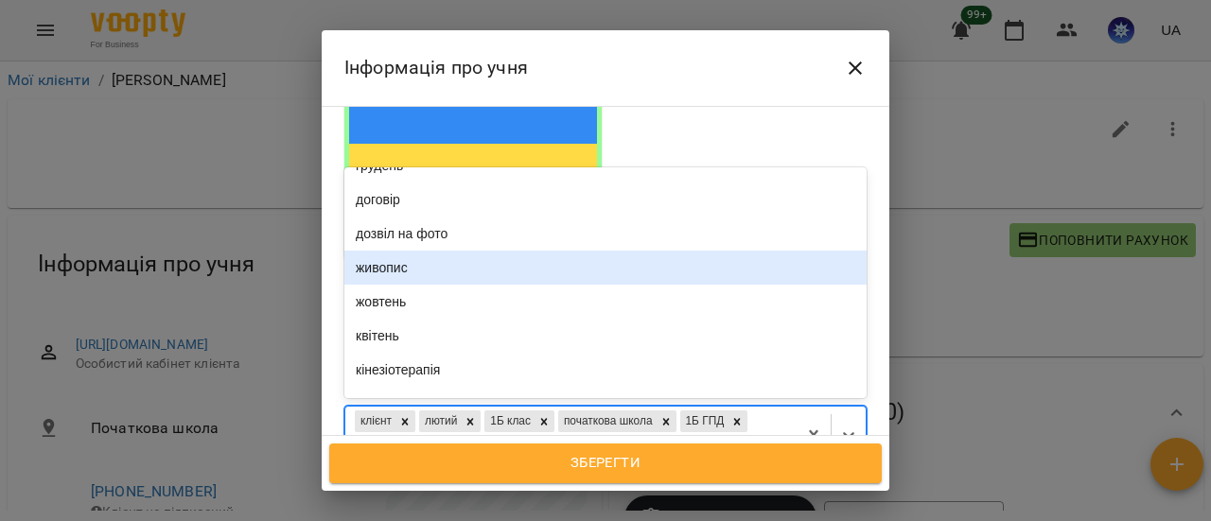
click at [556, 251] on div "живопис" at bounding box center [605, 268] width 522 height 34
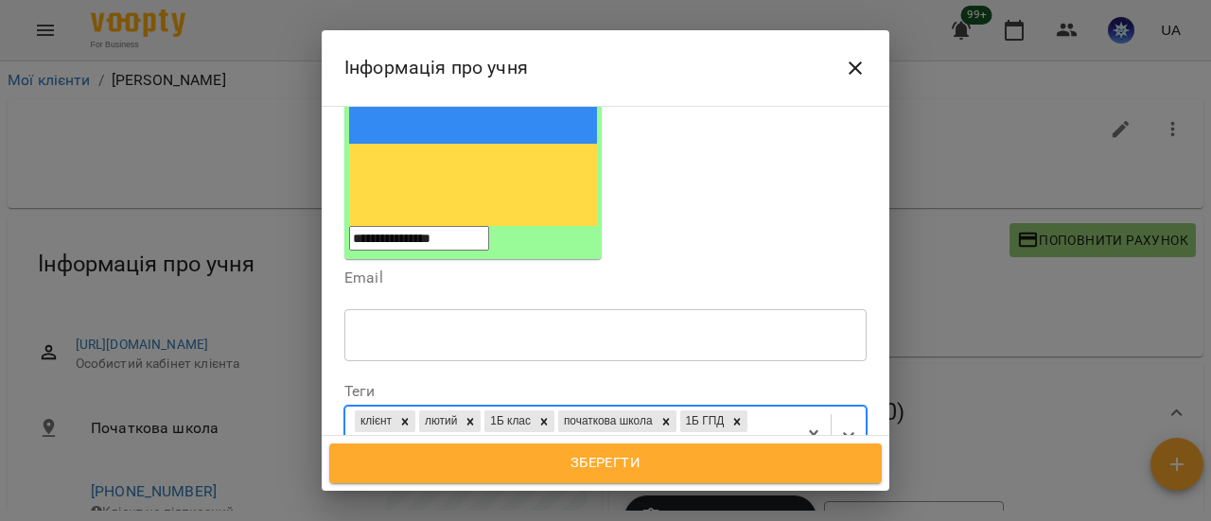
click at [617, 463] on span "Зберегти" at bounding box center [605, 463] width 511 height 25
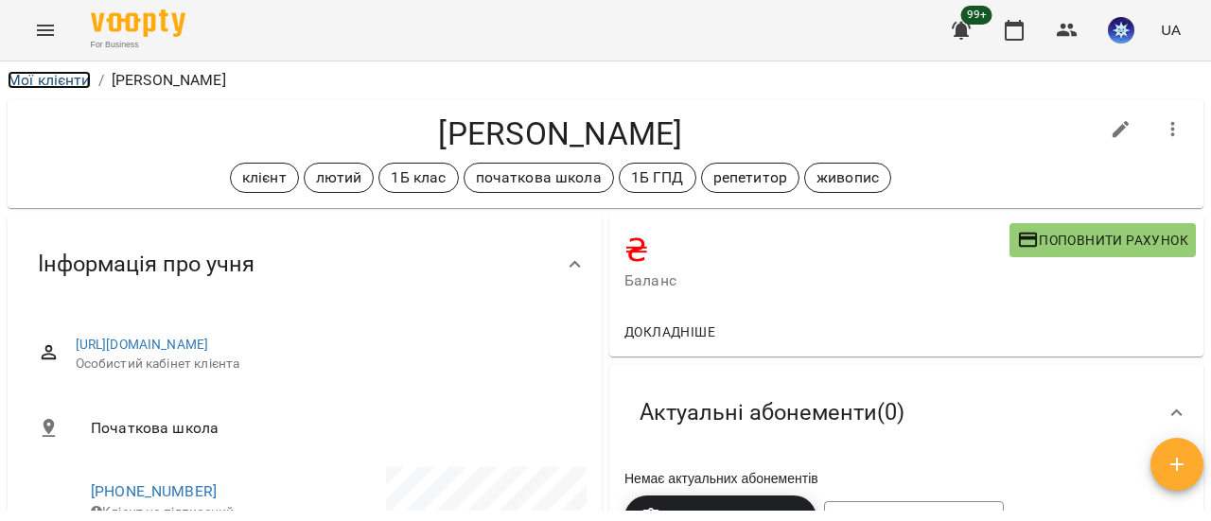
click at [51, 82] on link "Мої клієнти" at bounding box center [49, 80] width 83 height 18
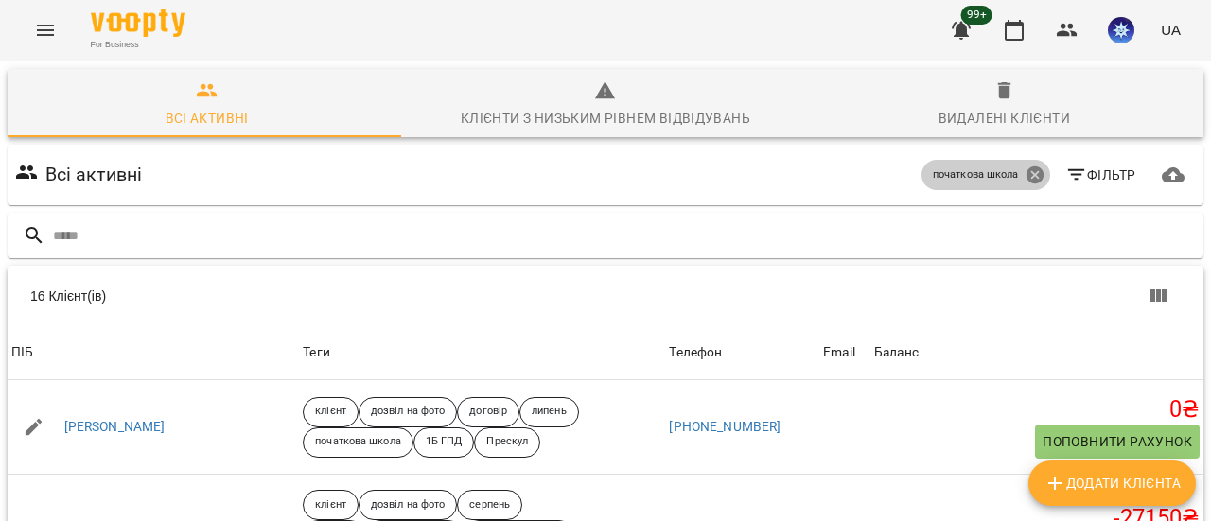
click at [1025, 177] on icon at bounding box center [1033, 174] width 17 height 17
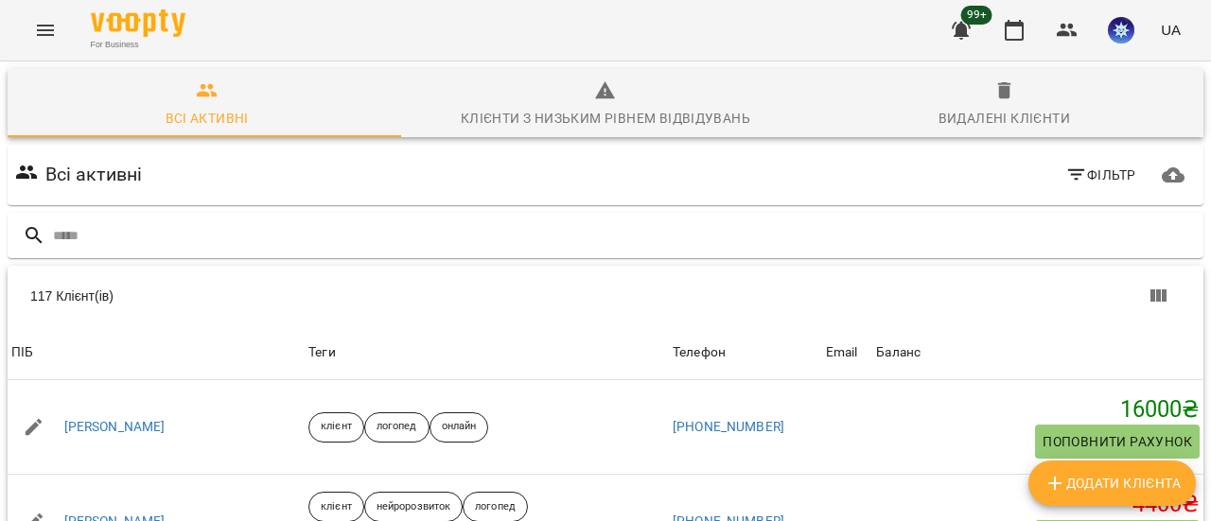
click at [1100, 177] on span "Фільтр" at bounding box center [1100, 175] width 71 height 23
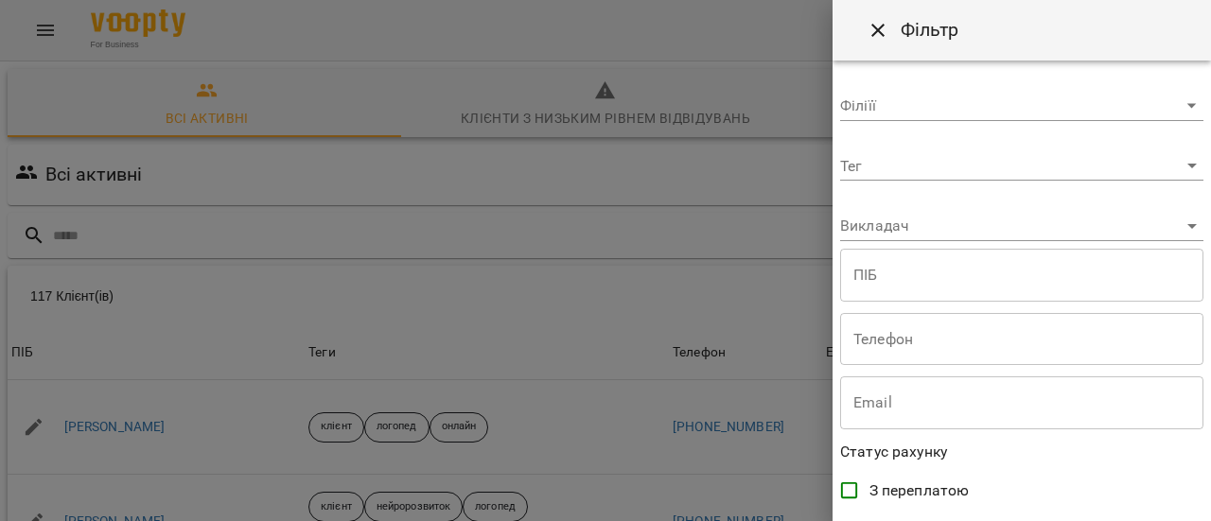
click at [1173, 165] on body "For Business 99+ UA Всі активні Клієнти з низьким рівнем відвідувань Видалені к…" at bounding box center [605, 492] width 1211 height 985
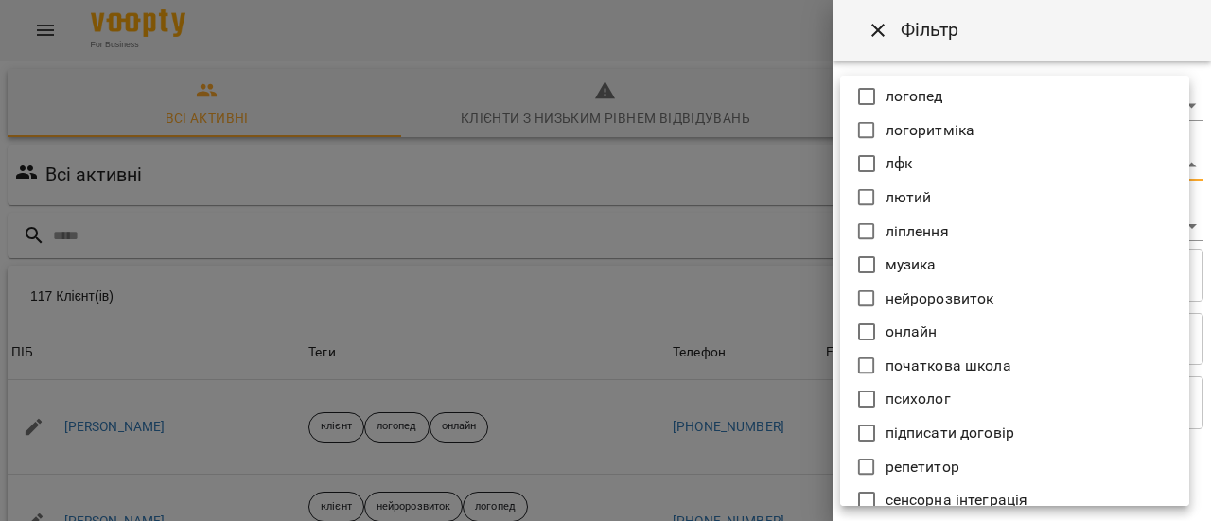
scroll to position [1041, 0]
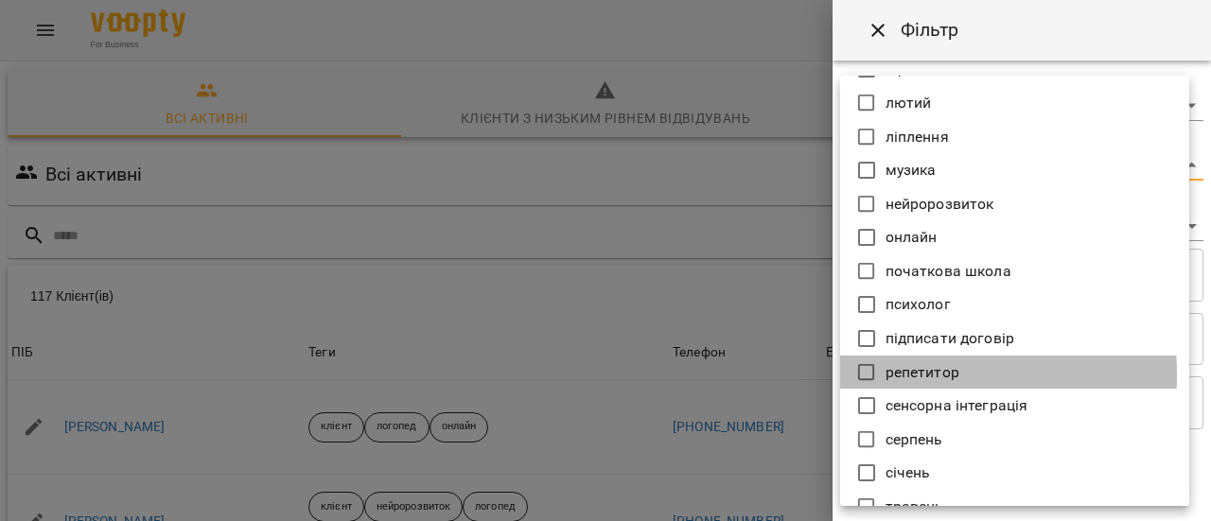
click at [865, 375] on icon at bounding box center [866, 372] width 23 height 23
type input "*********"
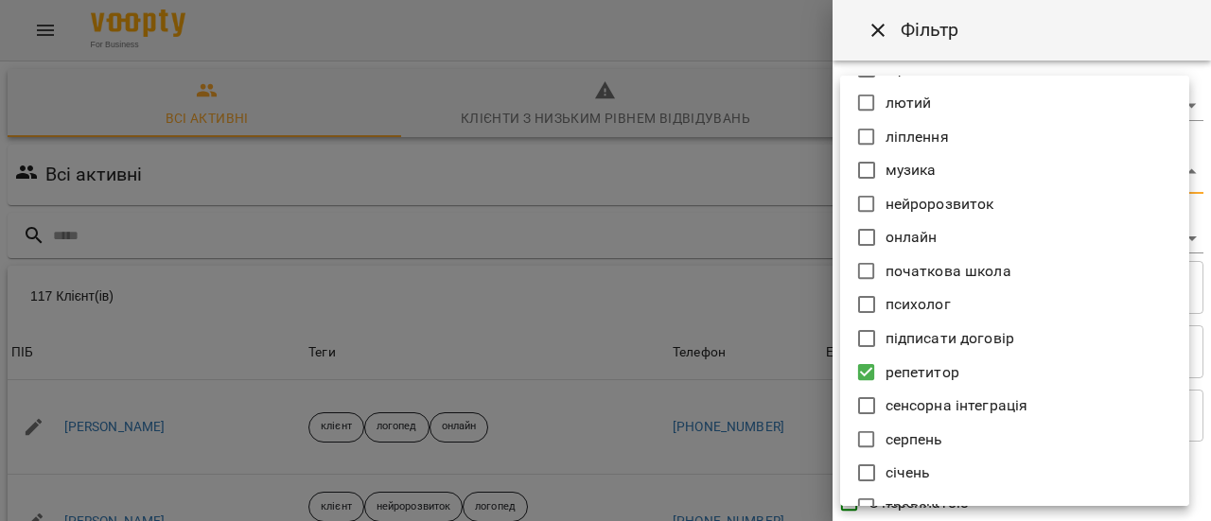
click at [757, 300] on div at bounding box center [605, 260] width 1211 height 521
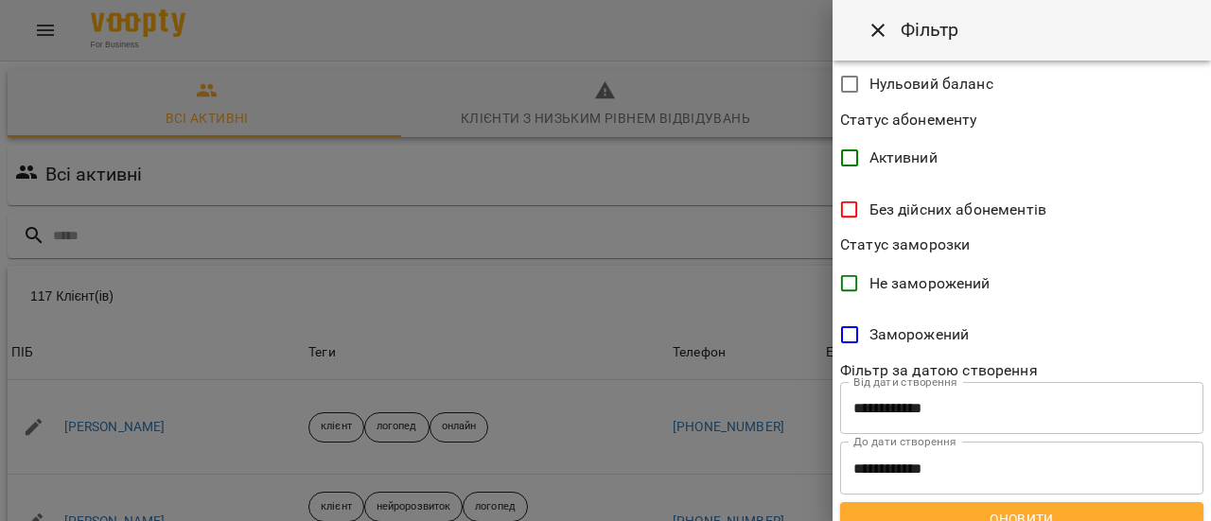
scroll to position [544, 0]
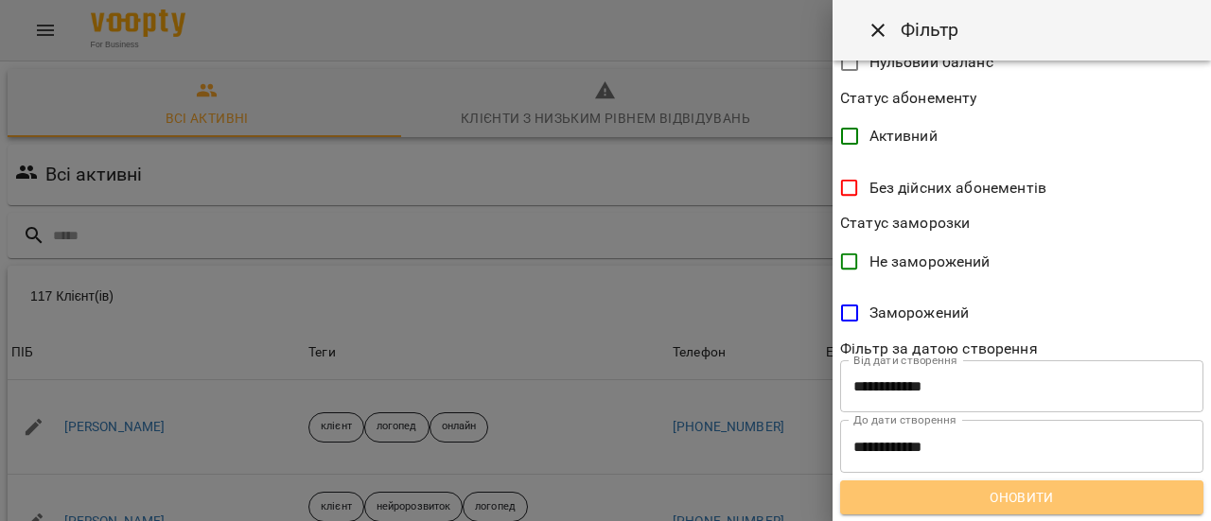
click at [1055, 502] on span "Оновити" at bounding box center [1021, 497] width 333 height 23
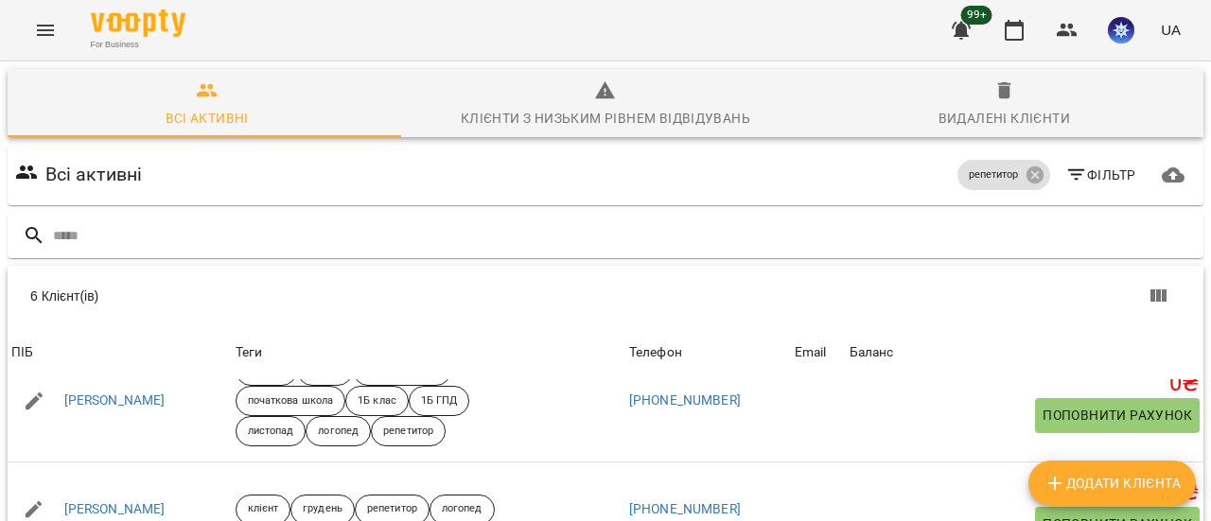
scroll to position [284, 0]
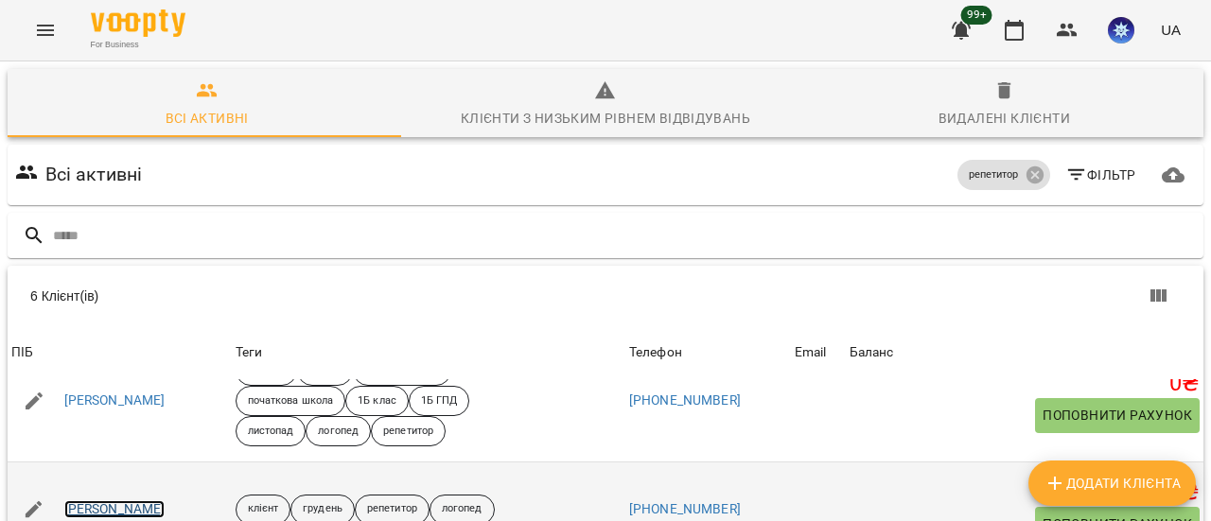
click at [162, 500] on link "Скуз Ерік Денисович" at bounding box center [114, 509] width 101 height 19
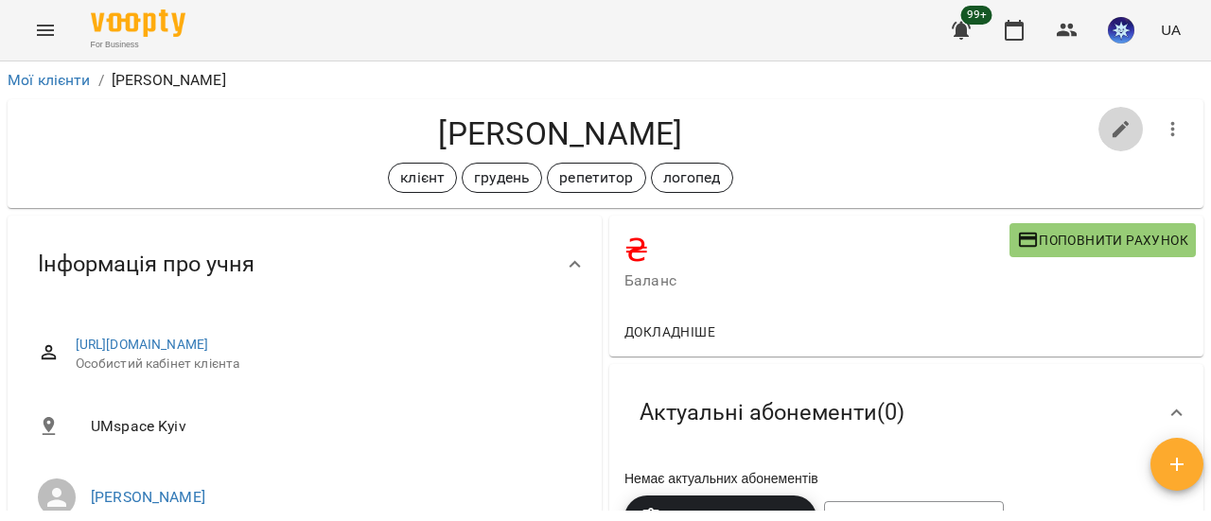
click at [1111, 130] on icon "button" at bounding box center [1121, 129] width 23 height 23
select select "**"
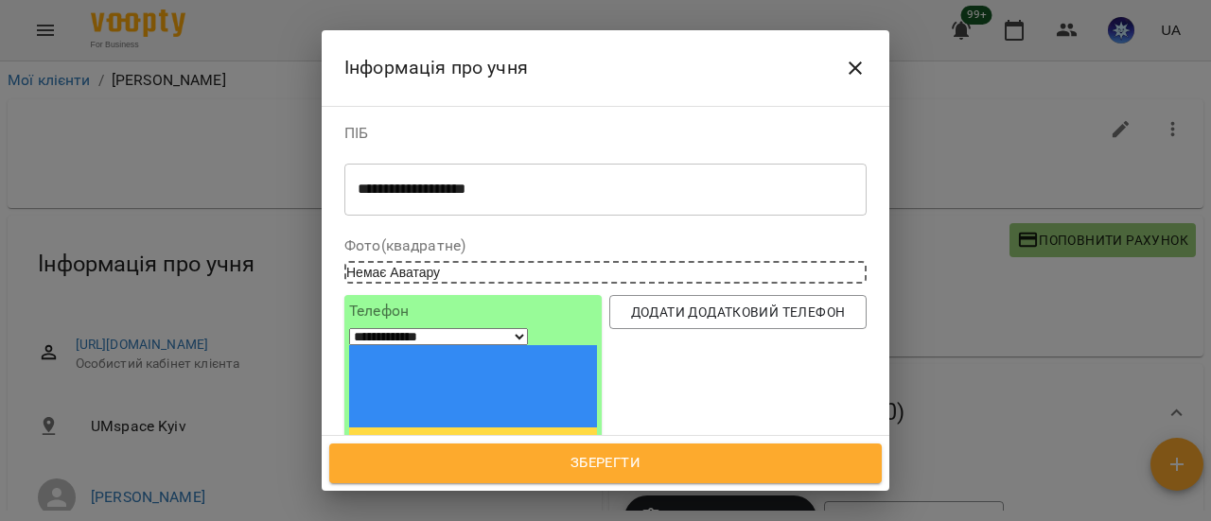
click at [528, 188] on textarea "**********" at bounding box center [598, 190] width 481 height 18
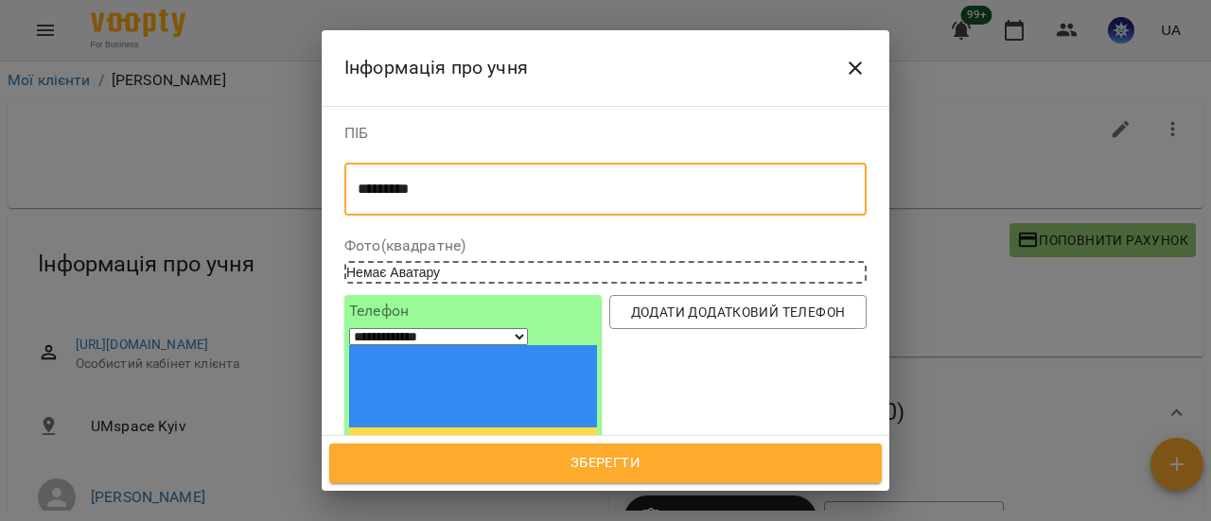
type textarea "*********"
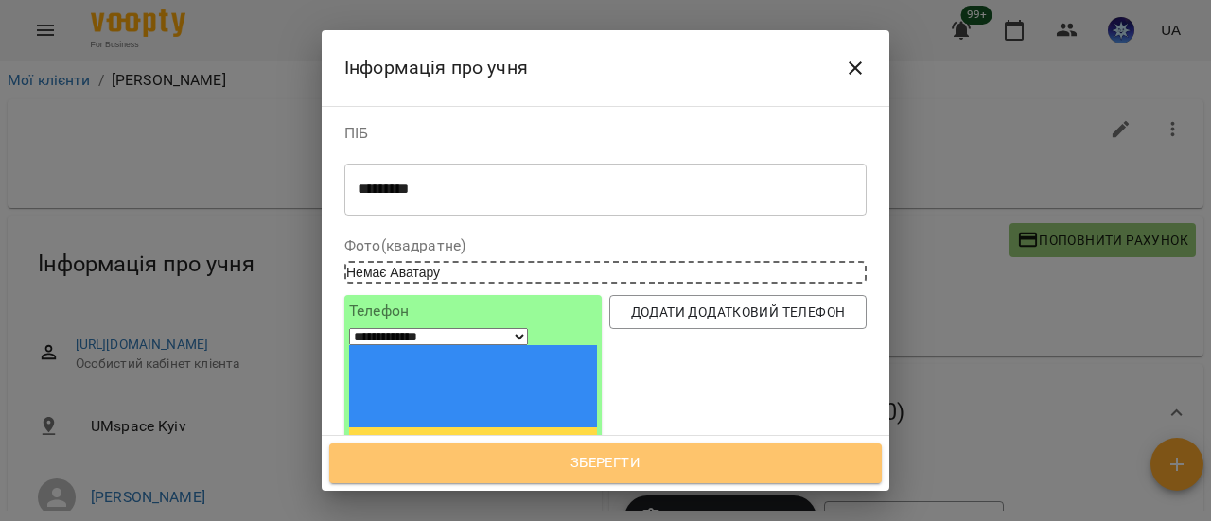
click at [667, 464] on span "Зберегти" at bounding box center [605, 463] width 511 height 25
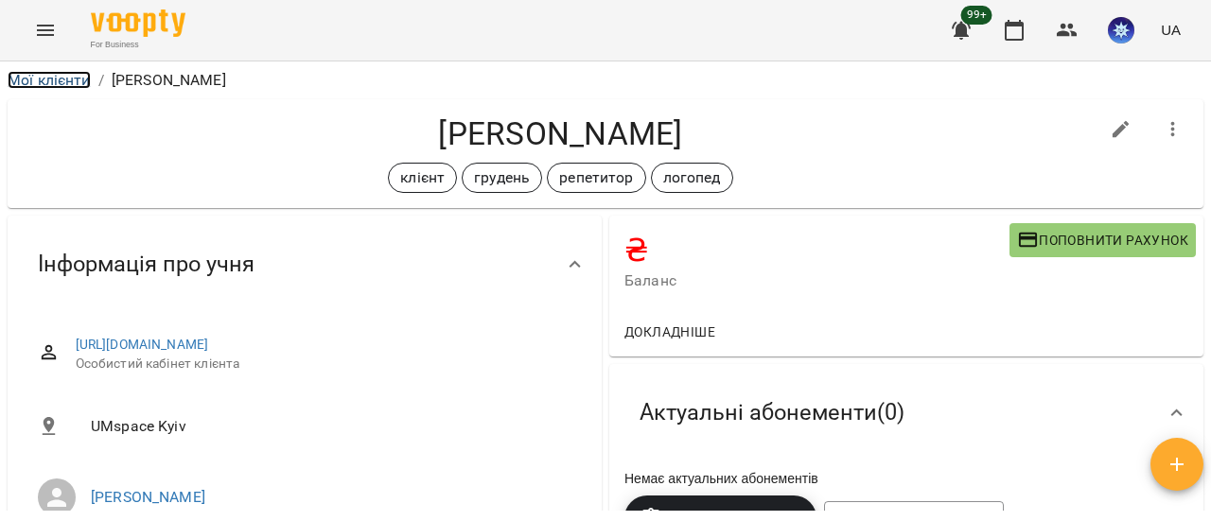
click at [56, 78] on link "Мої клієнти" at bounding box center [49, 80] width 83 height 18
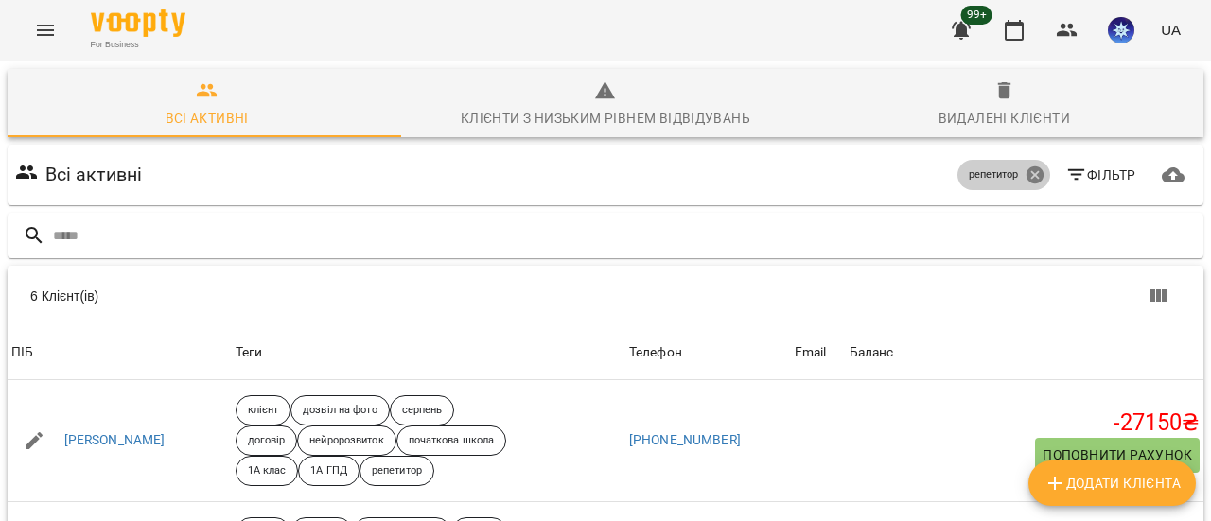
click at [1025, 170] on icon at bounding box center [1033, 174] width 17 height 17
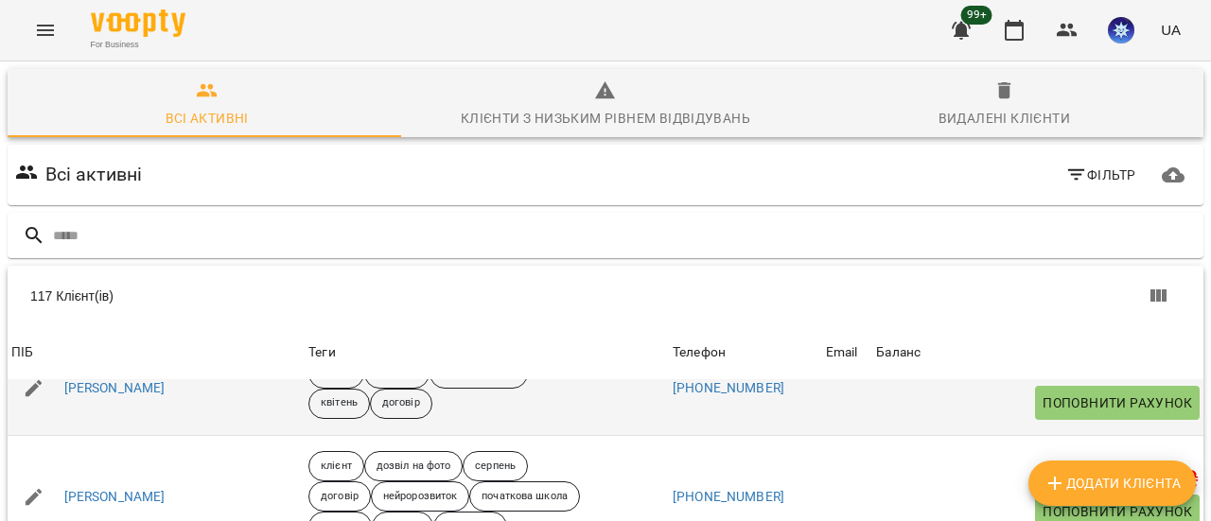
scroll to position [568, 0]
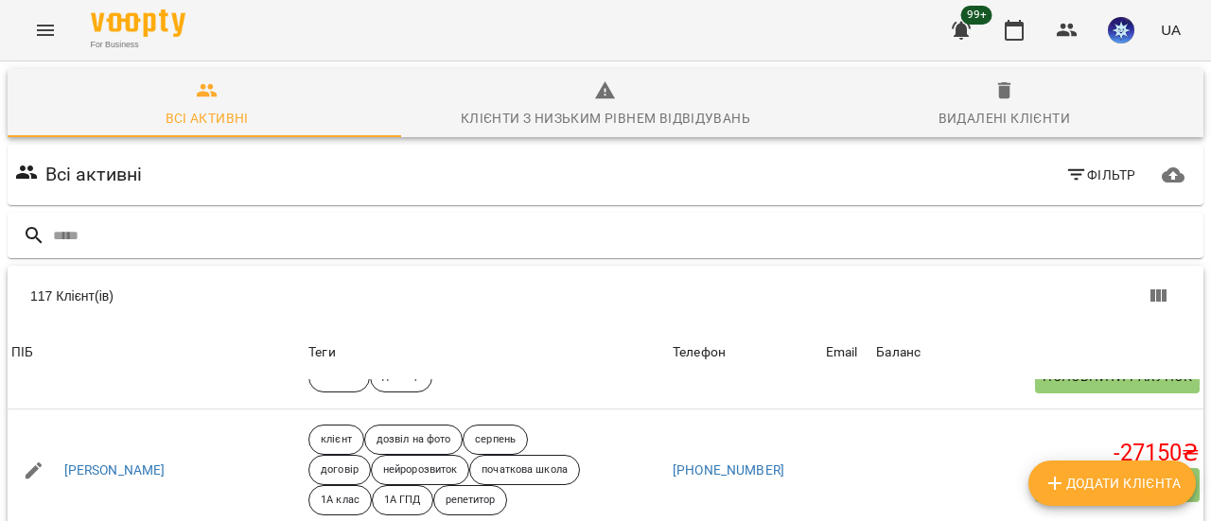
drag, startPoint x: 123, startPoint y: 292, endPoint x: 100, endPoint y: 298, distance: 23.4
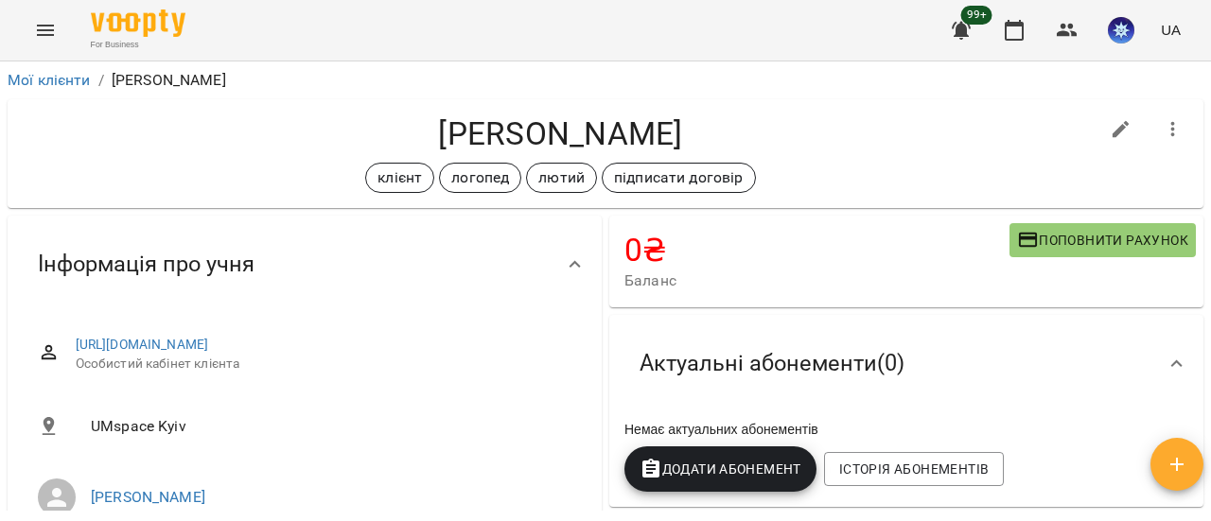
drag, startPoint x: 548, startPoint y: 131, endPoint x: 581, endPoint y: 121, distance: 34.7
click at [548, 131] on h4 "[PERSON_NAME]" at bounding box center [561, 133] width 1076 height 39
click at [1110, 124] on icon "button" at bounding box center [1121, 129] width 23 height 23
select select "**"
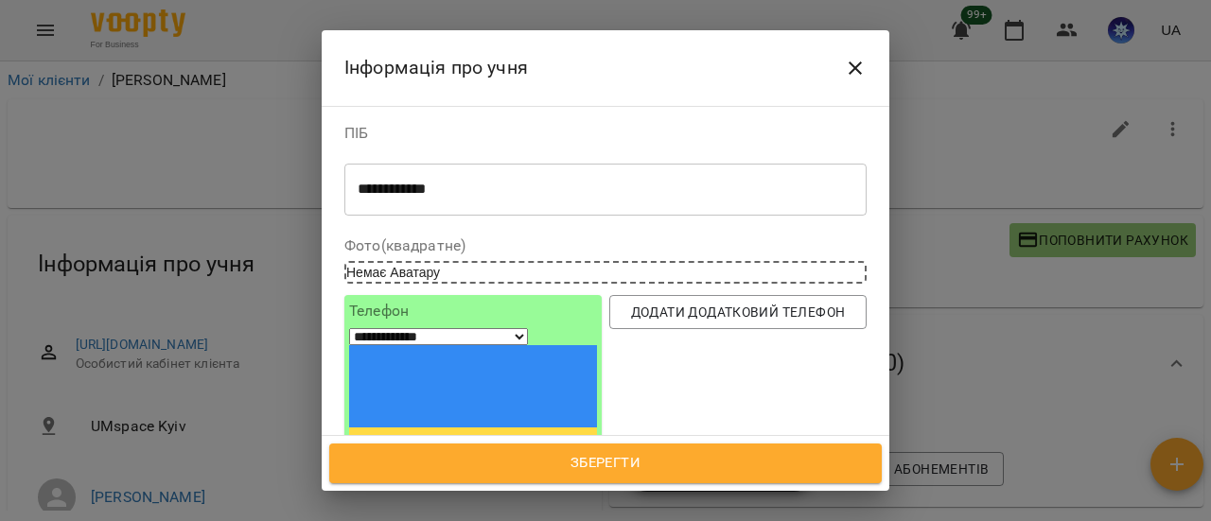
click at [409, 187] on textarea "**********" at bounding box center [598, 190] width 481 height 18
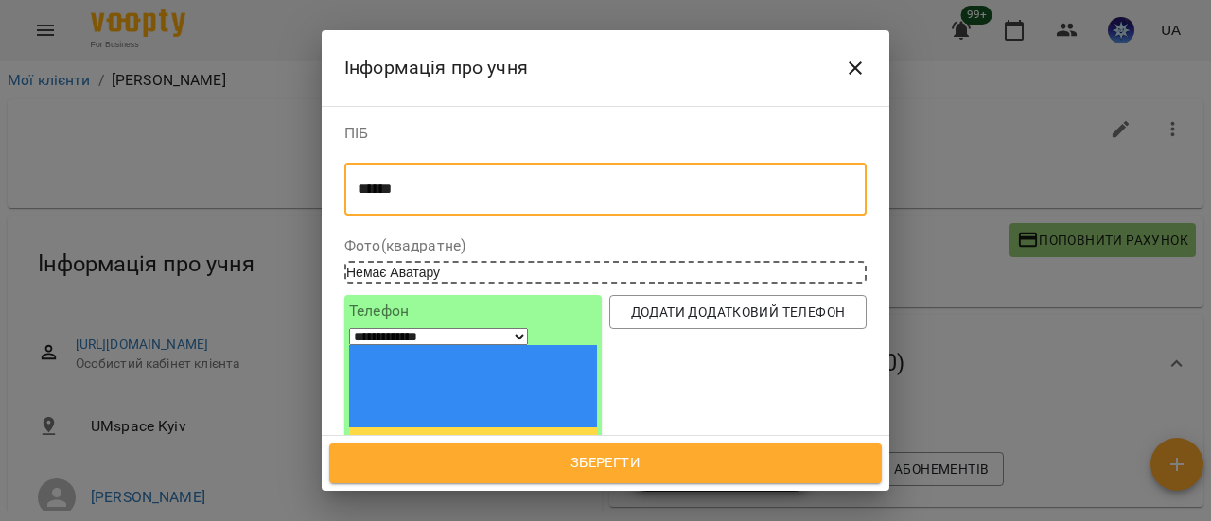
click at [443, 189] on textarea "******" at bounding box center [598, 190] width 481 height 18
type textarea "**********"
click at [590, 467] on span "Зберегти" at bounding box center [605, 463] width 511 height 25
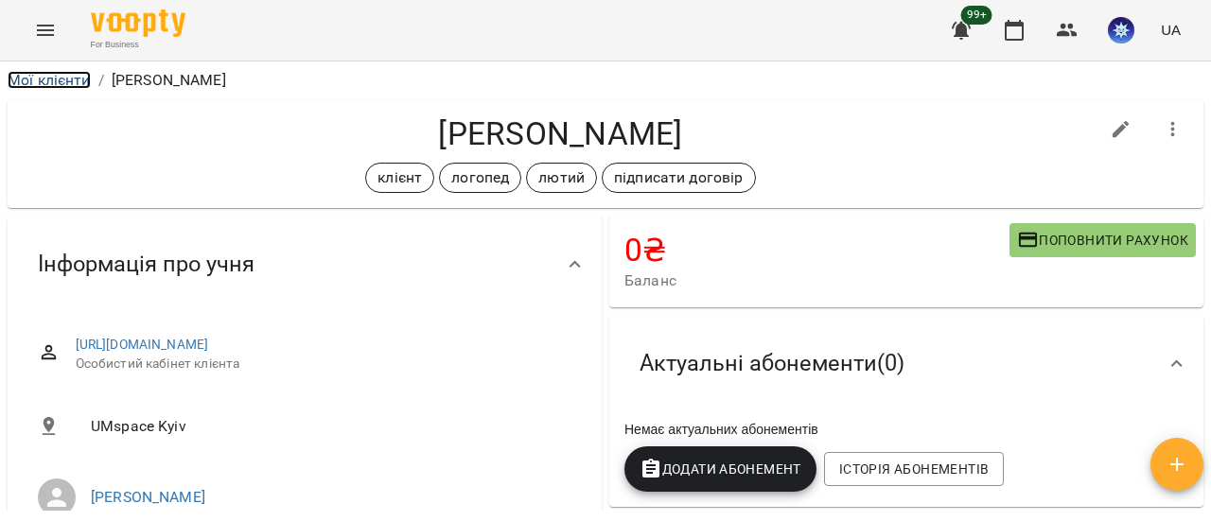
click at [49, 84] on link "Мої клієнти" at bounding box center [49, 80] width 83 height 18
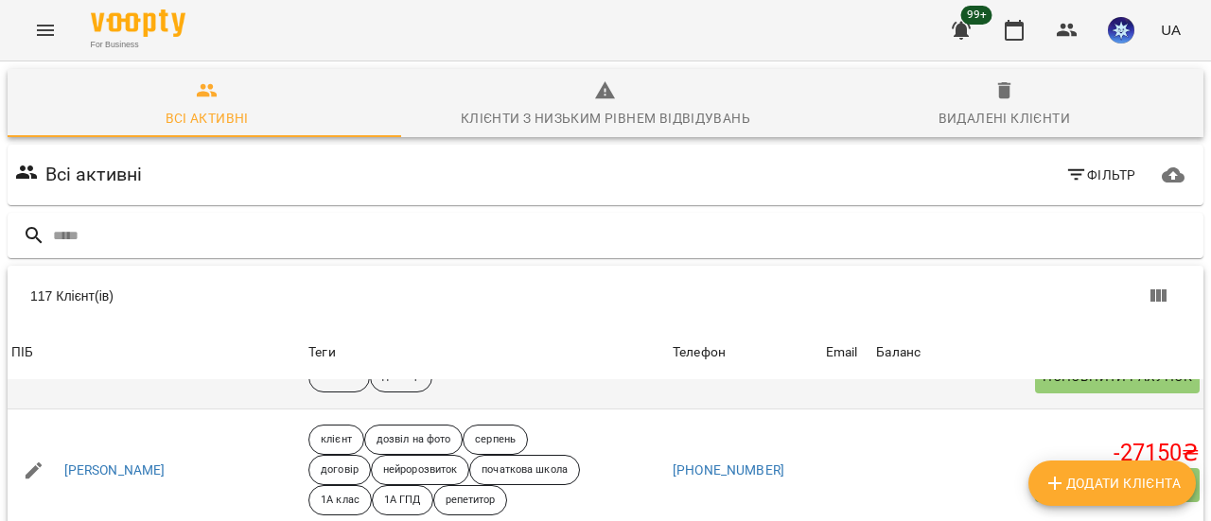
scroll to position [662, 0]
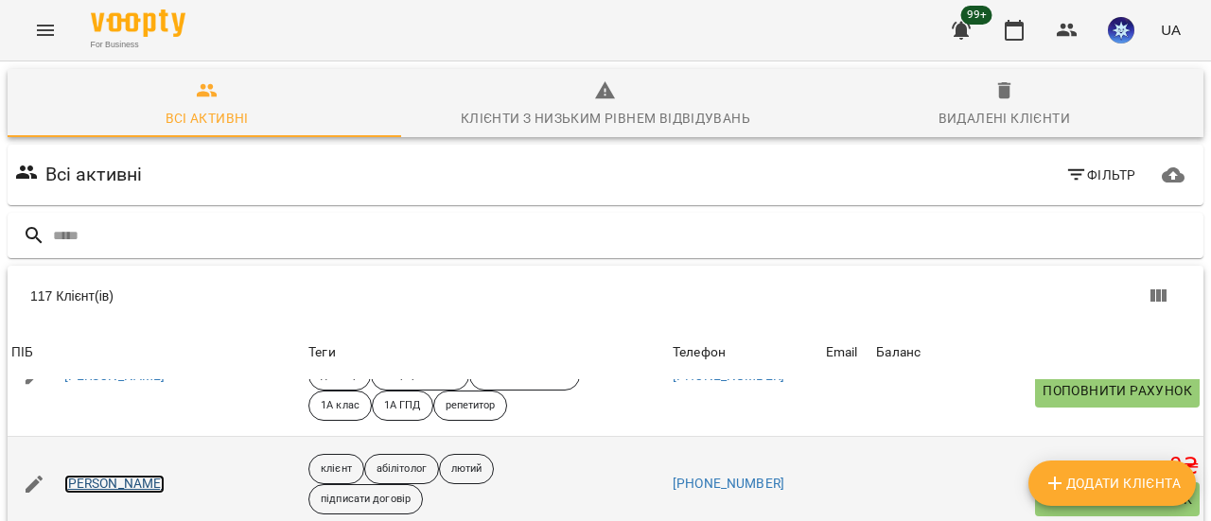
click at [166, 475] on link "[PERSON_NAME]" at bounding box center [114, 484] width 101 height 19
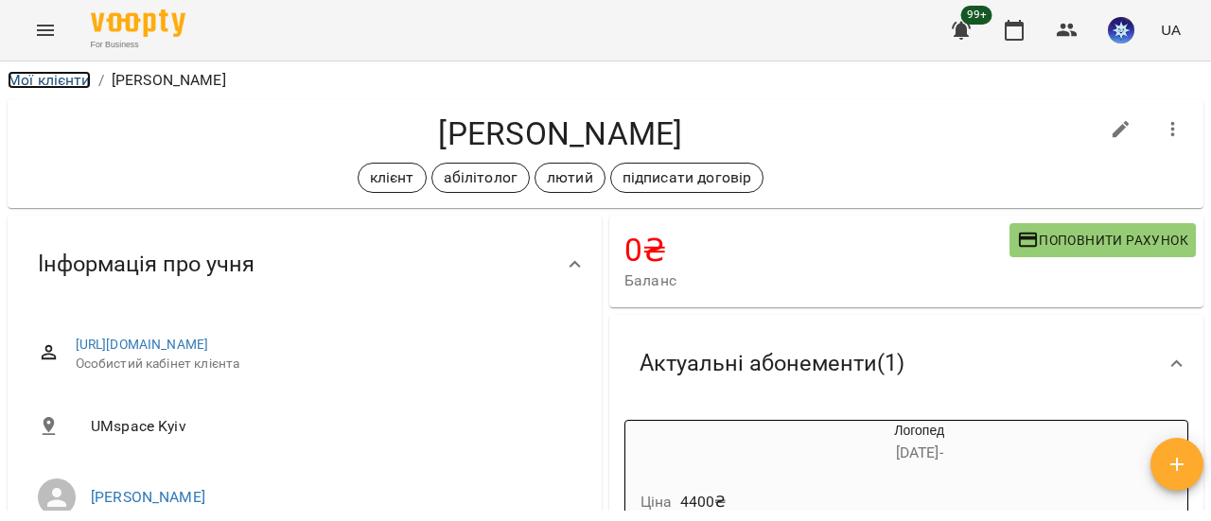
click at [67, 82] on link "Мої клієнти" at bounding box center [49, 80] width 83 height 18
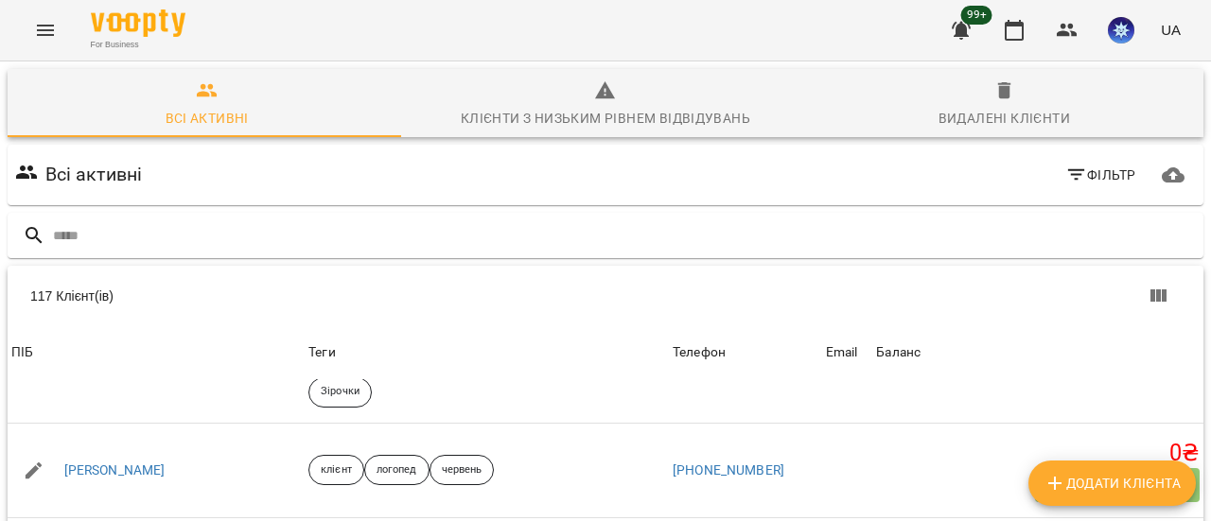
scroll to position [3122, 0]
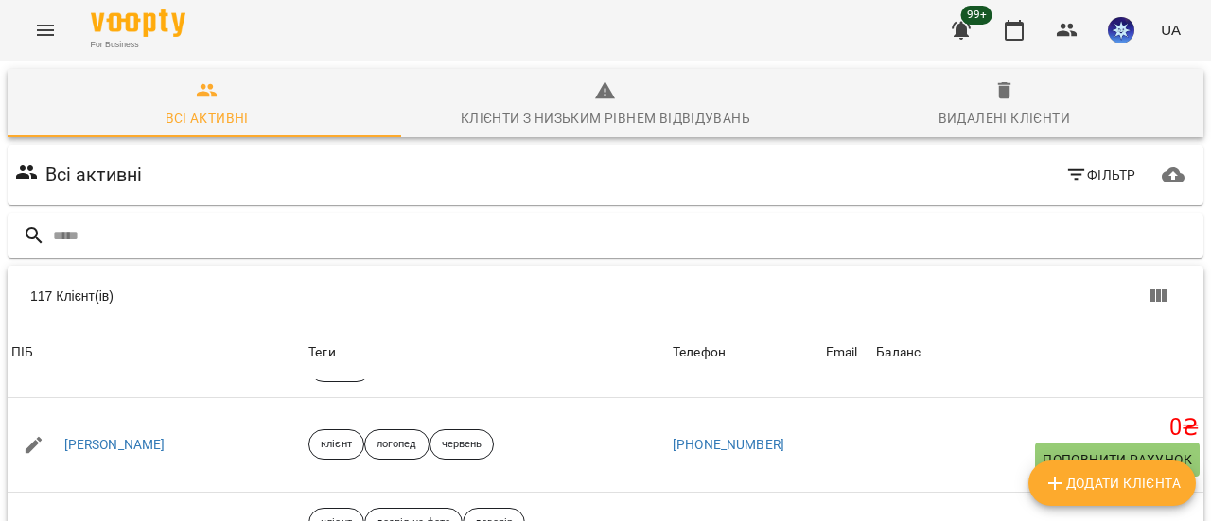
drag, startPoint x: 135, startPoint y: 336, endPoint x: 123, endPoint y: 370, distance: 36.2
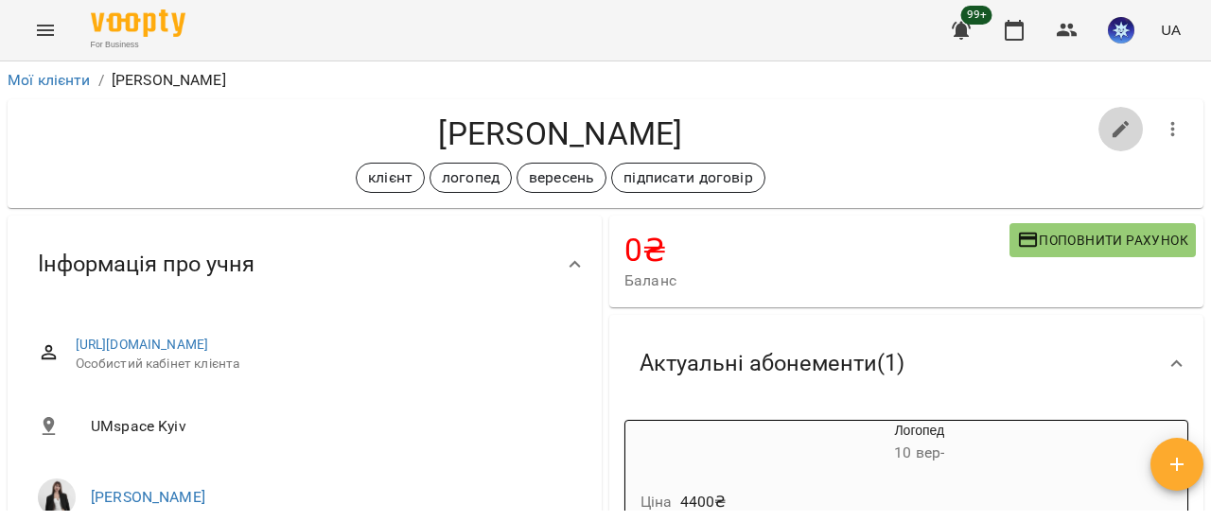
click at [1124, 124] on button "button" at bounding box center [1120, 129] width 45 height 45
select select "**"
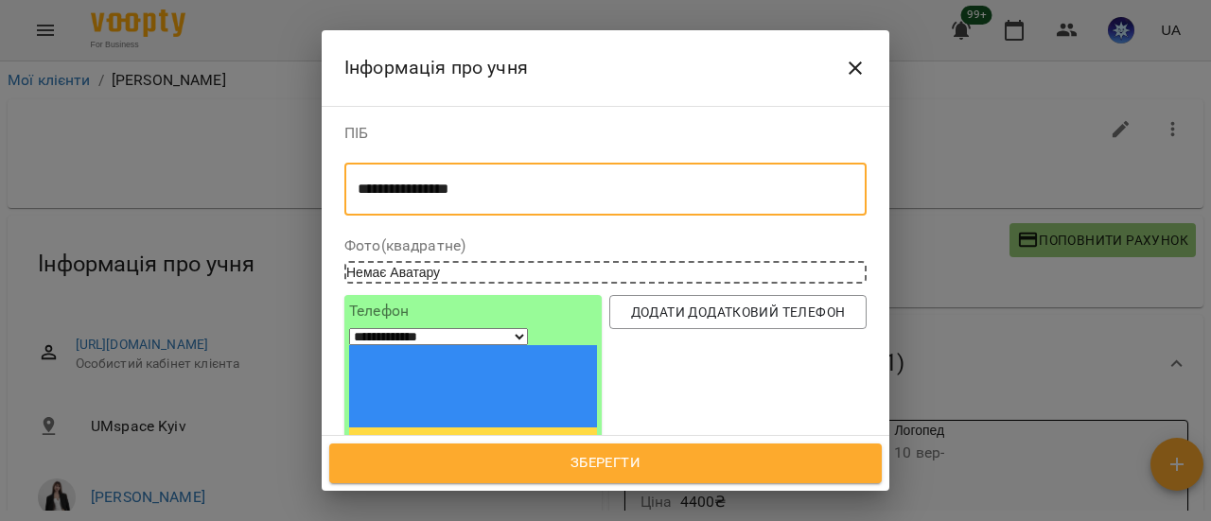
click at [417, 188] on textarea "**********" at bounding box center [598, 190] width 481 height 18
click at [467, 193] on textarea "*********" at bounding box center [598, 190] width 481 height 18
type textarea "**********"
click at [604, 459] on span "Зберегти" at bounding box center [605, 463] width 511 height 25
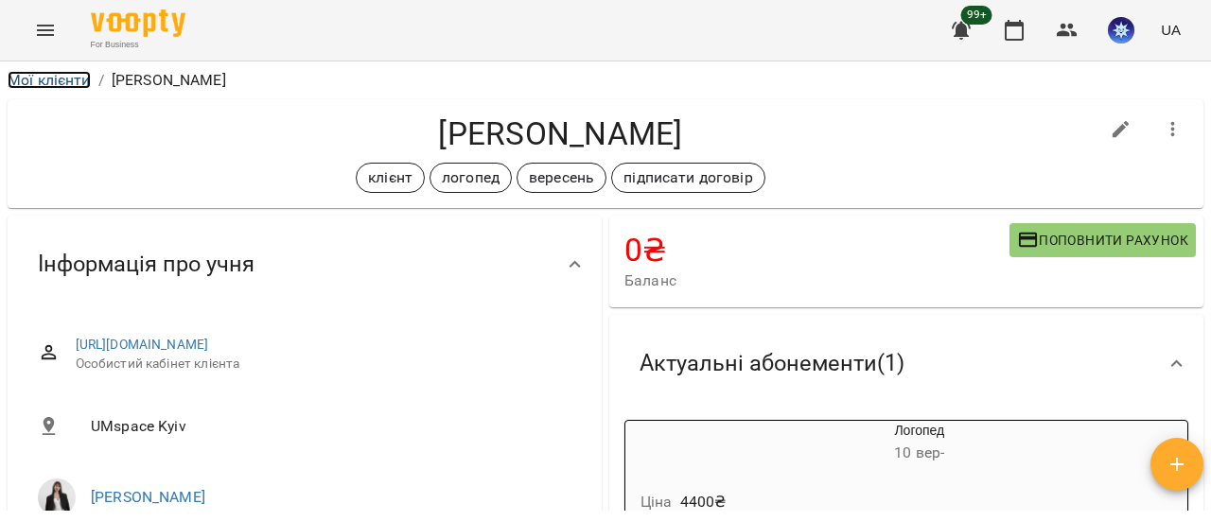
click at [78, 80] on link "Мої клієнти" at bounding box center [49, 80] width 83 height 18
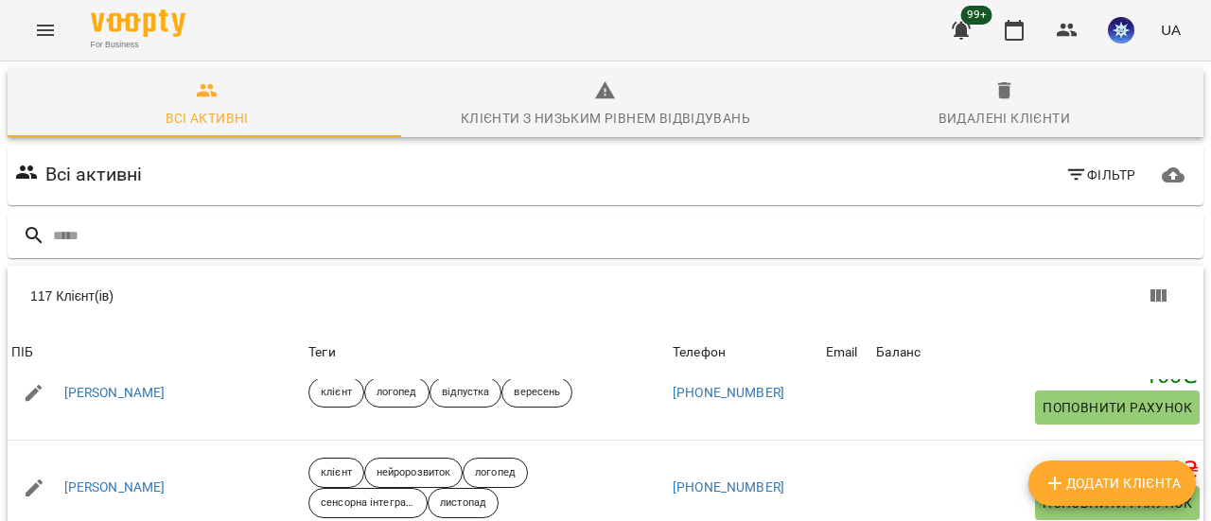
scroll to position [2649, 0]
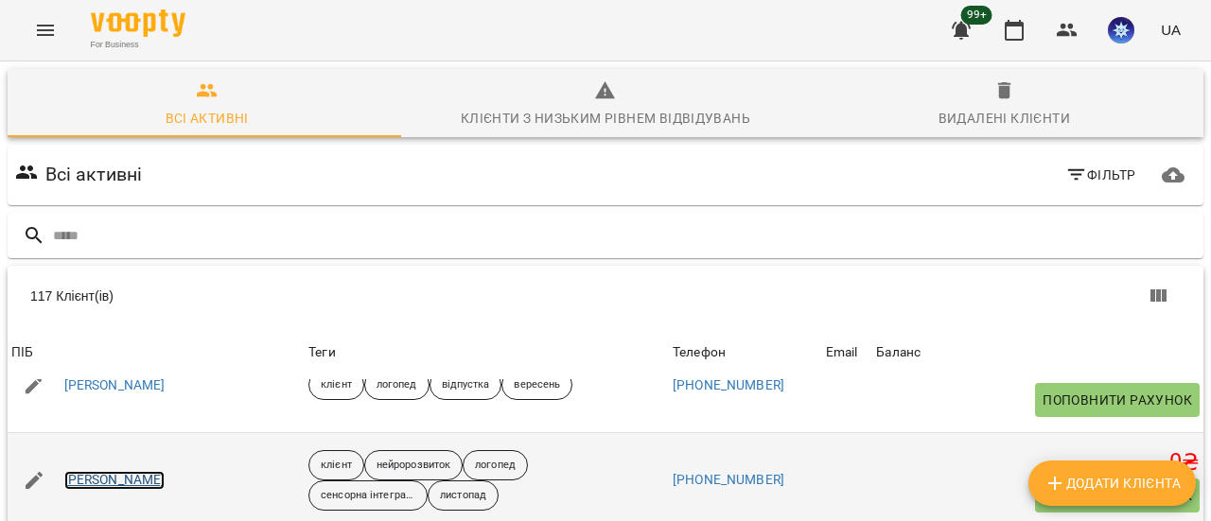
click at [136, 471] on link "Данил Куценко" at bounding box center [114, 480] width 101 height 19
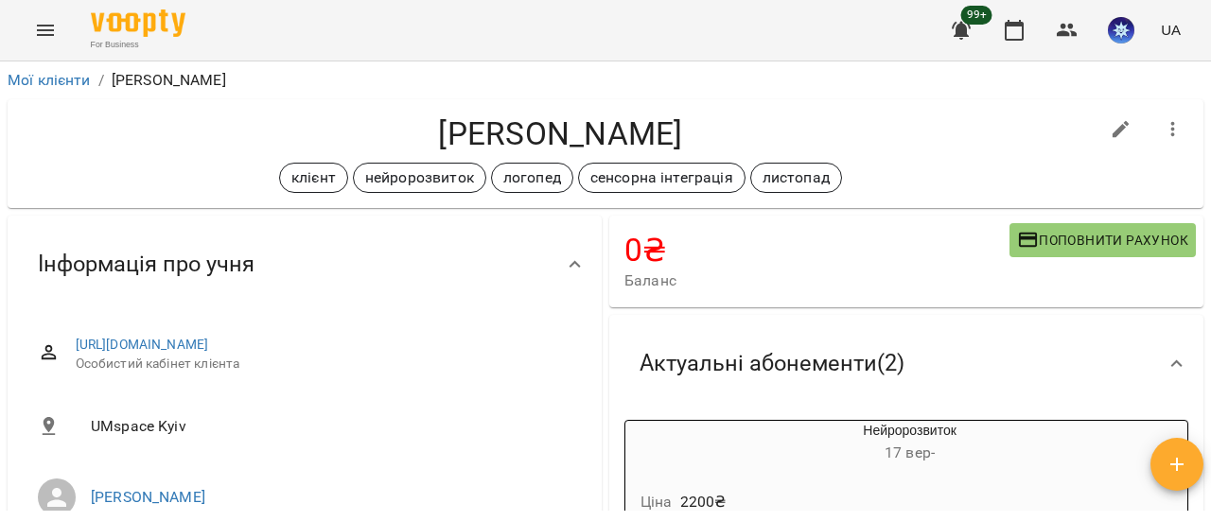
click at [1111, 132] on icon "button" at bounding box center [1121, 129] width 23 height 23
select select "**"
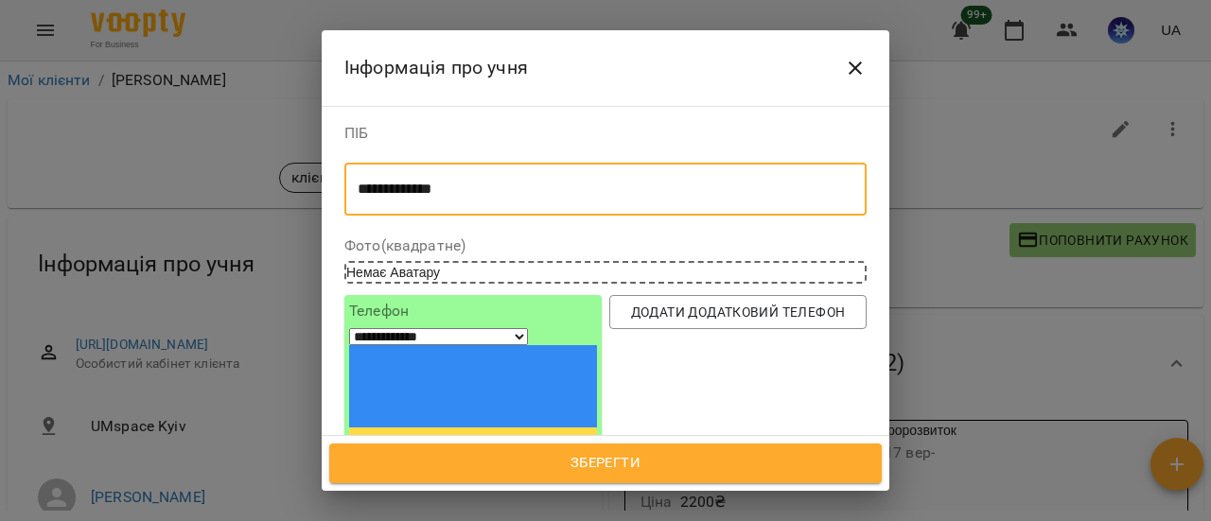
click at [409, 186] on textarea "**********" at bounding box center [598, 190] width 481 height 18
click at [437, 189] on textarea "*******" at bounding box center [598, 190] width 481 height 18
type textarea "**********"
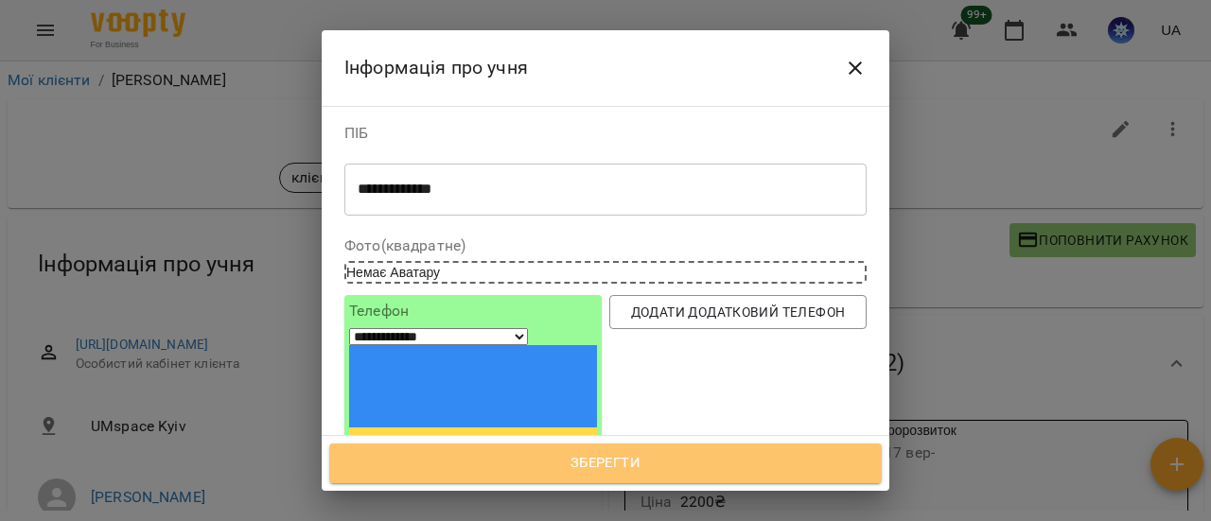
click at [650, 459] on span "Зберегти" at bounding box center [605, 463] width 511 height 25
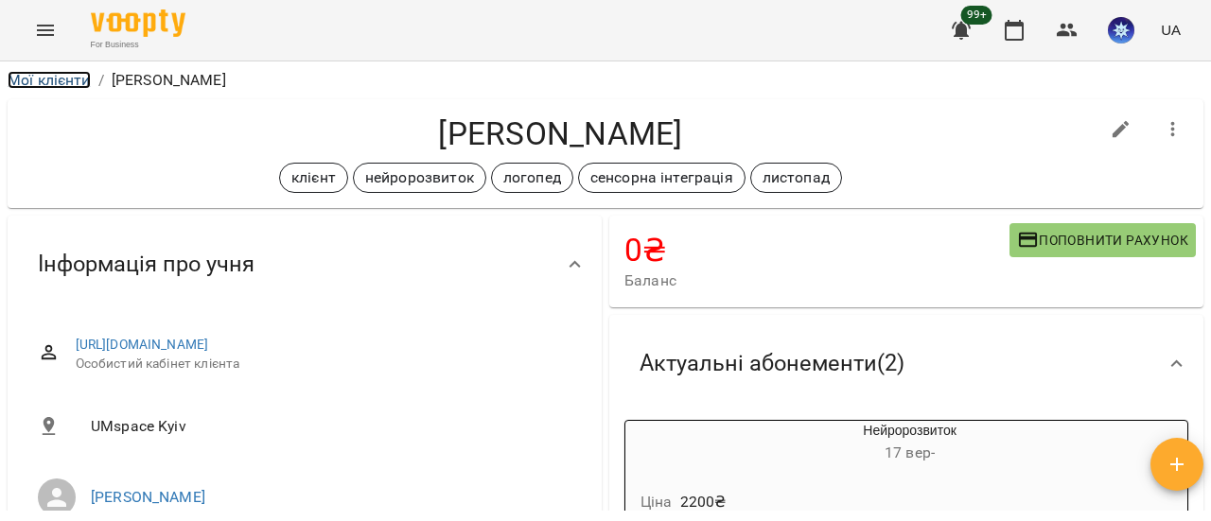
click at [30, 82] on link "Мої клієнти" at bounding box center [49, 80] width 83 height 18
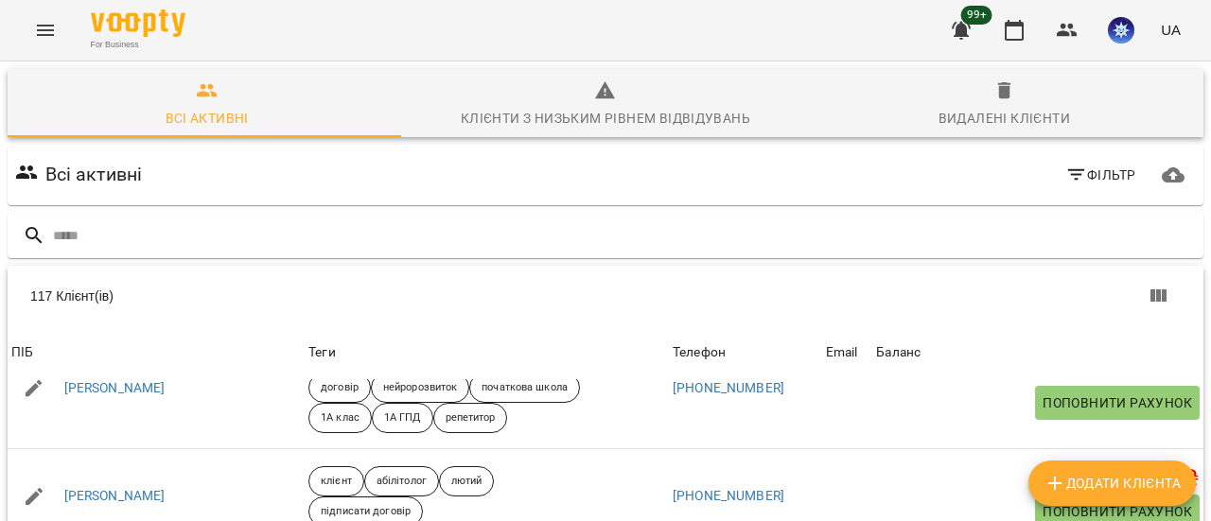
scroll to position [757, 0]
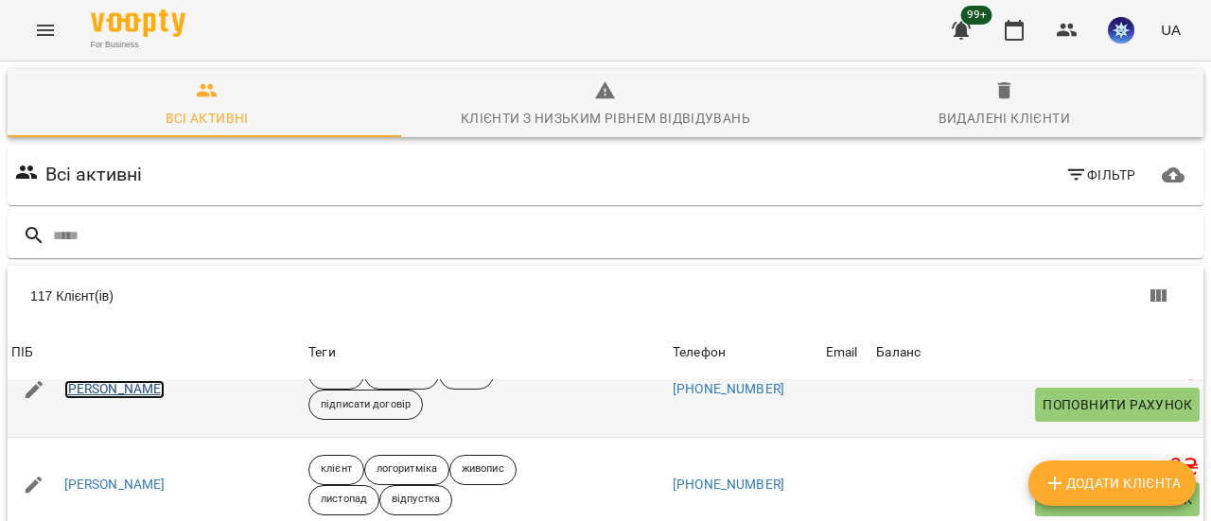
click at [166, 380] on link "[PERSON_NAME]" at bounding box center [114, 389] width 101 height 19
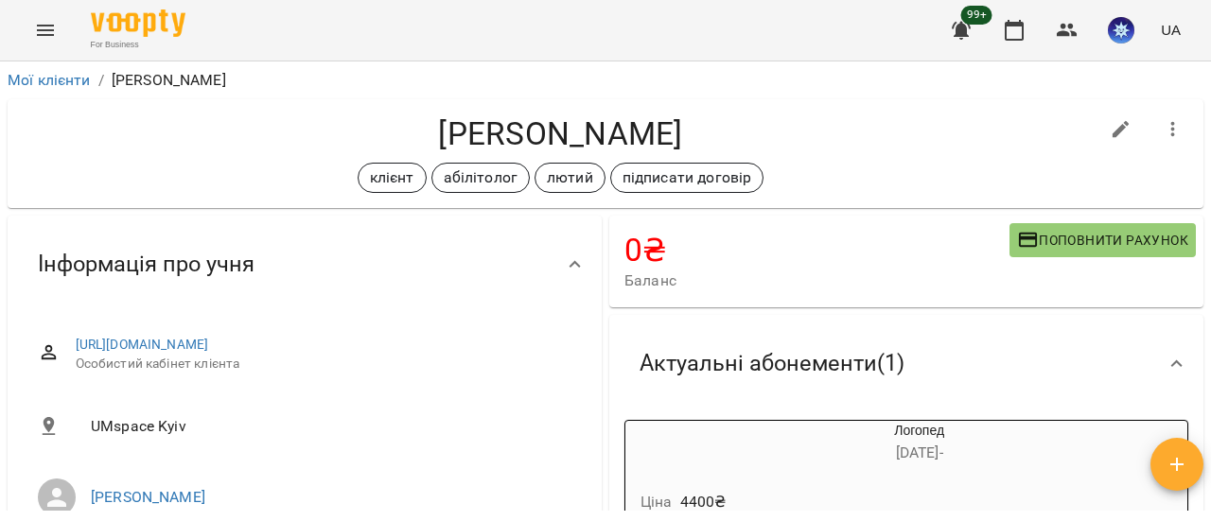
click at [1110, 135] on icon "button" at bounding box center [1121, 129] width 23 height 23
select select "**"
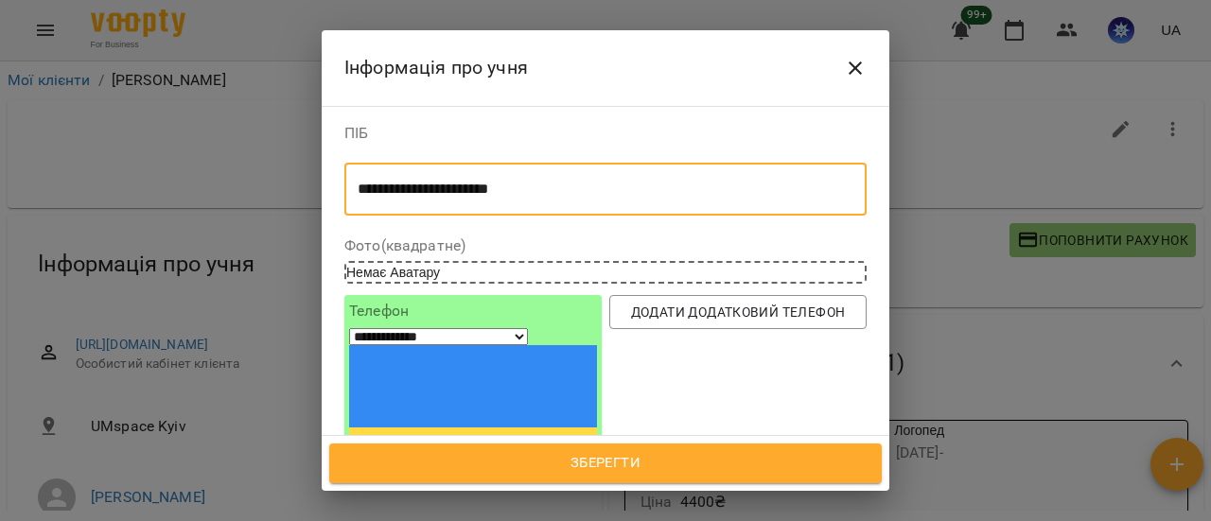
click at [552, 188] on textarea "**********" at bounding box center [598, 190] width 481 height 18
type textarea "**********"
click at [573, 464] on span "Зберегти" at bounding box center [605, 463] width 511 height 25
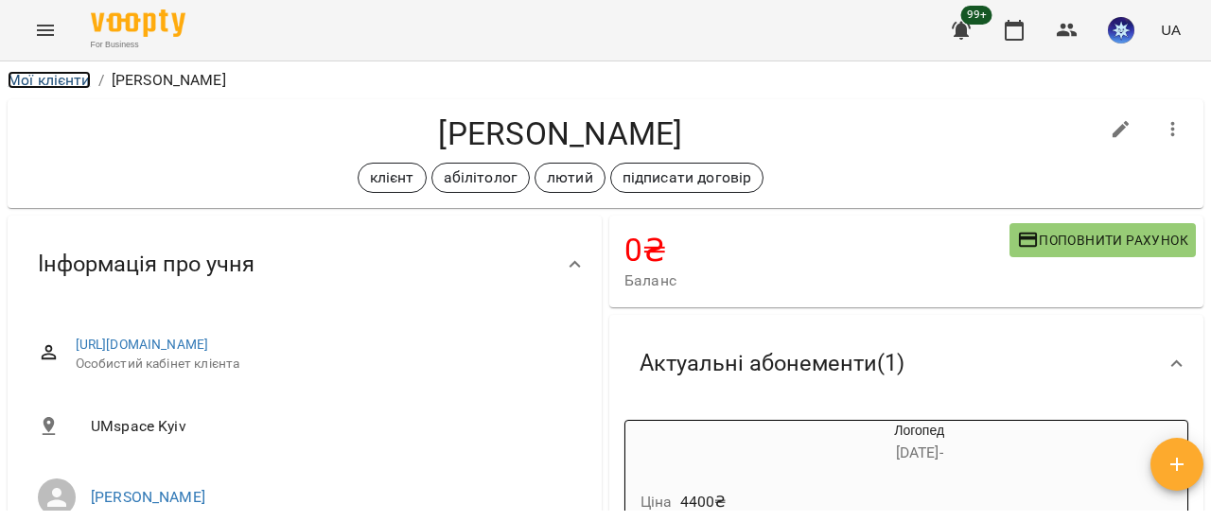
click at [33, 77] on link "Мої клієнти" at bounding box center [49, 80] width 83 height 18
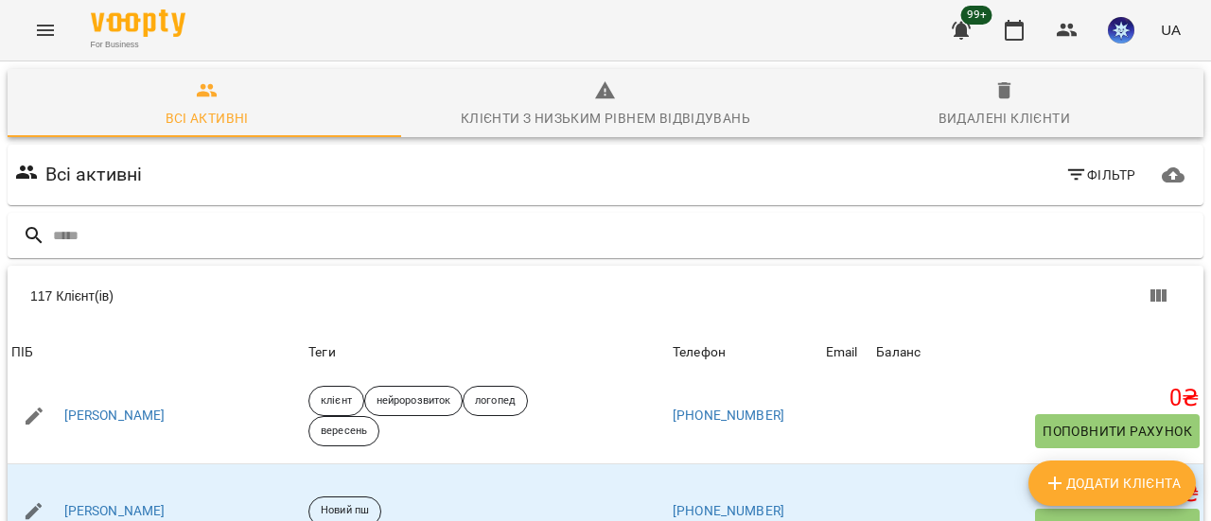
scroll to position [4068, 0]
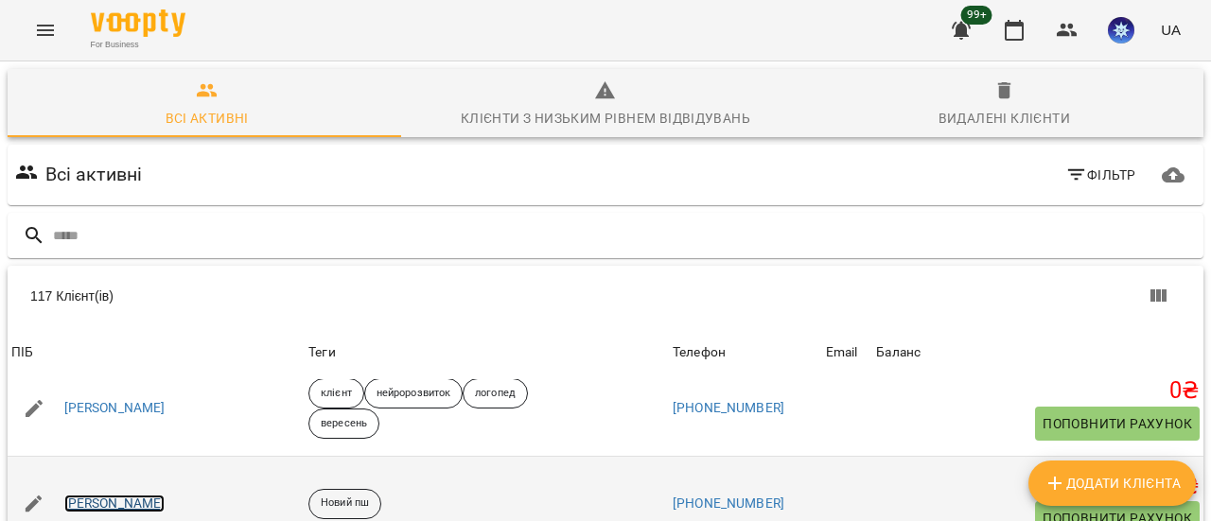
click at [127, 495] on link "[PERSON_NAME]" at bounding box center [114, 504] width 101 height 19
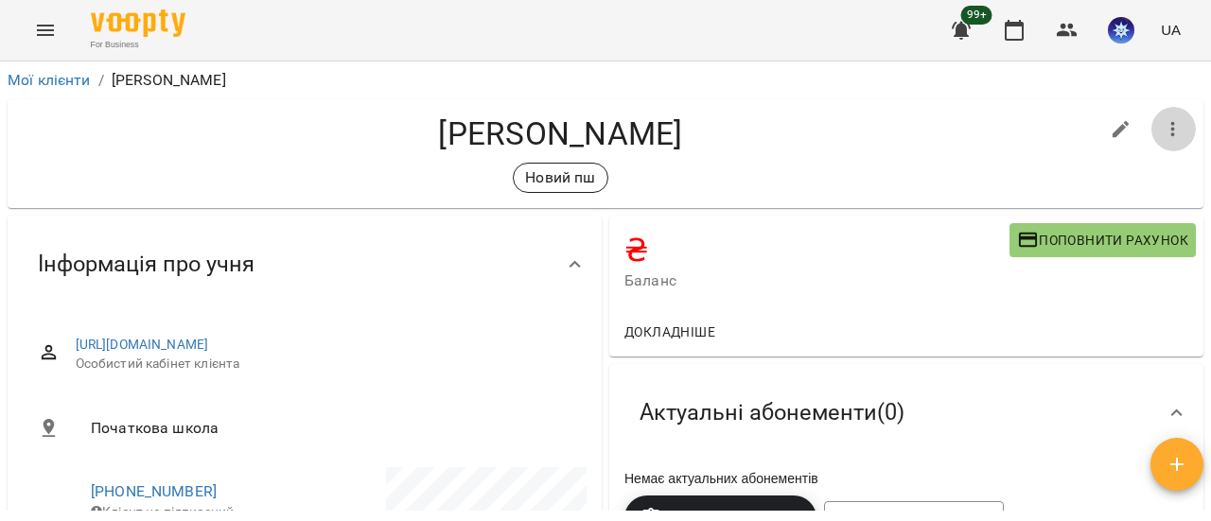
click at [1171, 133] on icon "button" at bounding box center [1173, 129] width 4 height 15
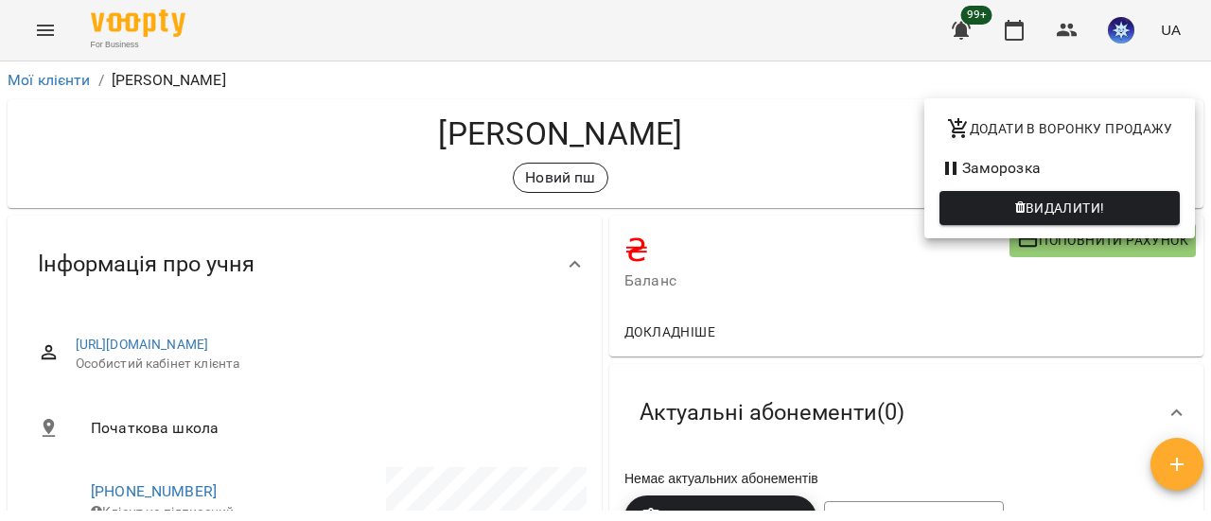
click at [1097, 209] on span "Видалити!" at bounding box center [1064, 208] width 79 height 23
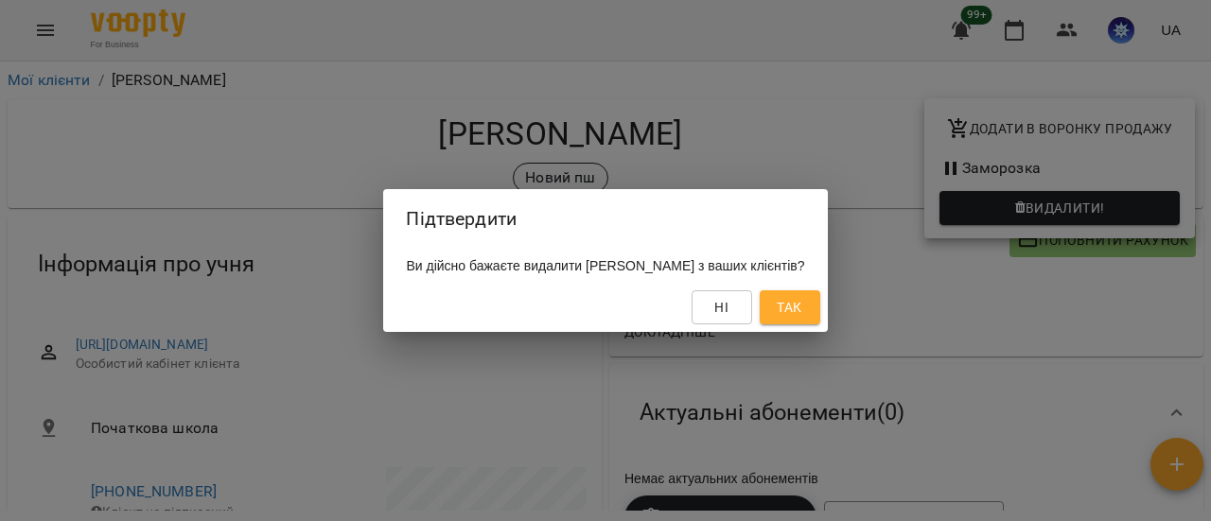
click at [801, 312] on span "Так" at bounding box center [789, 307] width 25 height 23
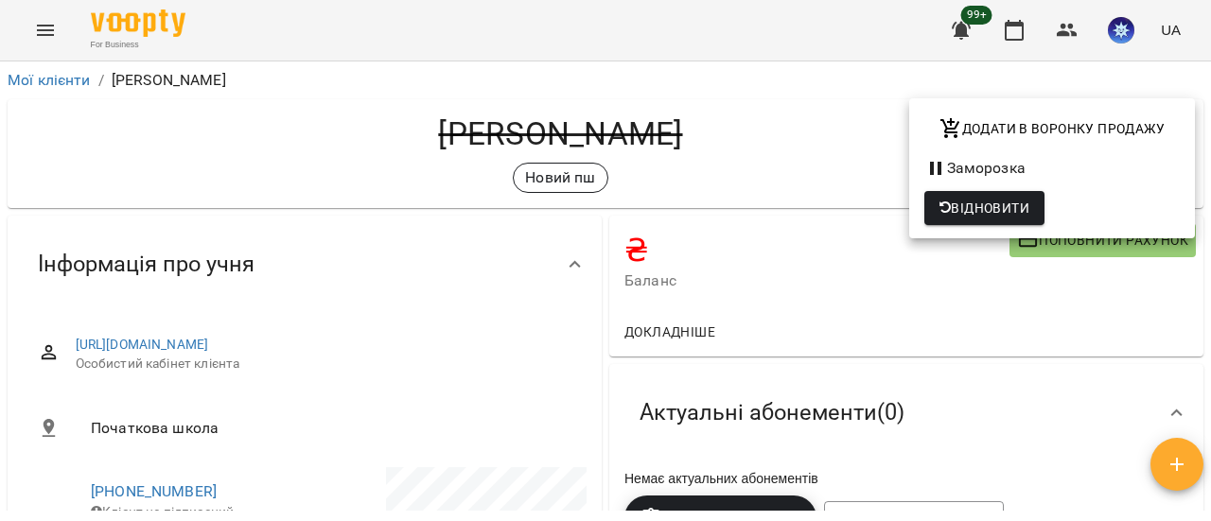
click at [61, 79] on div at bounding box center [605, 260] width 1211 height 521
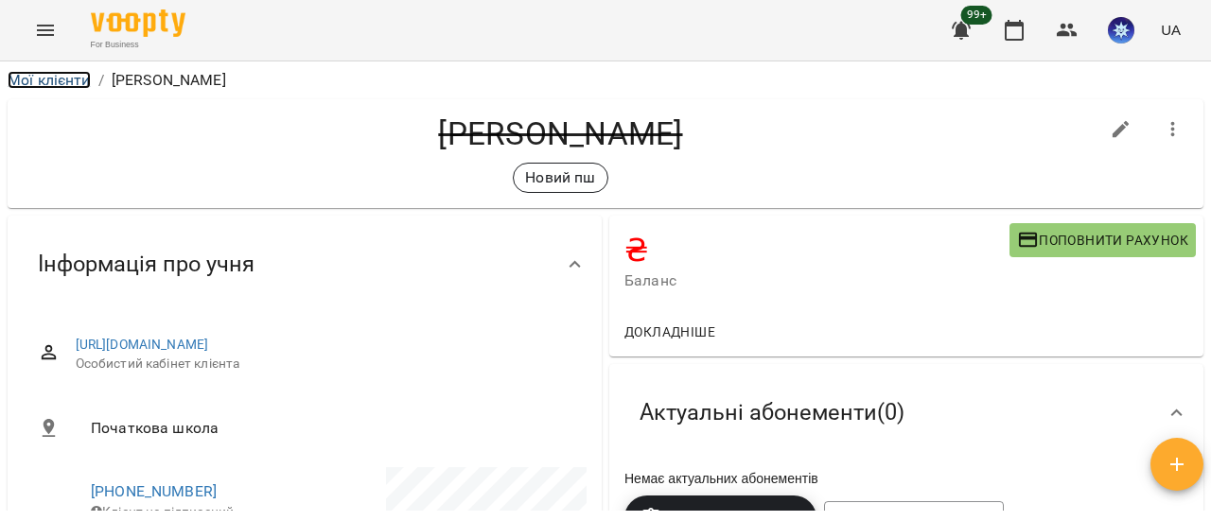
click at [61, 79] on link "Мої клієнти" at bounding box center [49, 80] width 83 height 18
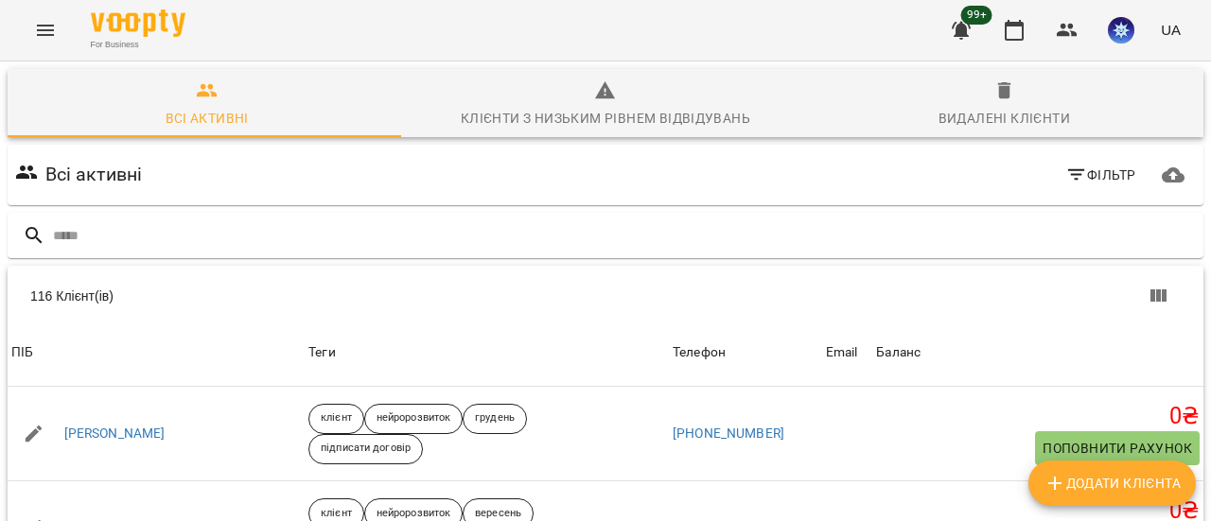
scroll to position [4645, 0]
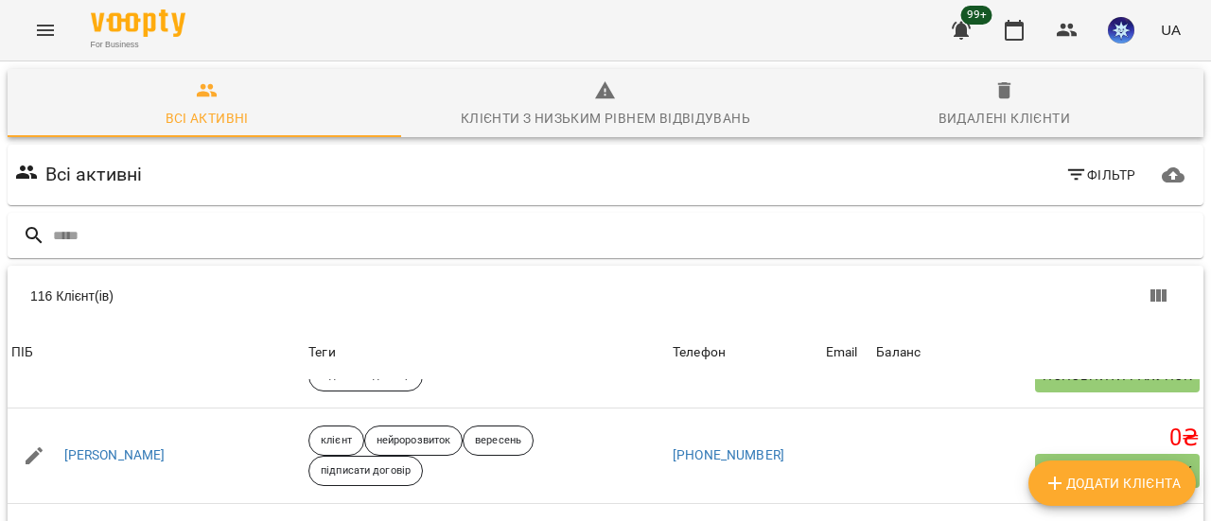
click at [947, 511] on body "For Business 99+ UA Всі активні Клієнти з низьким рівнем відвідувань Видалені к…" at bounding box center [605, 492] width 1211 height 985
click at [939, 408] on li "200" at bounding box center [942, 414] width 56 height 34
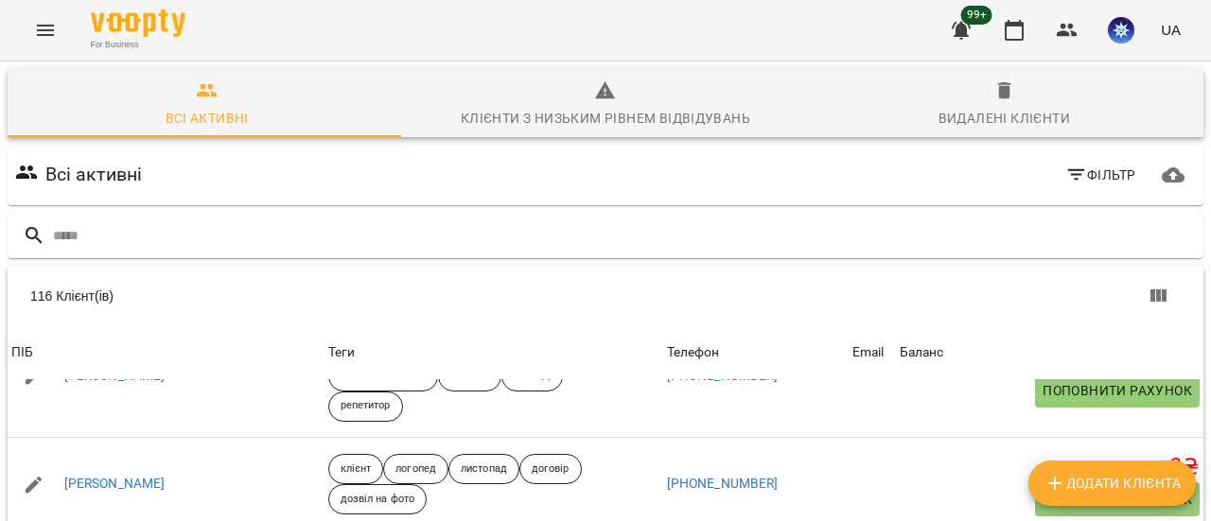
scroll to position [10973, 0]
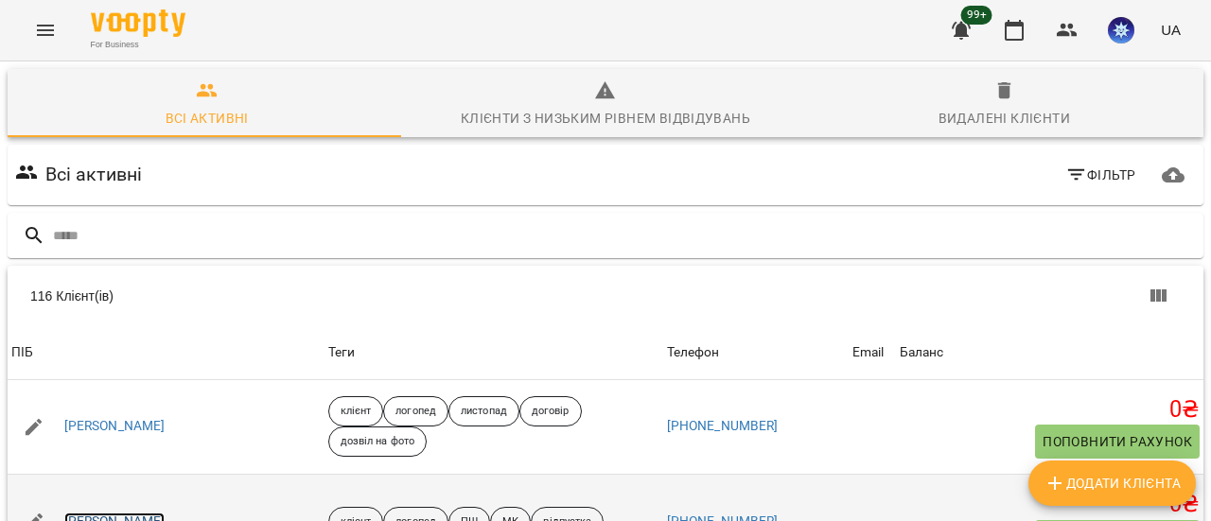
click at [97, 513] on link "[PERSON_NAME]" at bounding box center [114, 522] width 101 height 19
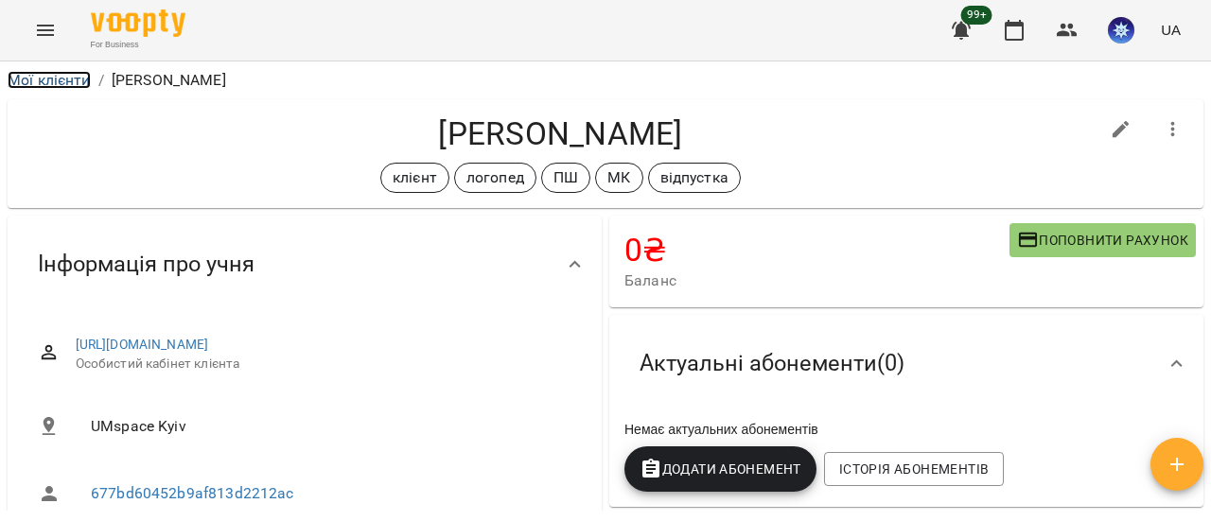
click at [54, 80] on link "Мої клієнти" at bounding box center [49, 80] width 83 height 18
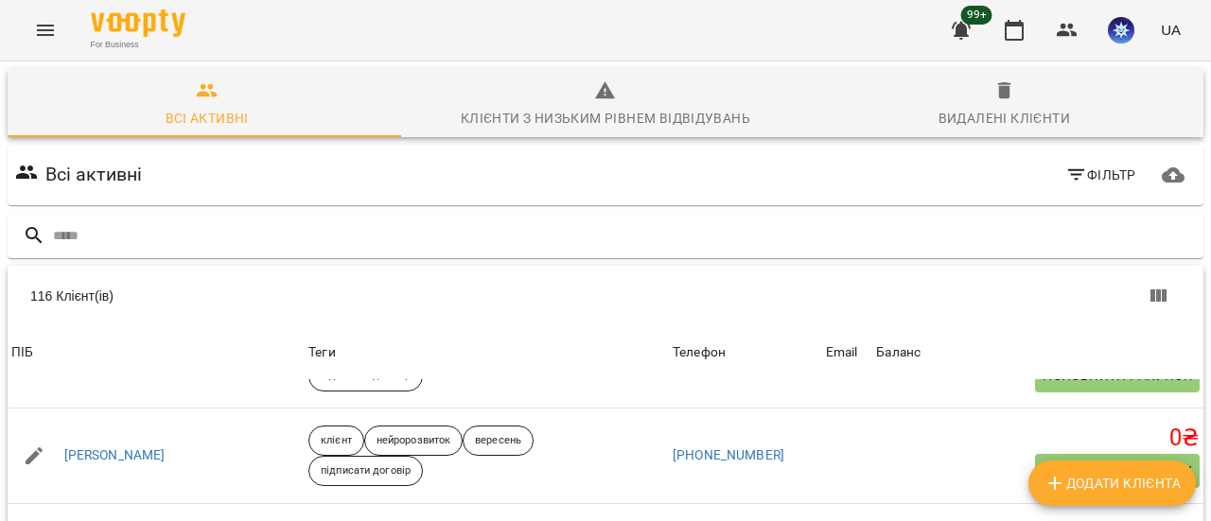
scroll to position [318, 0]
click at [937, 505] on body "For Business 99+ UA Всі активні Клієнти з низьким рівнем відвідувань Видалені к…" at bounding box center [605, 492] width 1211 height 985
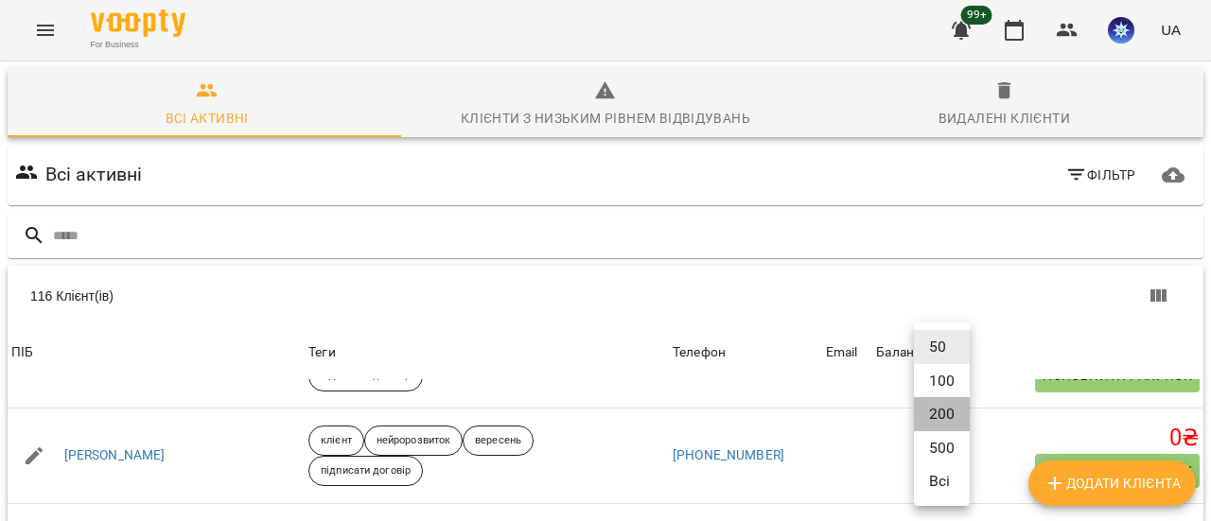
click at [948, 418] on li "200" at bounding box center [942, 414] width 56 height 34
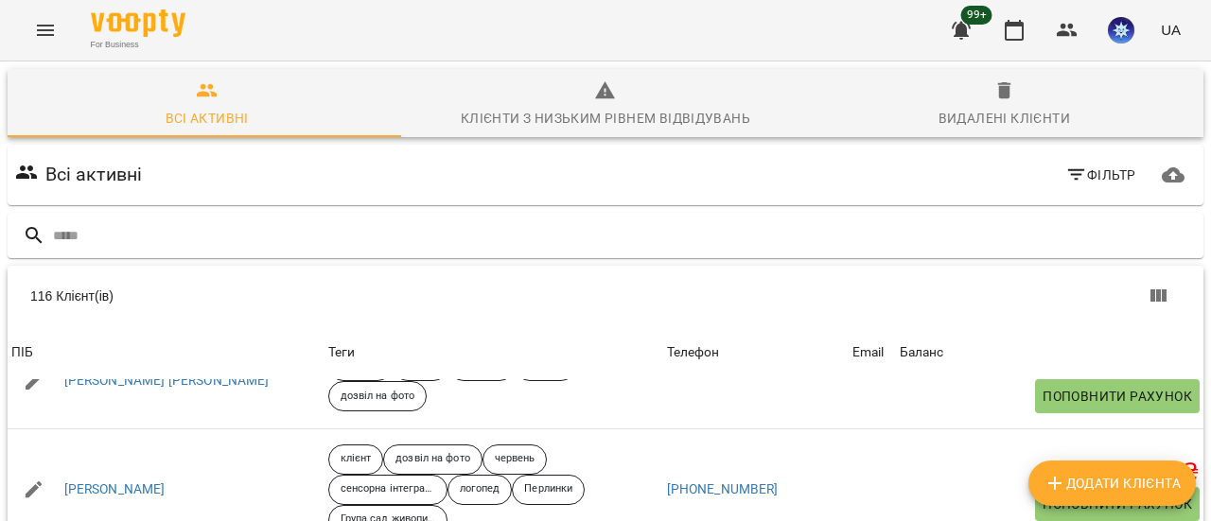
scroll to position [11331, 0]
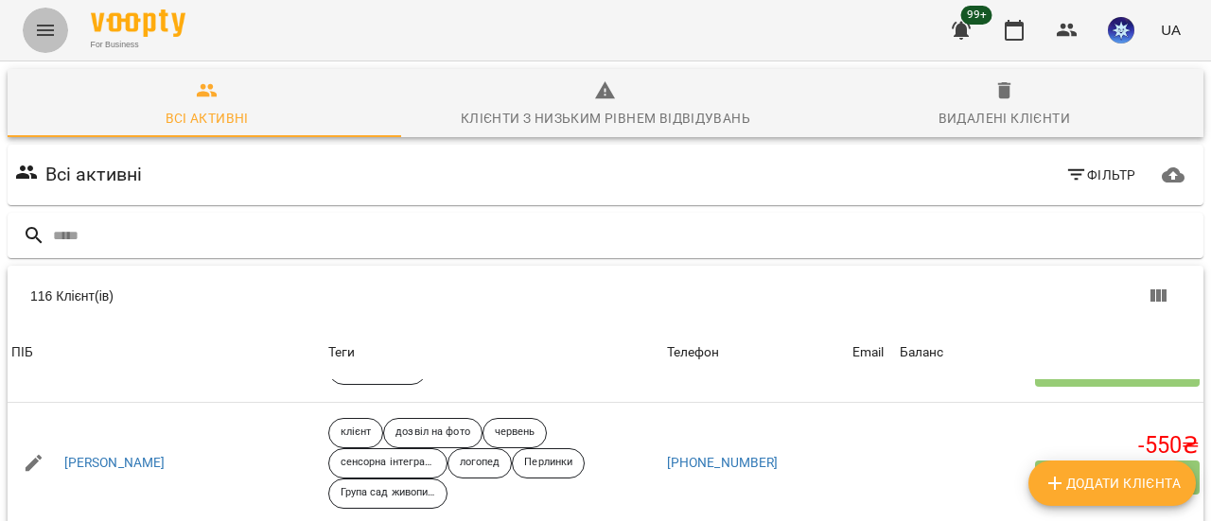
click at [42, 29] on icon "Menu" at bounding box center [45, 30] width 23 height 23
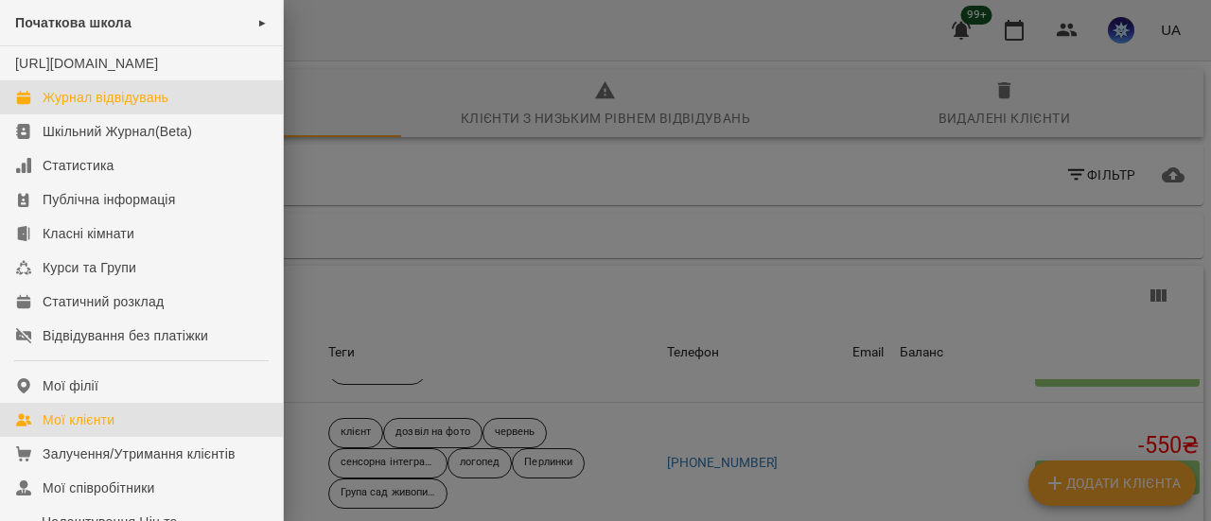
click at [79, 107] on div "Журнал відвідувань" at bounding box center [106, 97] width 126 height 19
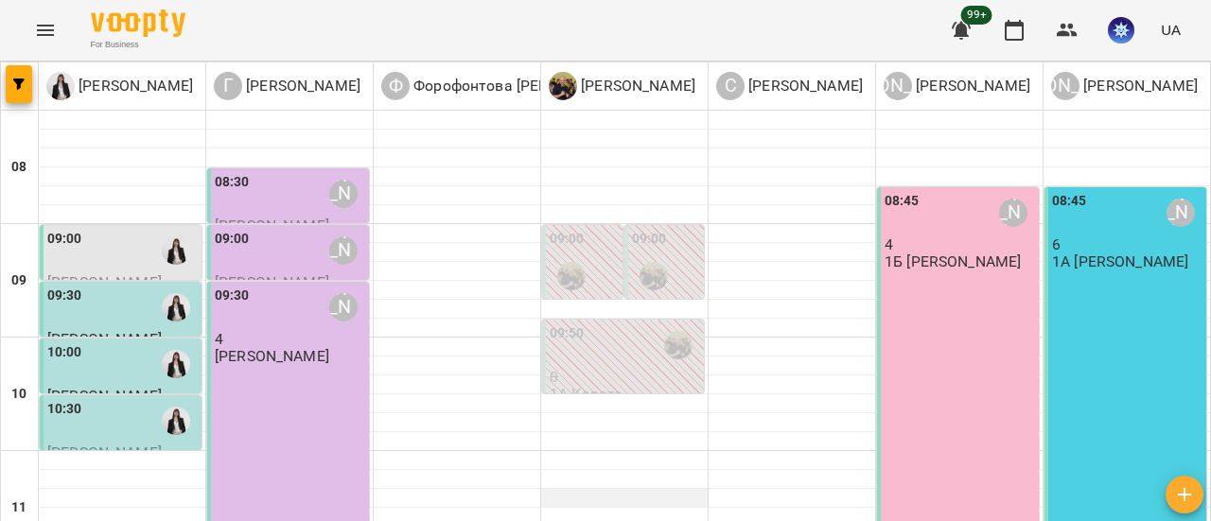
scroll to position [473, 0]
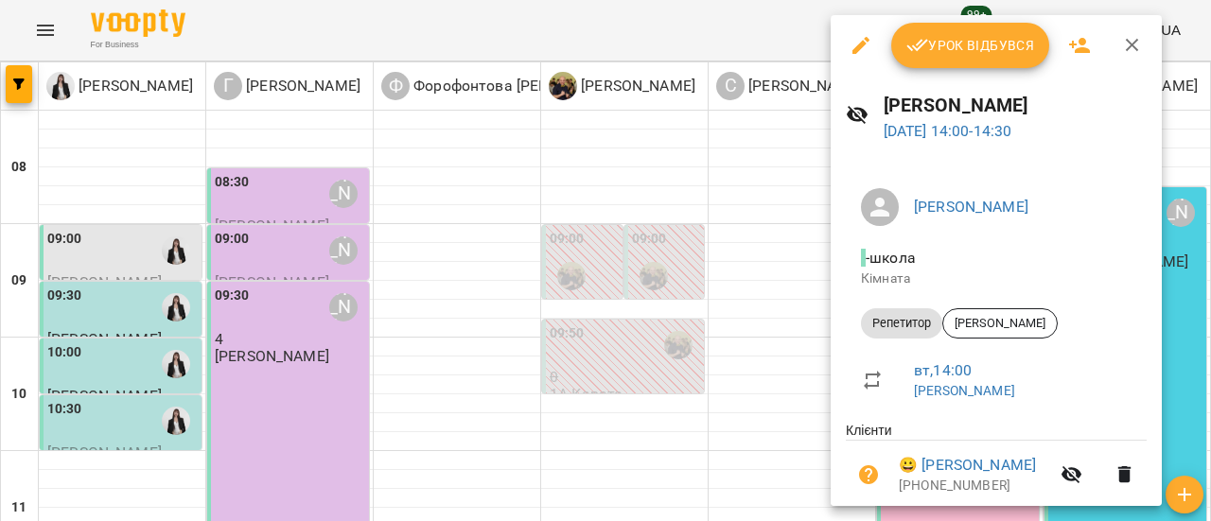
scroll to position [69, 0]
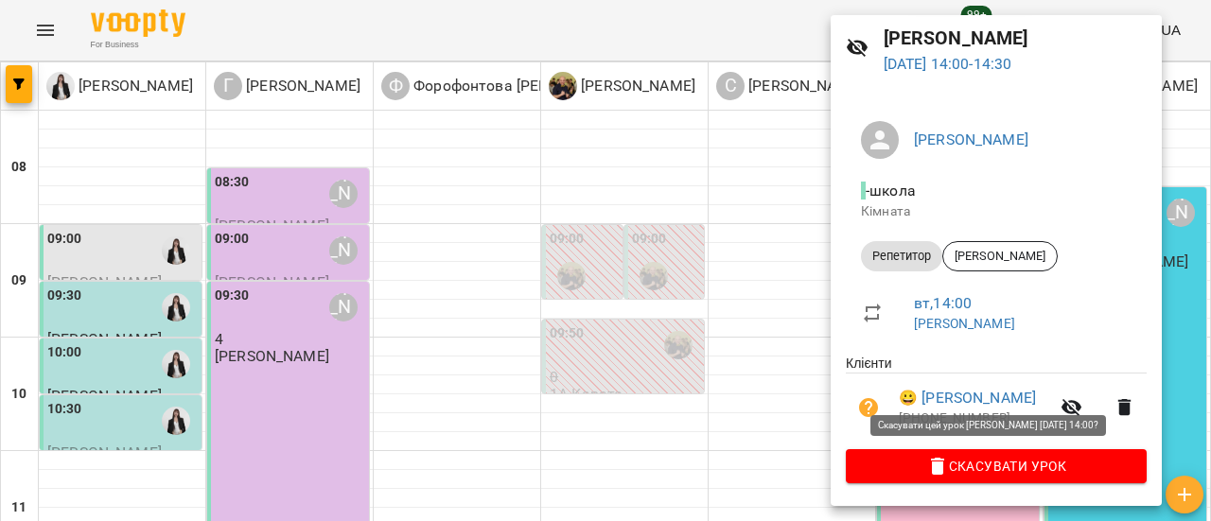
click at [1047, 466] on span "Скасувати Урок" at bounding box center [996, 466] width 271 height 23
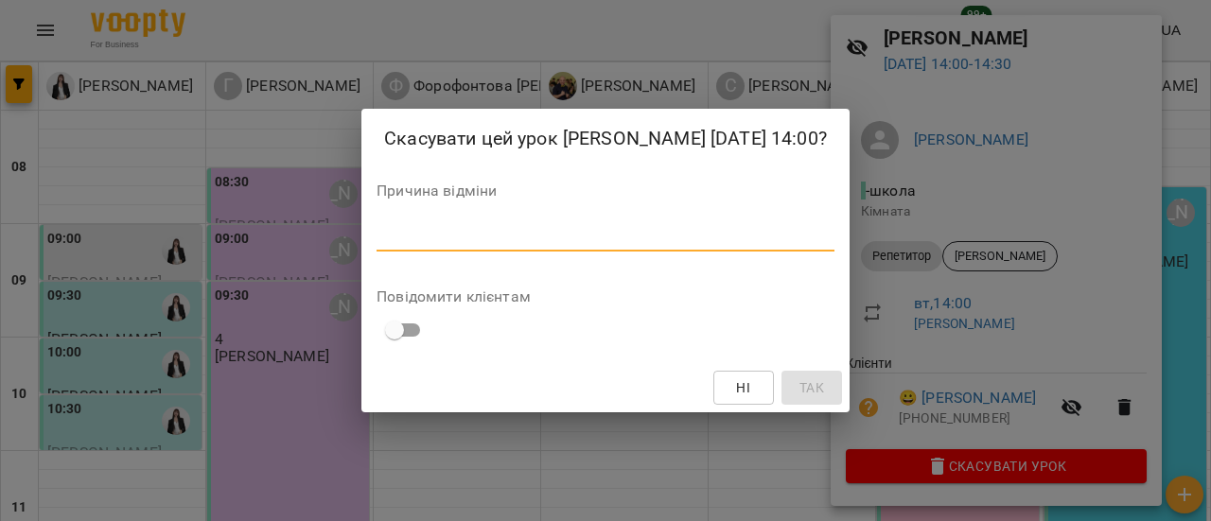
click at [458, 236] on textarea at bounding box center [605, 236] width 458 height 18
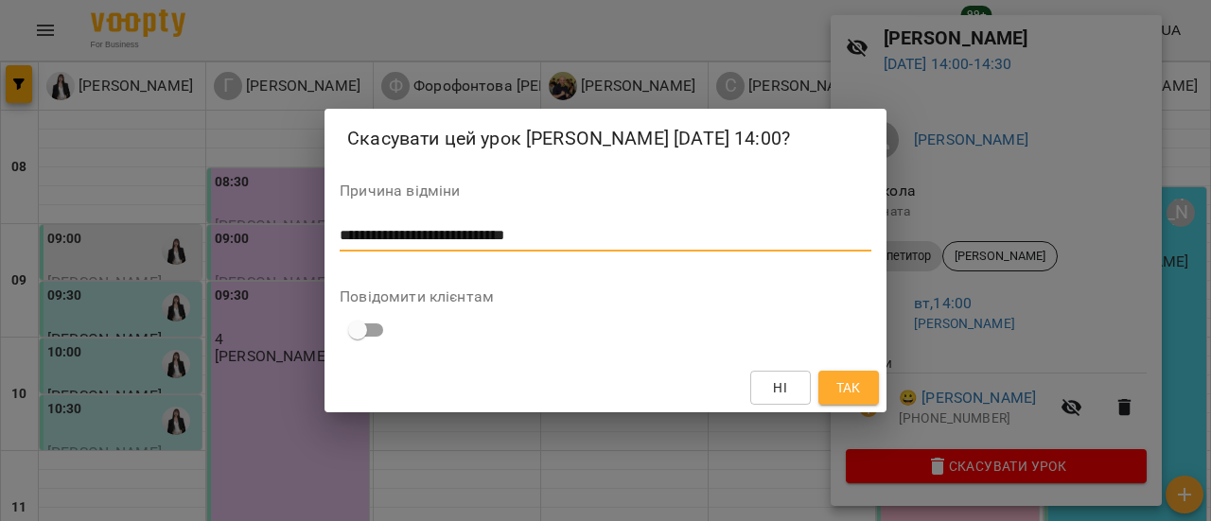
type textarea "**********"
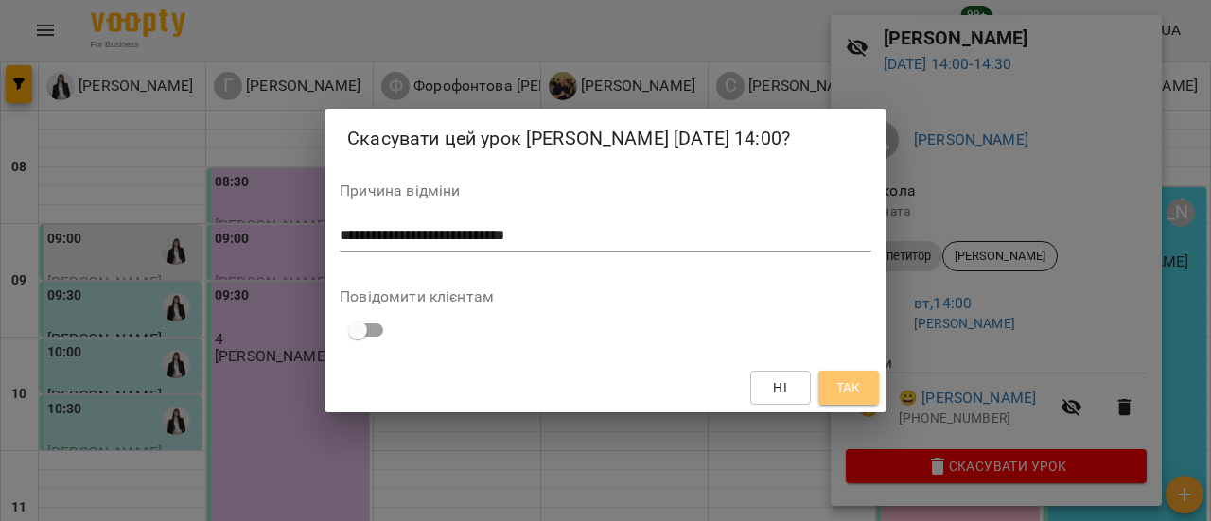
click at [828, 389] on button "Так" at bounding box center [848, 388] width 61 height 34
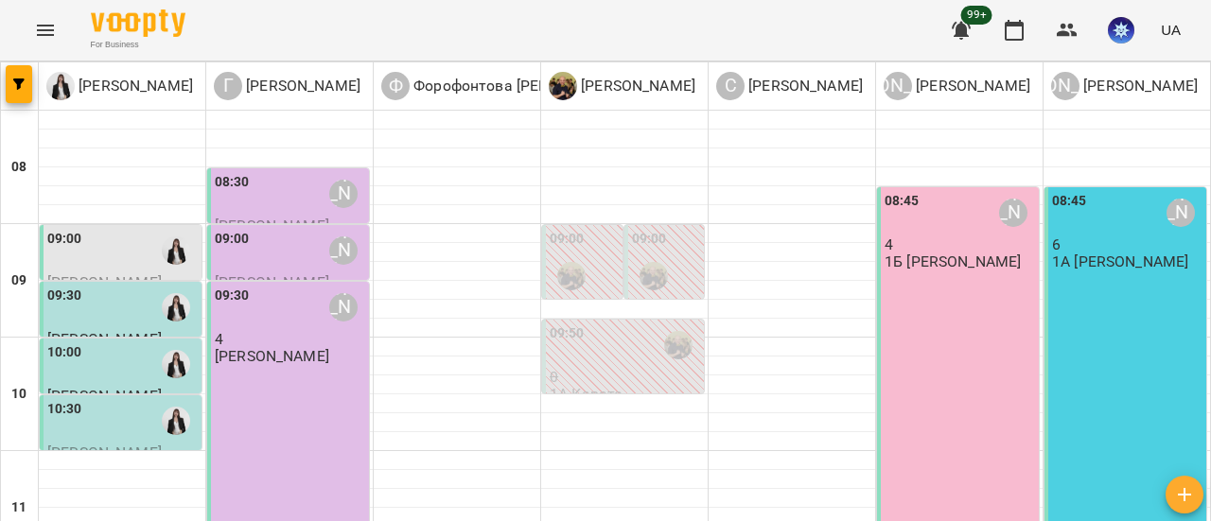
scroll to position [95, 0]
